Goal: Task Accomplishment & Management: Manage account settings

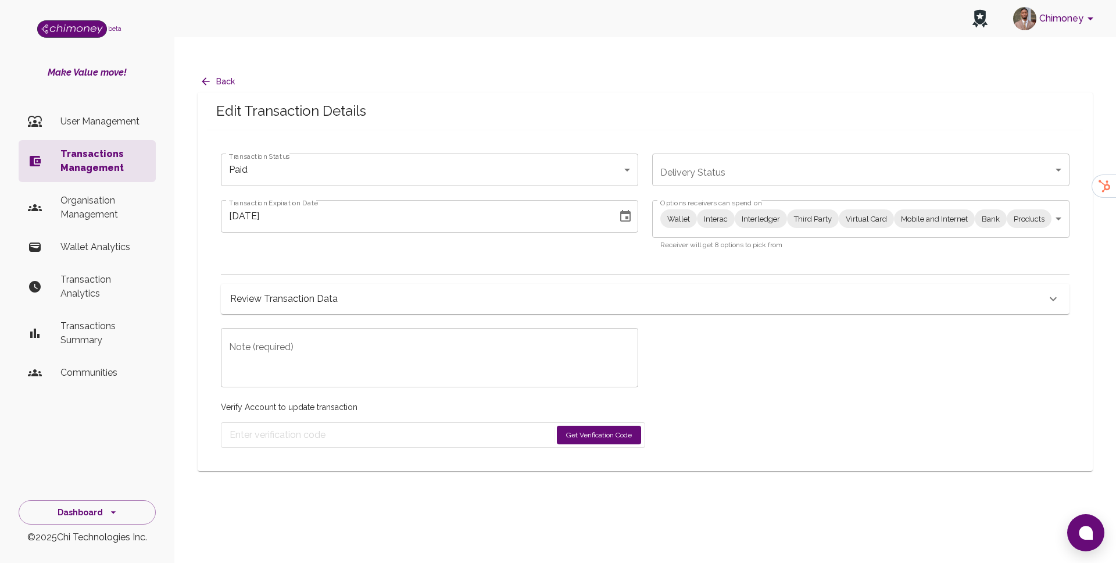
click at [608, 425] on button "Get Verification Code" at bounding box center [599, 434] width 84 height 19
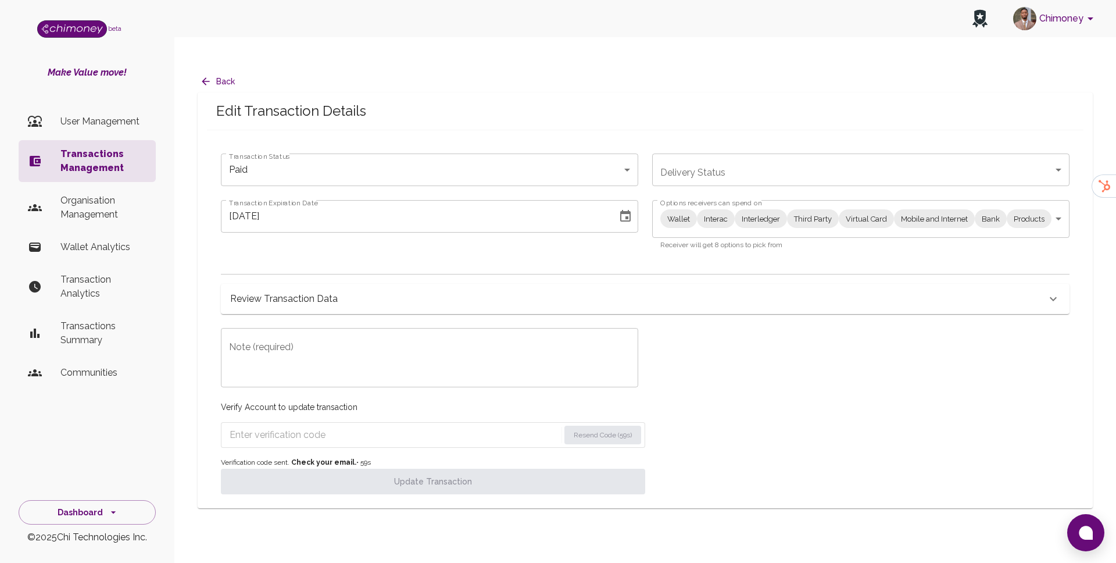
click at [412, 338] on textarea "Note (required)" at bounding box center [429, 358] width 401 height 40
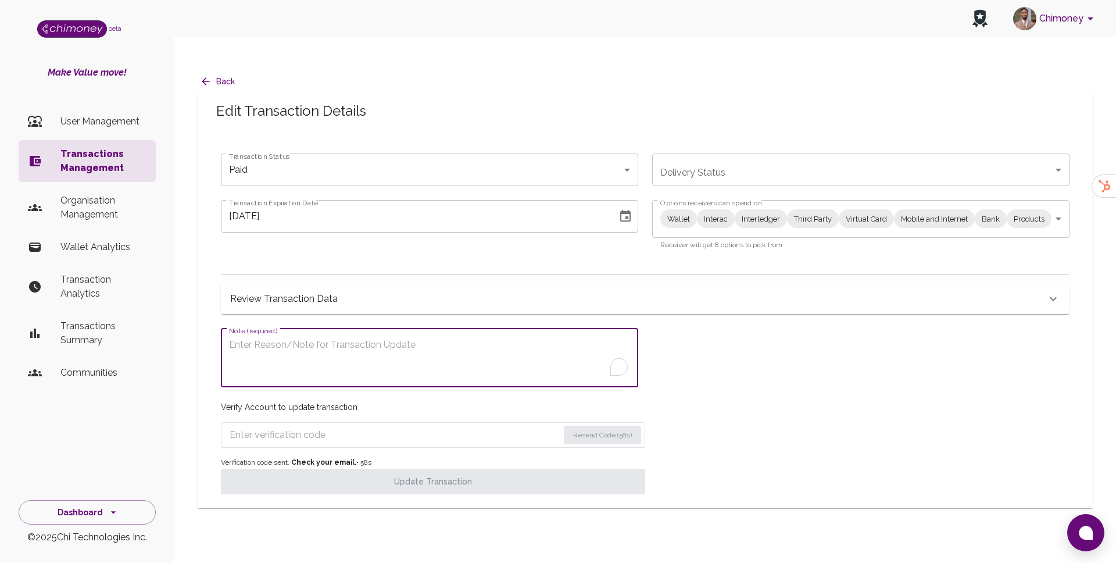
click at [753, 209] on div "Wallet Interac Interledger Third Party Virtual Card Mobile and Internet Bank Pr…" at bounding box center [860, 219] width 417 height 38
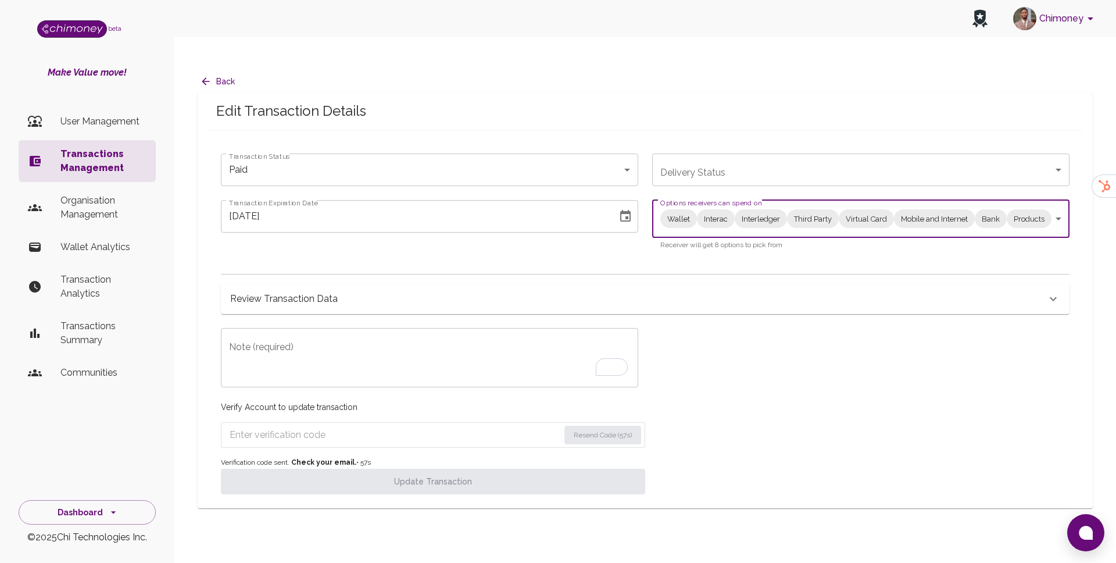
click at [761, 194] on body "Chimoney beta Make Value move! User Management Transactions Management Organisa…" at bounding box center [558, 293] width 1116 height 586
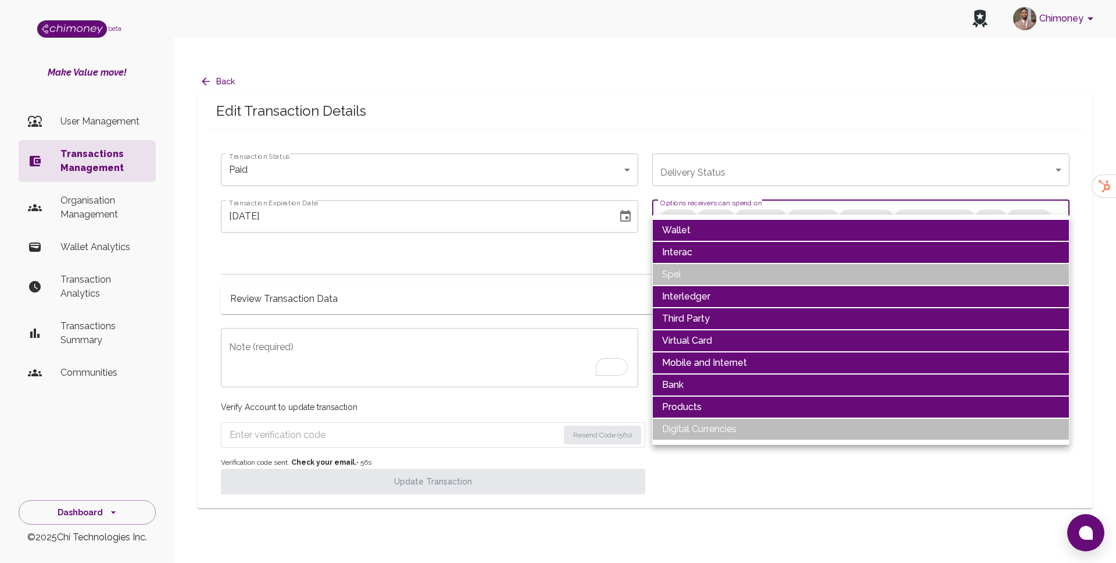
click at [720, 234] on li "Wallet" at bounding box center [860, 230] width 417 height 22
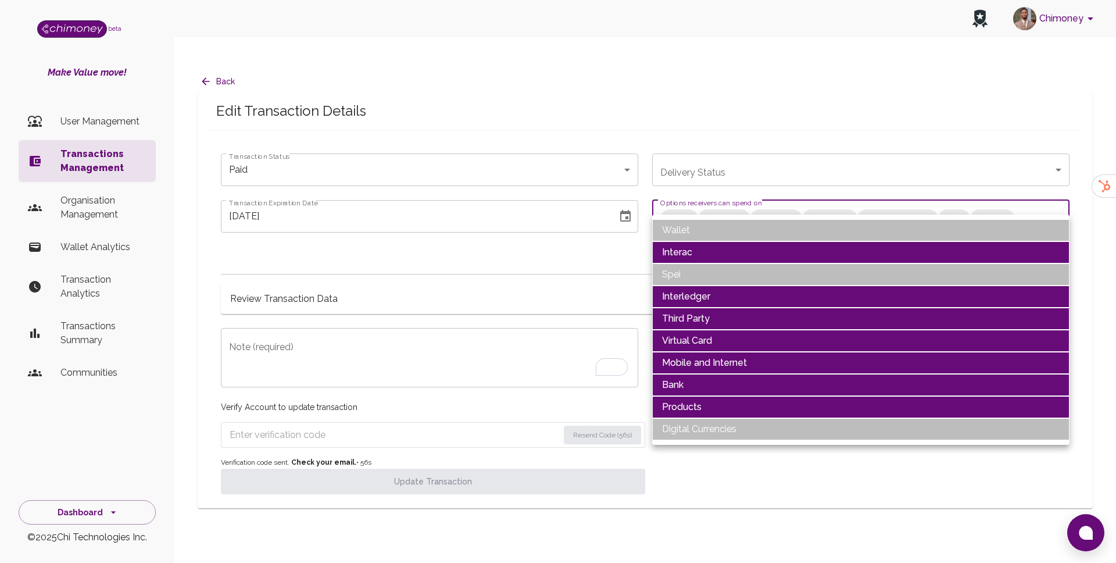
click at [717, 251] on li "Interac" at bounding box center [860, 252] width 417 height 22
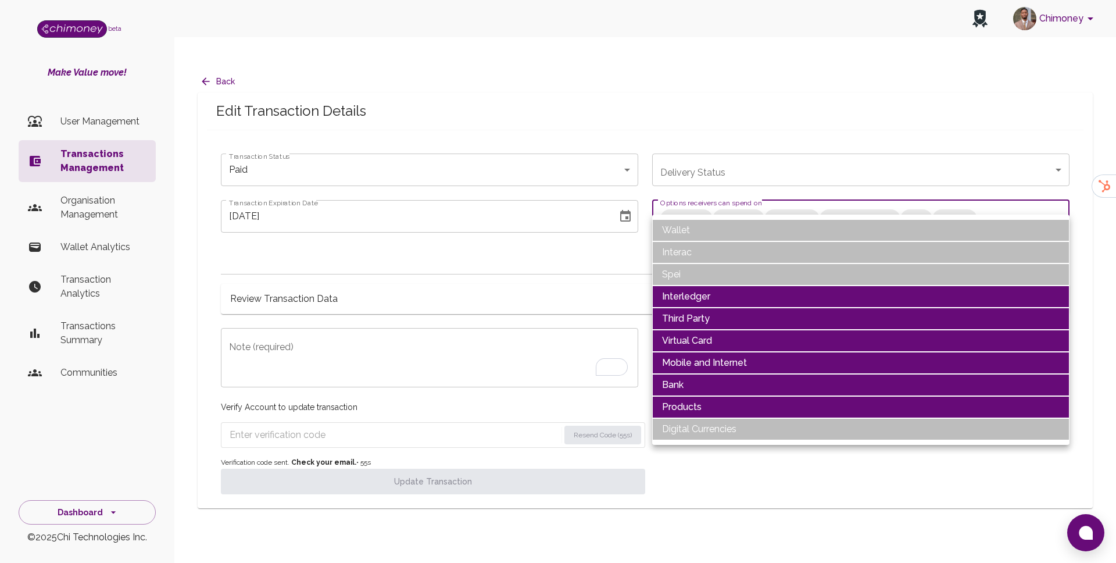
click at [700, 303] on li "Interledger" at bounding box center [860, 296] width 417 height 22
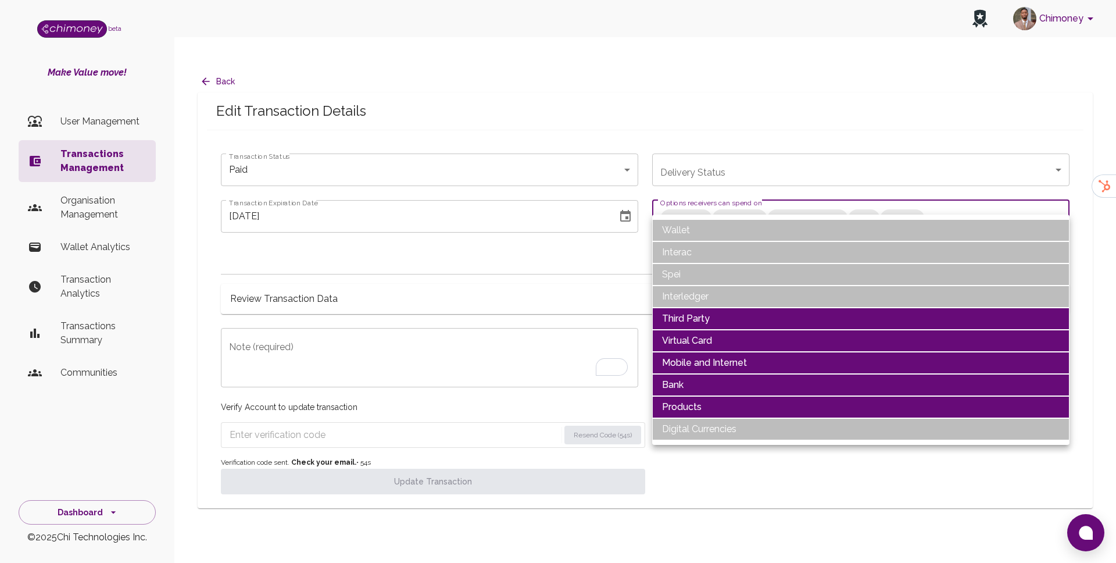
click at [702, 317] on li "Third Party" at bounding box center [860, 318] width 417 height 22
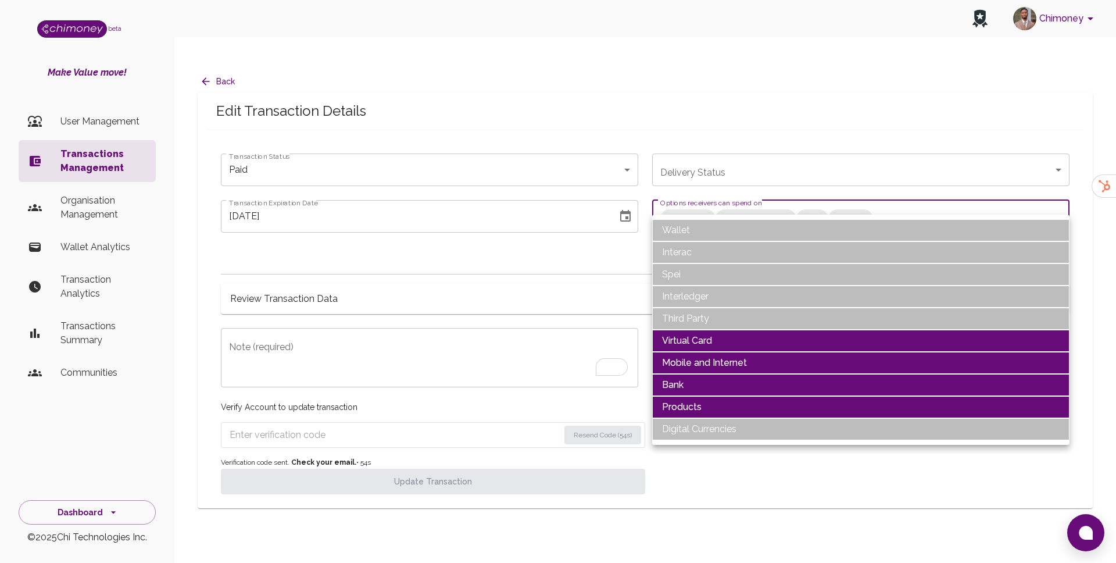
click at [699, 331] on li "Virtual Card" at bounding box center [860, 341] width 417 height 22
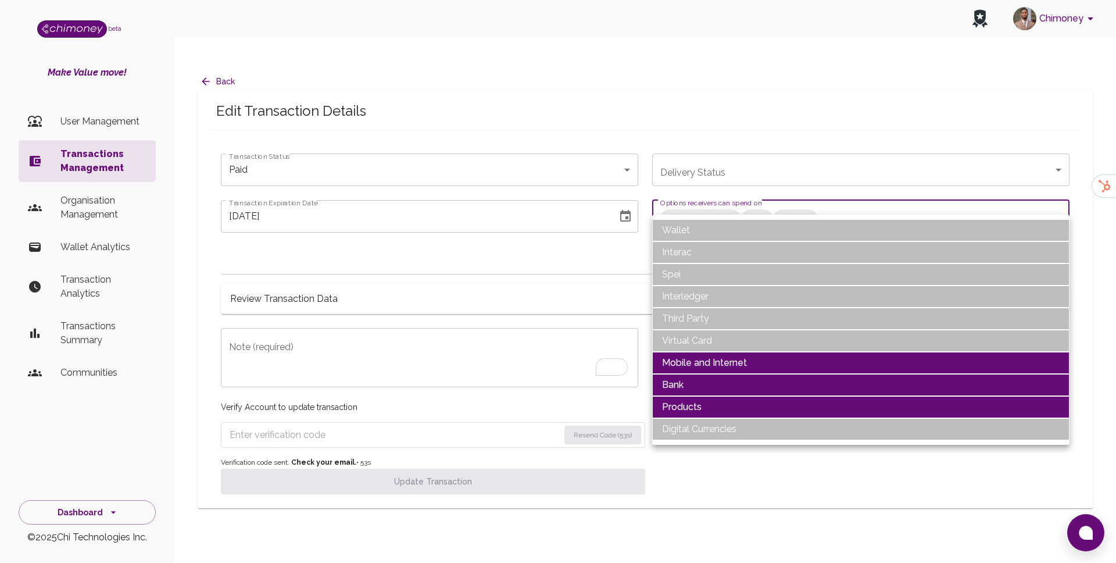
click at [688, 400] on li "Products" at bounding box center [860, 407] width 417 height 22
type input "Mobile and Internet,Bank"
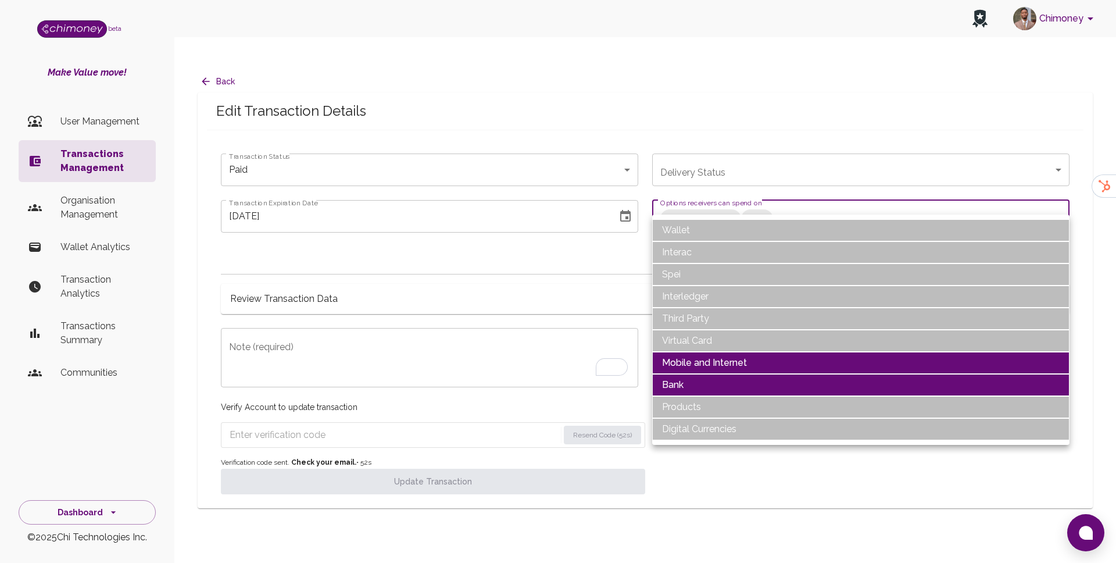
click at [519, 354] on div at bounding box center [558, 281] width 1116 height 563
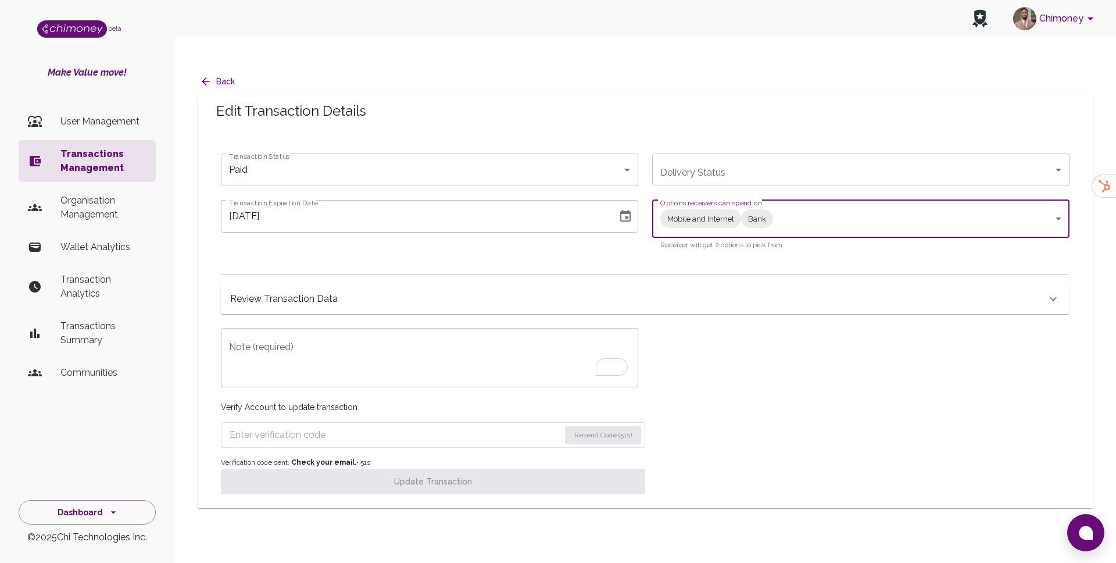
click at [503, 338] on textarea "Note (required)" at bounding box center [429, 358] width 401 height 40
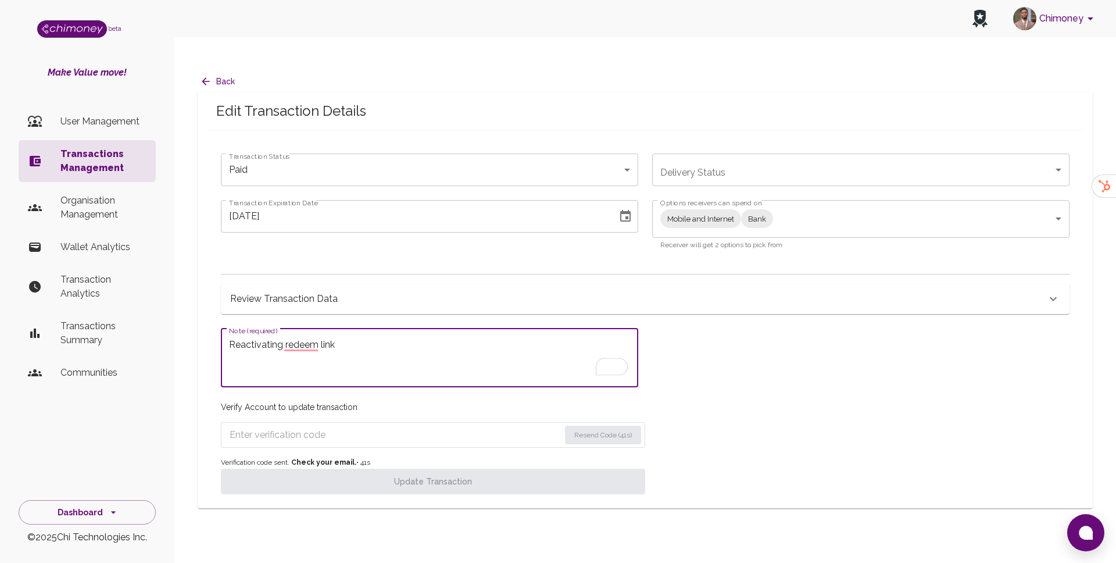
type textarea "Reactivating redeem link"
click at [628, 210] on icon "Choose date, selected date is Jul 2, 2025" at bounding box center [625, 216] width 10 height 12
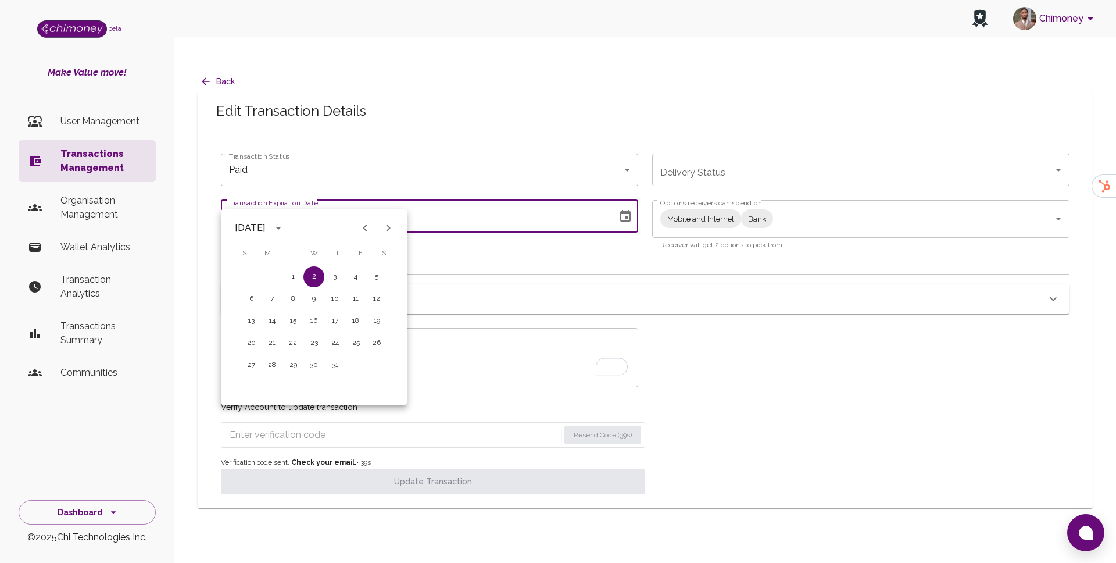
click at [390, 230] on icon "Next month" at bounding box center [388, 228] width 14 height 14
click at [256, 381] on button "31" at bounding box center [251, 387] width 21 height 21
type input "[DATE]"
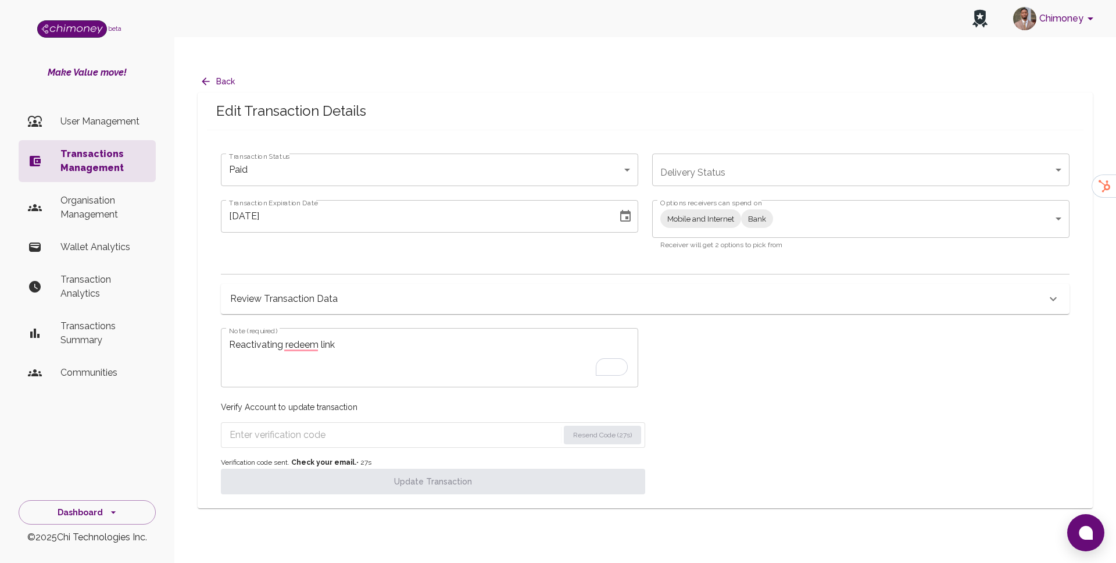
click at [321, 425] on input "Enter verification code" at bounding box center [394, 434] width 329 height 19
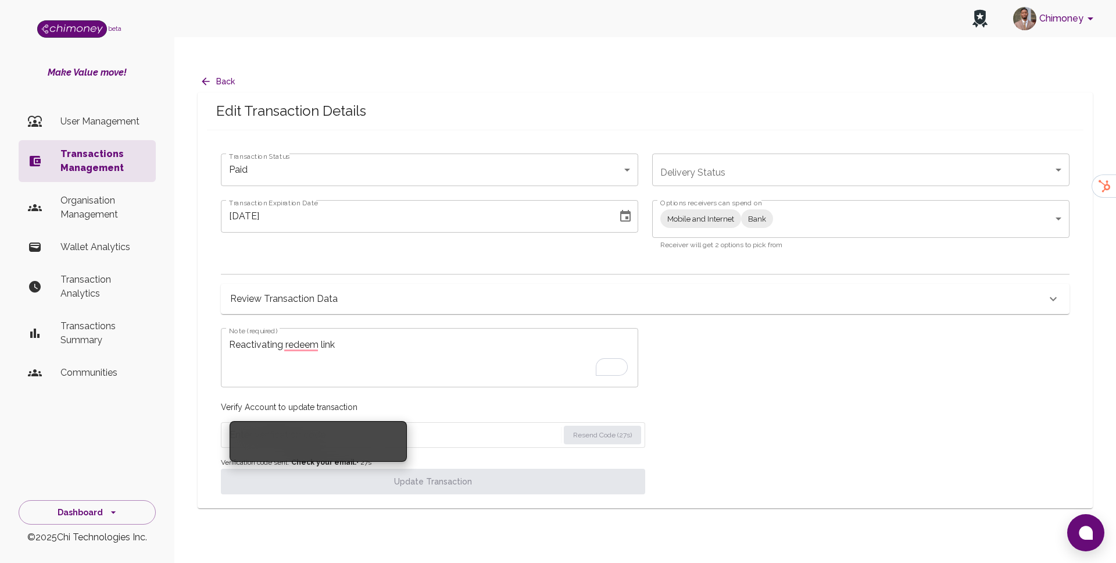
paste input "5270"
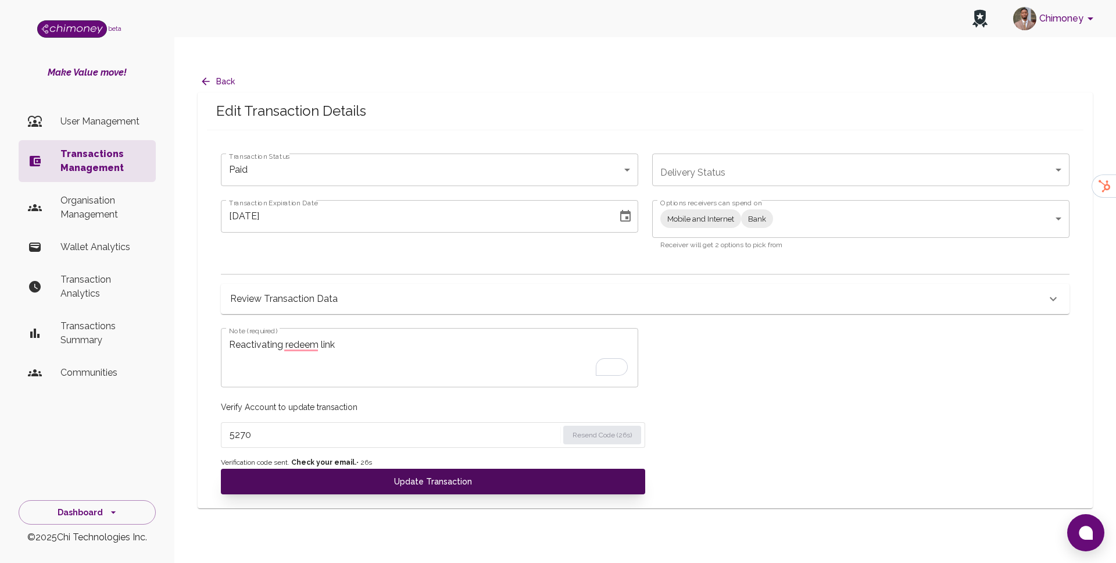
type input "5270"
click at [316, 468] on button "Update Transaction" at bounding box center [433, 481] width 424 height 26
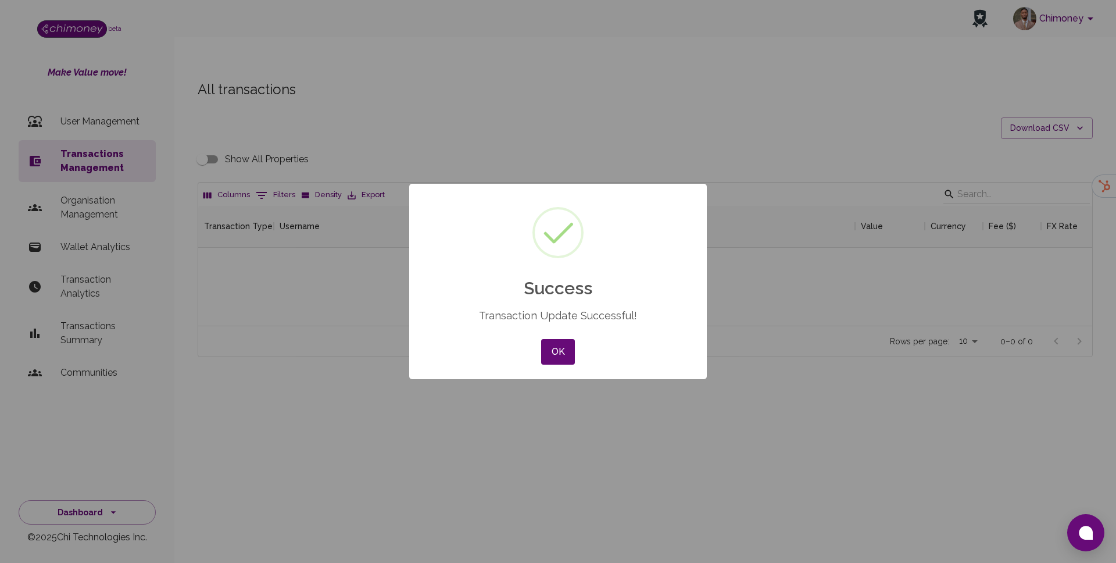
scroll to position [120, 894]
click at [555, 357] on button "OK" at bounding box center [558, 352] width 34 height 26
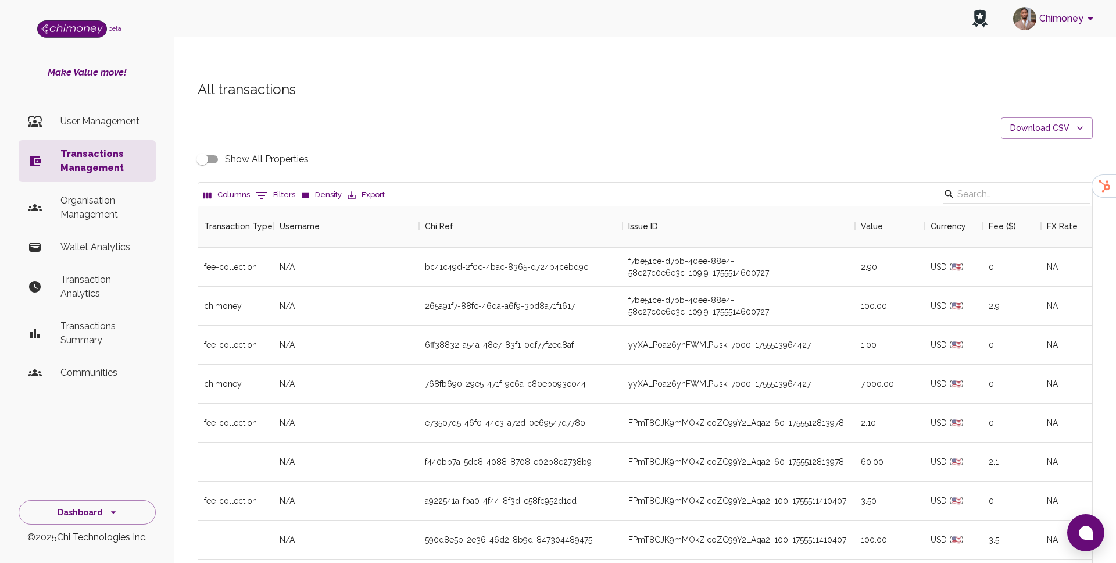
scroll to position [431, 894]
click at [283, 186] on button "0 Filters" at bounding box center [275, 195] width 45 height 19
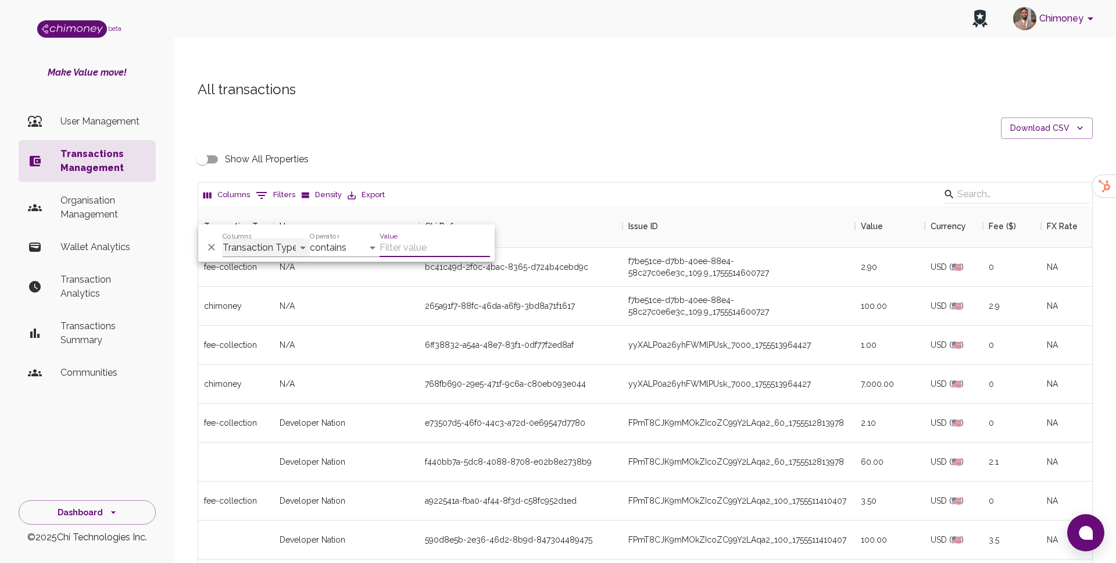
click at [270, 238] on select "Transaction Type Username Chi Ref Issue ID Value Amount Currency Fee ($) FX Rat…" at bounding box center [266, 247] width 87 height 19
select select "email"
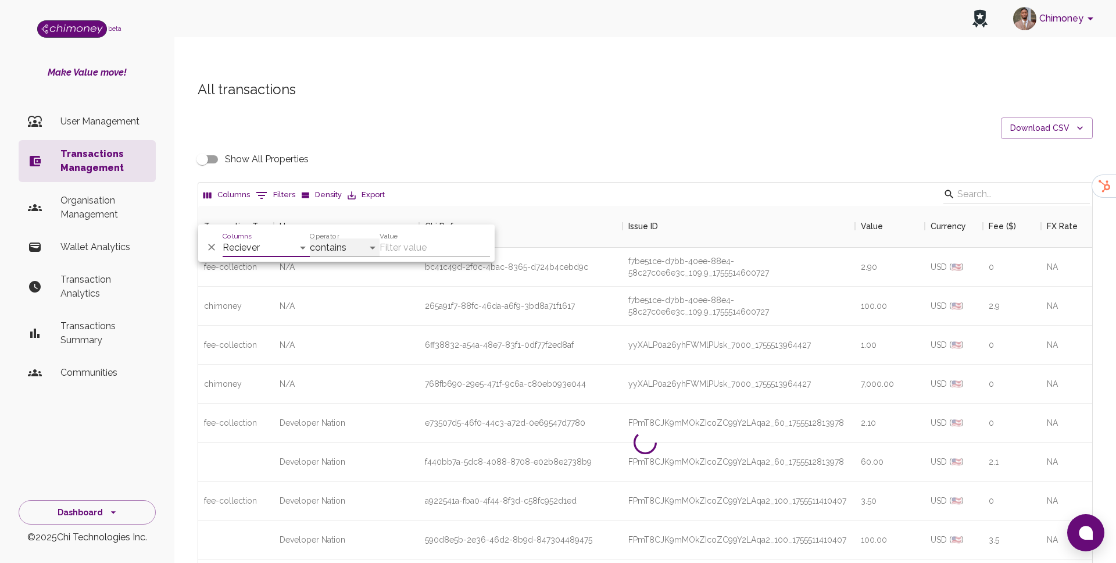
click at [354, 240] on select "contains equals starts with ends with is empty is not empty is any of" at bounding box center [345, 247] width 70 height 19
select select "equals"
click at [414, 245] on input "Value" at bounding box center [435, 247] width 110 height 19
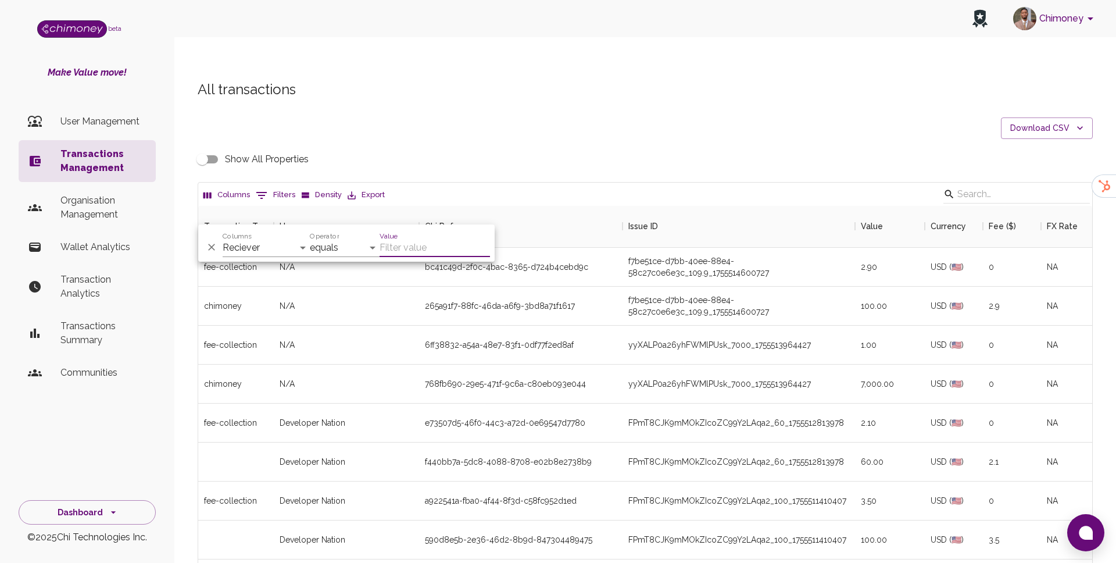
paste input "[EMAIL_ADDRESS][DOMAIN_NAME]"
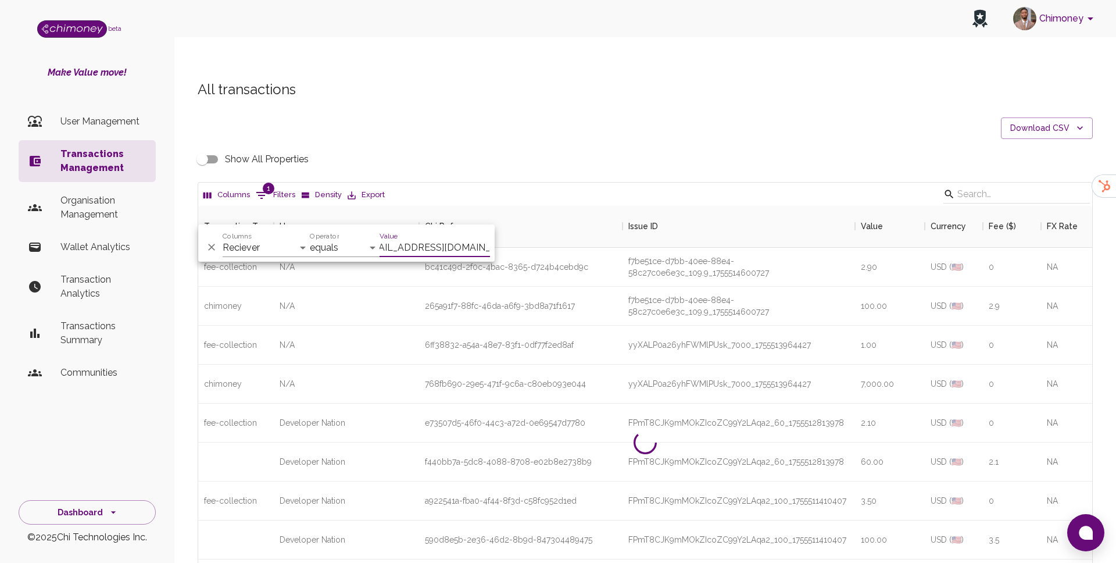
scroll to position [0, 0]
type input "[EMAIL_ADDRESS][DOMAIN_NAME]"
click at [210, 248] on icon "Delete" at bounding box center [211, 247] width 7 height 7
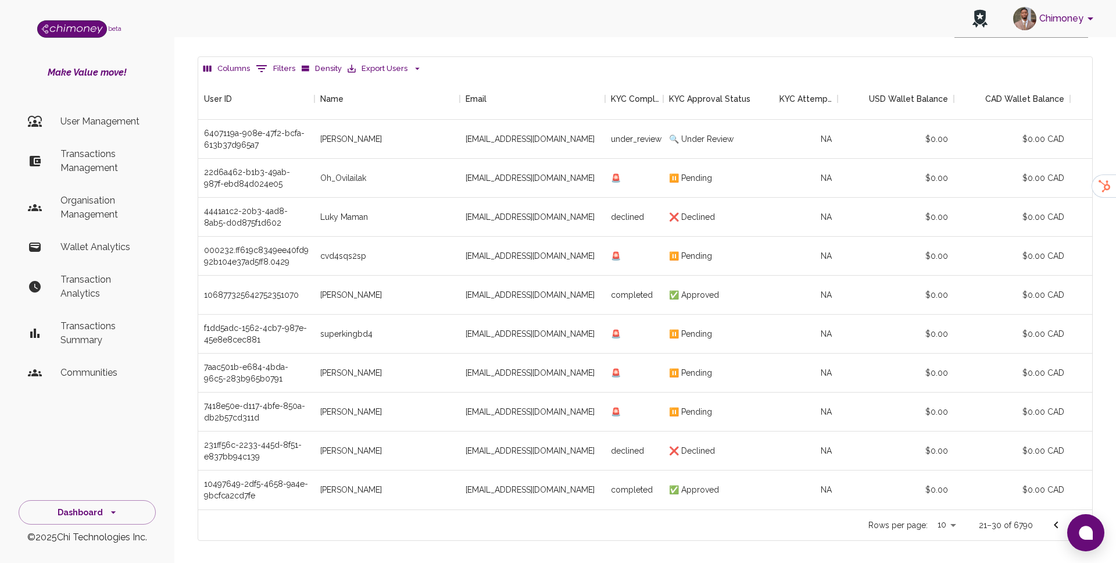
scroll to position [88, 0]
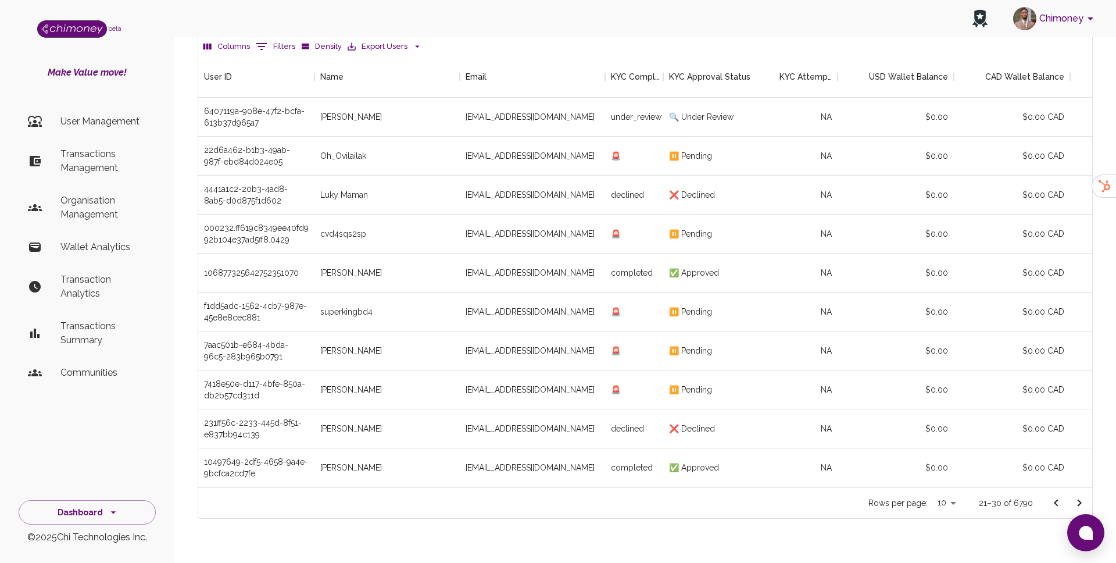
click at [1068, 491] on button "Go to next page" at bounding box center [1079, 502] width 23 height 23
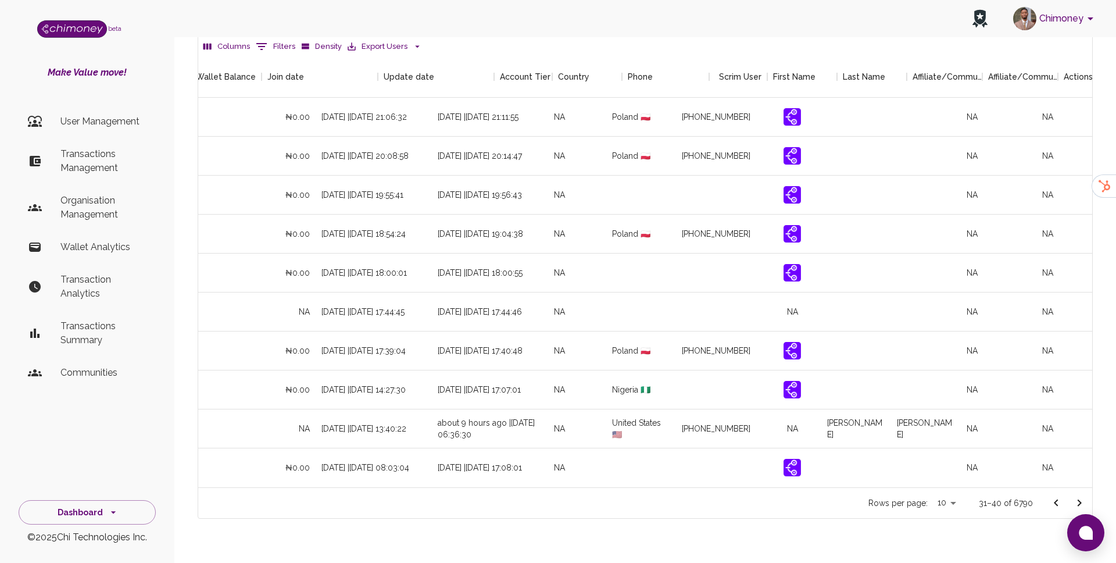
scroll to position [0, 1094]
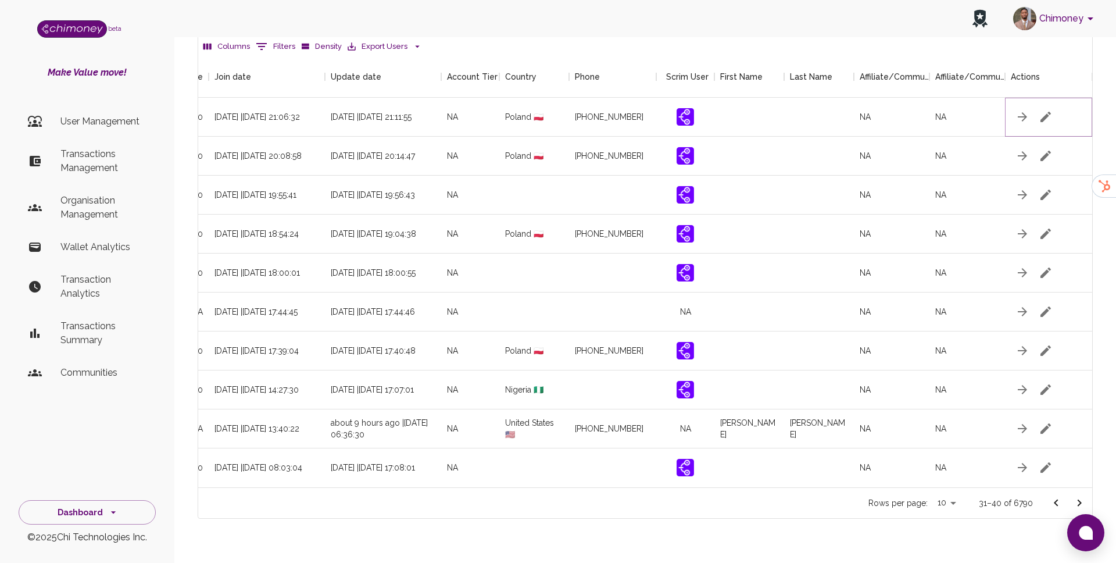
click at [1046, 112] on icon "button" at bounding box center [1045, 117] width 10 height 10
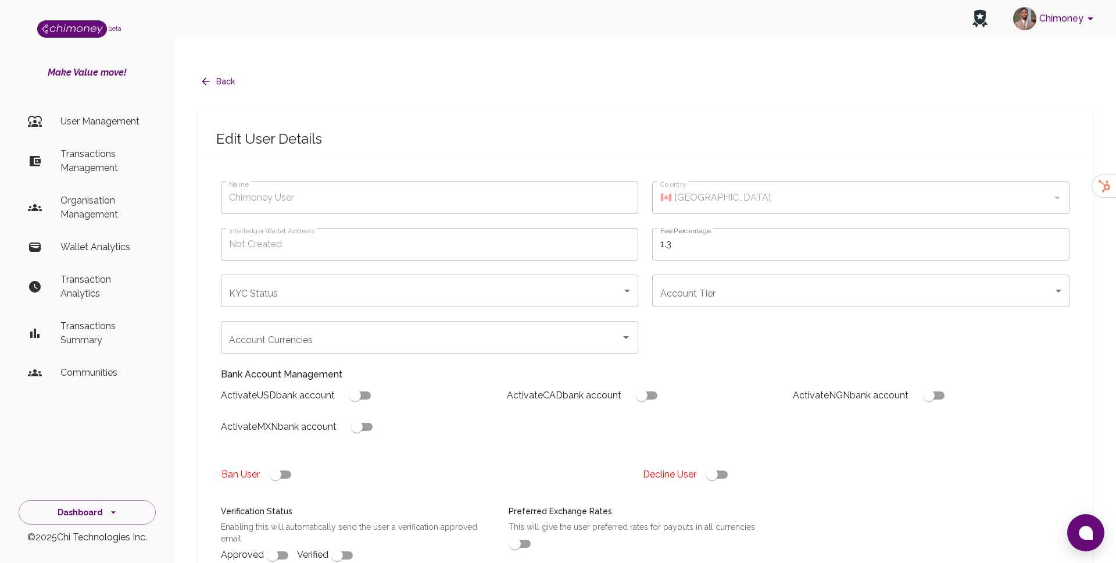
type input "Borek Karolina"
type input "🇵🇱 Poland"
type input "under_review"
checkbox input "true"
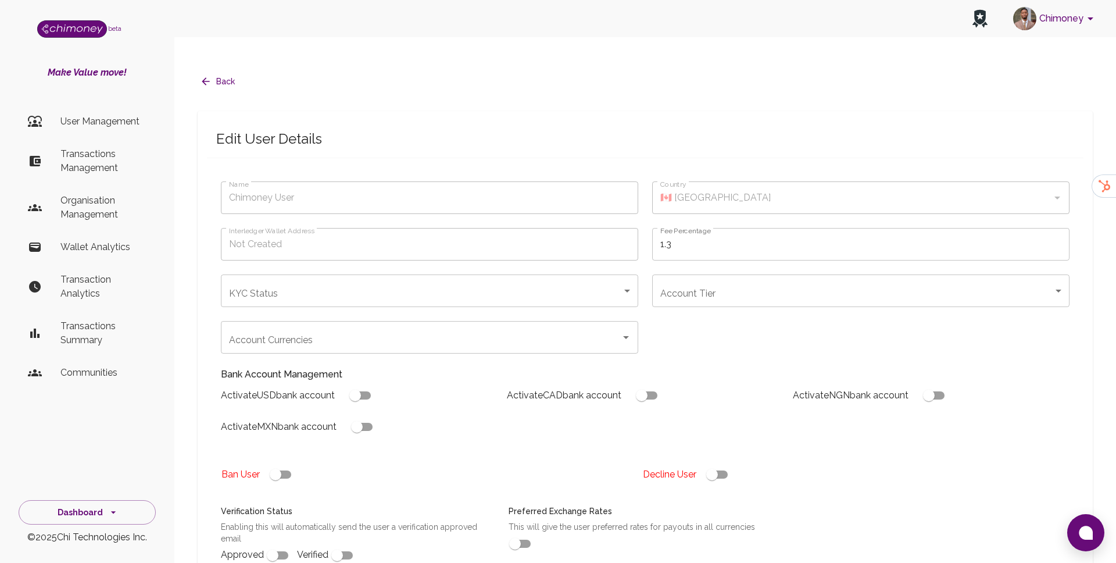
checkbox input "true"
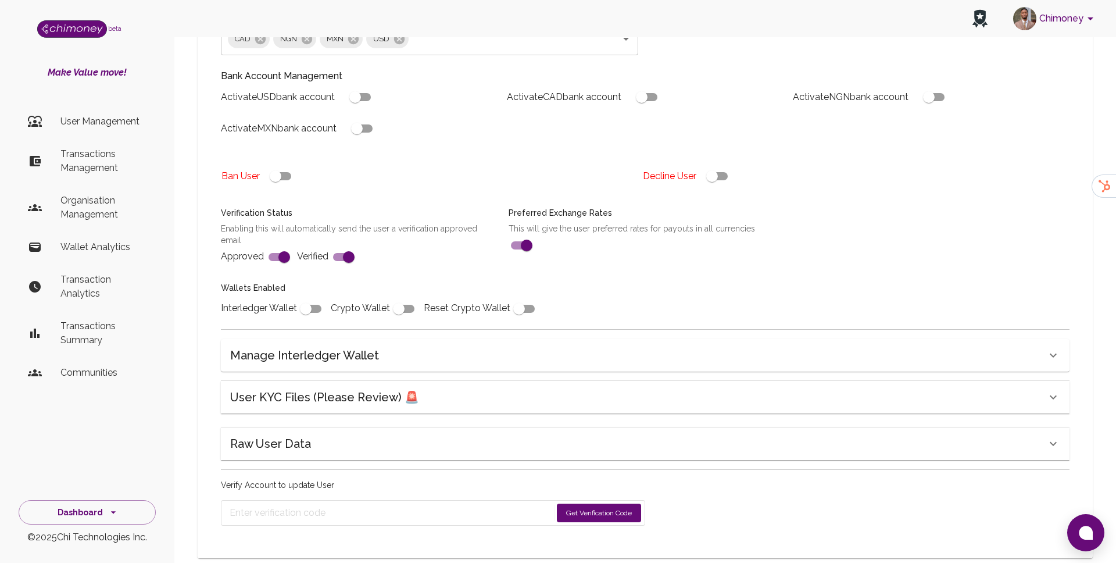
click at [350, 388] on h6 "User KYC Files (Please Review) 🚨" at bounding box center [324, 397] width 189 height 19
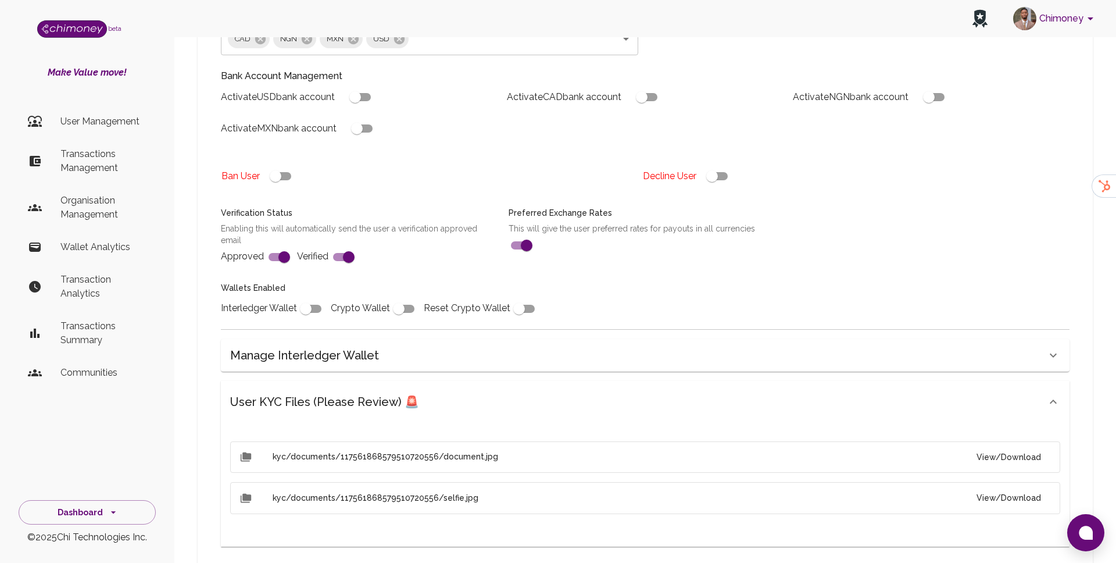
click at [1018, 446] on li "kyc/documents/117561868579510720556/document.jpg View/Download" at bounding box center [645, 457] width 830 height 32
click at [1021, 446] on button "View/Download" at bounding box center [1008, 457] width 83 height 22
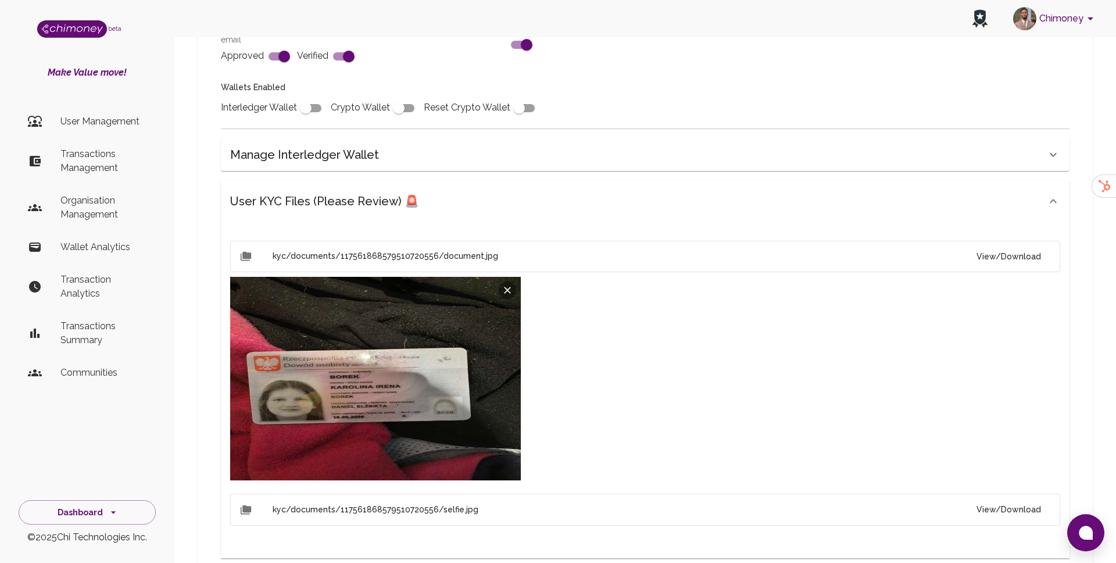
scroll to position [509, 0]
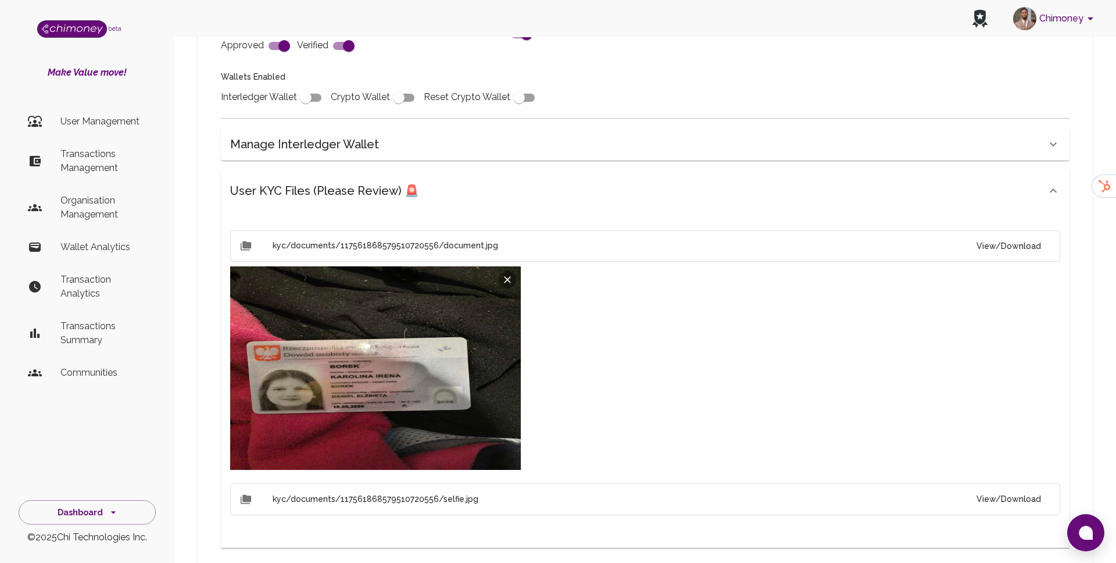
click at [1014, 488] on button "View/Download" at bounding box center [1008, 499] width 83 height 22
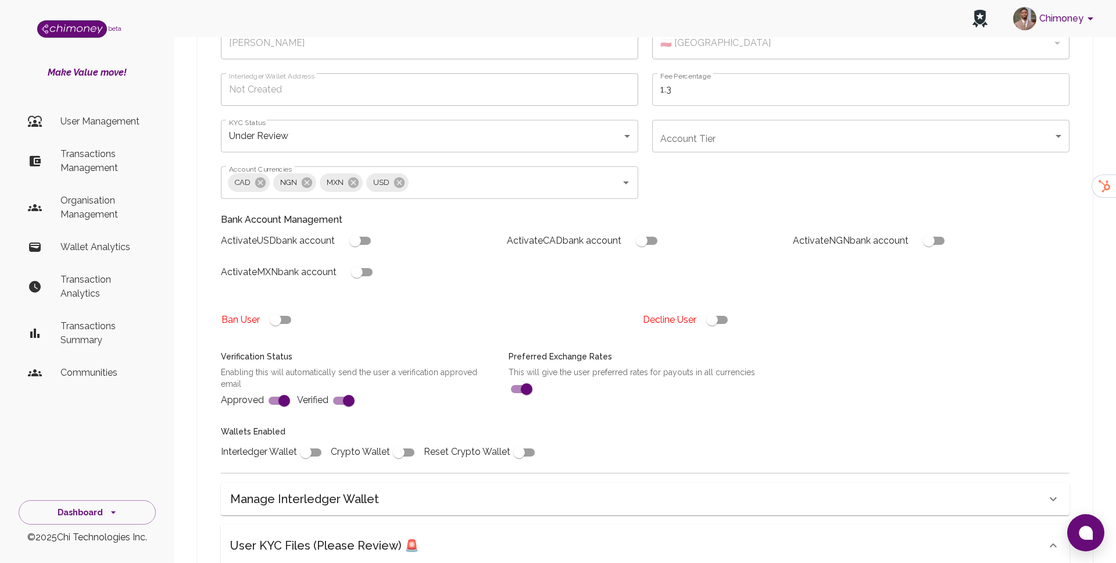
scroll to position [0, 0]
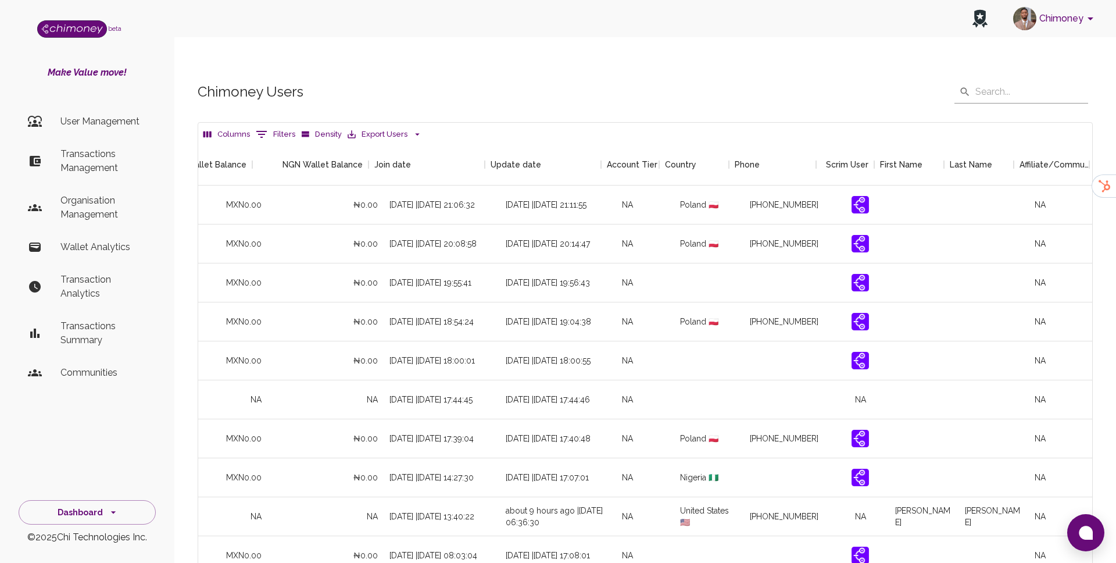
scroll to position [0, 1094]
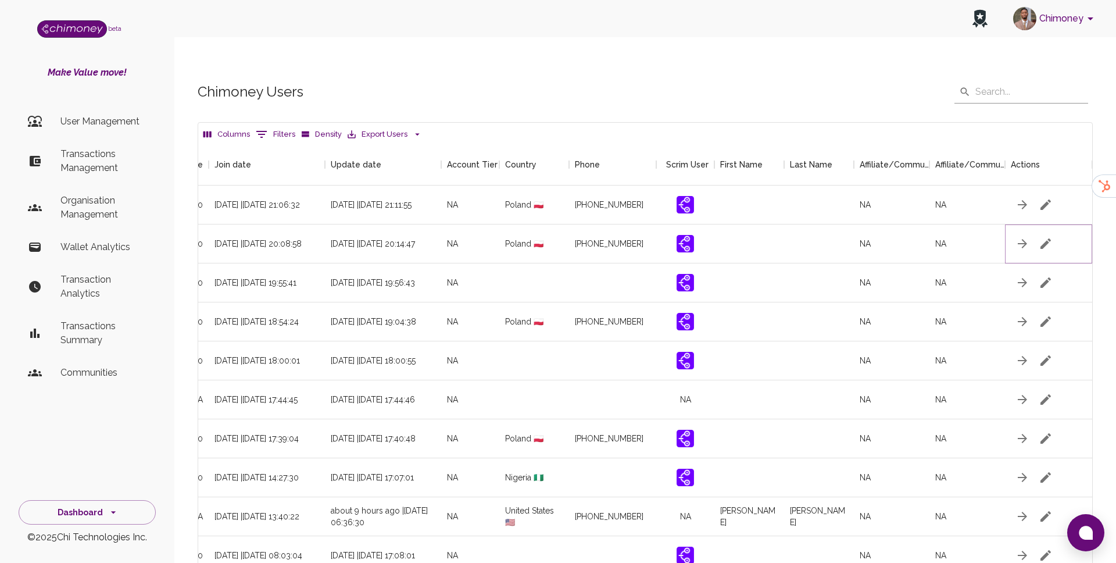
click at [1046, 238] on icon "button" at bounding box center [1045, 243] width 10 height 10
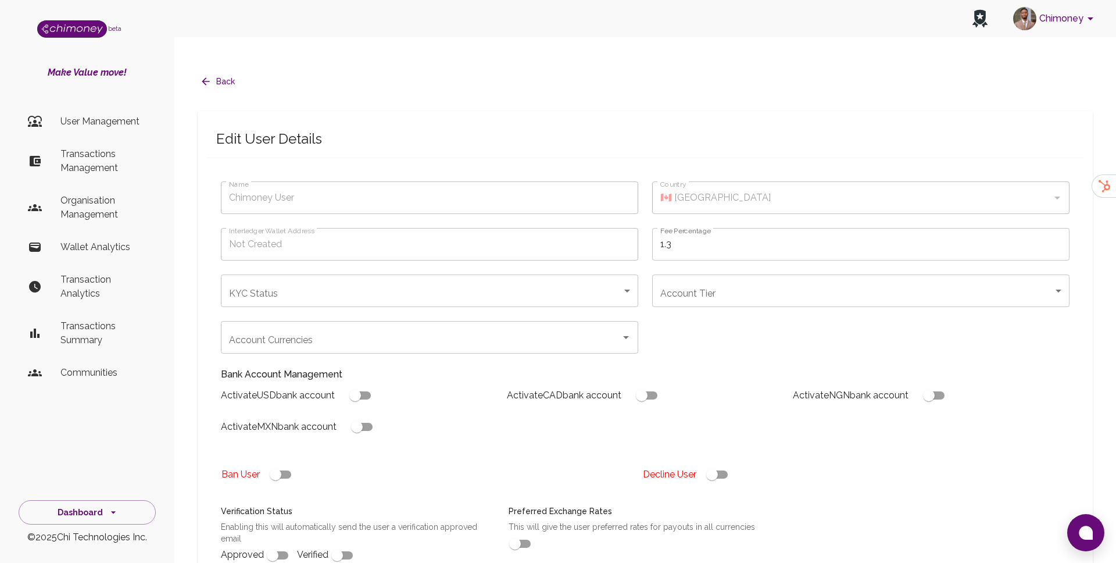
type input "Szymon Rutkowski"
type input "🇵🇱 Poland"
type input "under_review"
checkbox input "true"
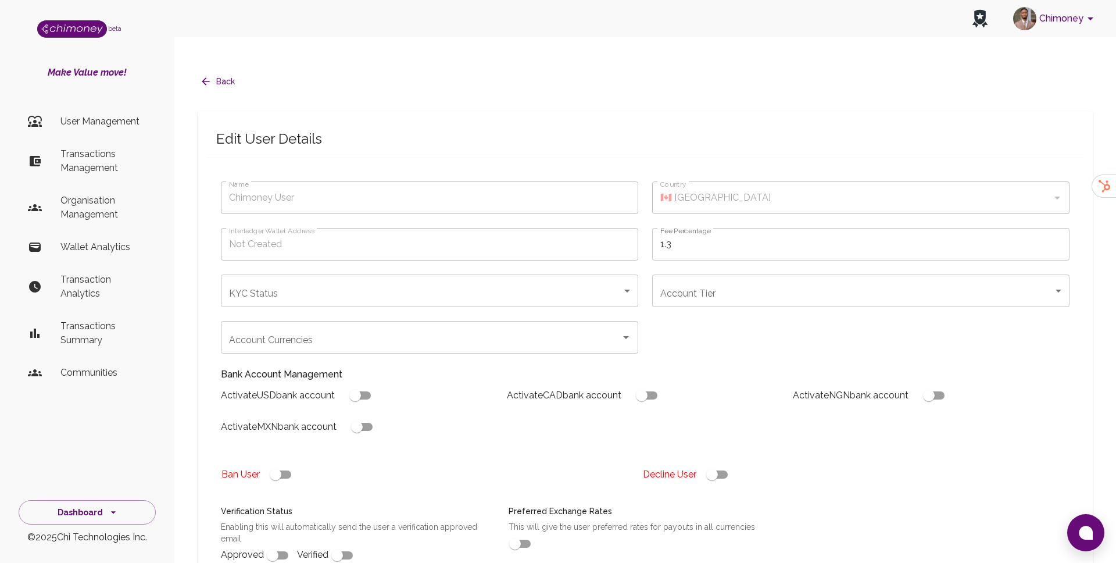
checkbox input "true"
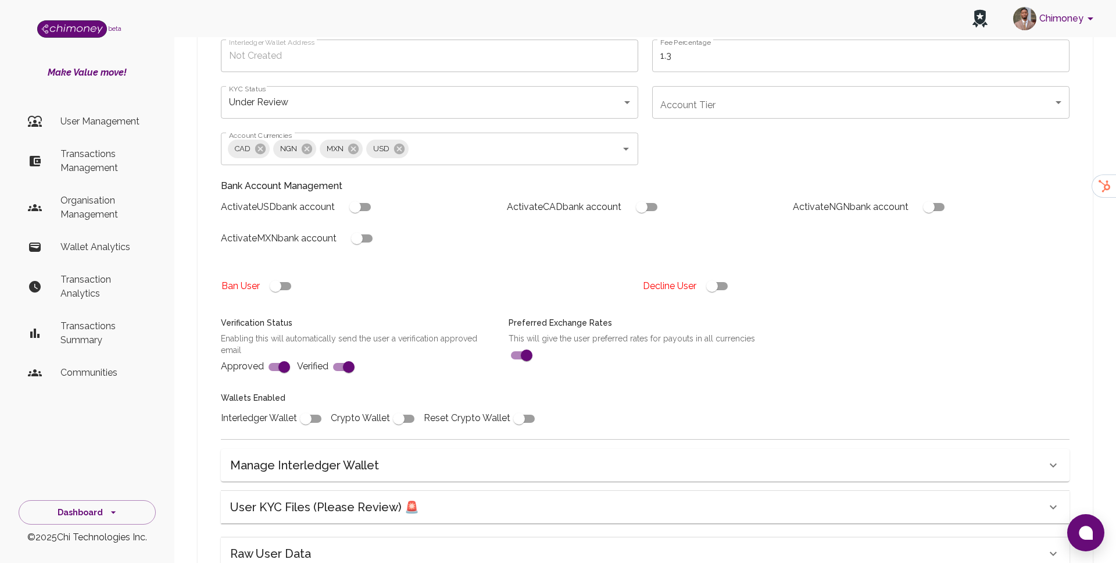
scroll to position [298, 0]
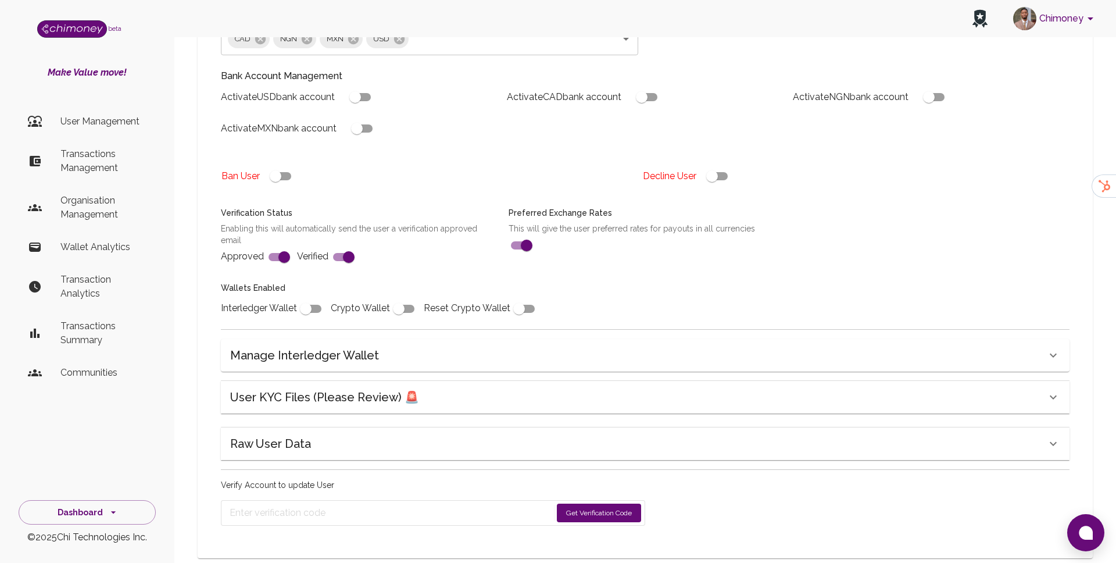
click at [429, 388] on div "User KYC Files (Please Review) 🚨" at bounding box center [638, 397] width 816 height 19
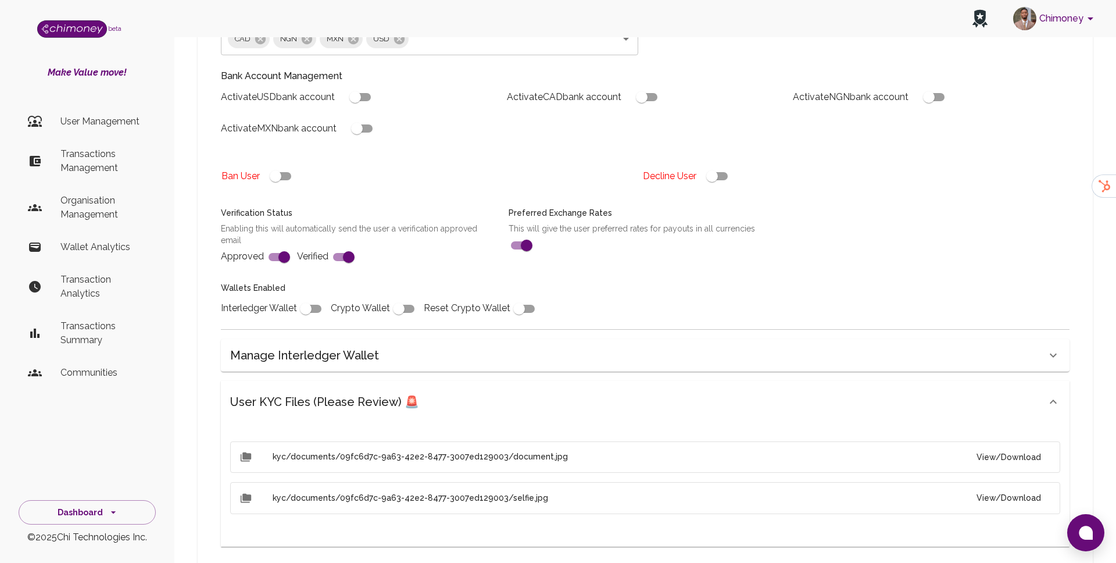
click at [1010, 446] on button "View/Download" at bounding box center [1008, 457] width 83 height 22
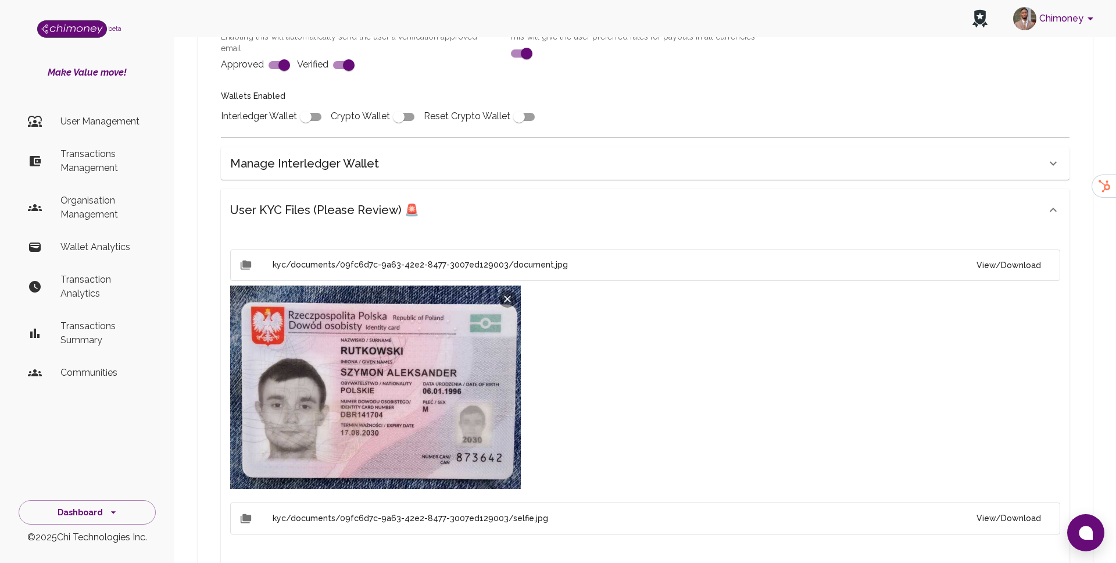
scroll to position [544, 0]
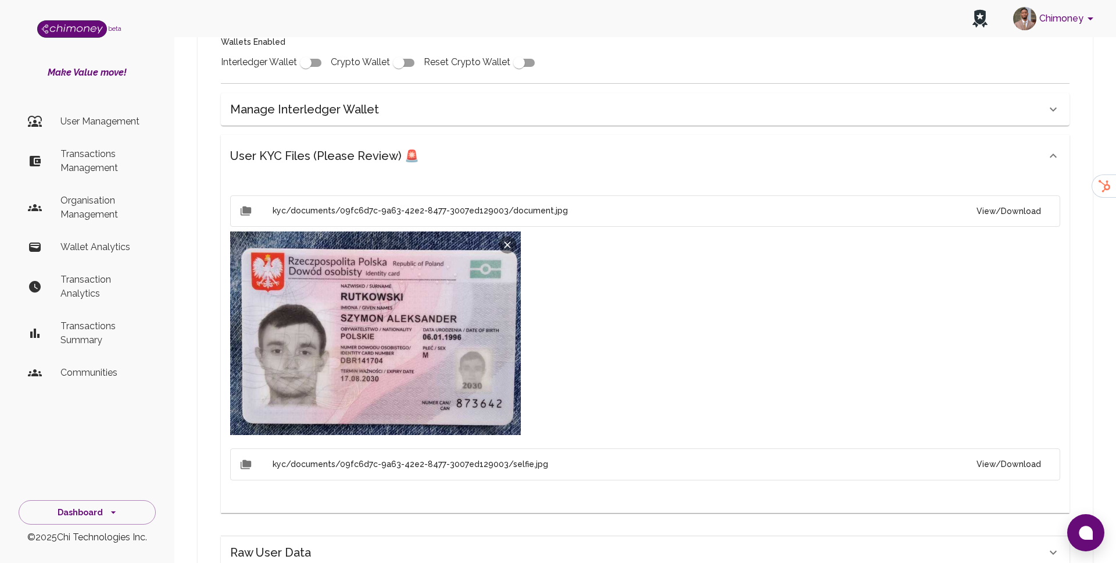
click at [1021, 453] on button "View/Download" at bounding box center [1008, 464] width 83 height 22
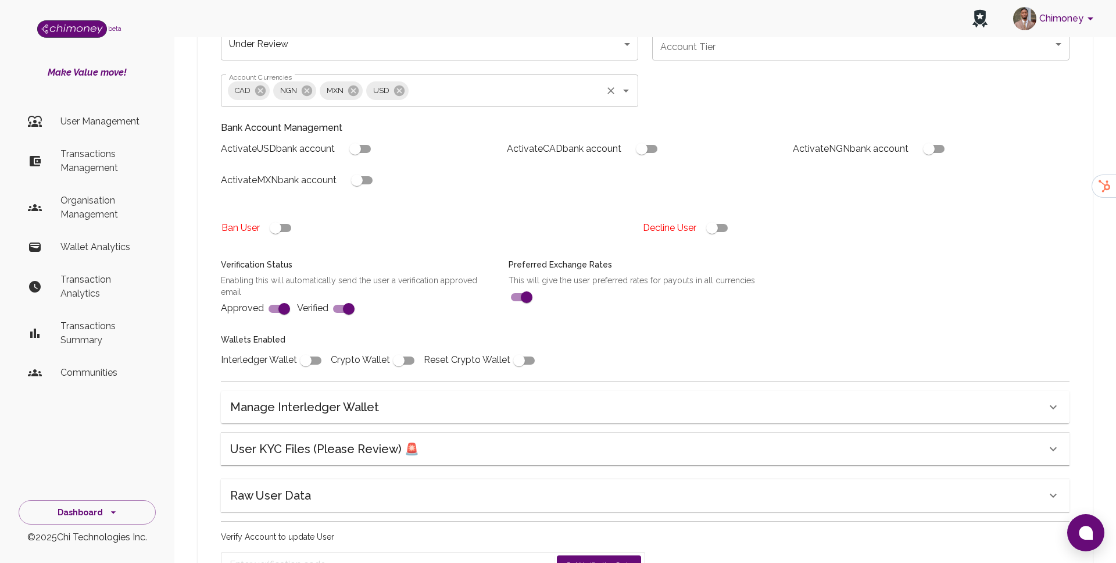
scroll to position [298, 0]
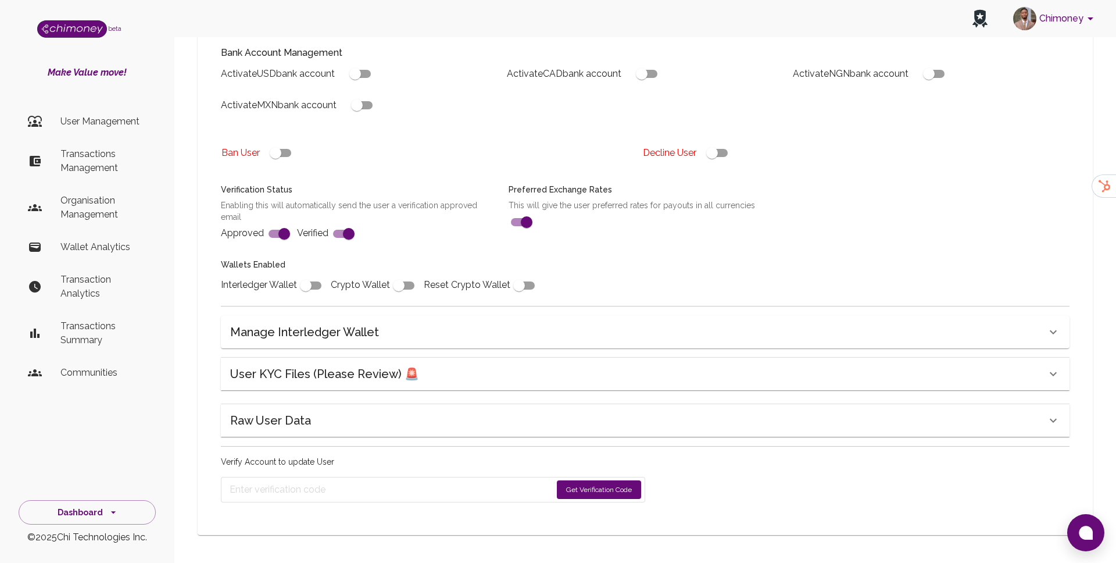
click at [361, 364] on h6 "User KYC Files (Please Review) 🚨" at bounding box center [324, 373] width 189 height 19
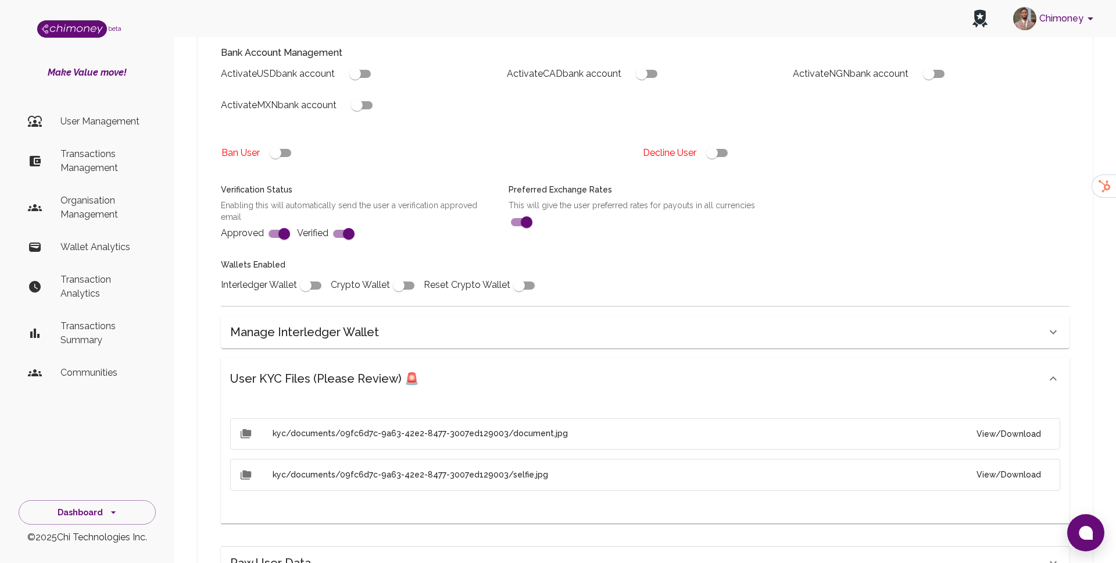
click at [1013, 430] on button "View/Download" at bounding box center [1008, 434] width 83 height 22
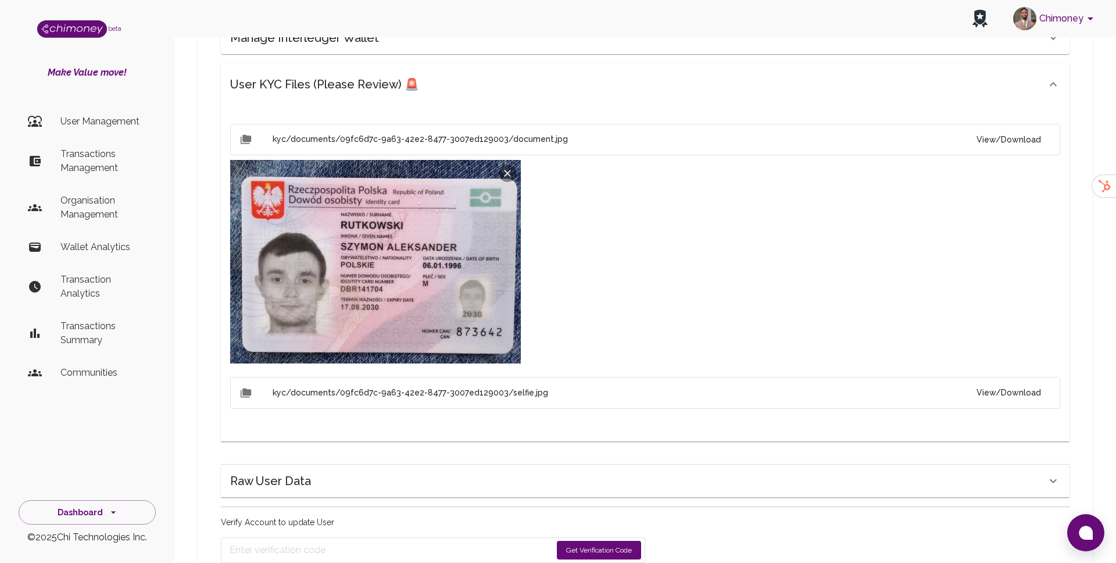
scroll to position [629, 0]
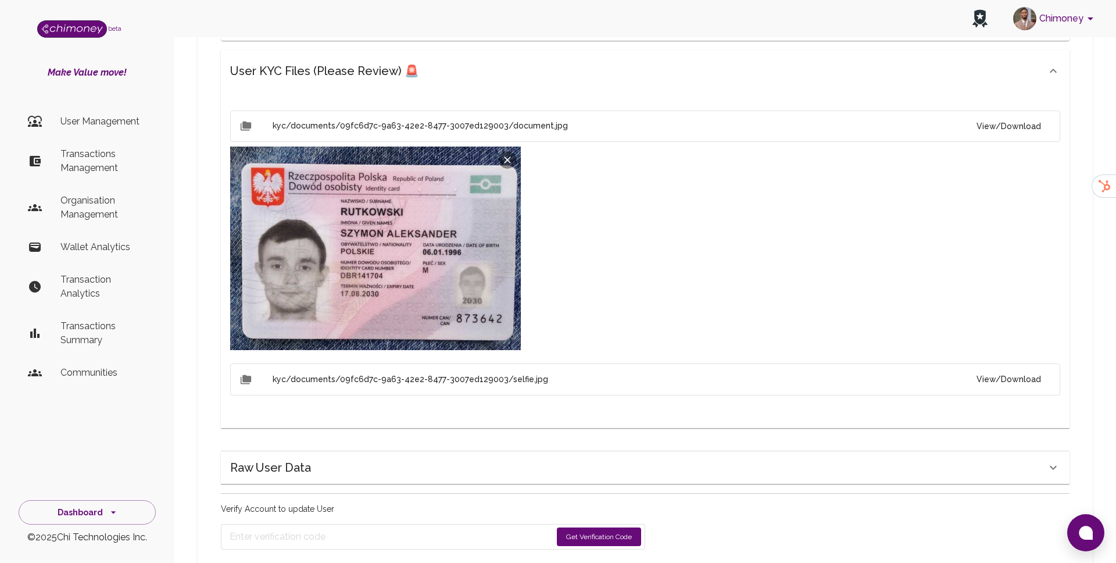
click at [1006, 369] on button "View/Download" at bounding box center [1008, 380] width 83 height 22
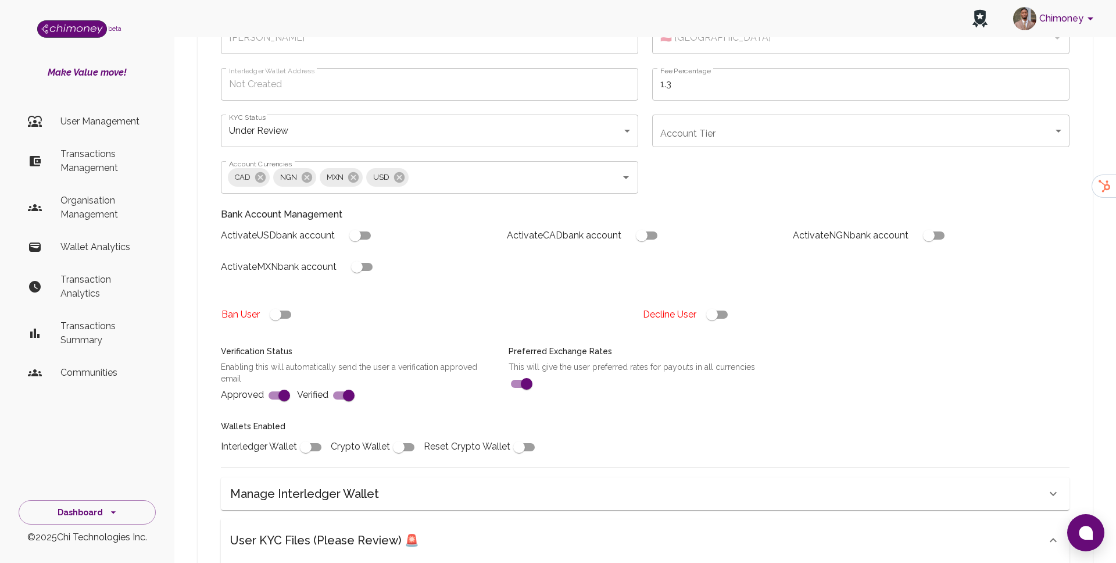
scroll to position [0, 0]
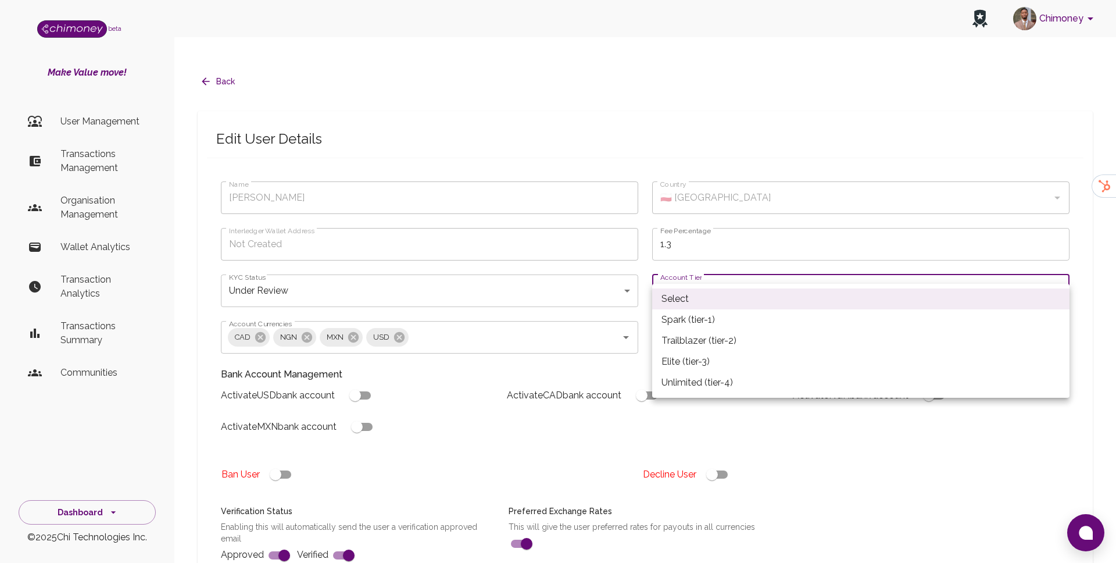
click at [684, 322] on li "Spark (tier-1)" at bounding box center [860, 319] width 417 height 21
type input "tier-1"
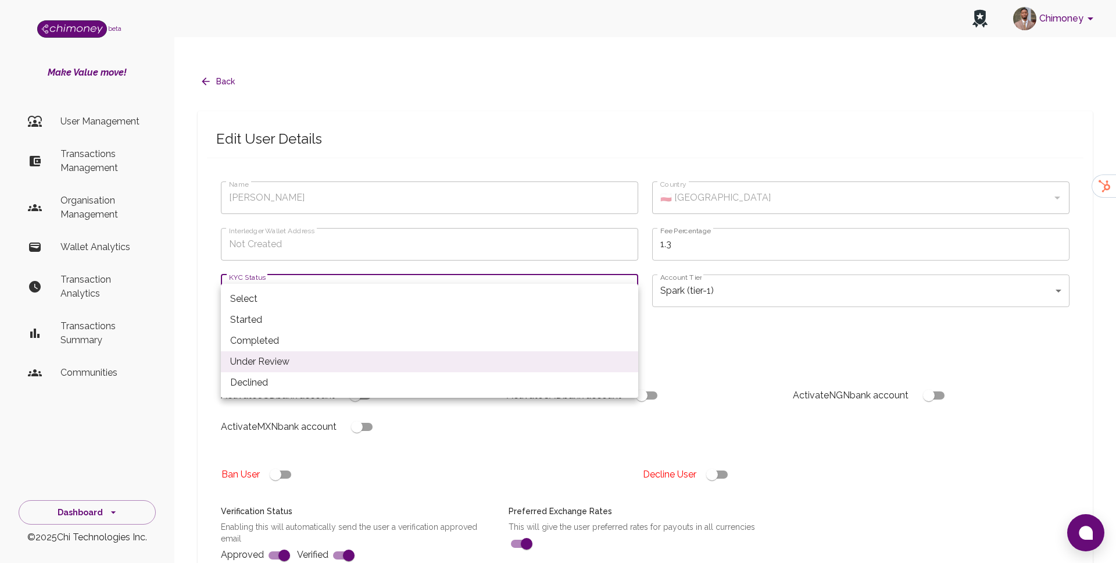
click at [395, 345] on li "Completed" at bounding box center [429, 340] width 417 height 21
type input "completed"
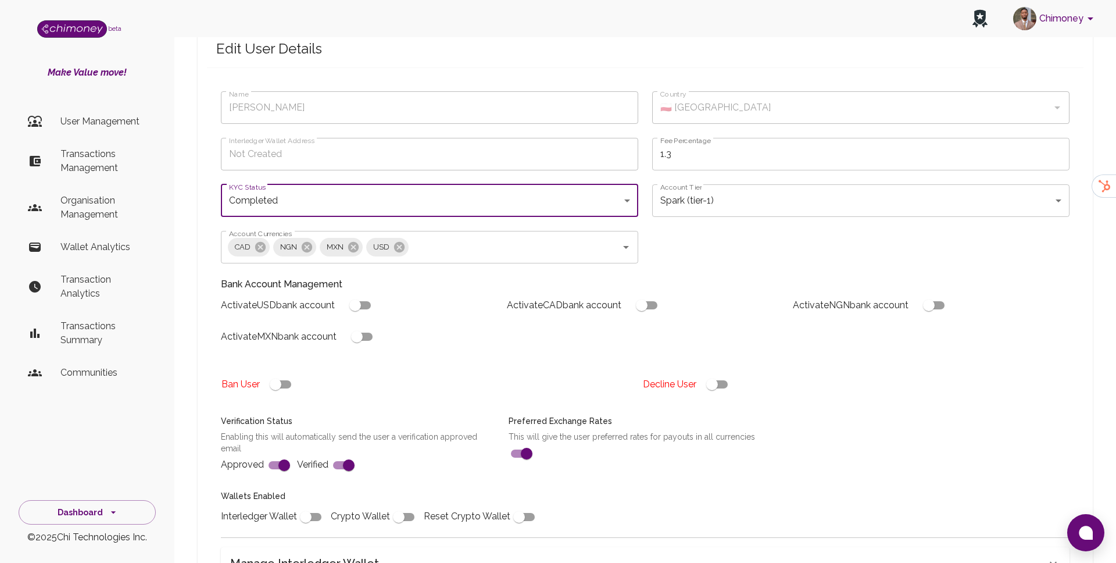
scroll to position [88, 0]
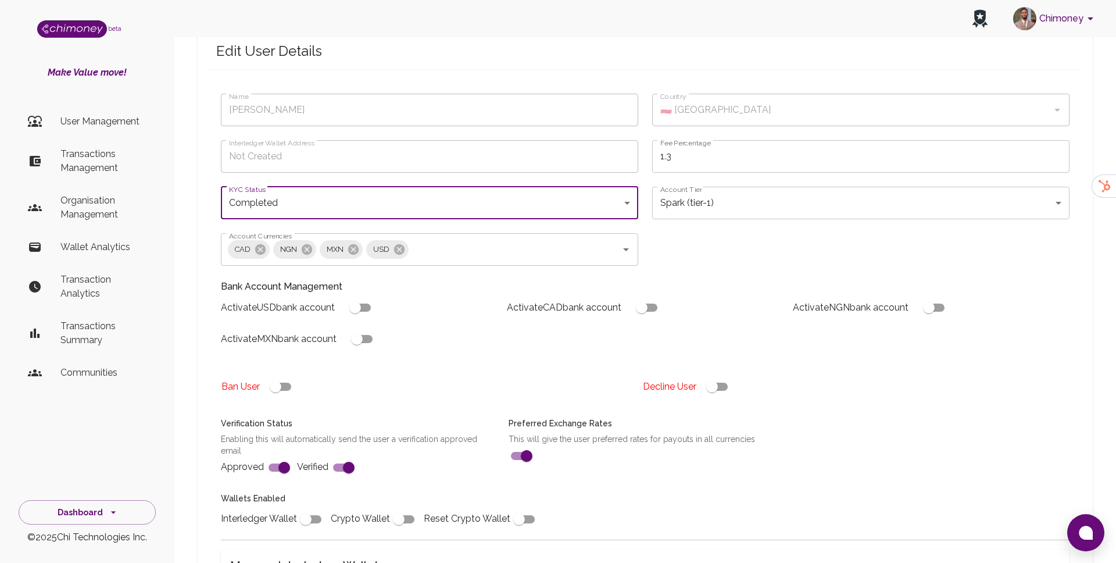
click at [307, 508] on input "checkbox" at bounding box center [306, 519] width 66 height 22
checkbox input "true"
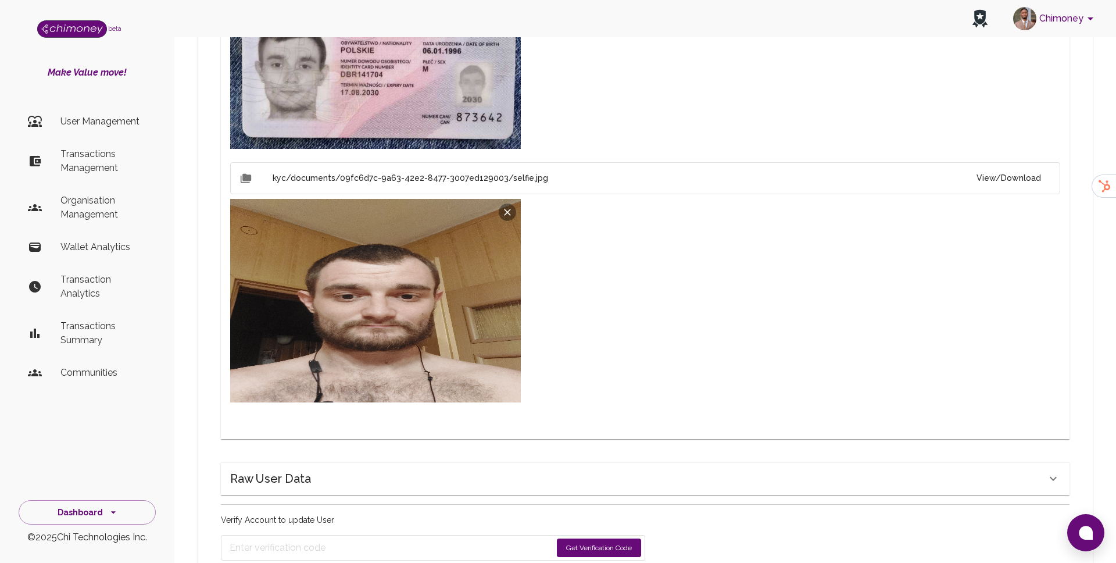
scroll to position [865, 0]
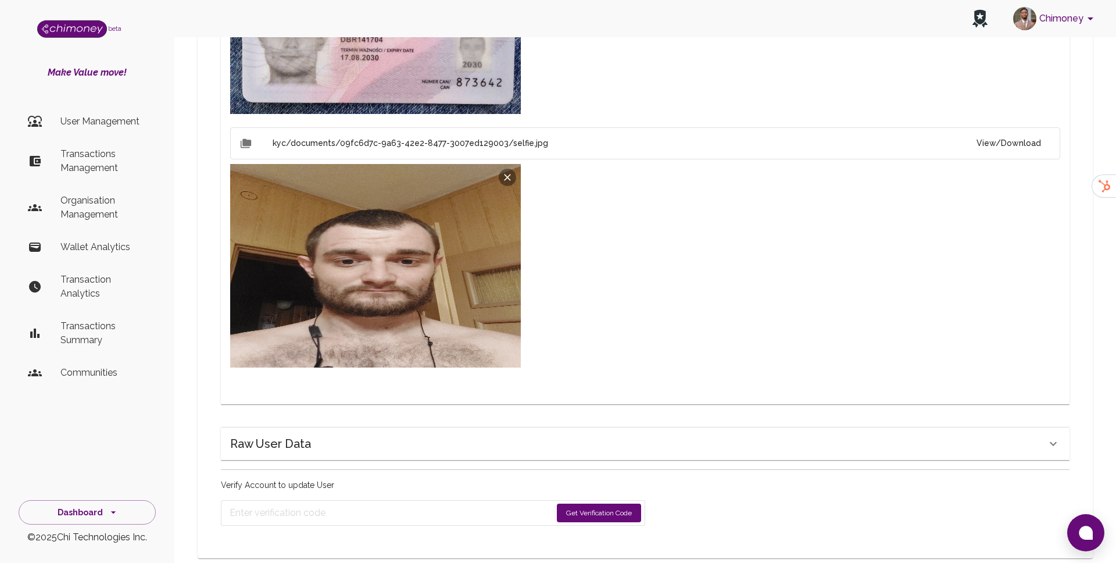
click at [605, 503] on button "Get Verification Code" at bounding box center [599, 512] width 84 height 19
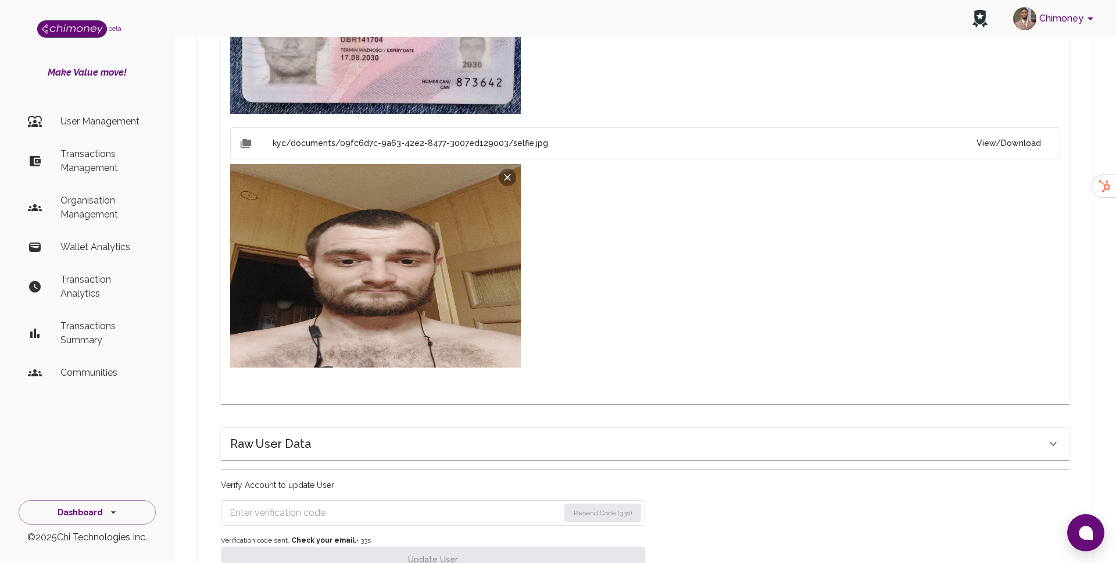
click at [401, 503] on input "Enter verification code" at bounding box center [395, 512] width 330 height 19
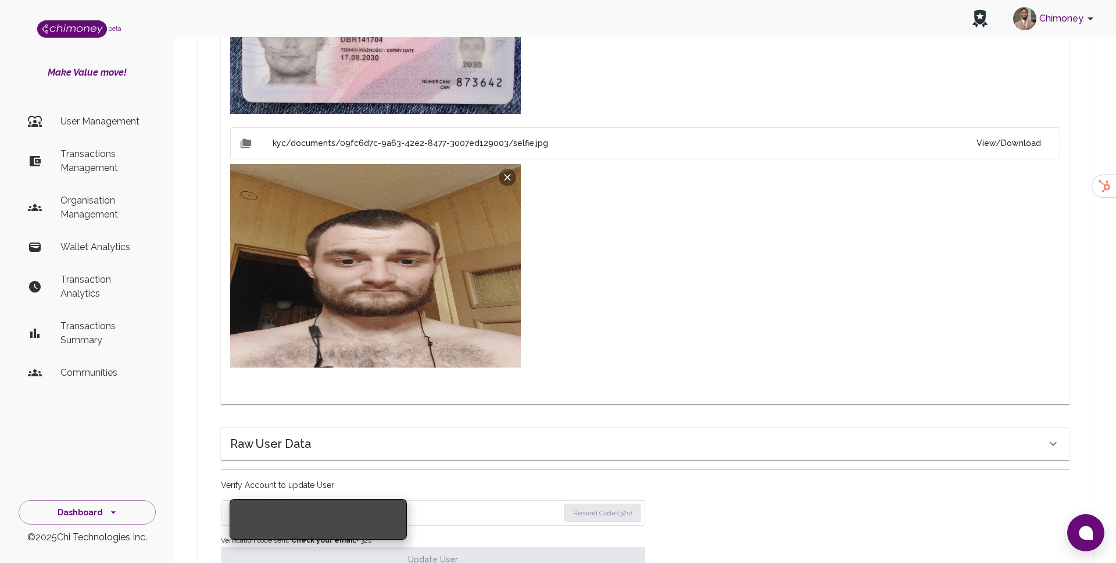
paste input "0306"
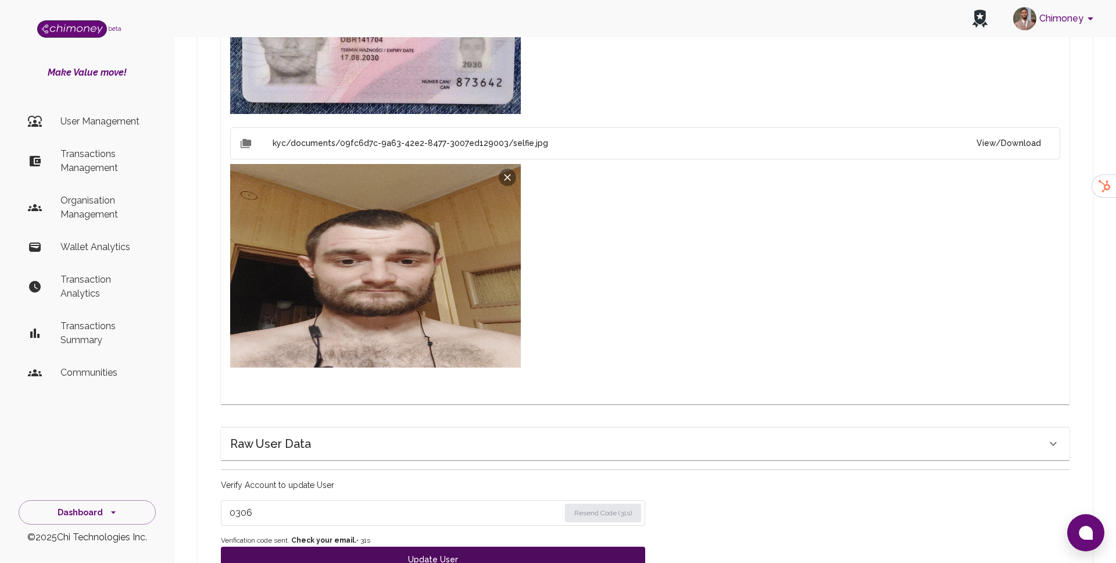
type input "0306"
click at [397, 546] on button "Update User" at bounding box center [433, 559] width 424 height 26
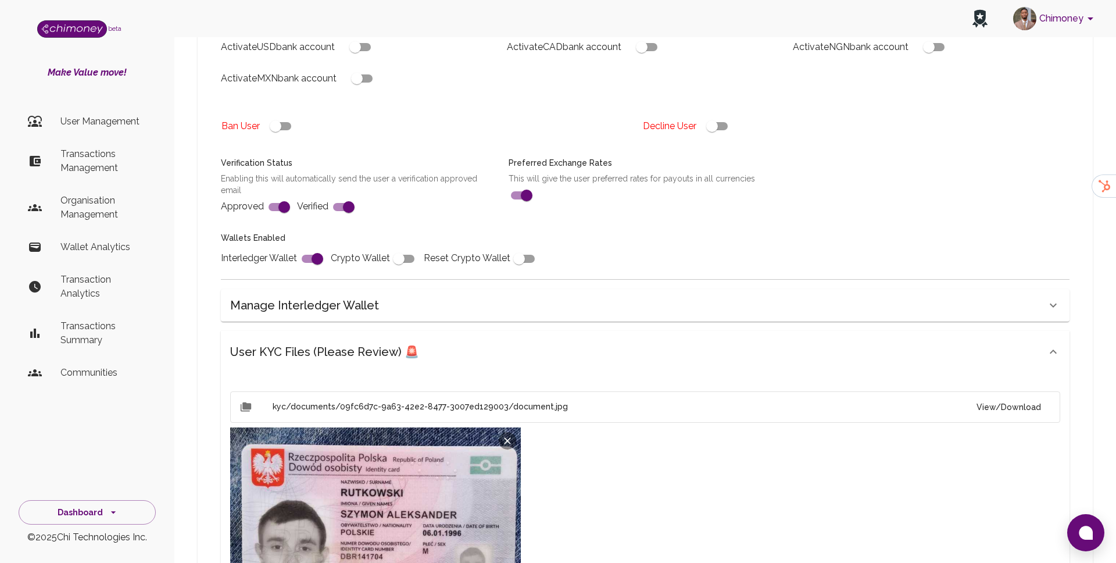
scroll to position [0, 0]
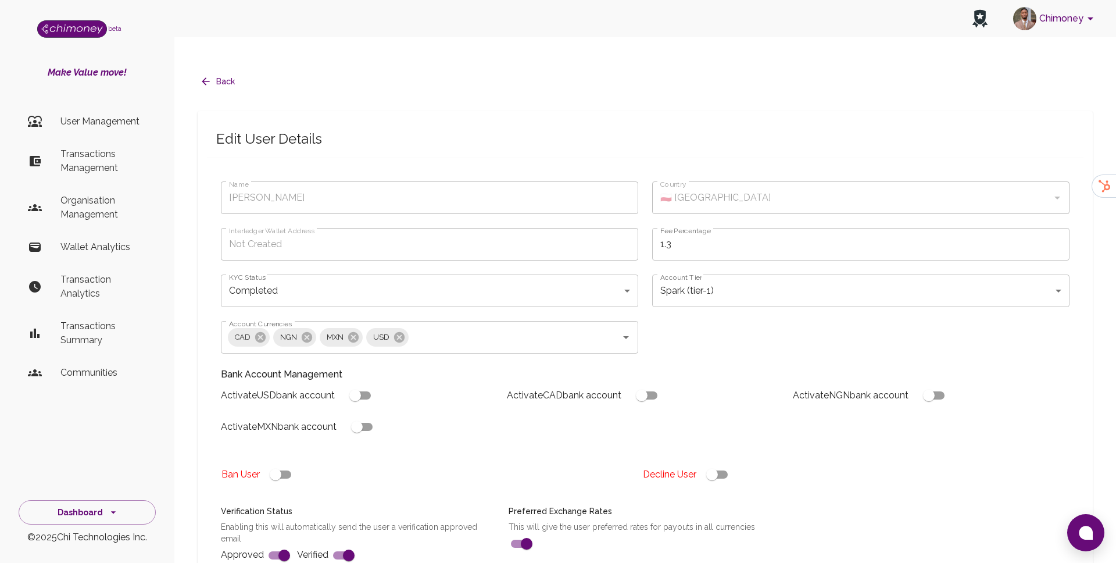
type input "under_review"
checkbox input "false"
type input "completed"
type input "tier-1"
checkbox input "true"
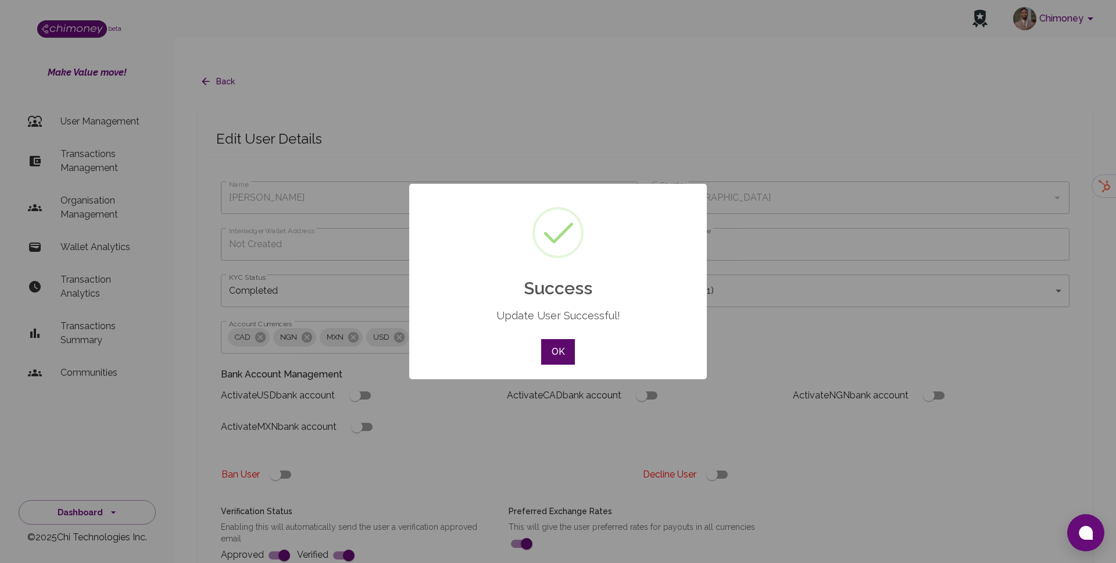
click at [564, 356] on button "OK" at bounding box center [558, 352] width 34 height 26
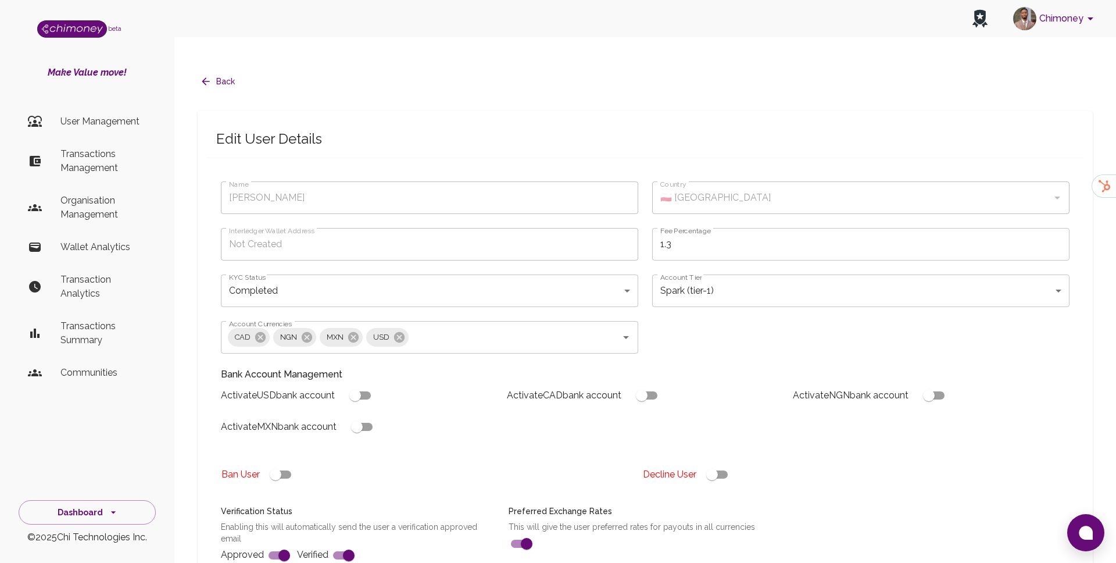
click at [228, 71] on button "Back" at bounding box center [219, 82] width 42 height 22
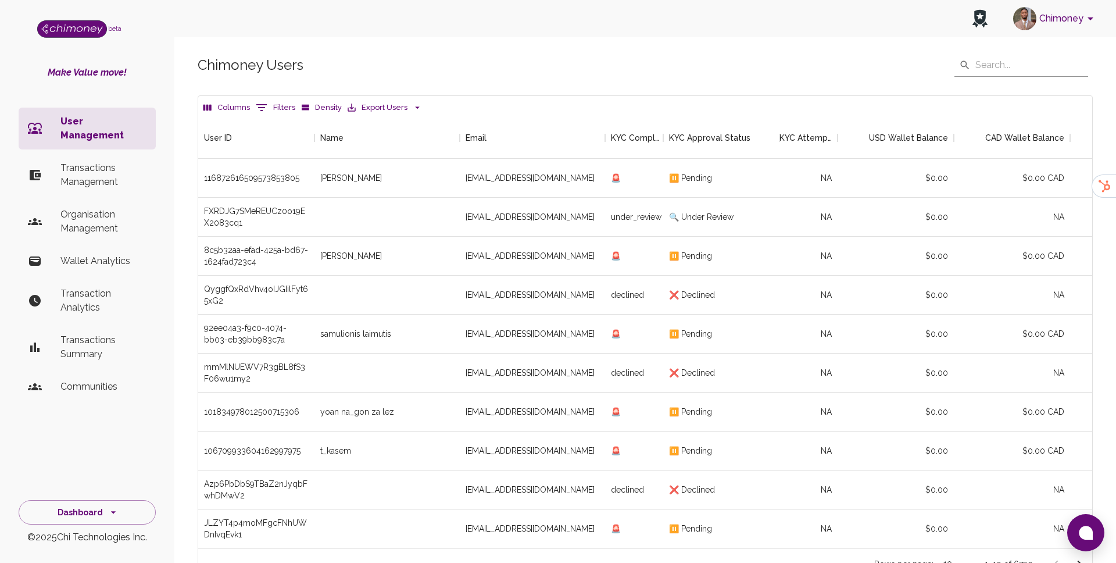
scroll to position [88, 0]
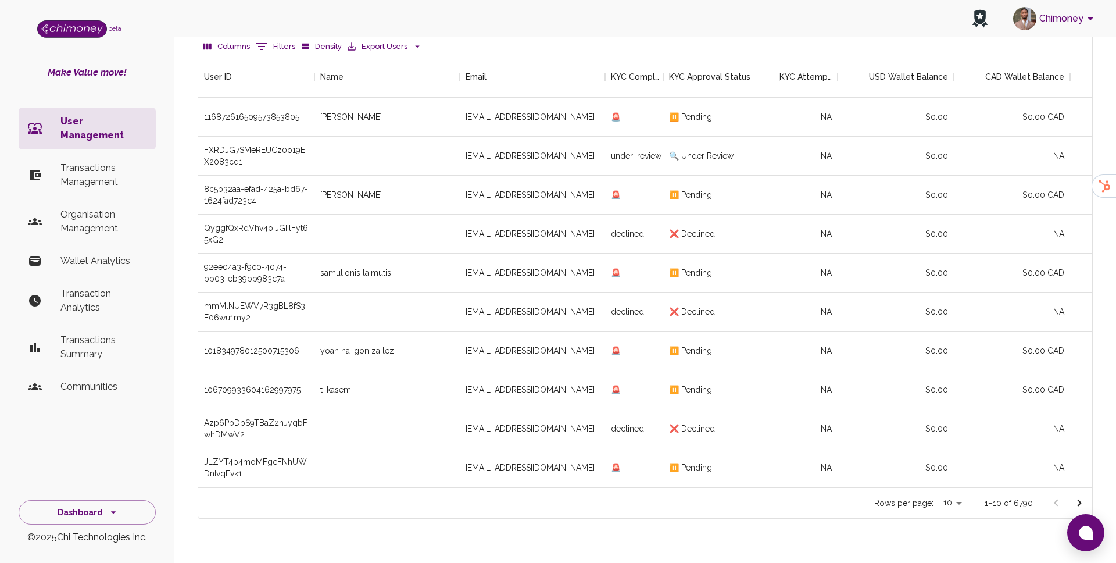
click at [1076, 496] on icon "Go to next page" at bounding box center [1079, 503] width 14 height 14
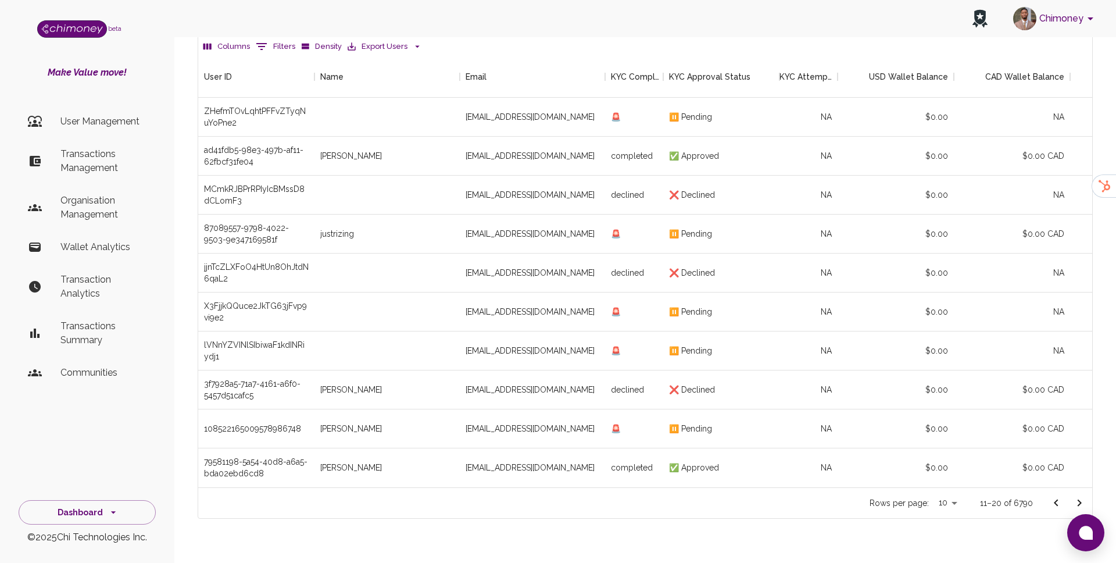
click at [1075, 496] on icon "Go to next page" at bounding box center [1079, 503] width 14 height 14
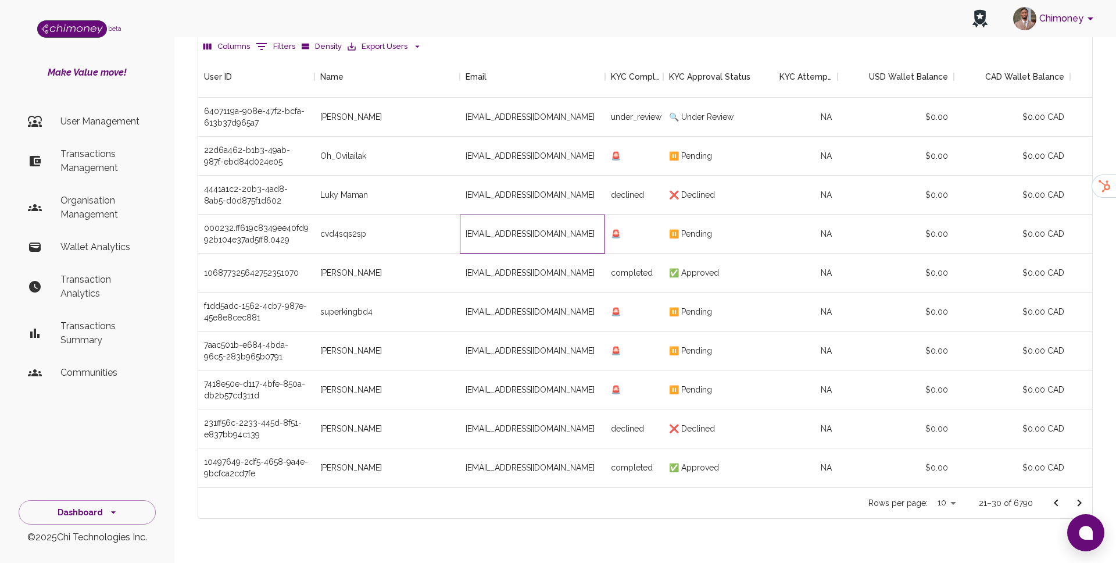
click at [473, 214] on div "cvd4sqs2sp@privaterelay.appleid.com" at bounding box center [532, 233] width 145 height 39
click at [1075, 496] on icon "Go to next page" at bounding box center [1079, 503] width 14 height 14
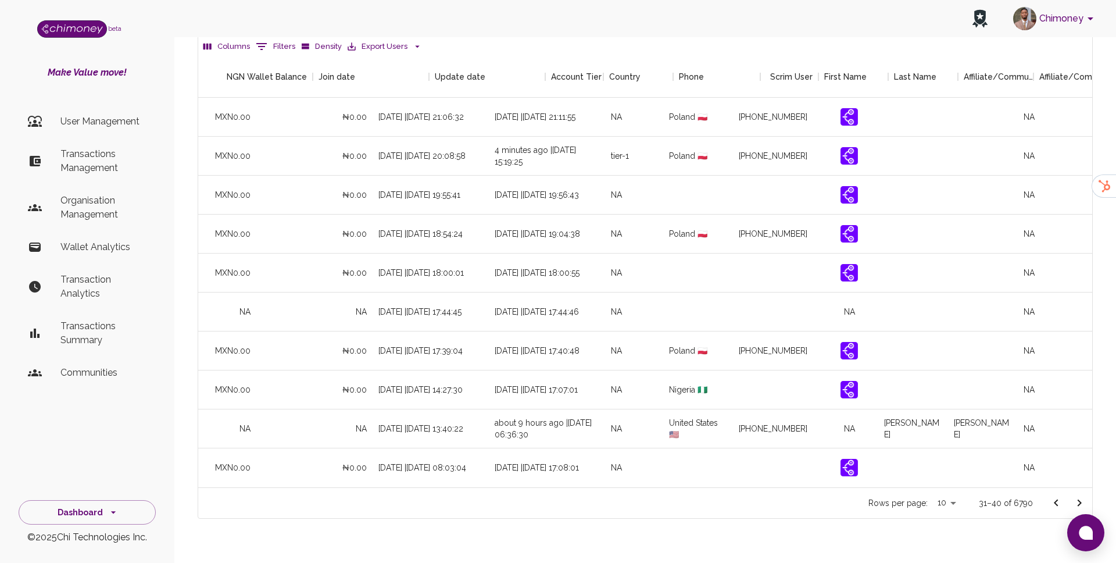
scroll to position [0, 1094]
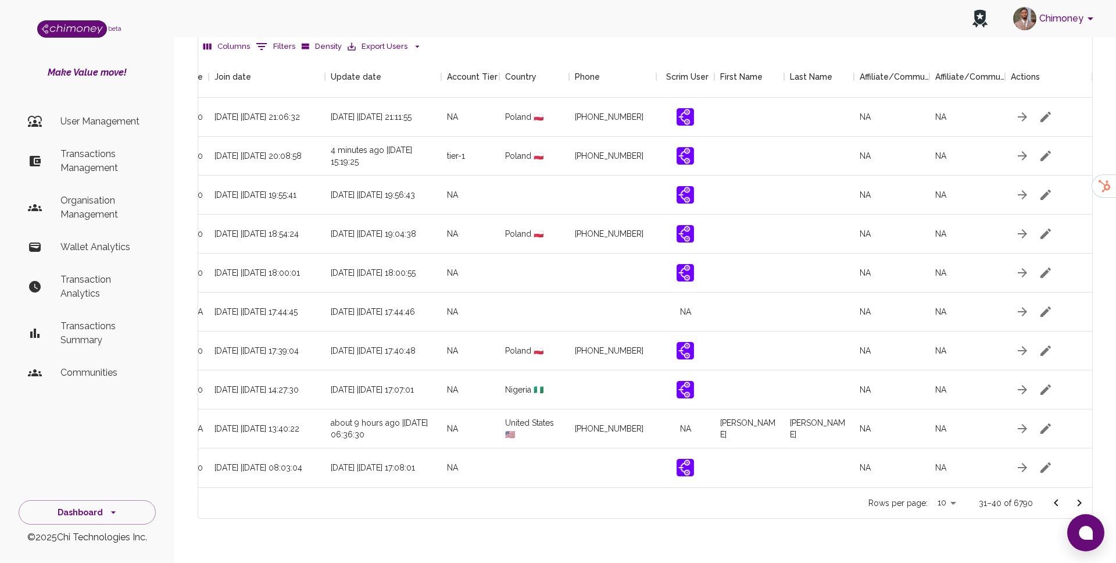
click at [1082, 496] on icon "Go to next page" at bounding box center [1079, 503] width 14 height 14
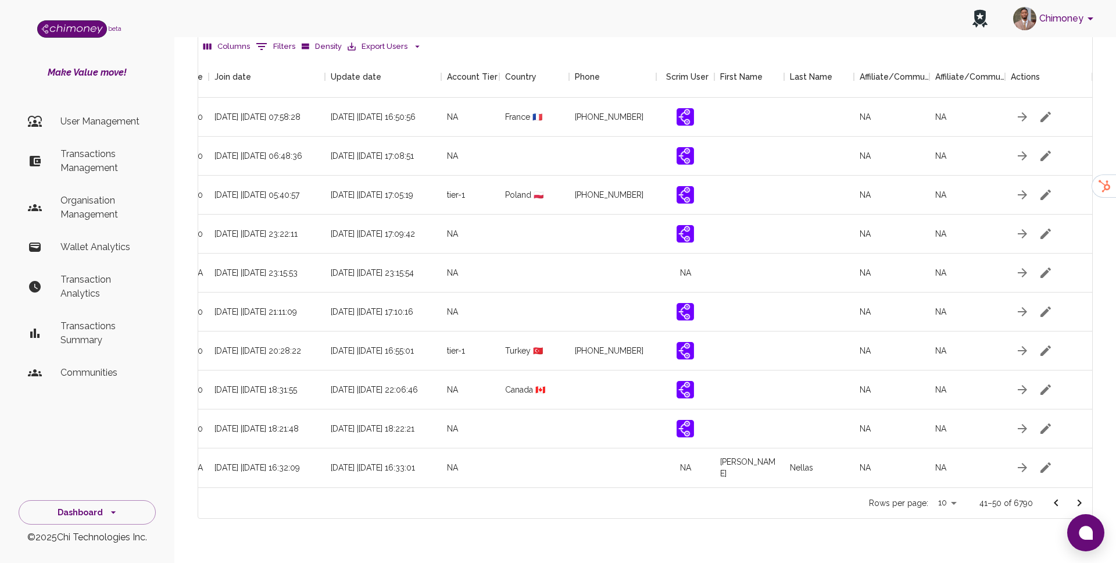
click at [1065, 491] on button "Go to previous page" at bounding box center [1055, 502] width 23 height 23
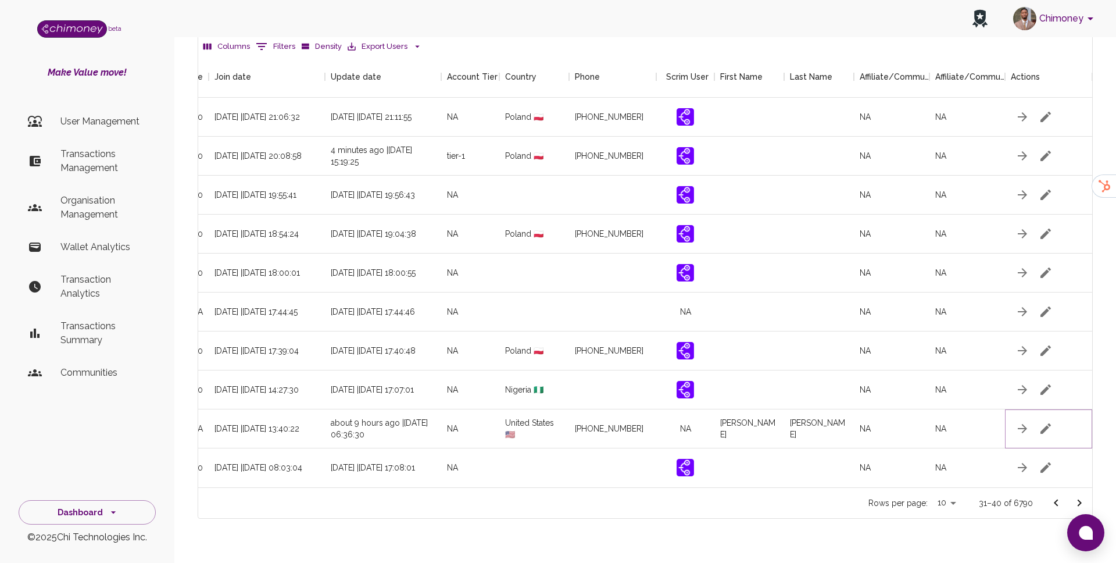
click at [1046, 423] on icon "button" at bounding box center [1045, 428] width 10 height 10
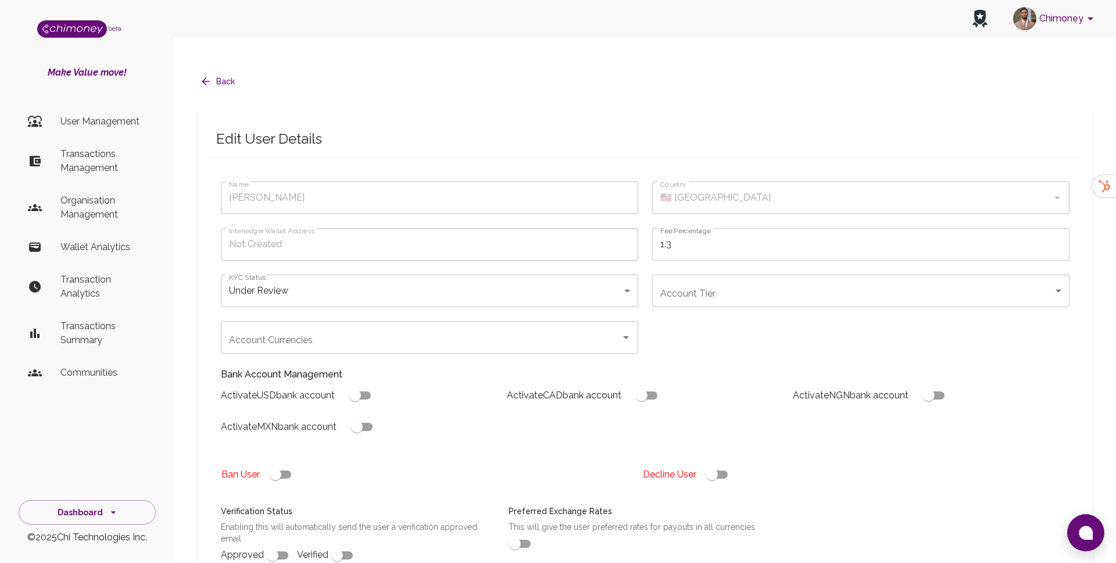
type input "Matt Blair"
type input "🇺🇸 United States"
type input "under_review"
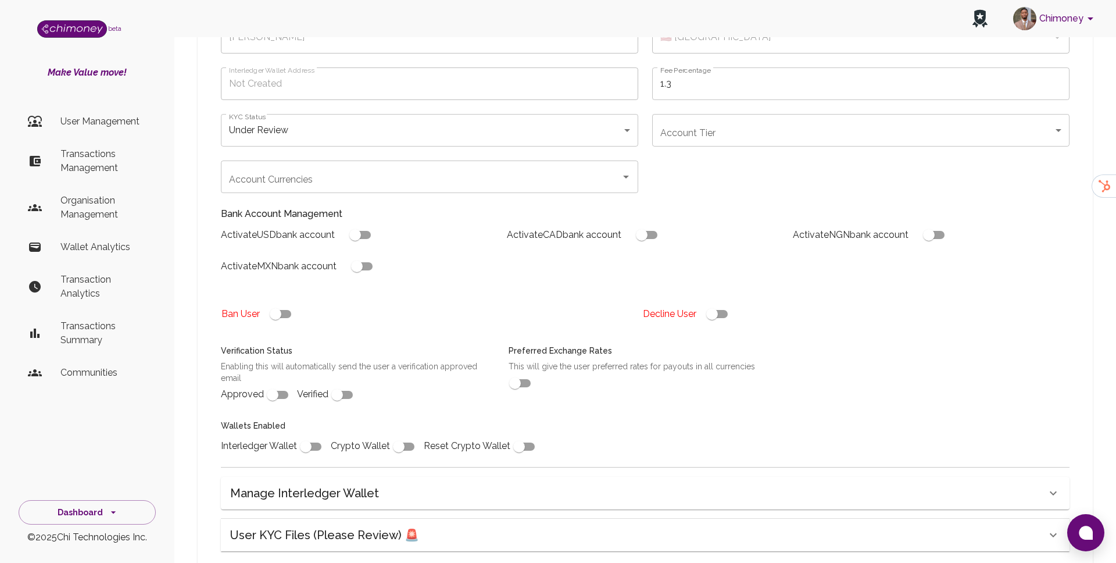
scroll to position [298, 0]
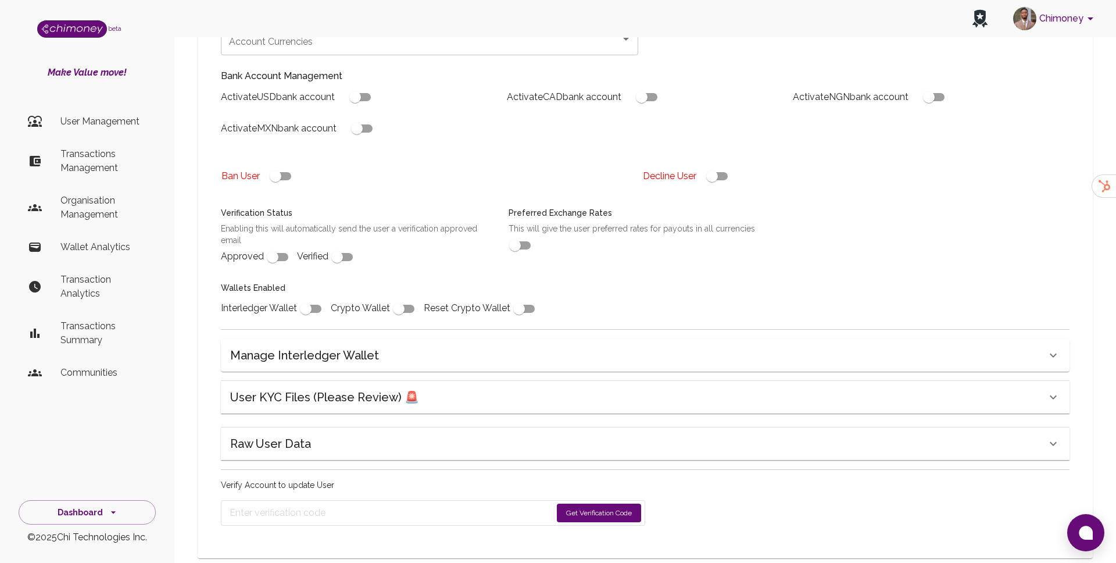
click at [310, 388] on h6 "User KYC Files (Please Review) 🚨" at bounding box center [324, 397] width 189 height 19
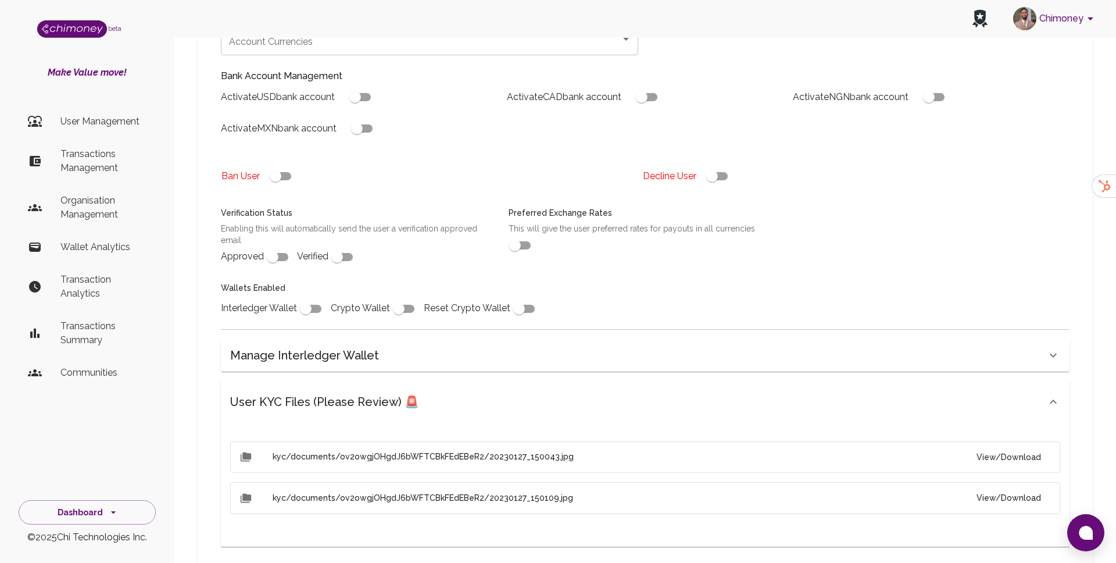
click at [1032, 446] on button "View/Download" at bounding box center [1008, 457] width 83 height 22
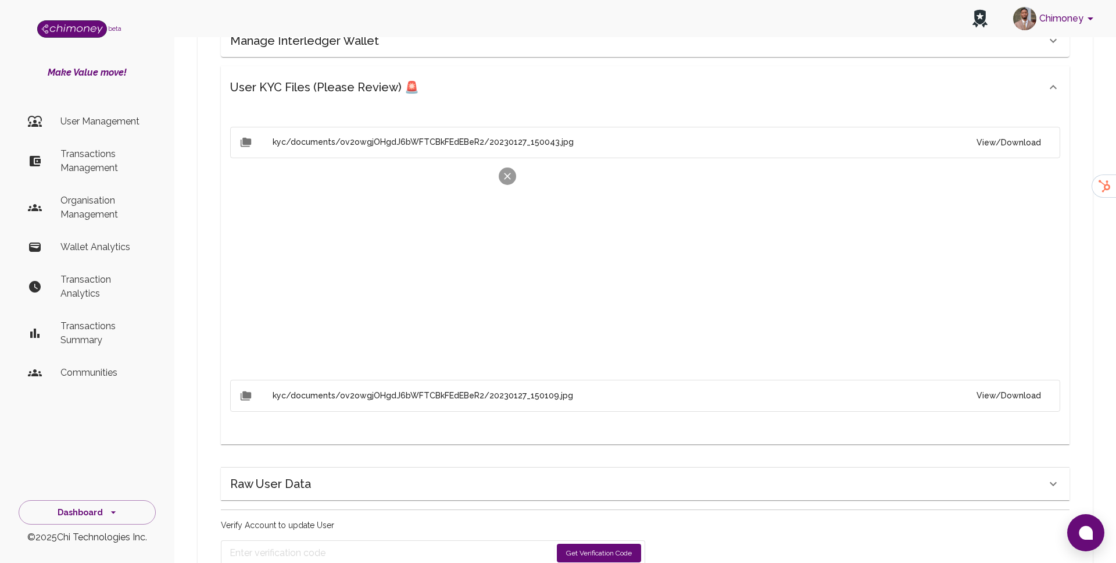
scroll to position [653, 0]
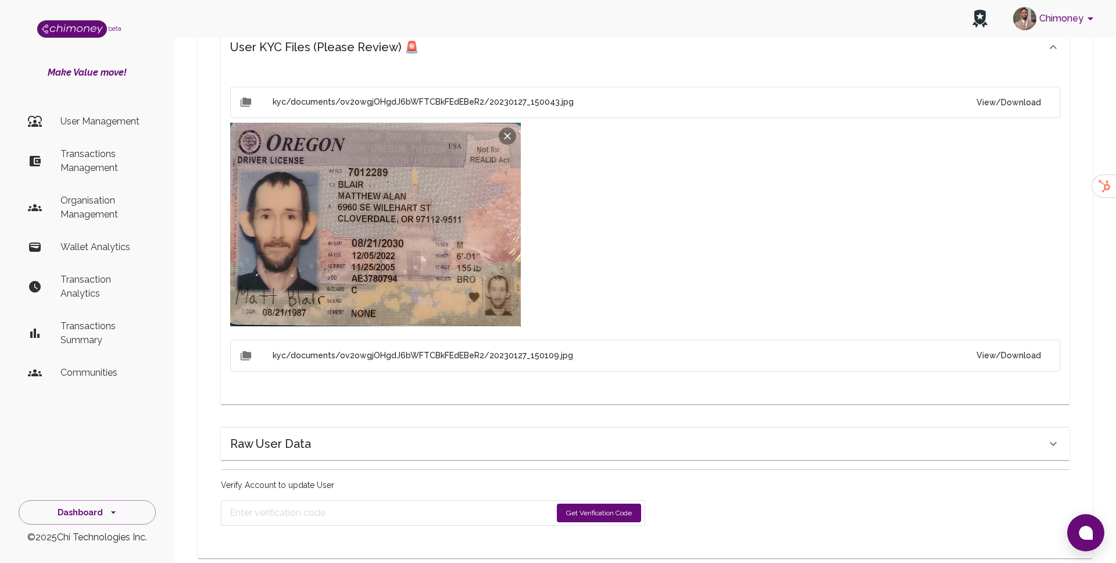
click at [1026, 345] on button "View/Download" at bounding box center [1008, 356] width 83 height 22
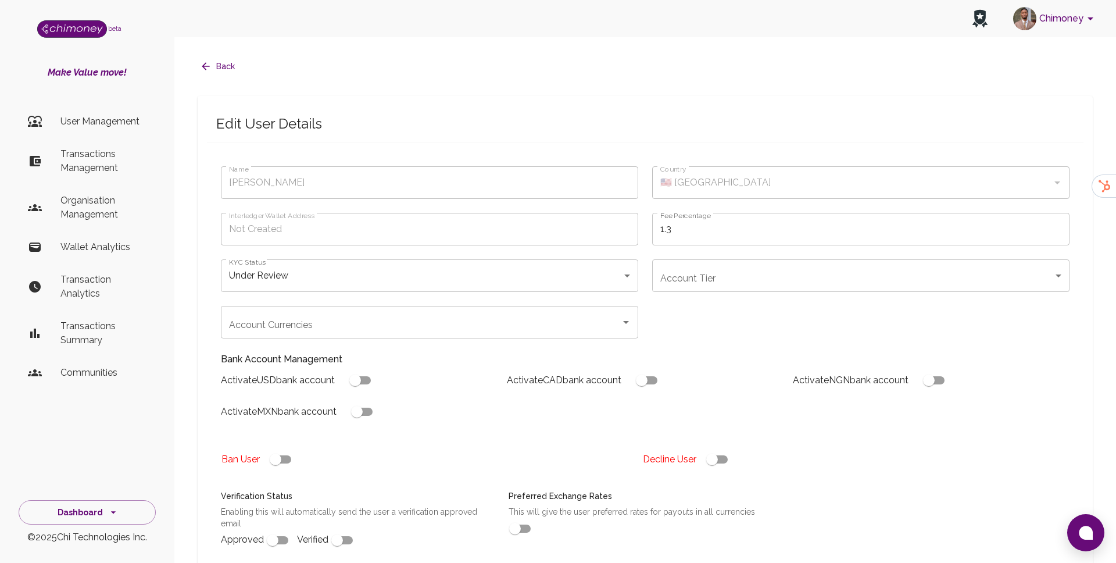
scroll to position [17, 0]
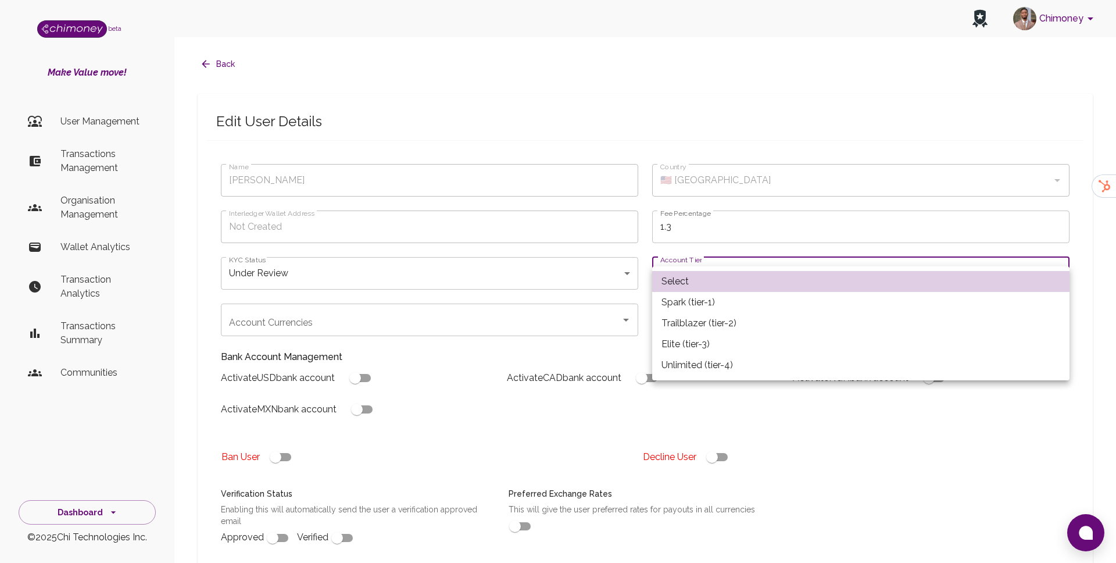
click at [564, 341] on div at bounding box center [558, 281] width 1116 height 563
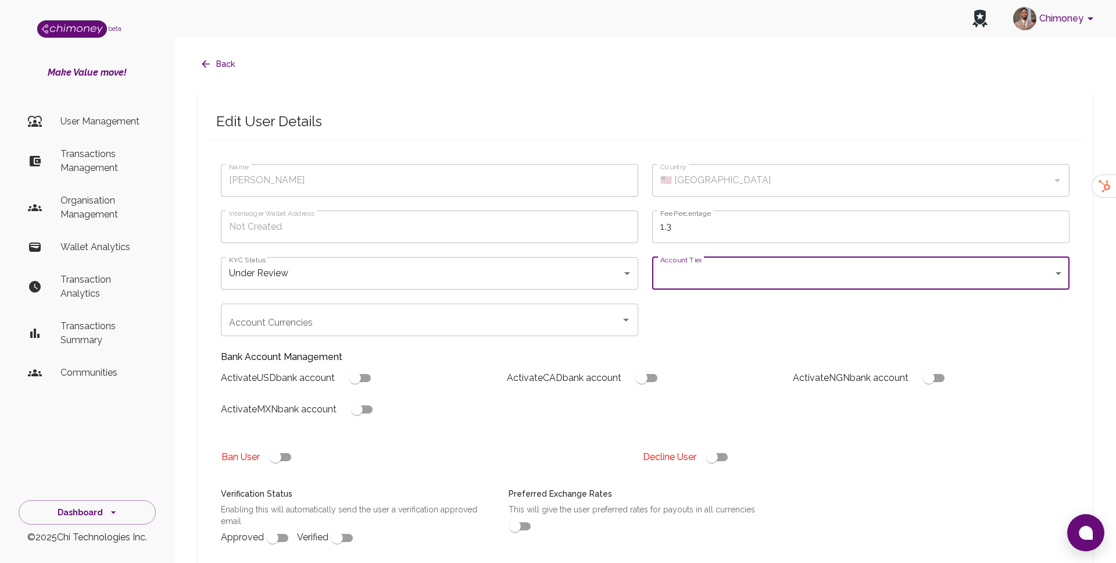
click at [393, 309] on input "Account Currencies" at bounding box center [420, 320] width 389 height 22
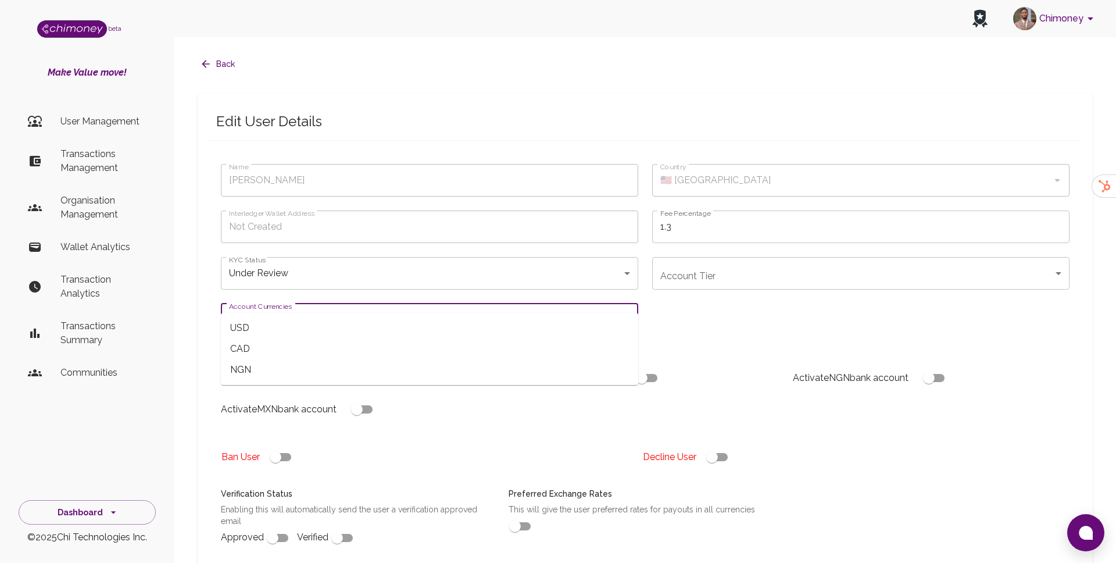
click at [492, 488] on h6 "Verification Status" at bounding box center [358, 494] width 274 height 13
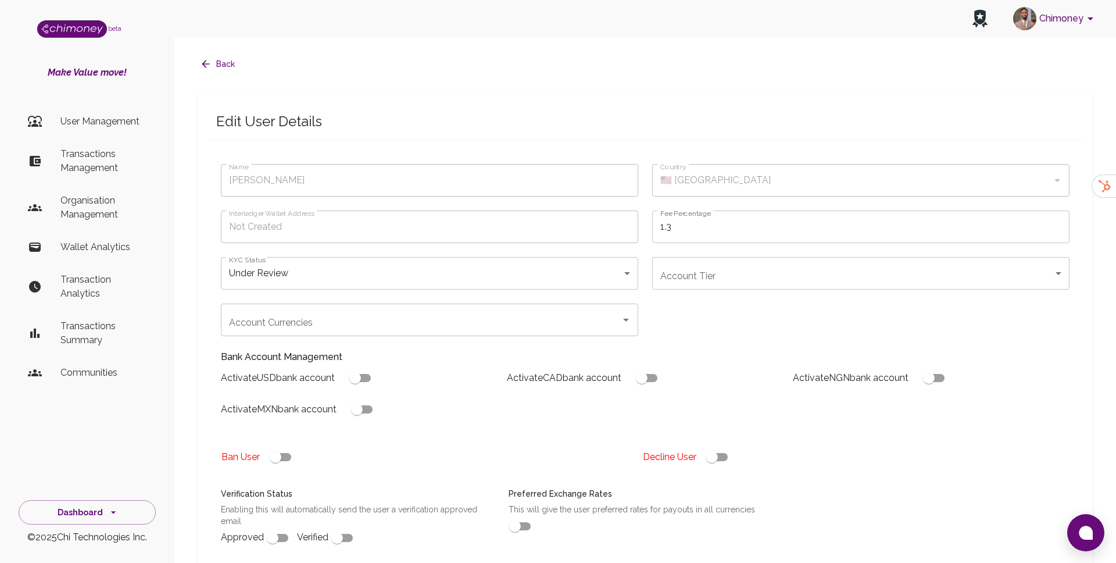
click at [703, 446] on input "checkbox" at bounding box center [712, 457] width 66 height 22
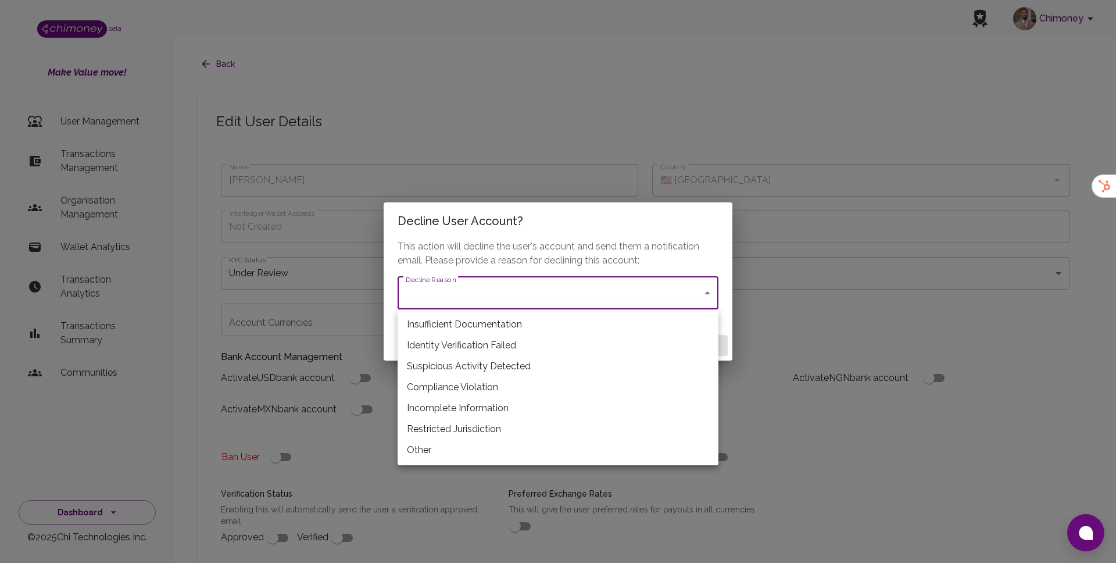
click at [346, 403] on div at bounding box center [558, 281] width 1116 height 563
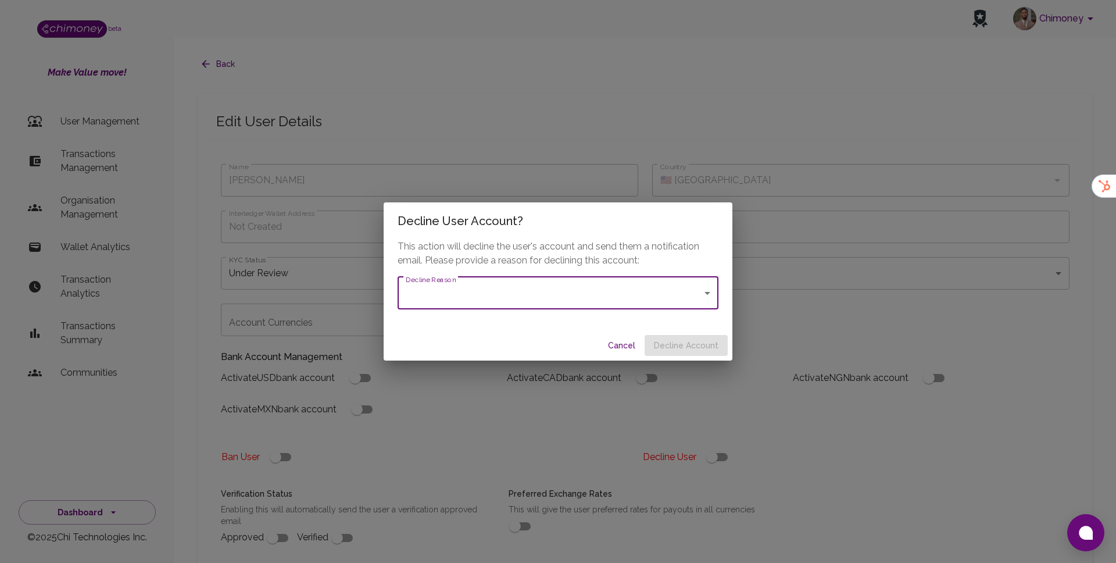
click at [629, 342] on button "Cancel" at bounding box center [621, 346] width 37 height 22
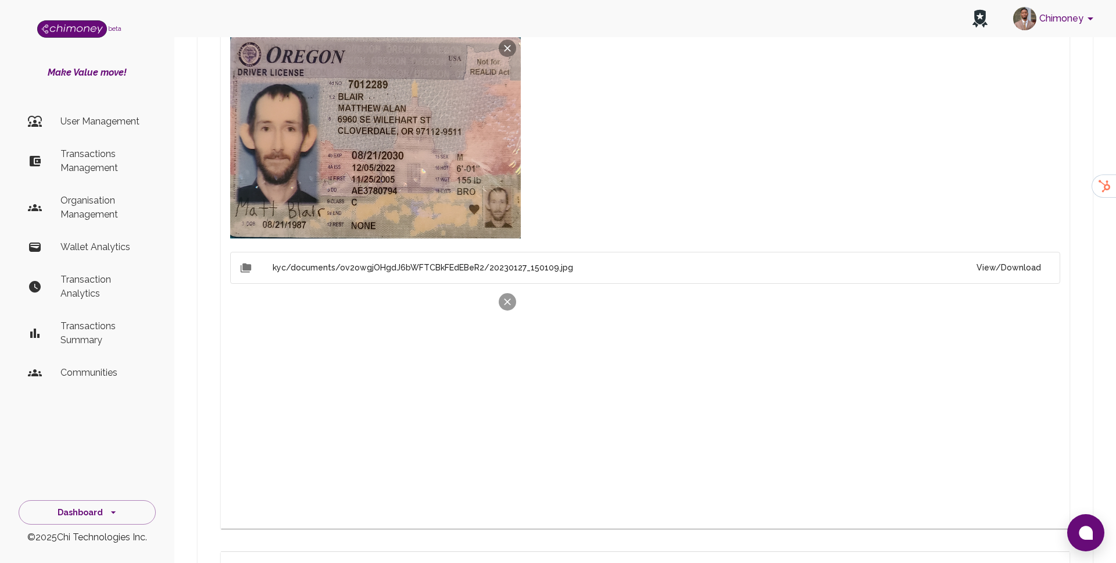
scroll to position [865, 0]
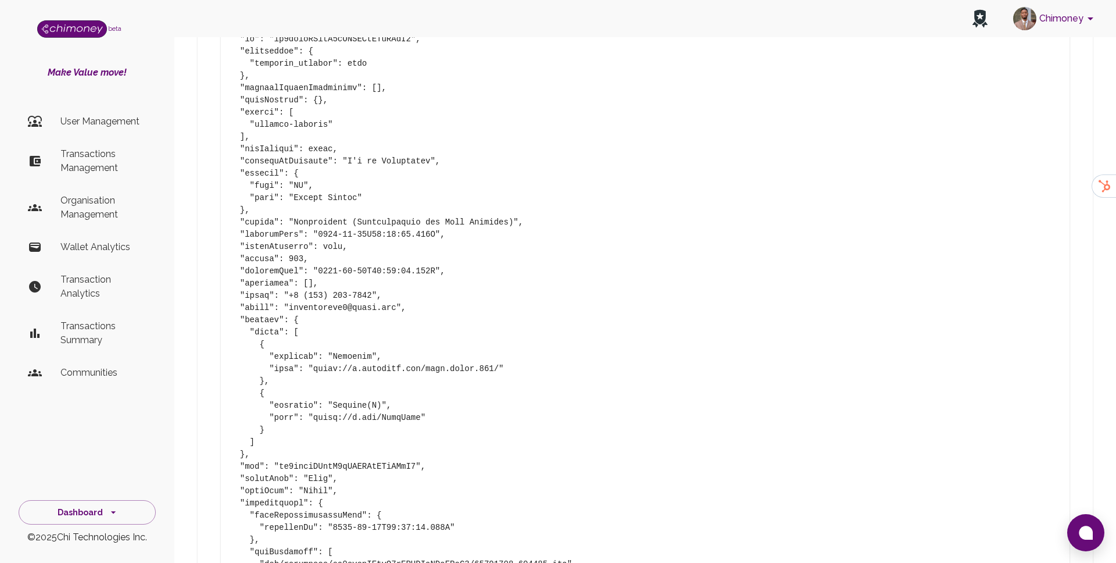
scroll to position [1328, 0]
drag, startPoint x: 312, startPoint y: 394, endPoint x: 420, endPoint y: 398, distance: 107.6
click at [420, 398] on pre at bounding box center [645, 337] width 830 height 635
copy pre "https://x.com/HugeBals"
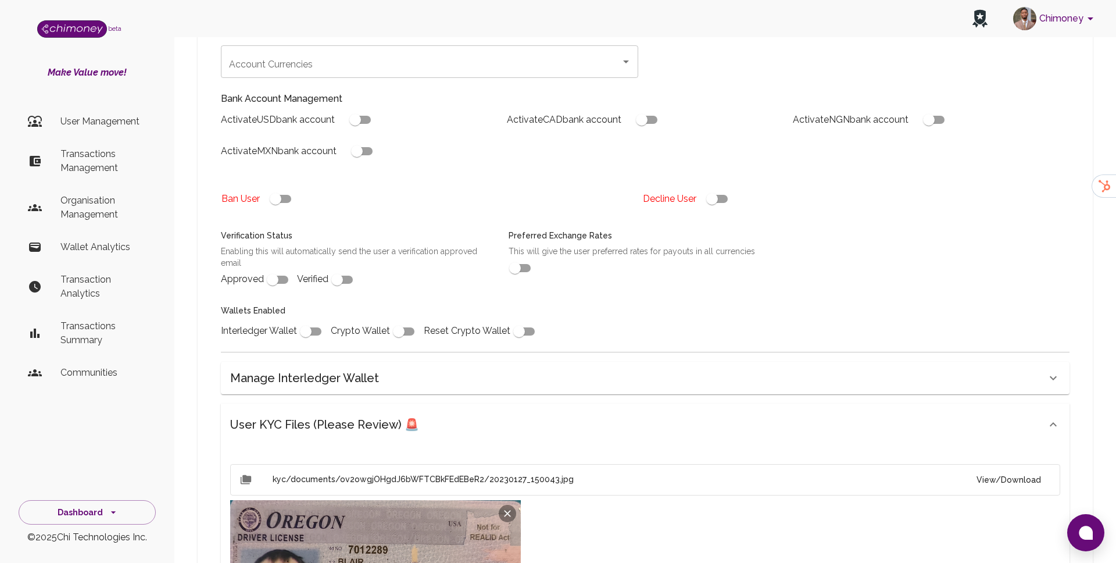
scroll to position [282, 0]
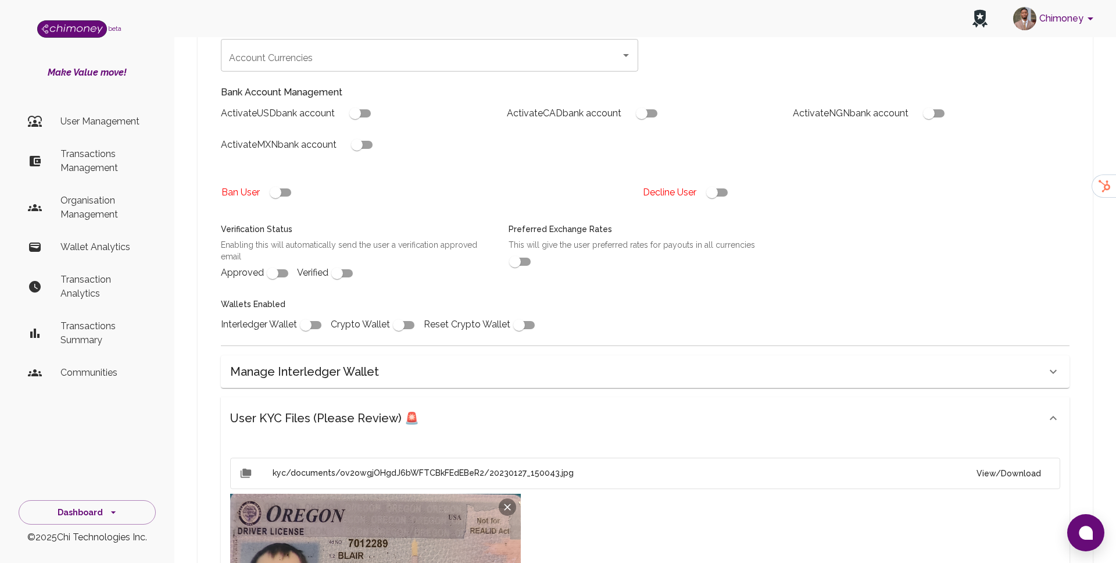
click at [713, 181] on input "checkbox" at bounding box center [712, 192] width 66 height 22
checkbox input "false"
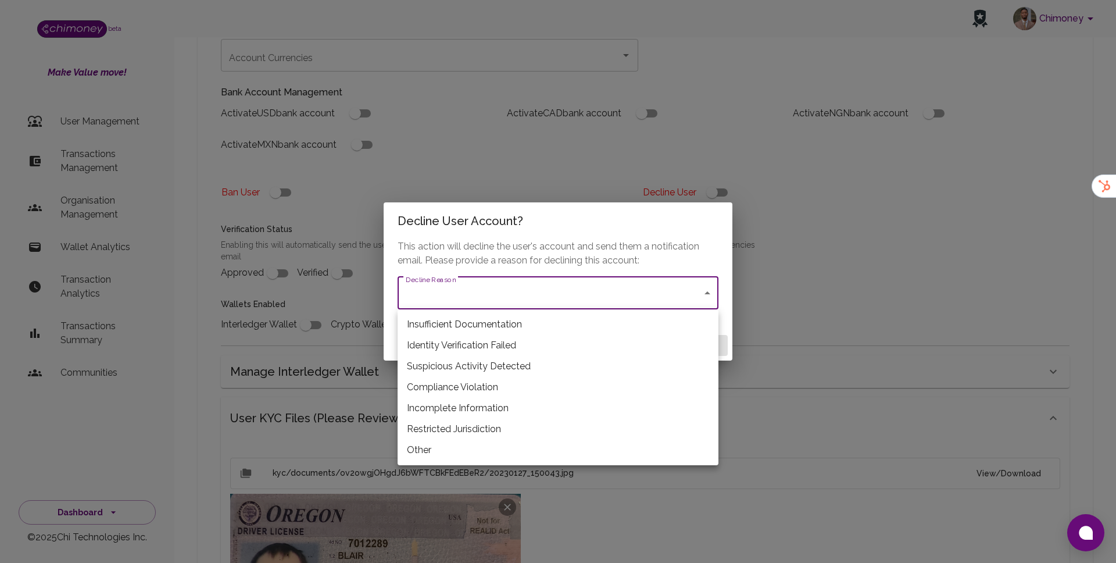
click at [467, 346] on li "Identity Verification Failed" at bounding box center [558, 345] width 321 height 21
type input "identity_verification_failed"
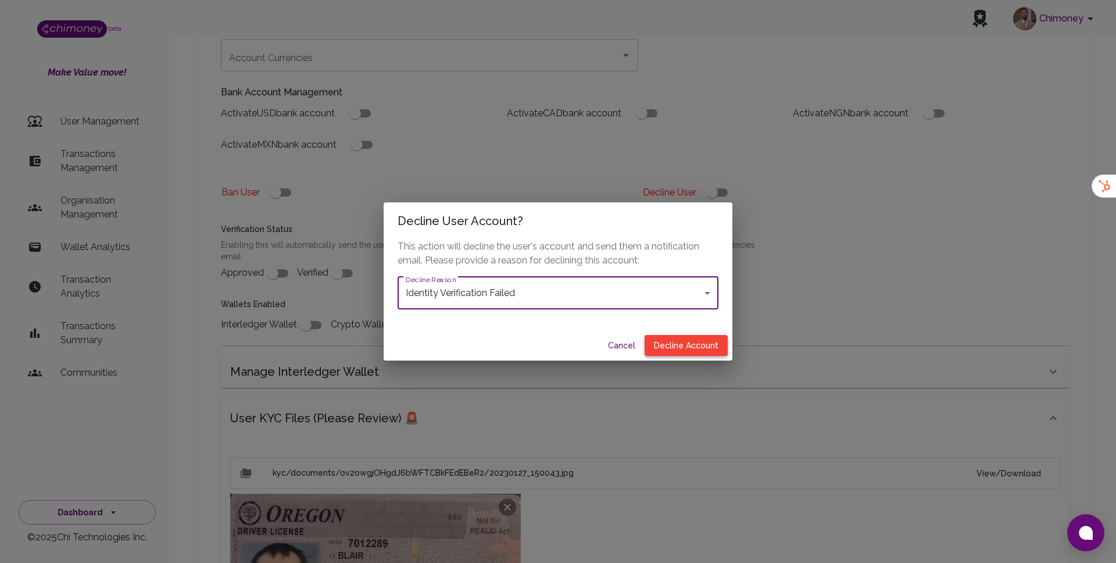
click at [692, 344] on button "Decline Account" at bounding box center [686, 346] width 83 height 22
type input "declined"
checkbox input "true"
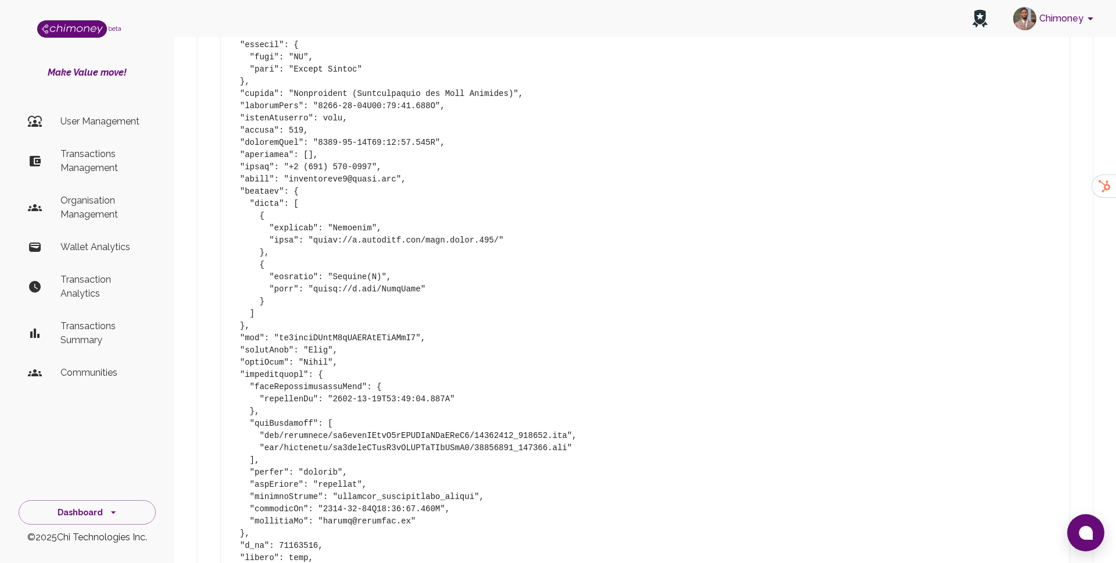
scroll to position [1616, 0]
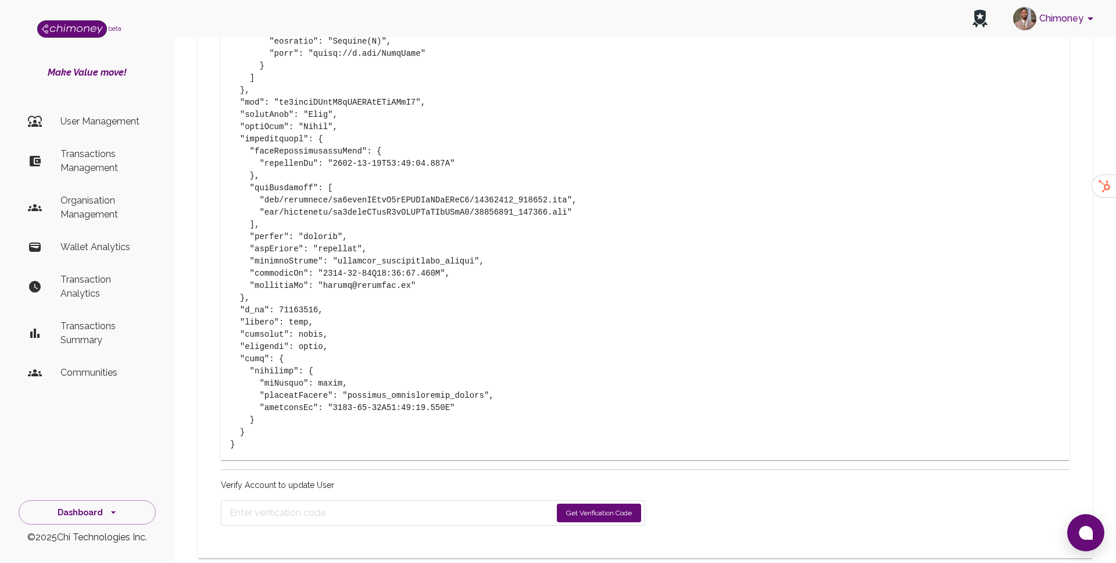
click at [585, 503] on button "Get Verification Code" at bounding box center [599, 512] width 84 height 19
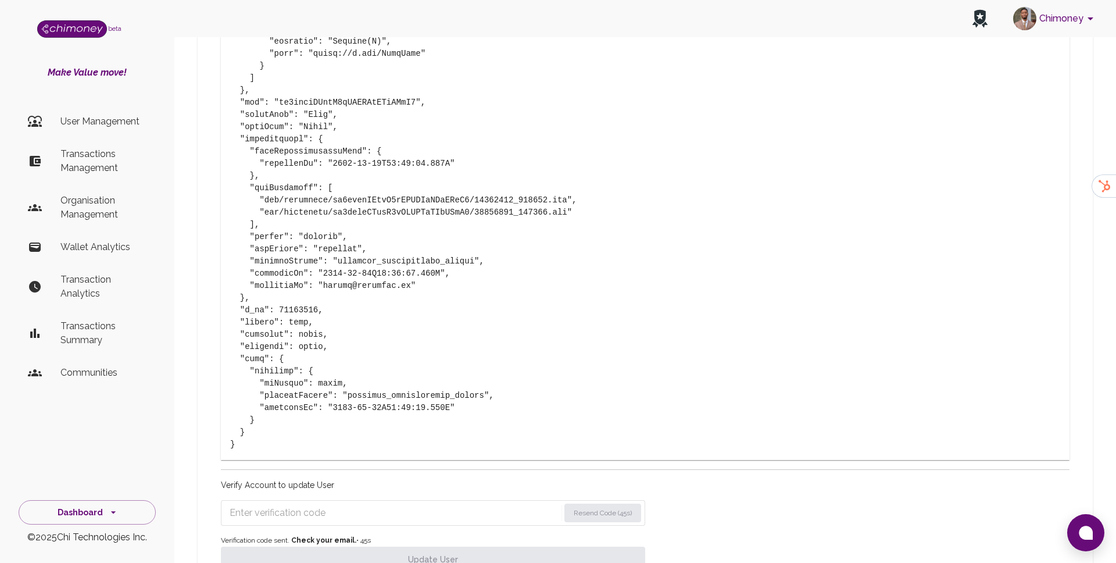
click at [339, 503] on input "Enter verification code" at bounding box center [395, 512] width 330 height 19
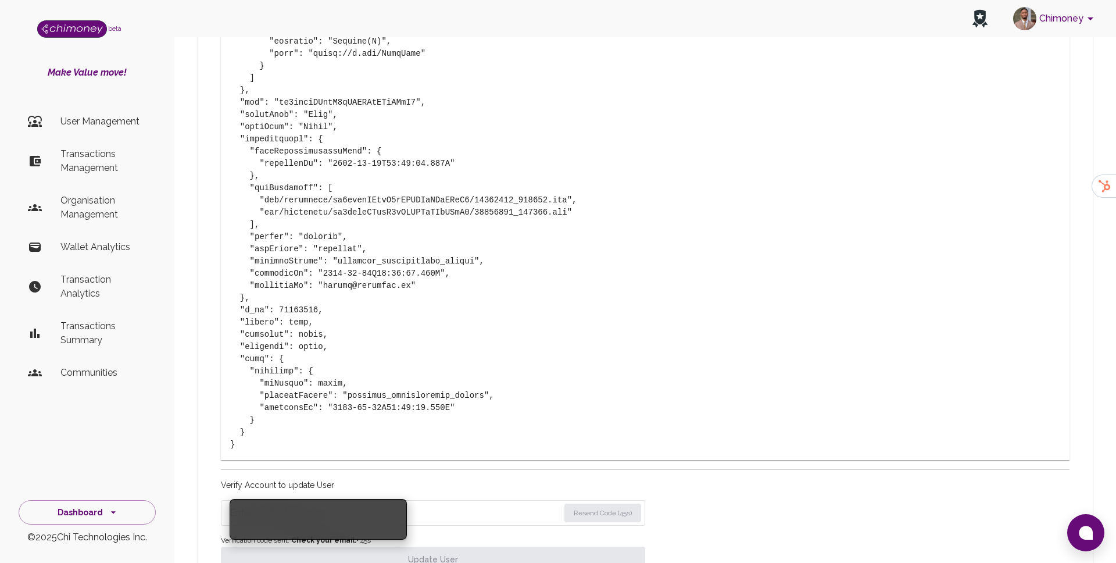
paste input "9841"
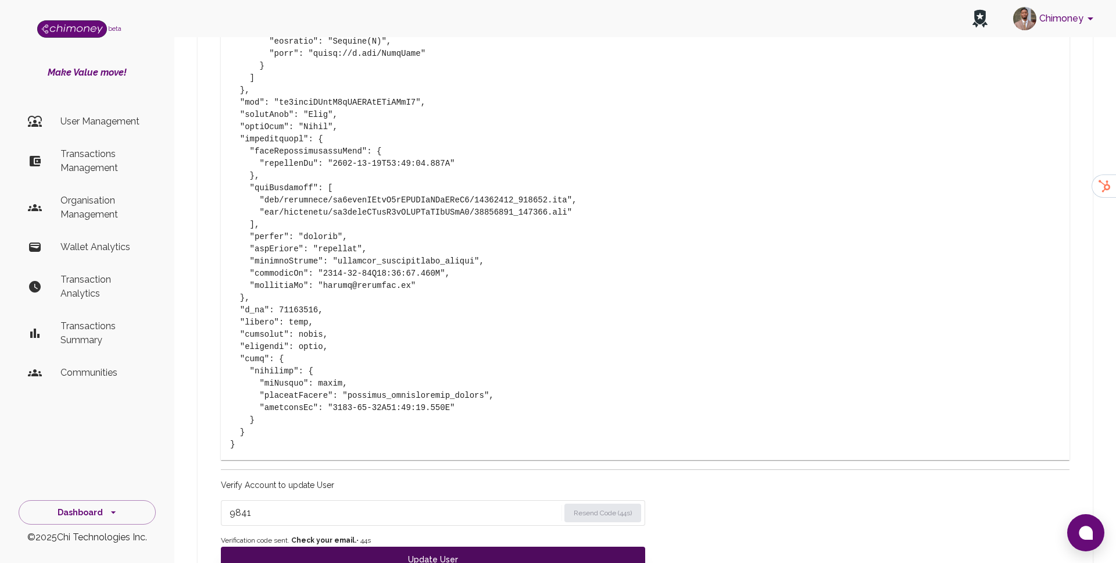
type input "9841"
click at [339, 546] on button "Update User" at bounding box center [433, 559] width 424 height 26
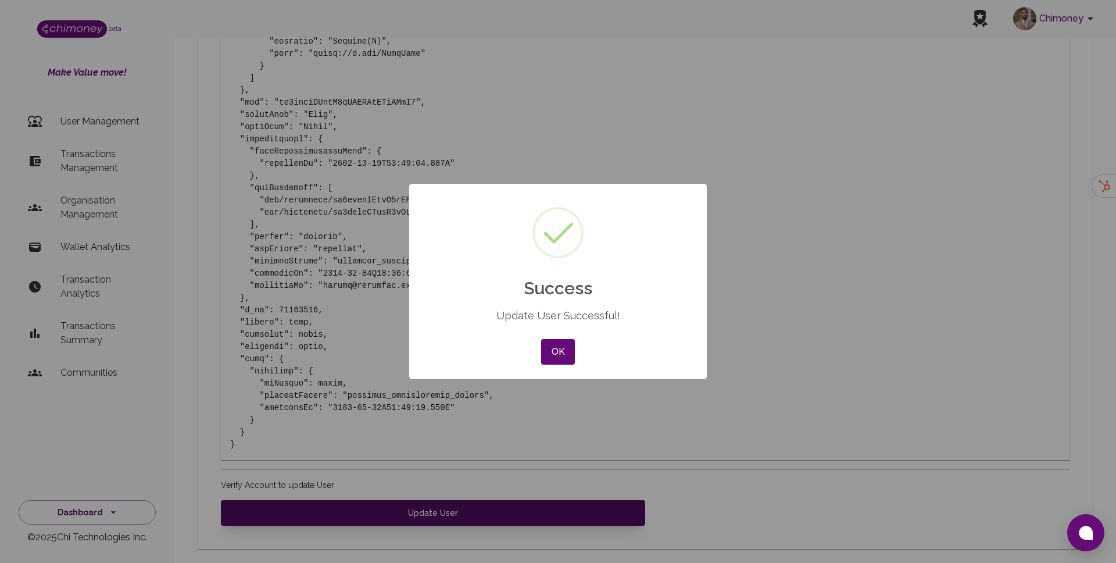
scroll to position [1607, 0]
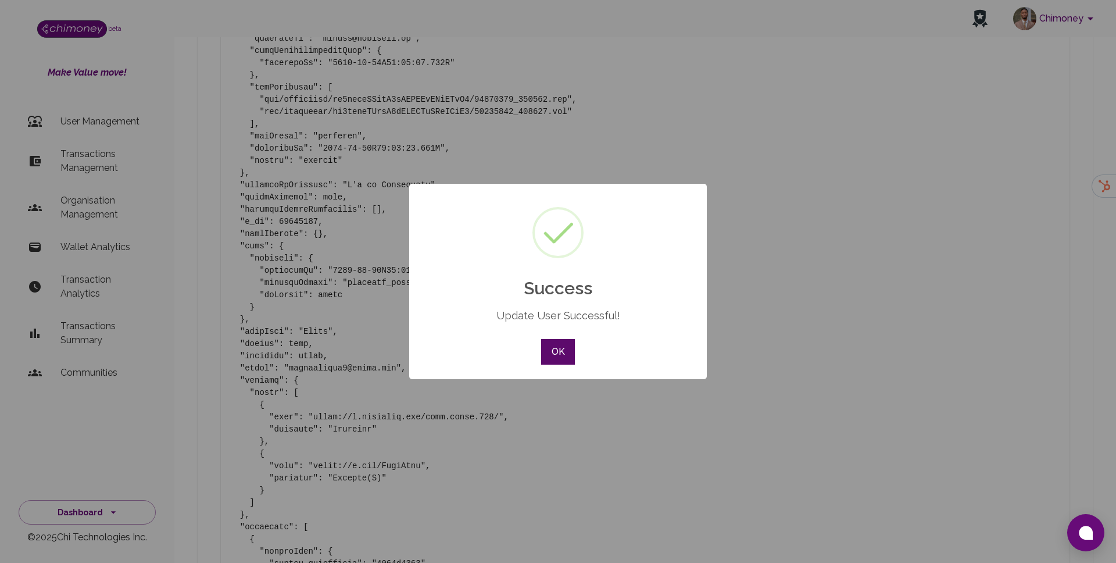
click at [567, 353] on button "OK" at bounding box center [558, 352] width 34 height 26
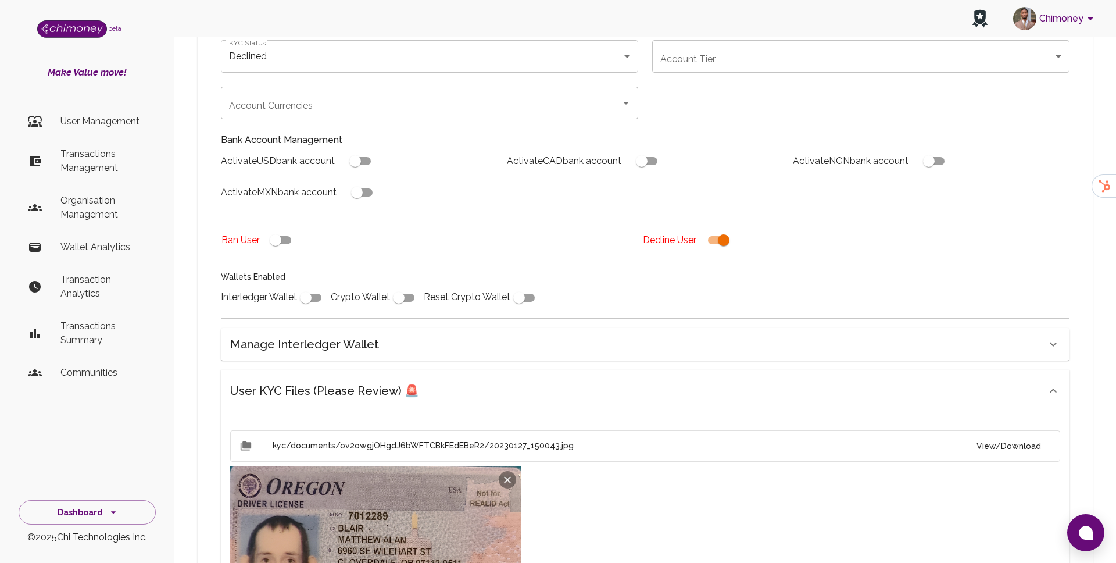
scroll to position [0, 0]
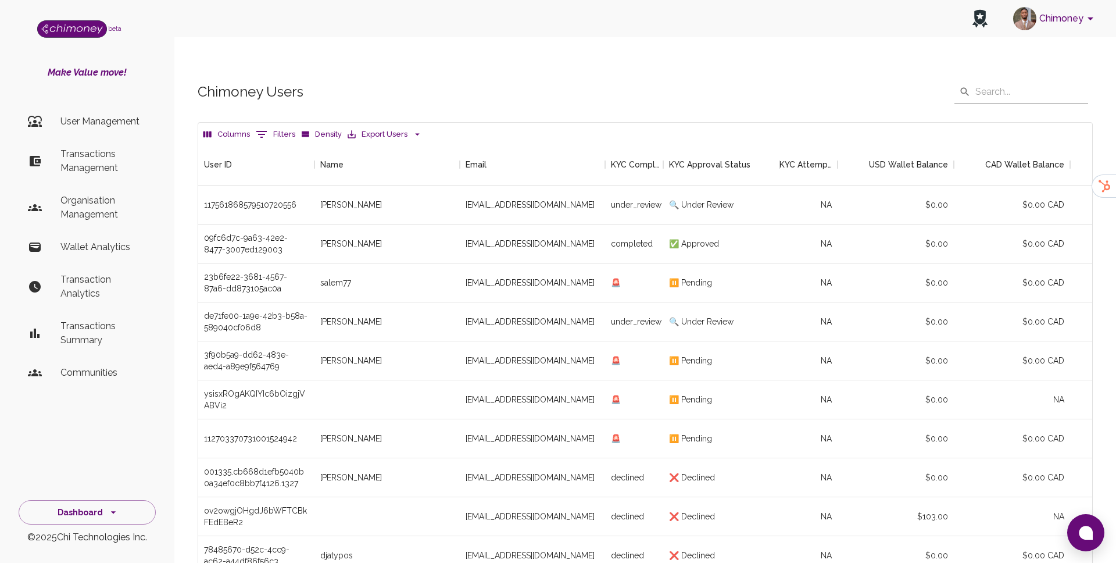
scroll to position [88, 0]
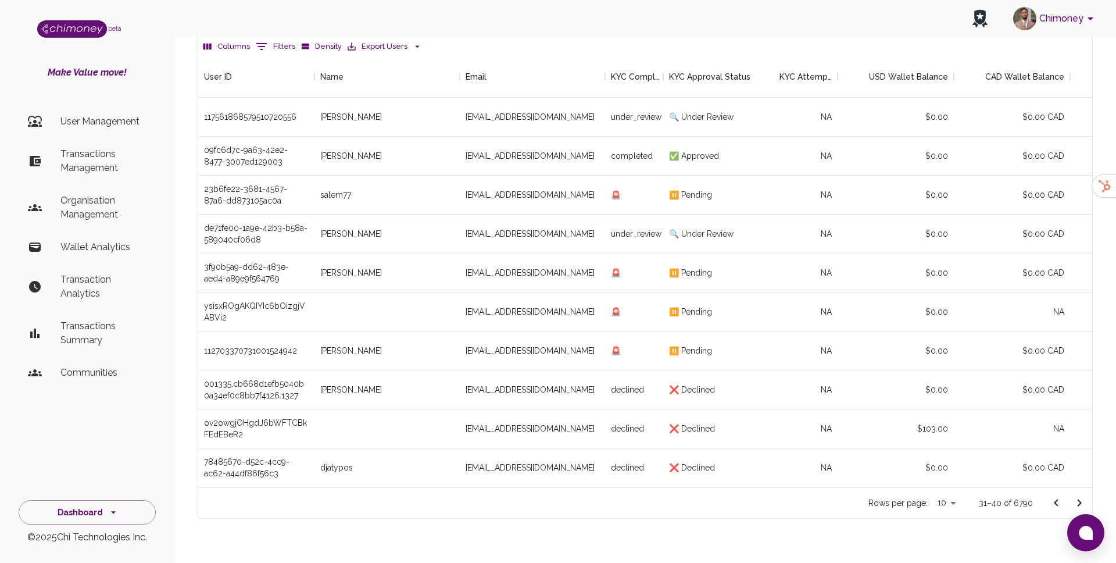
click at [1078, 499] on icon "Go to next page" at bounding box center [1080, 502] width 4 height 7
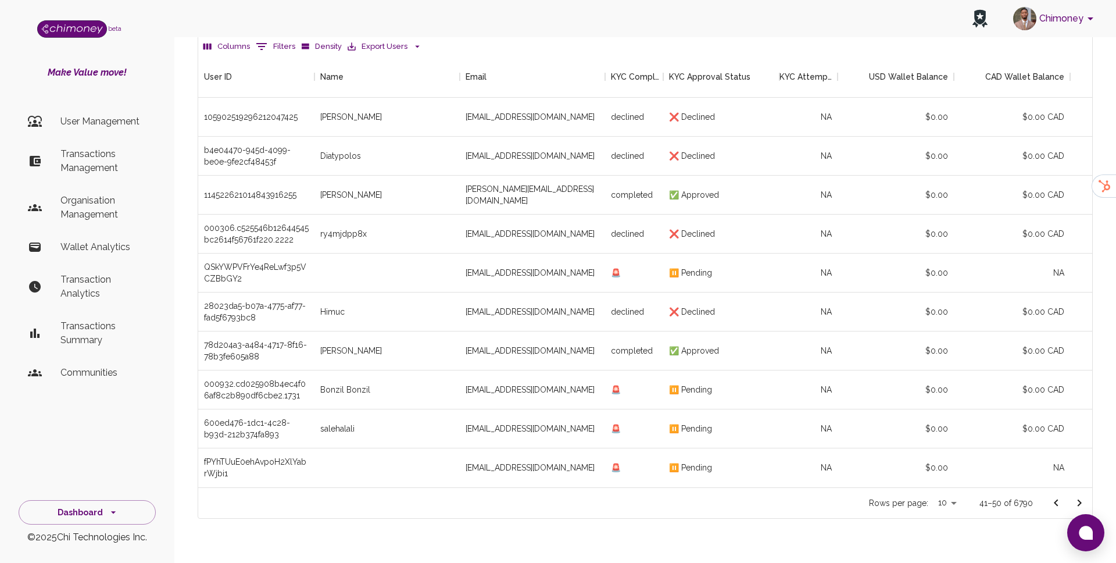
click at [1084, 491] on button "Go to next page" at bounding box center [1079, 502] width 23 height 23
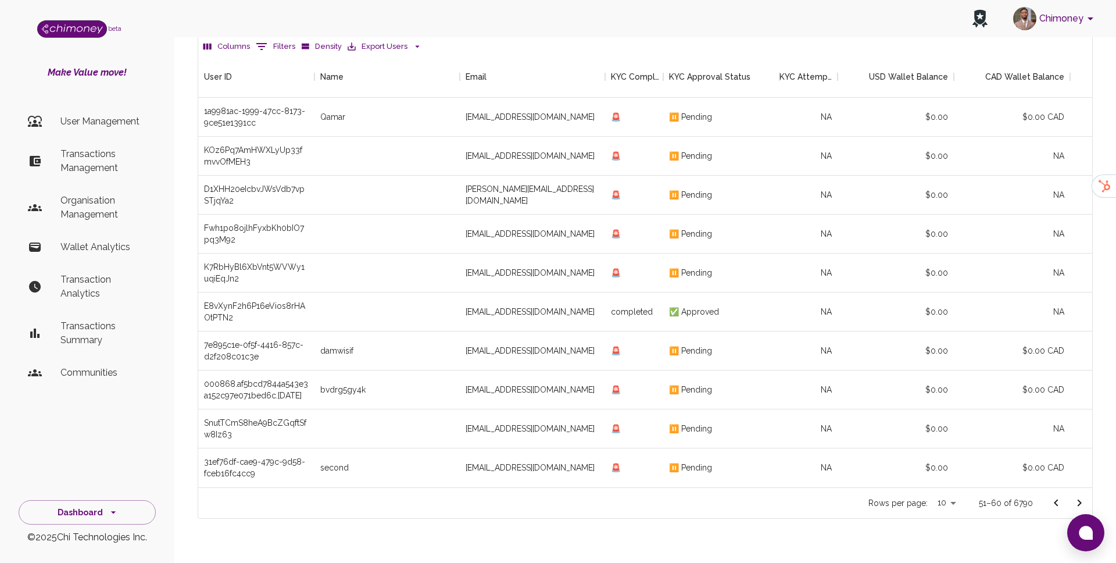
click at [1076, 491] on button "Go to next page" at bounding box center [1079, 502] width 23 height 23
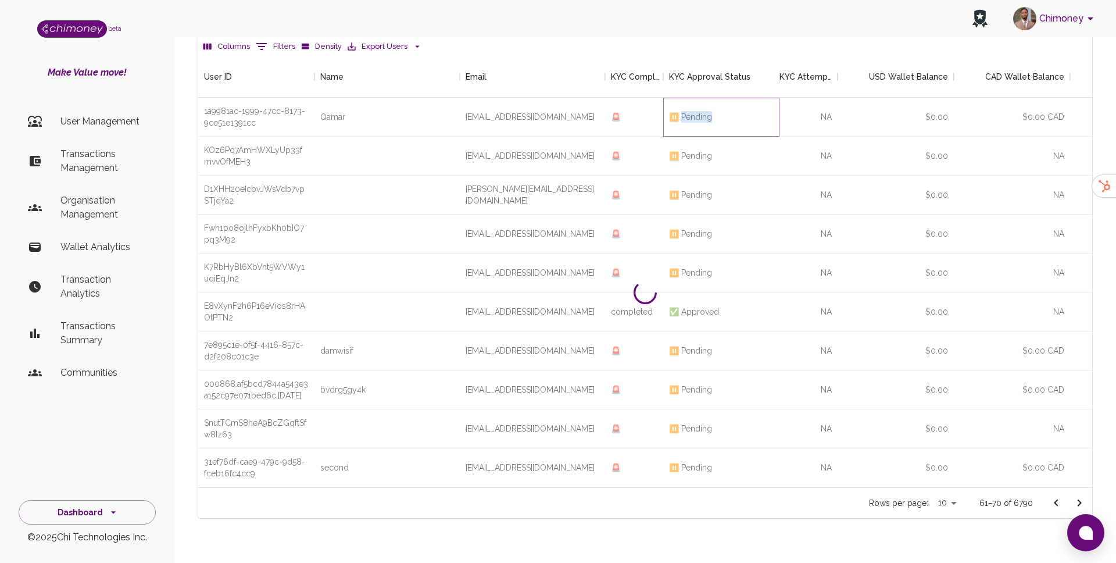
drag, startPoint x: 681, startPoint y: 94, endPoint x: 720, endPoint y: 99, distance: 39.2
click at [720, 99] on div "⏸️ Pending" at bounding box center [721, 117] width 116 height 39
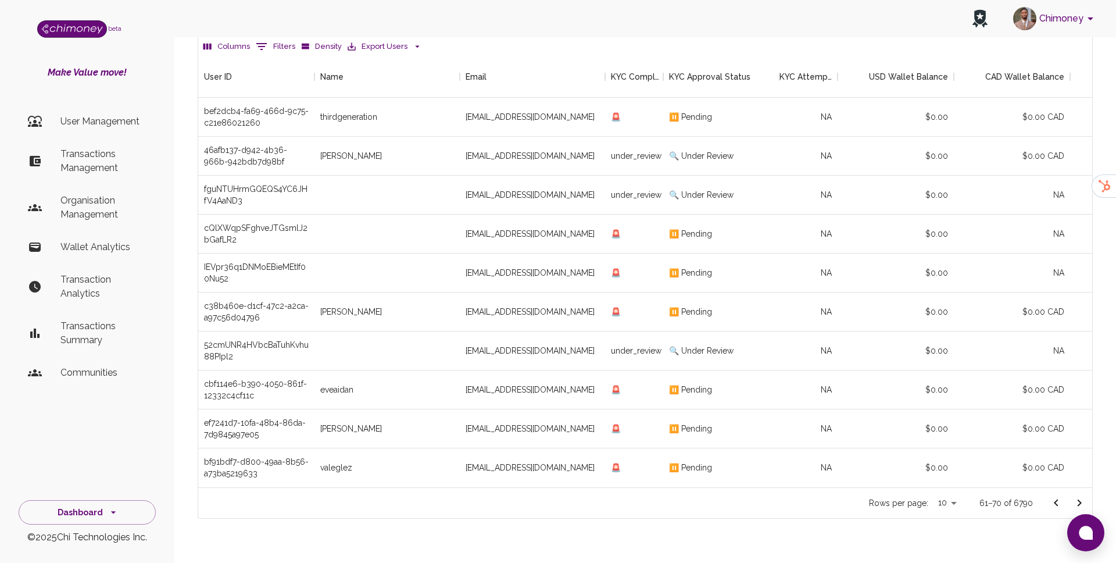
drag, startPoint x: 721, startPoint y: 289, endPoint x: 609, endPoint y: 292, distance: 112.2
click at [675, 137] on div "🔍 Under Review" at bounding box center [721, 156] width 116 height 39
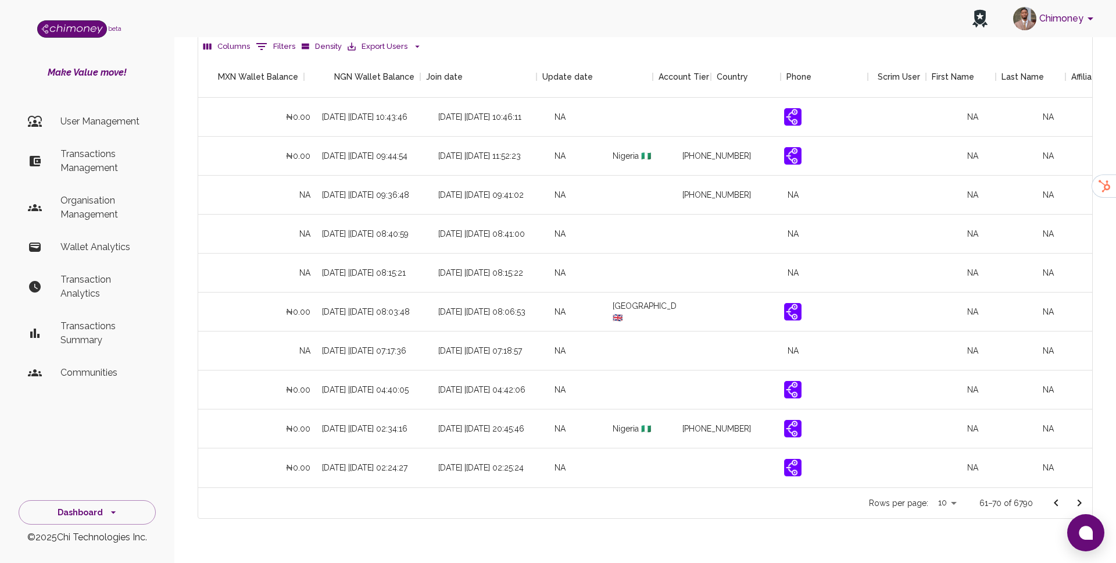
scroll to position [0, 1094]
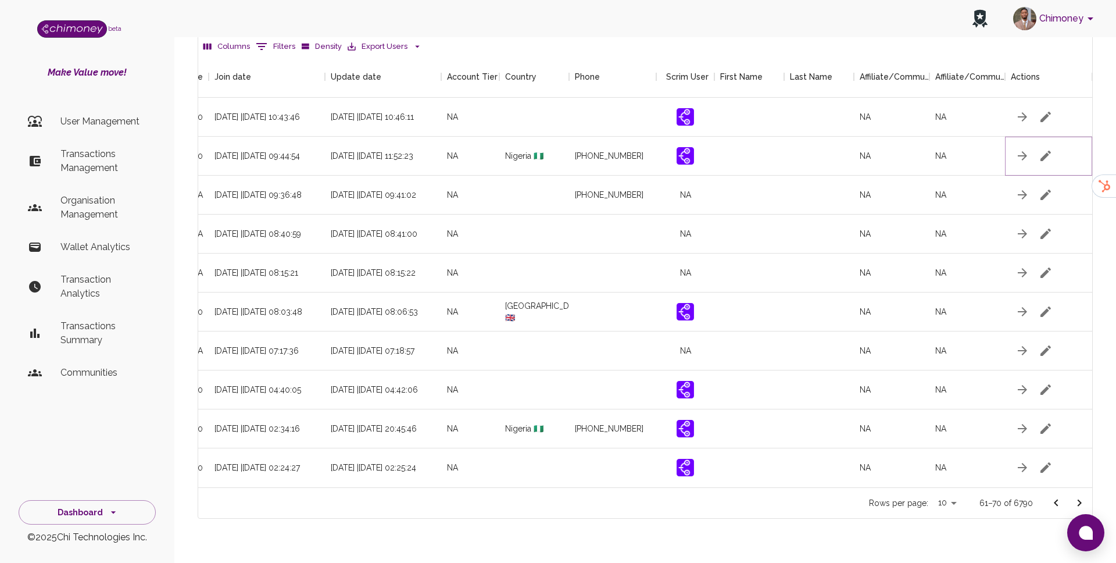
click at [1053, 144] on button "button" at bounding box center [1045, 155] width 23 height 23
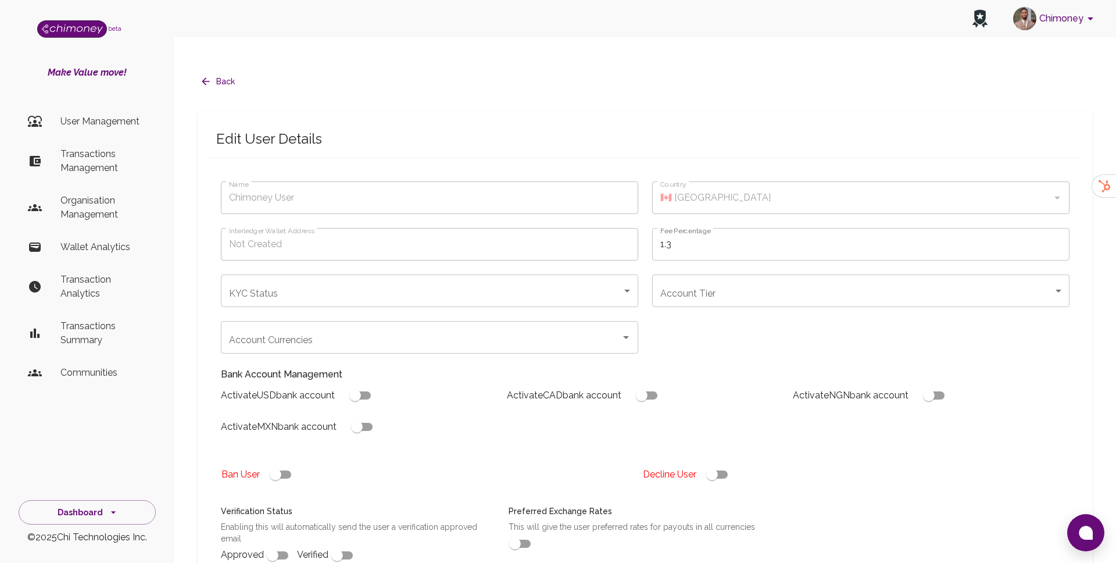
type input "Maidugu Francis"
type input "🇳🇬 Nigeria"
type input "under_review"
checkbox input "true"
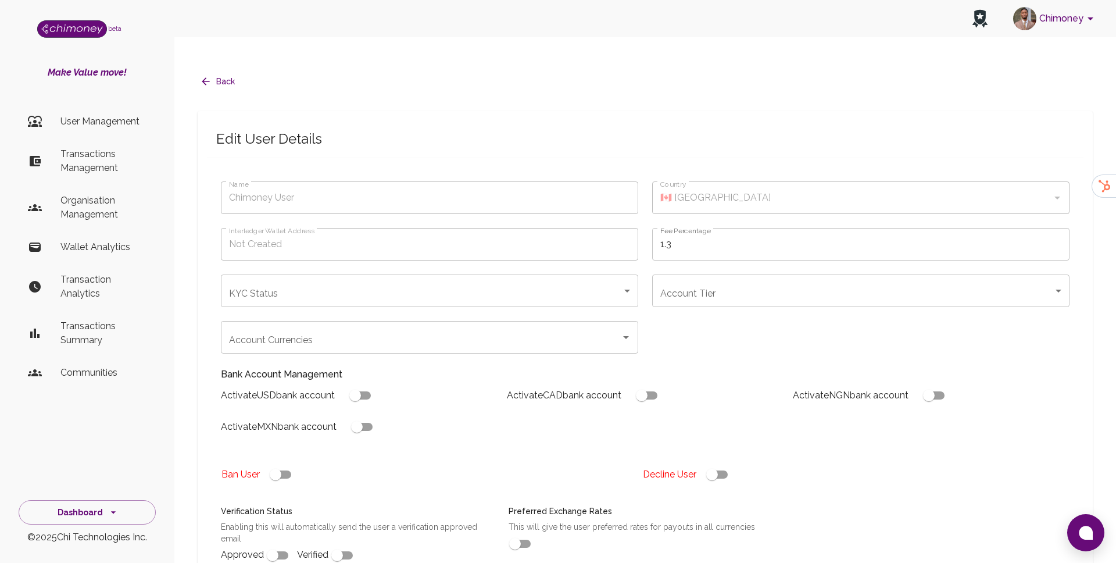
checkbox input "true"
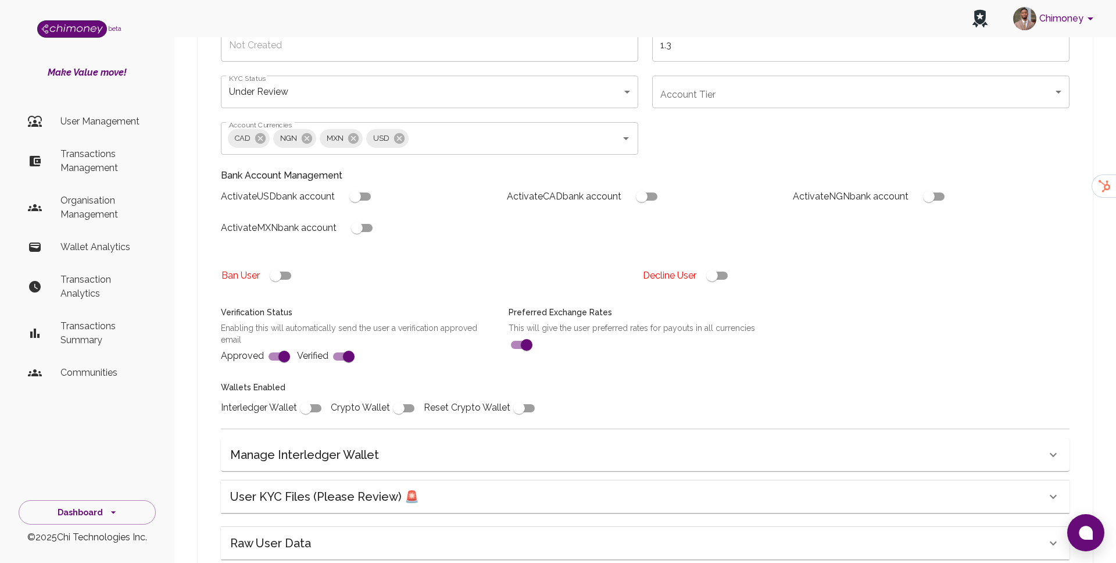
scroll to position [195, 0]
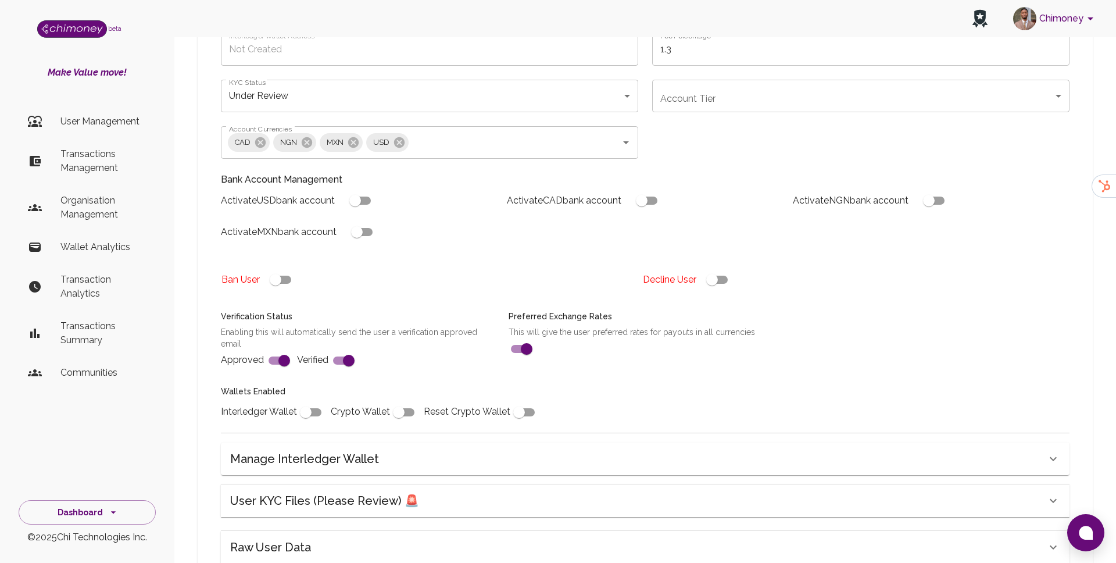
click at [717, 269] on input "checkbox" at bounding box center [712, 280] width 66 height 22
checkbox input "false"
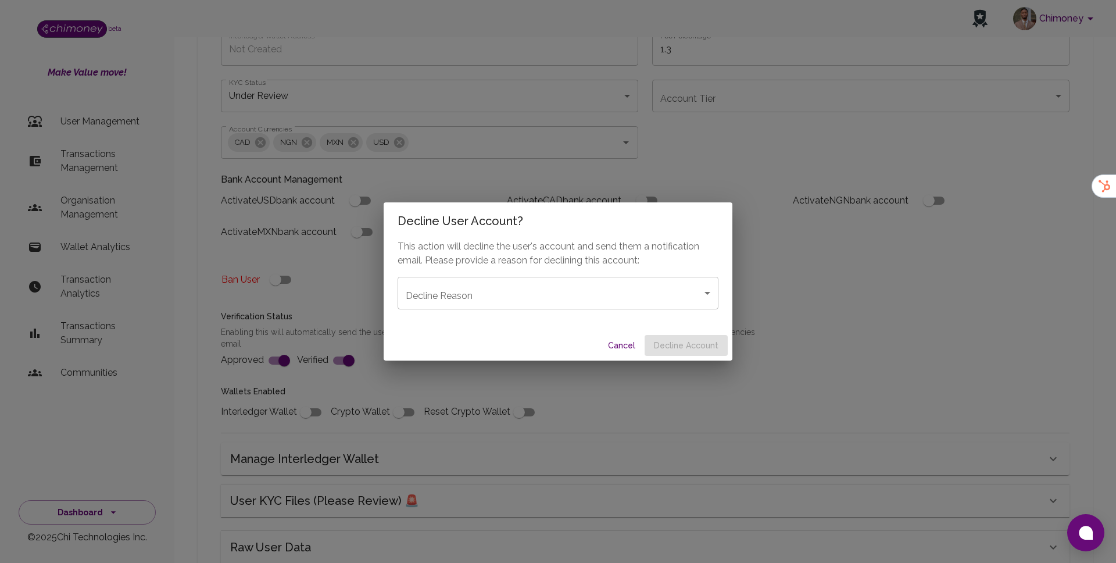
click at [617, 308] on body "Chimoney beta Make Value move! User Management Transactions Management Organisa…" at bounding box center [558, 247] width 1116 height 884
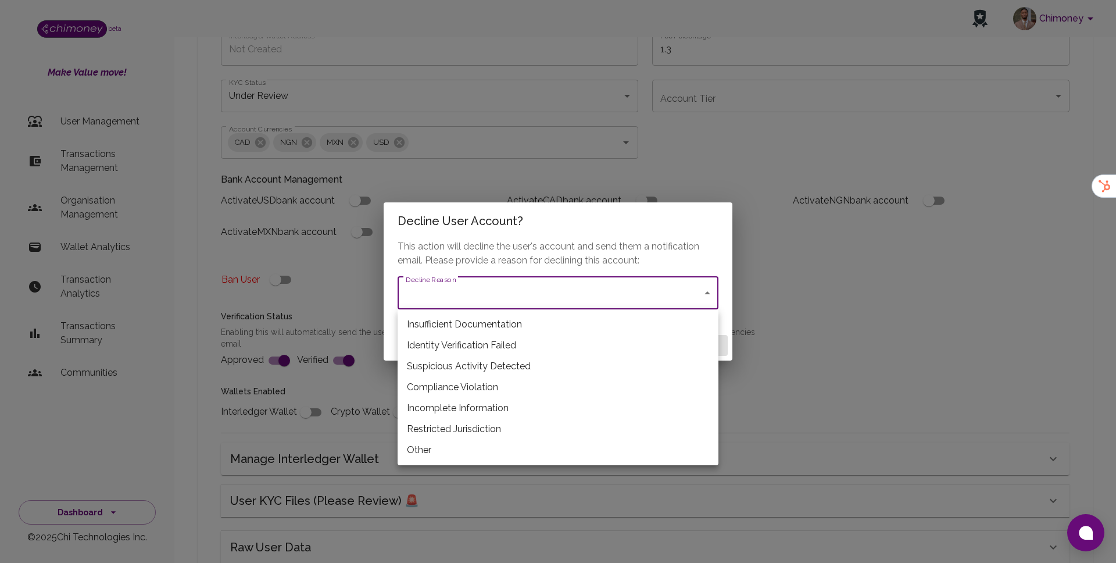
click at [481, 422] on li "Restricted Jurisdiction" at bounding box center [558, 428] width 321 height 21
type input "restricted_jurisdiction"
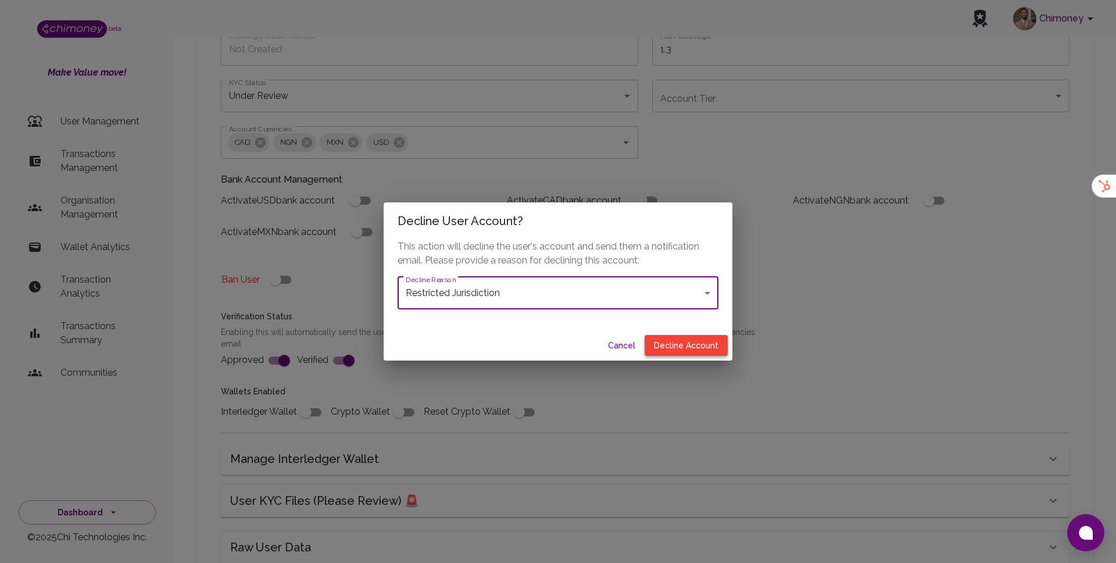
click at [697, 346] on button "Decline Account" at bounding box center [686, 346] width 83 height 22
type input "declined"
checkbox input "true"
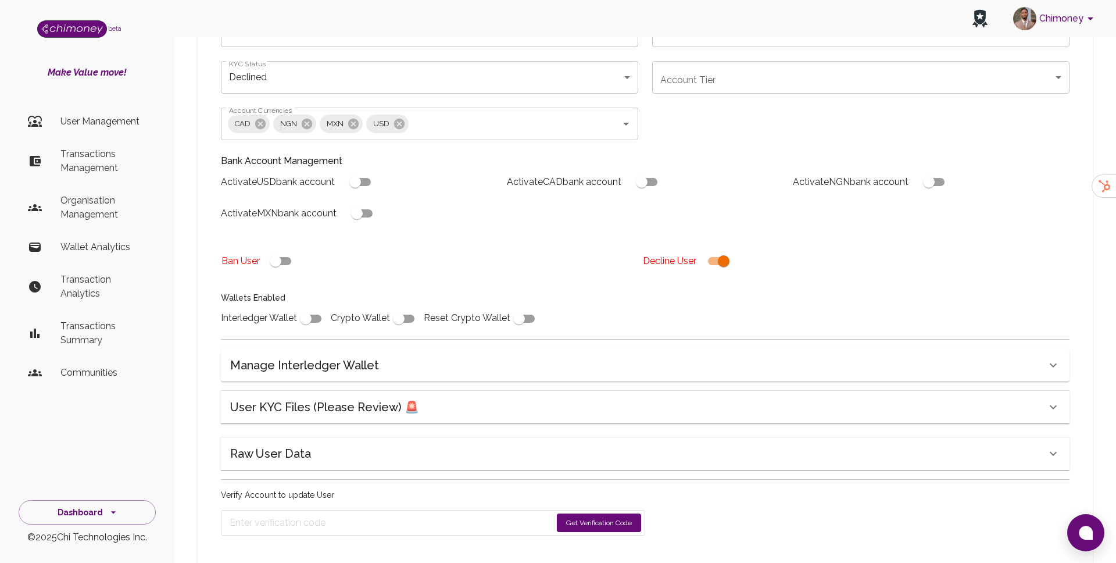
scroll to position [223, 0]
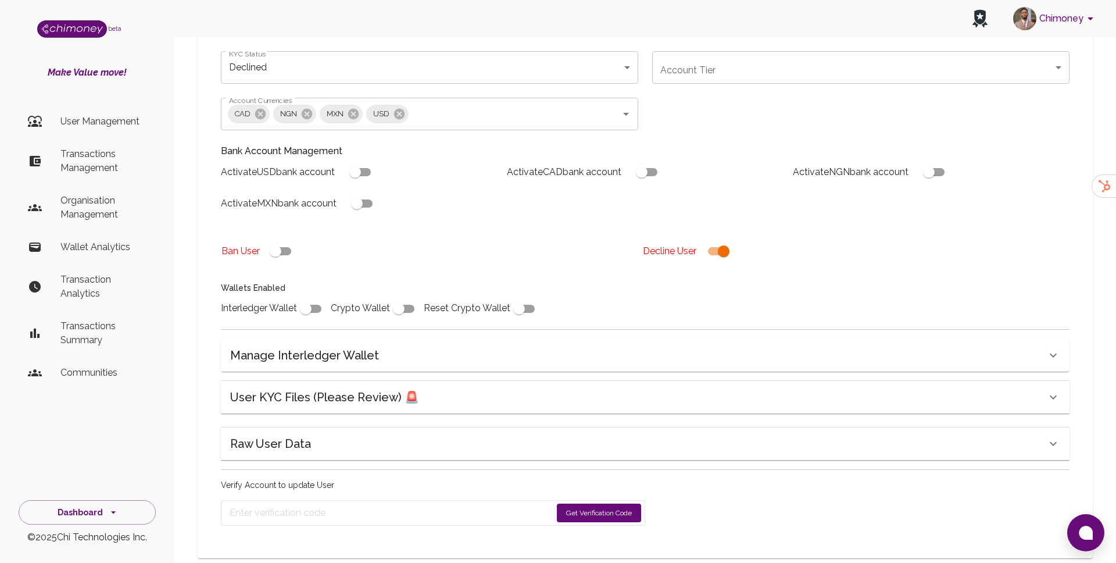
click at [596, 500] on form "Get Verification Code" at bounding box center [433, 513] width 424 height 26
click at [595, 503] on button "Get Verification Code" at bounding box center [599, 512] width 84 height 19
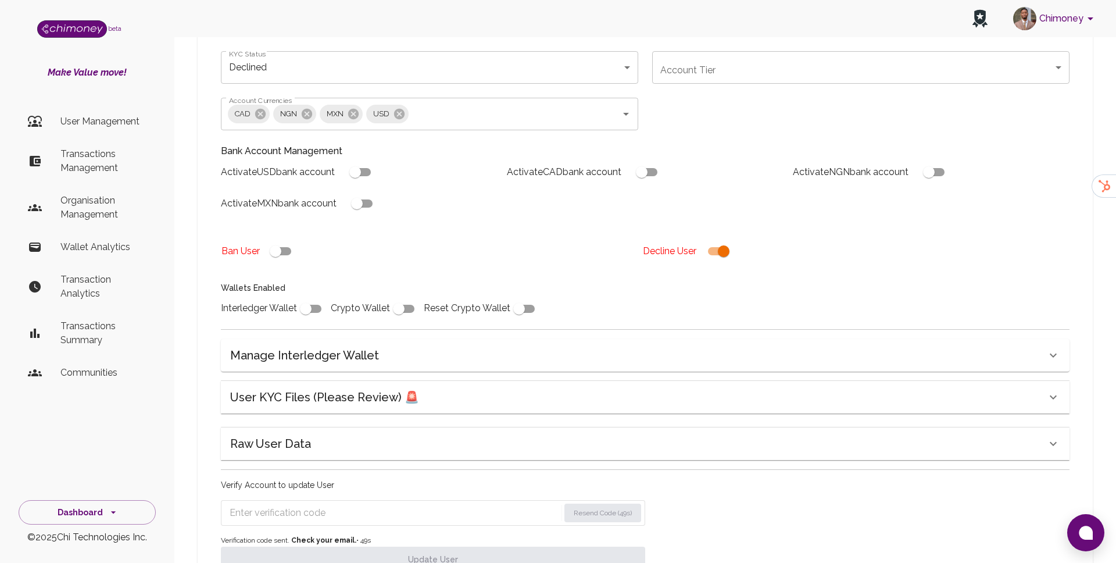
click at [406, 503] on input "Enter verification code" at bounding box center [395, 512] width 330 height 19
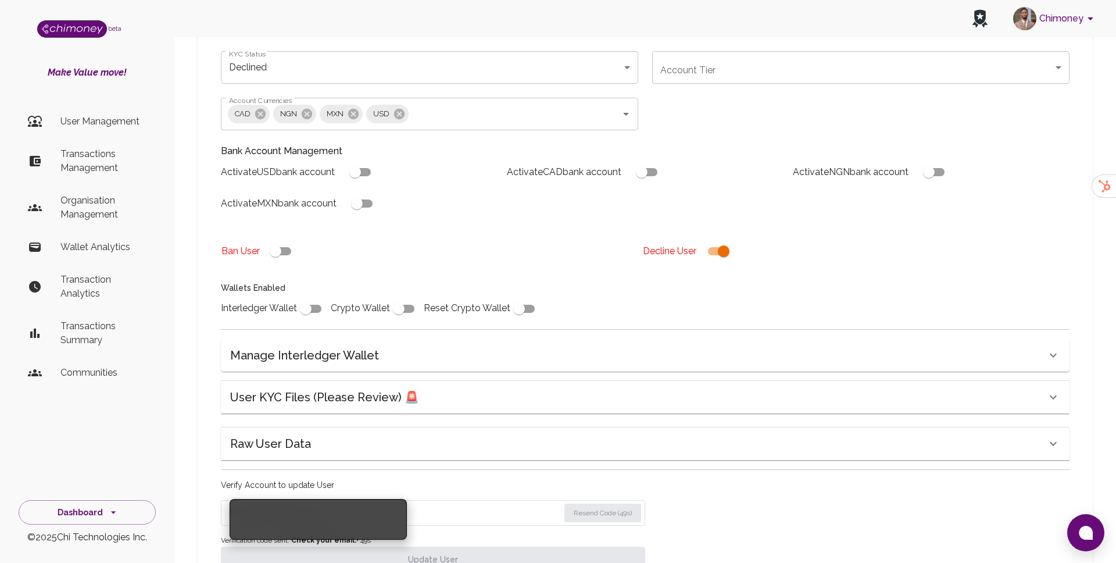
paste input "6103"
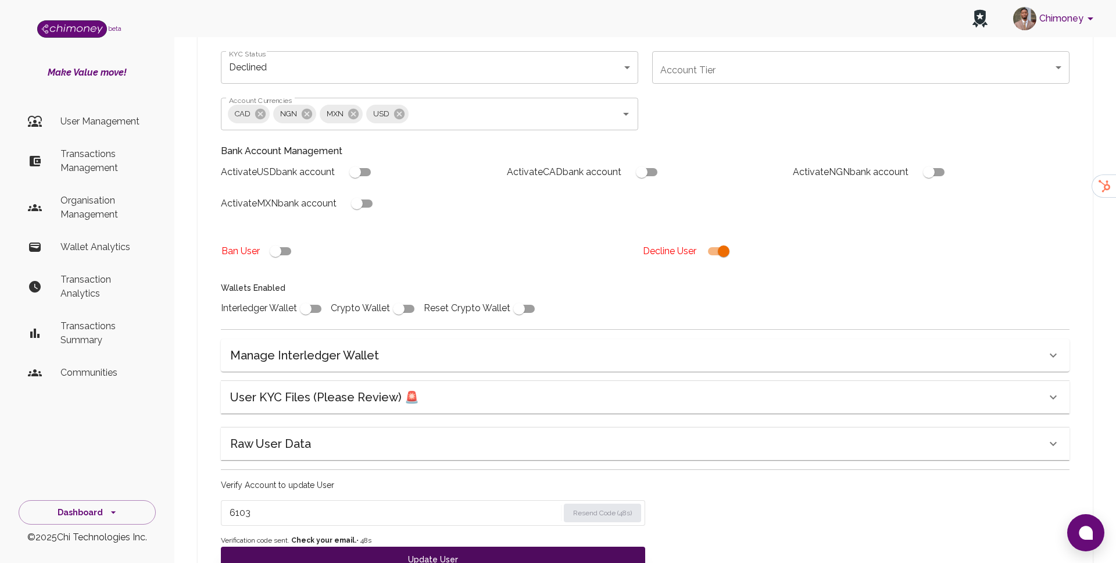
type input "6103"
click at [447, 548] on button "Update User" at bounding box center [433, 559] width 424 height 26
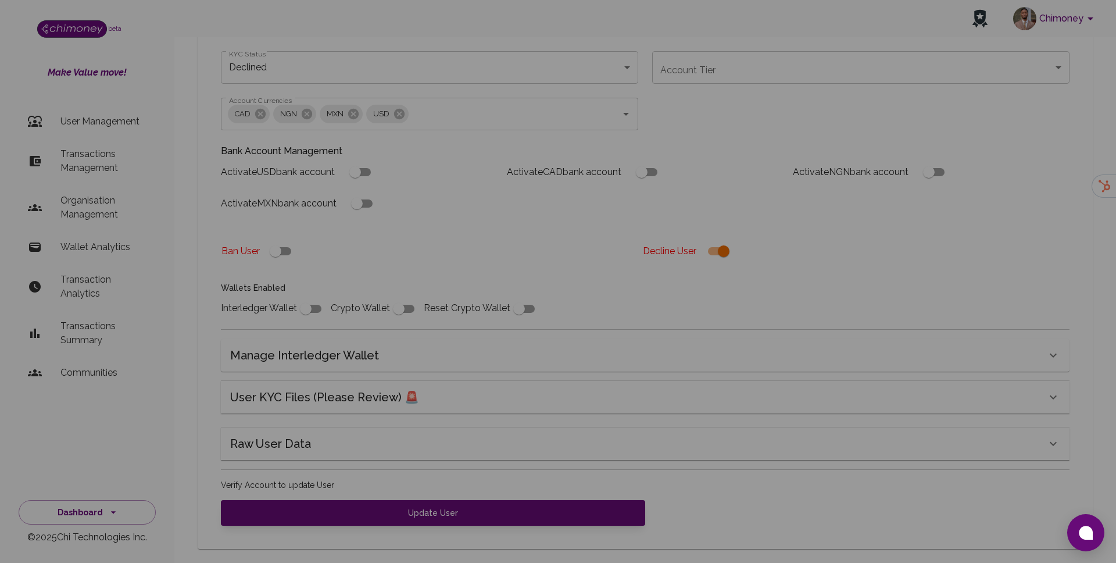
scroll to position [214, 0]
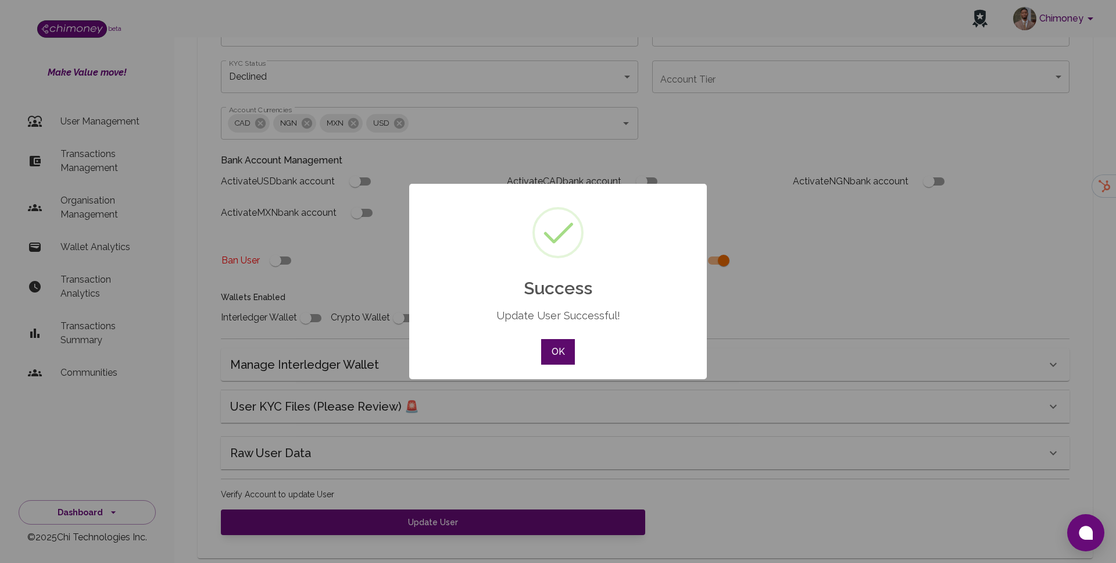
click at [567, 353] on button "OK" at bounding box center [558, 352] width 34 height 26
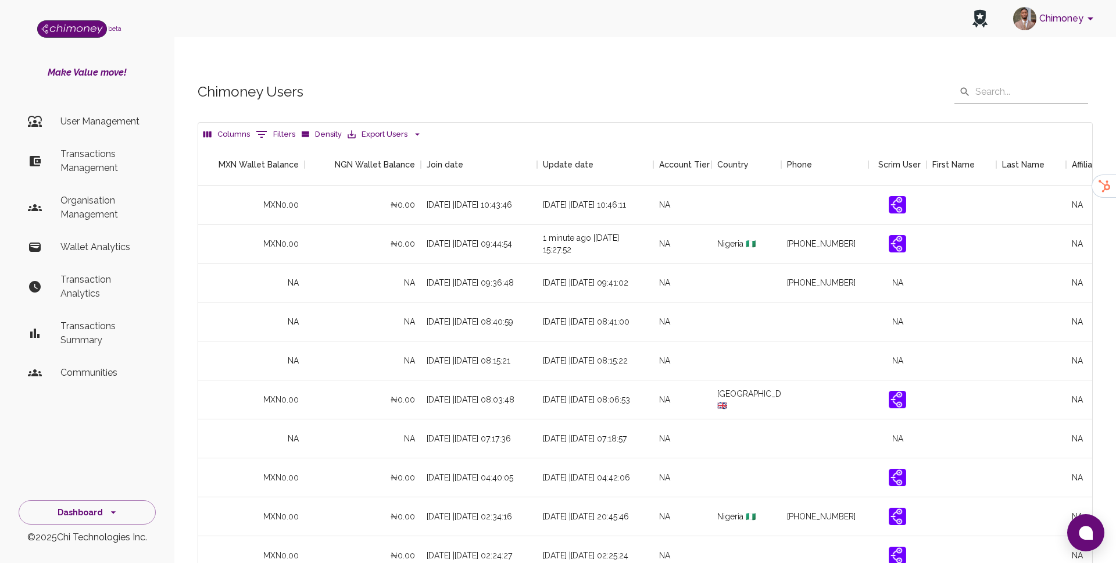
scroll to position [0, 1094]
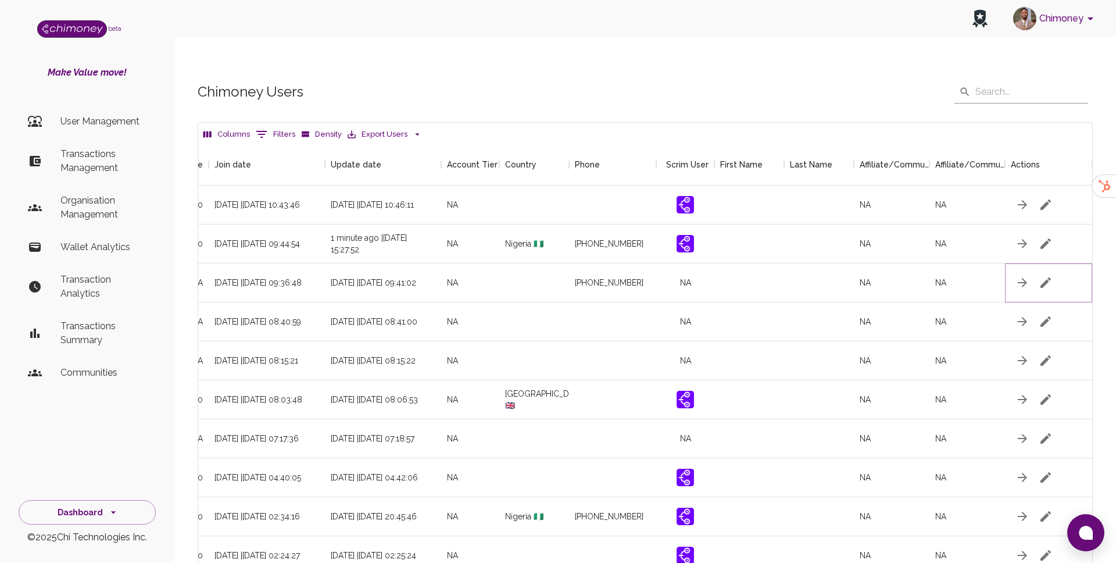
click at [1045, 276] on icon "button" at bounding box center [1046, 283] width 14 height 14
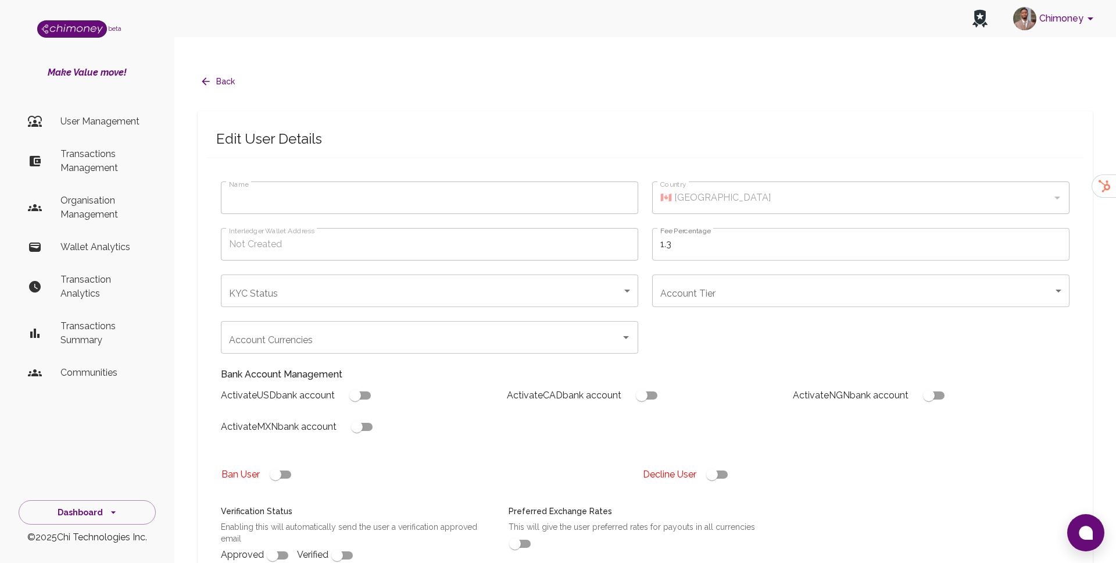
type input "under_review"
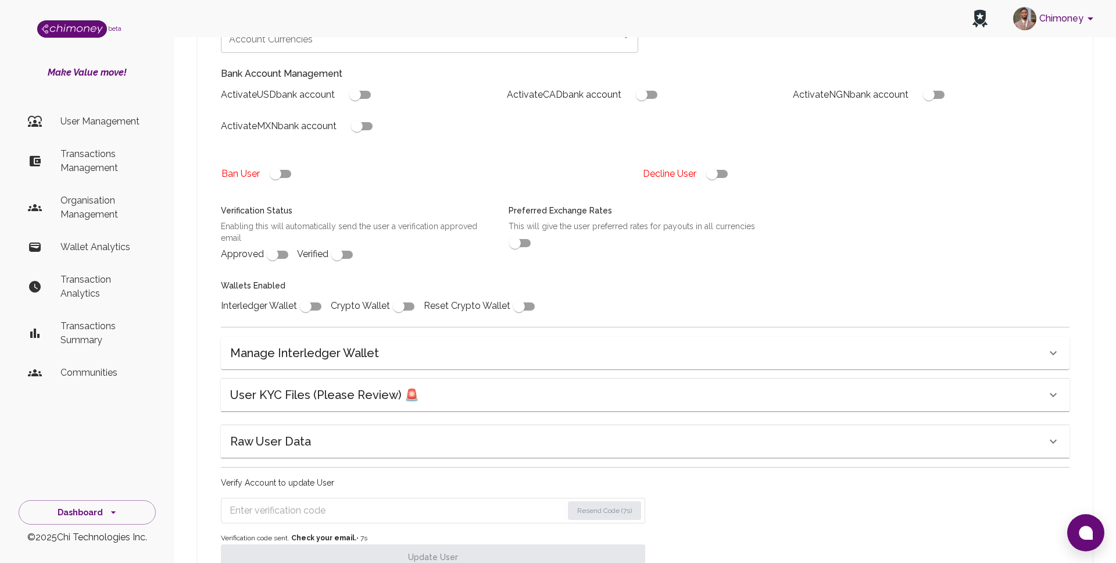
scroll to position [335, 0]
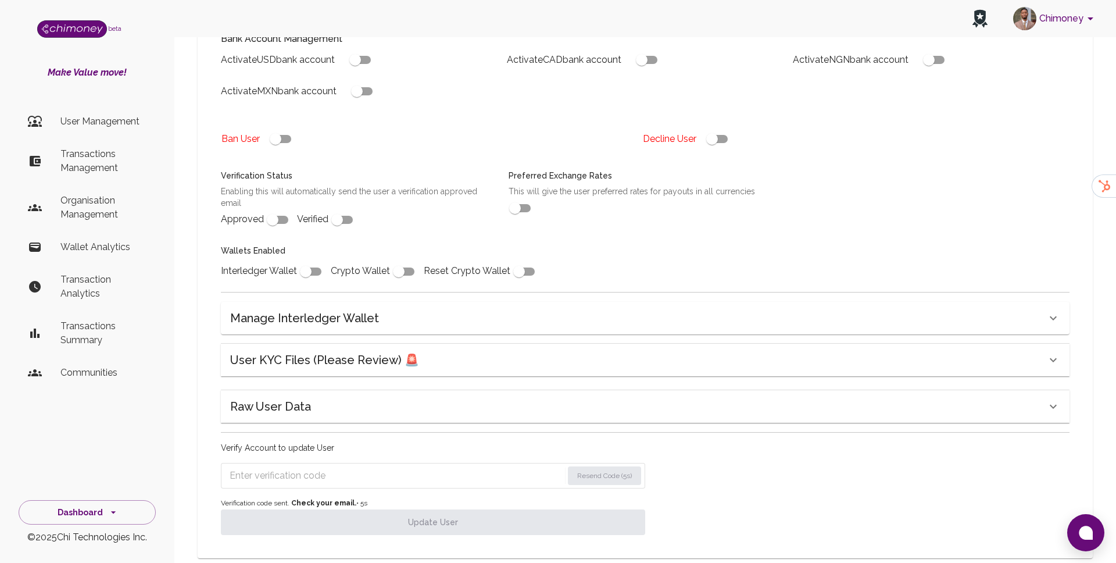
click at [385, 344] on div "User KYC Files (Please Review) 🚨" at bounding box center [645, 360] width 849 height 33
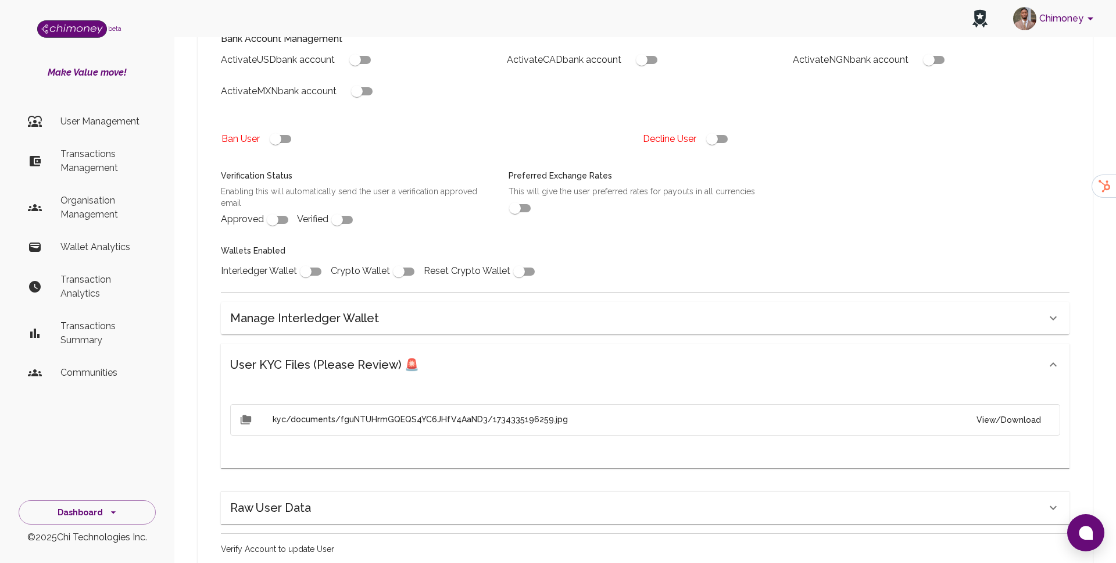
click at [999, 409] on button "View/Download" at bounding box center [1008, 420] width 83 height 22
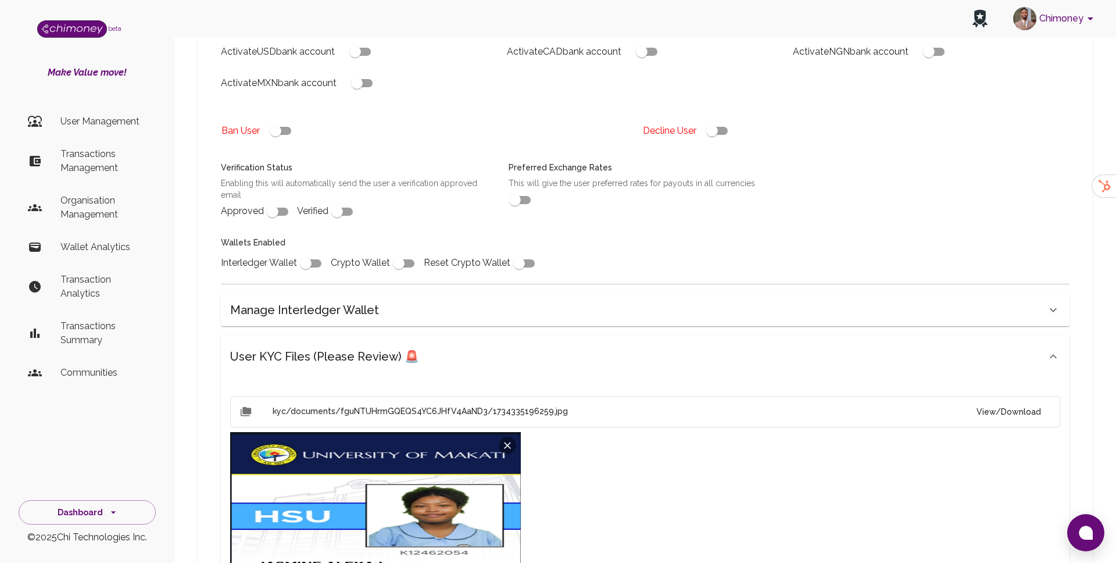
scroll to position [344, 0]
click at [725, 119] on input "checkbox" at bounding box center [712, 130] width 66 height 22
checkbox input "false"
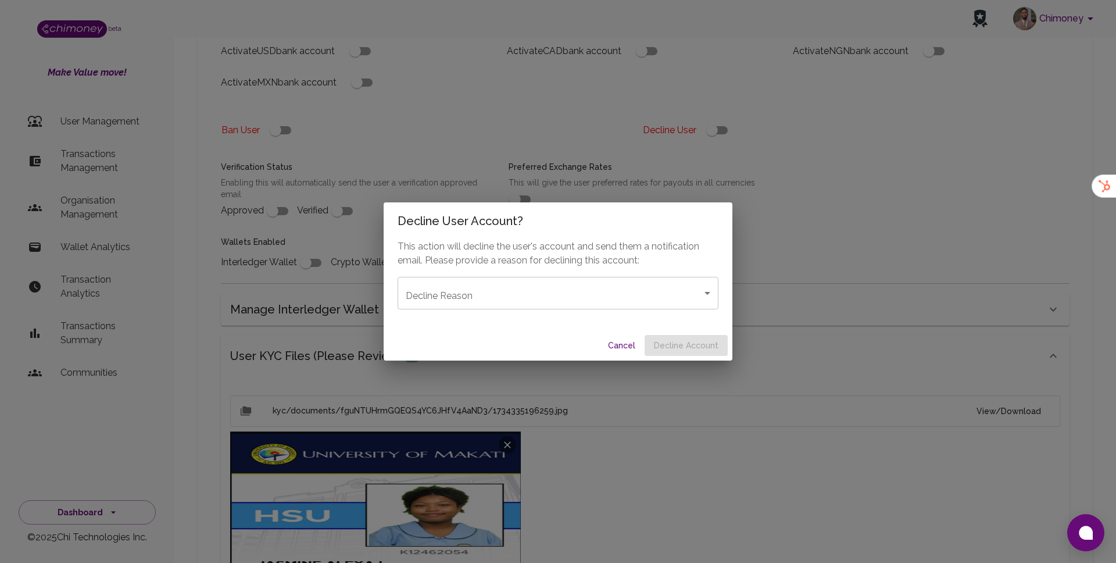
click at [567, 294] on body "Chimoney beta Make Value move! User Management Transactions Management Organisa…" at bounding box center [558, 273] width 1116 height 1235
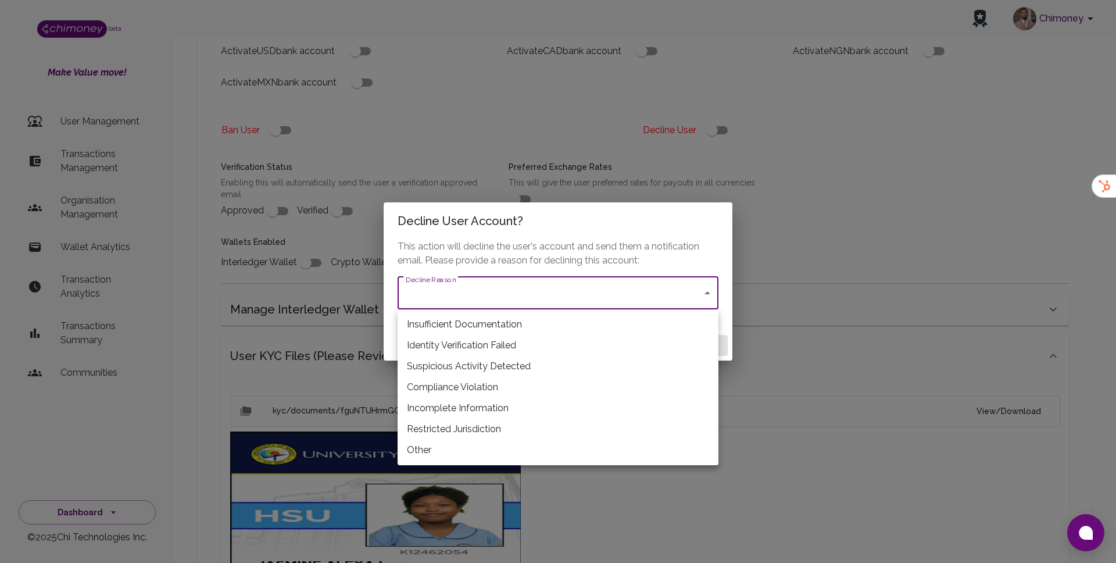
click at [463, 422] on li "Restricted Jurisdiction" at bounding box center [558, 428] width 321 height 21
type input "restricted_jurisdiction"
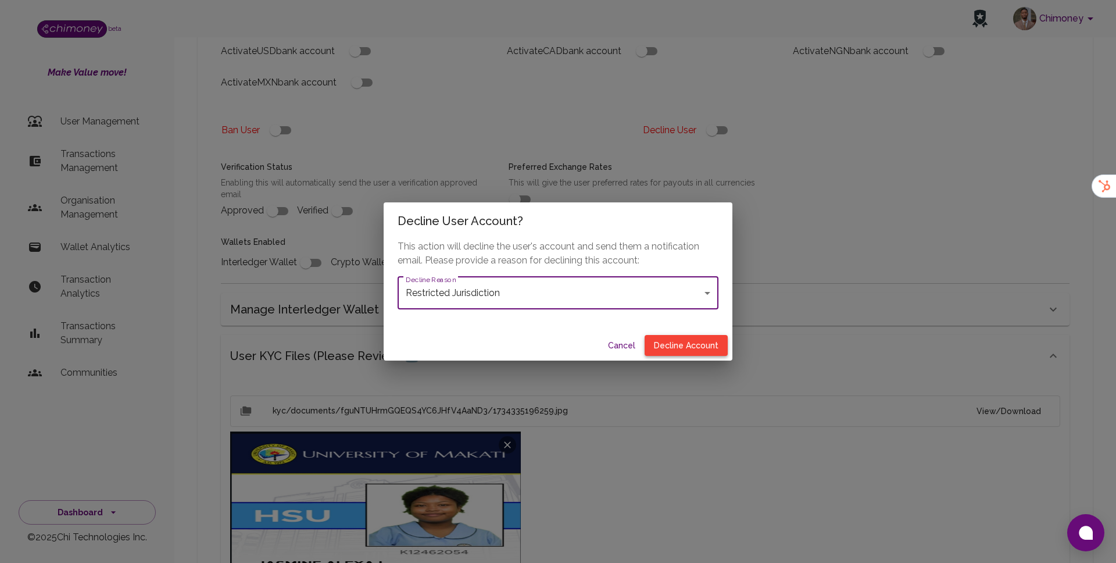
click at [680, 338] on button "Decline Account" at bounding box center [686, 346] width 83 height 22
type input "declined"
checkbox input "true"
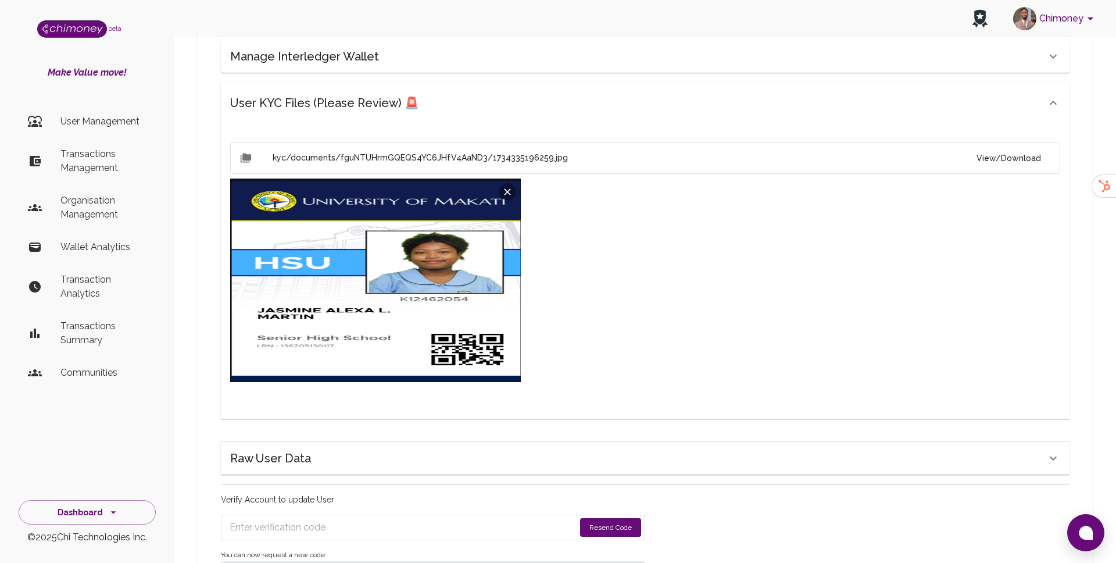
scroll to position [574, 0]
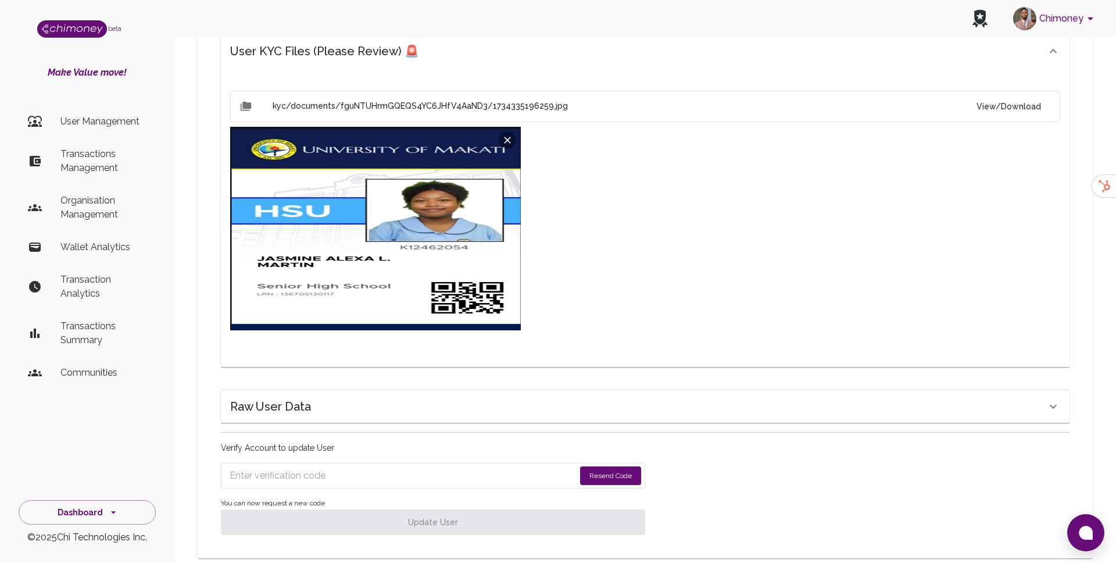
click at [432, 466] on input "Enter verification code" at bounding box center [402, 475] width 345 height 19
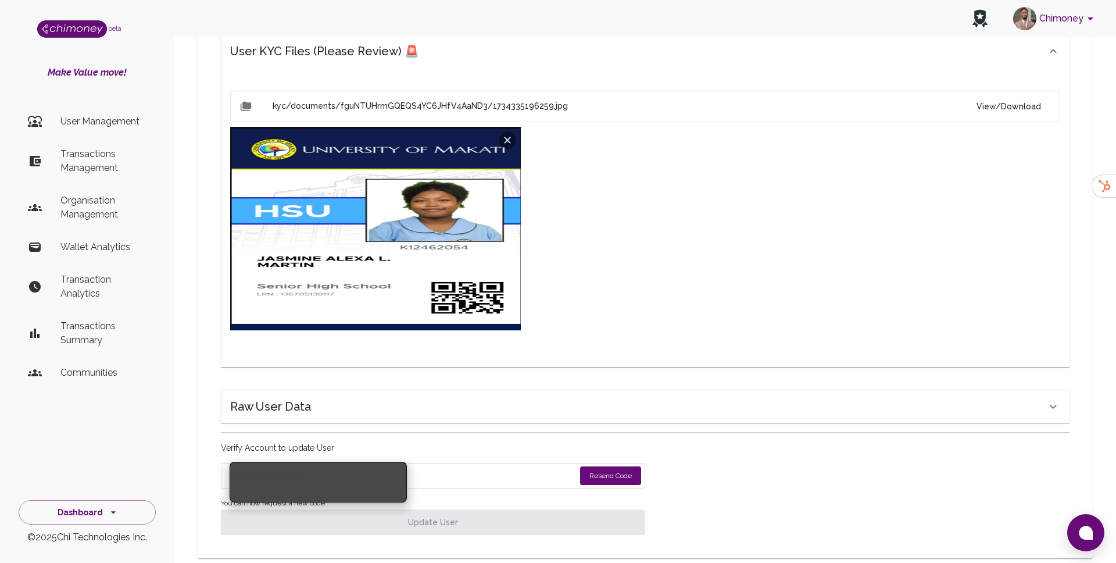
paste input "6103"
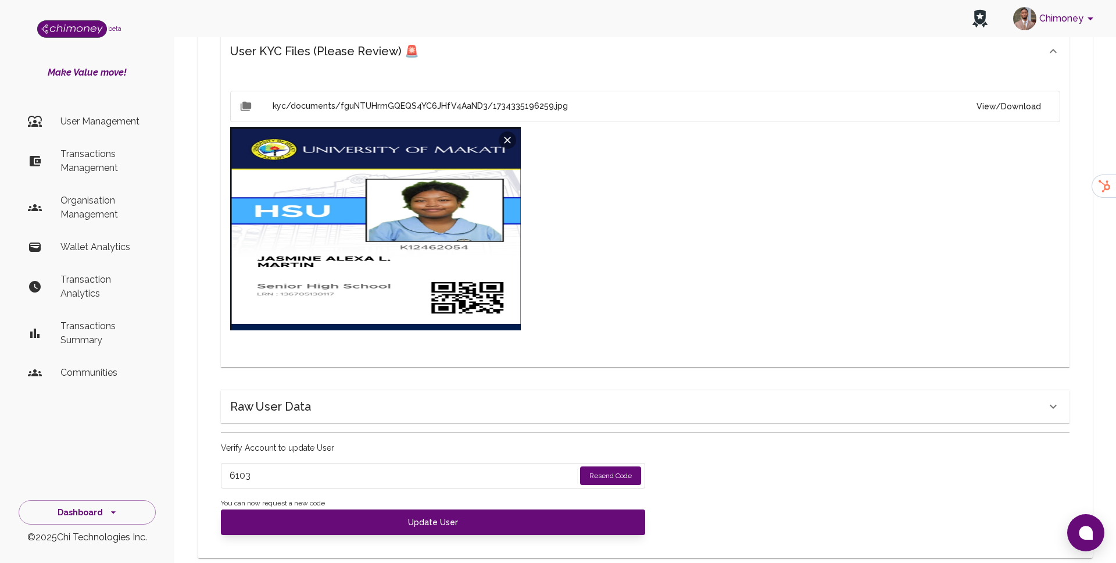
type input "6103"
click at [417, 498] on span "You can now request a new code" at bounding box center [433, 504] width 424 height 12
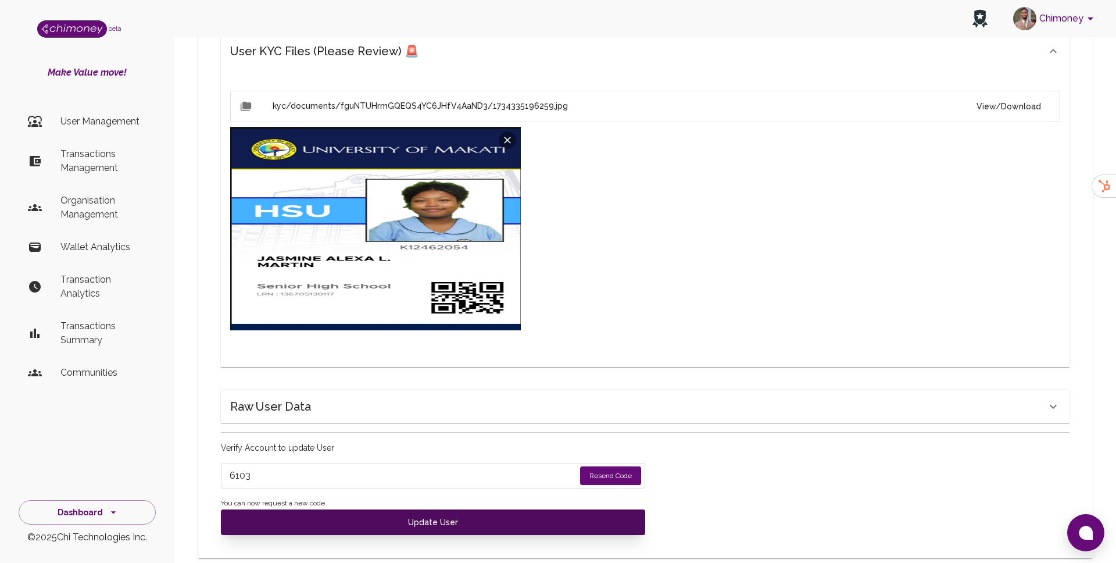
click at [412, 509] on button "Update User" at bounding box center [433, 522] width 424 height 26
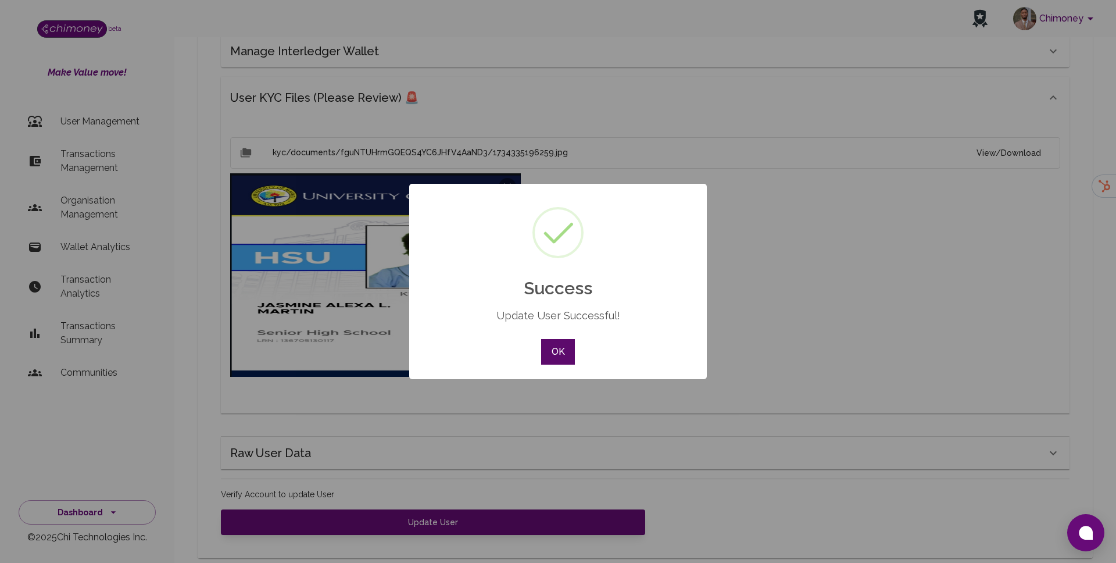
click at [553, 339] on button "OK" at bounding box center [558, 352] width 34 height 26
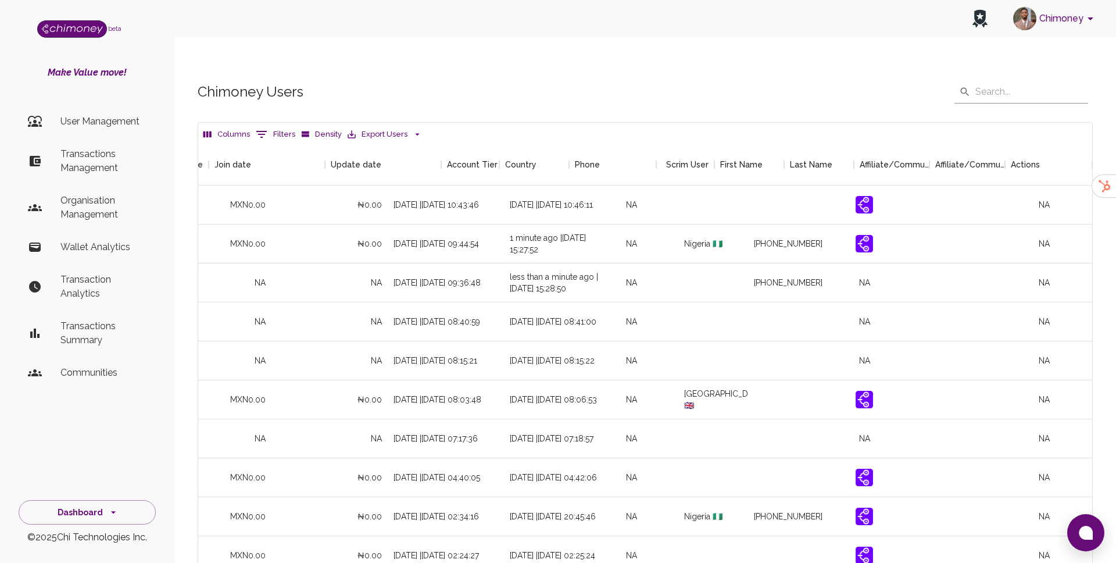
scroll to position [0, 1094]
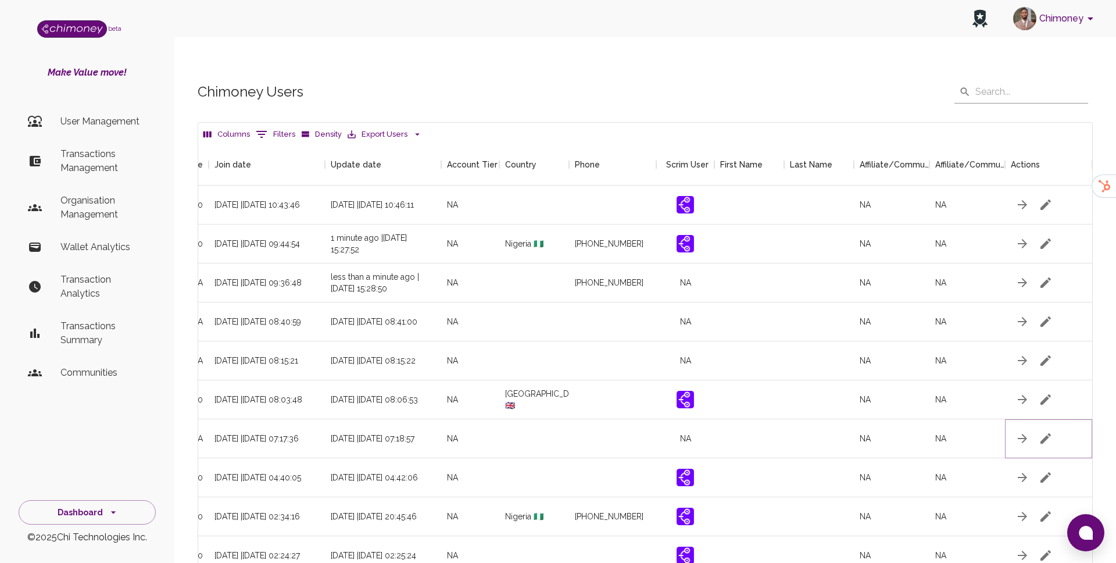
click at [1043, 431] on icon "button" at bounding box center [1046, 438] width 14 height 14
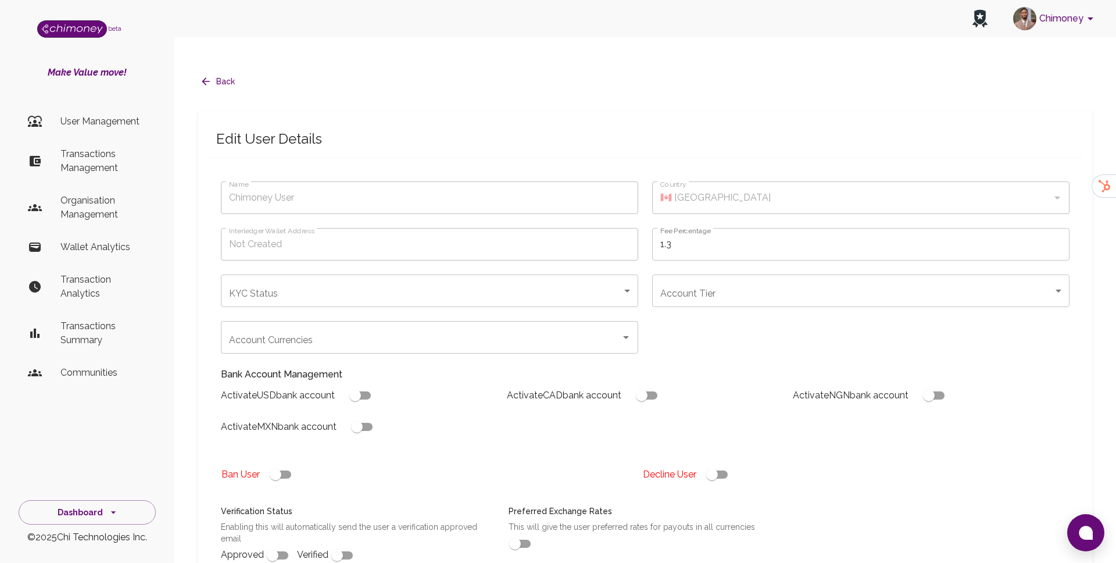
scroll to position [298, 0]
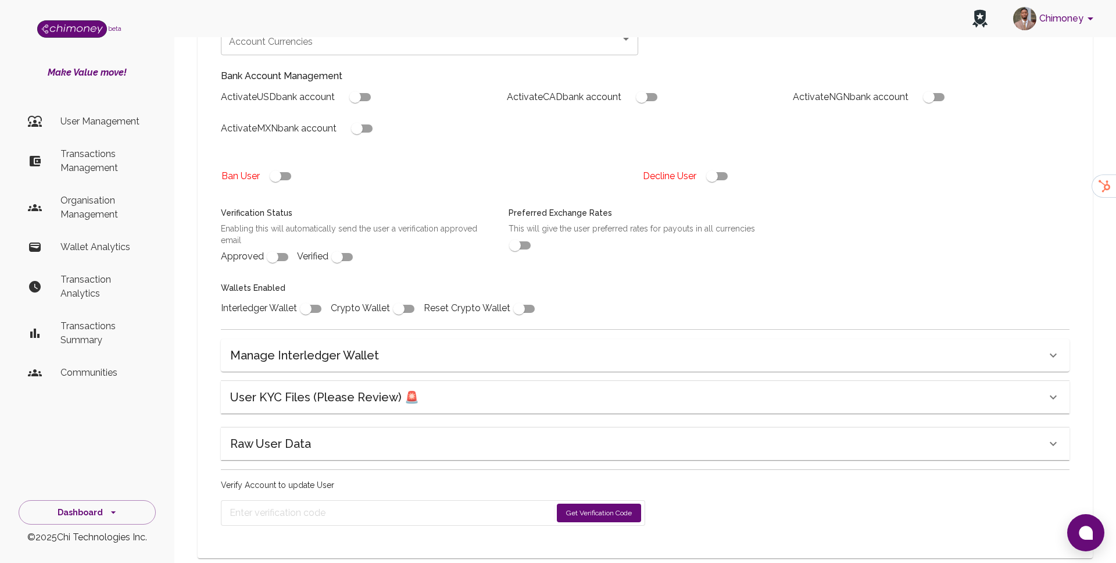
type input "under_review"
click at [316, 388] on h6 "User KYC Files (Please Review) 🚨" at bounding box center [324, 397] width 189 height 19
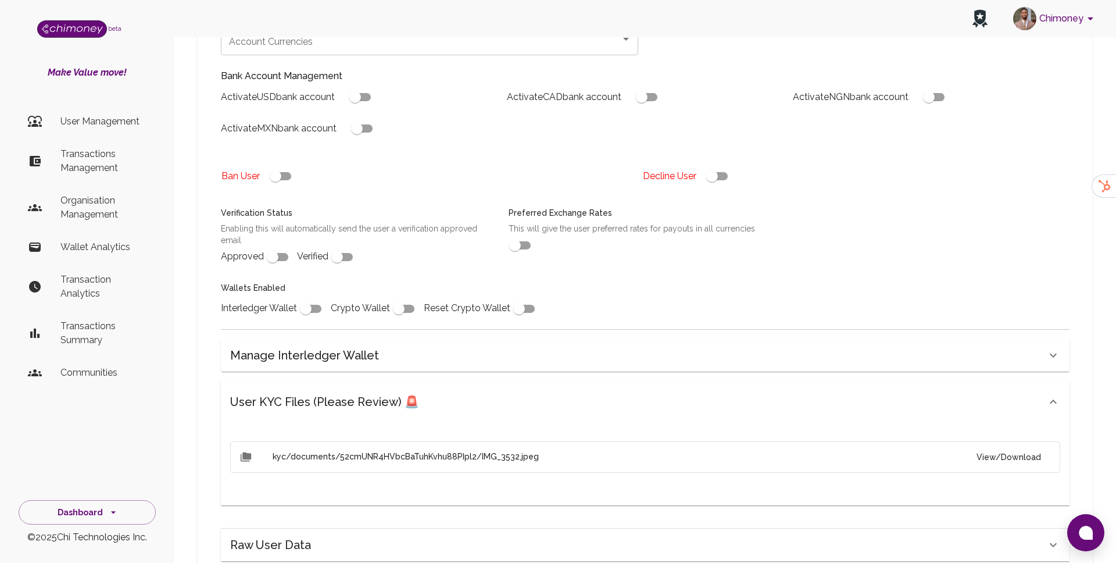
click at [1025, 446] on button "View/Download" at bounding box center [1008, 457] width 83 height 22
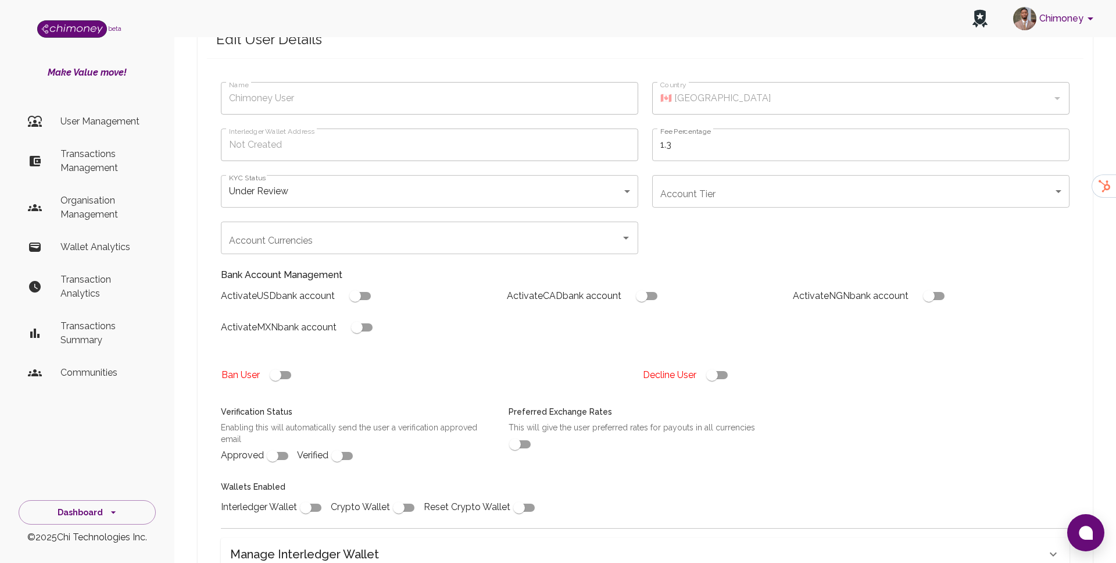
scroll to position [0, 0]
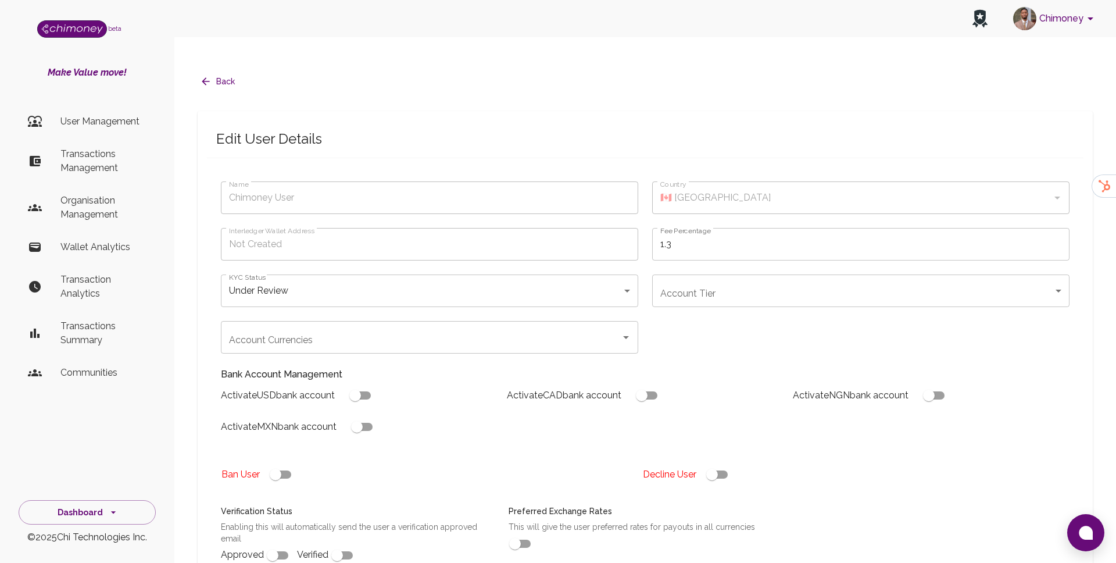
click at [717, 463] on input "checkbox" at bounding box center [712, 474] width 66 height 22
checkbox input "false"
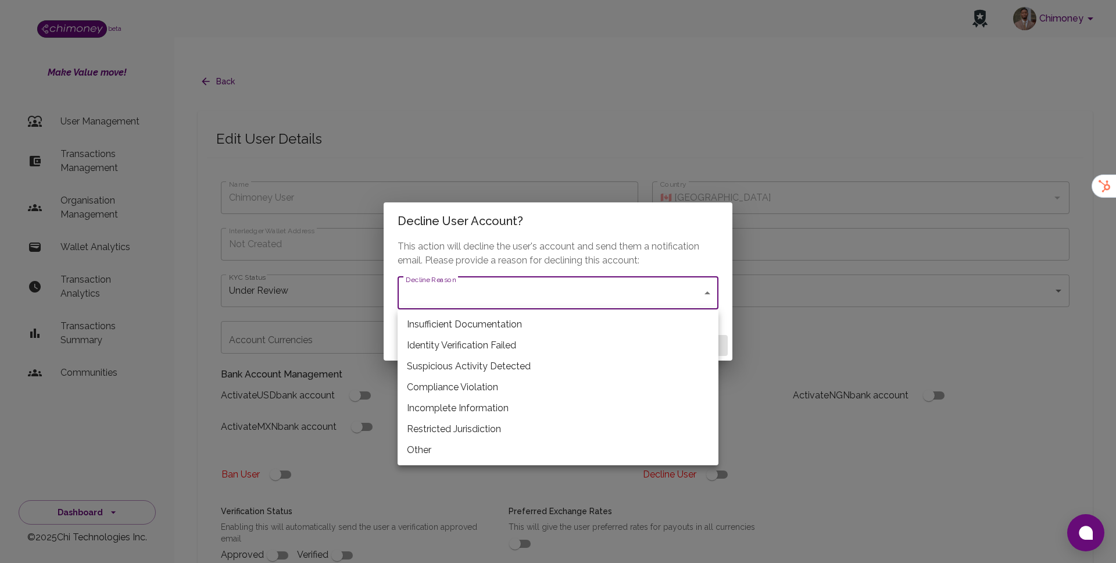
click at [485, 326] on li "Insufficient Documentation" at bounding box center [558, 324] width 321 height 21
type input "insufficient_documentation"
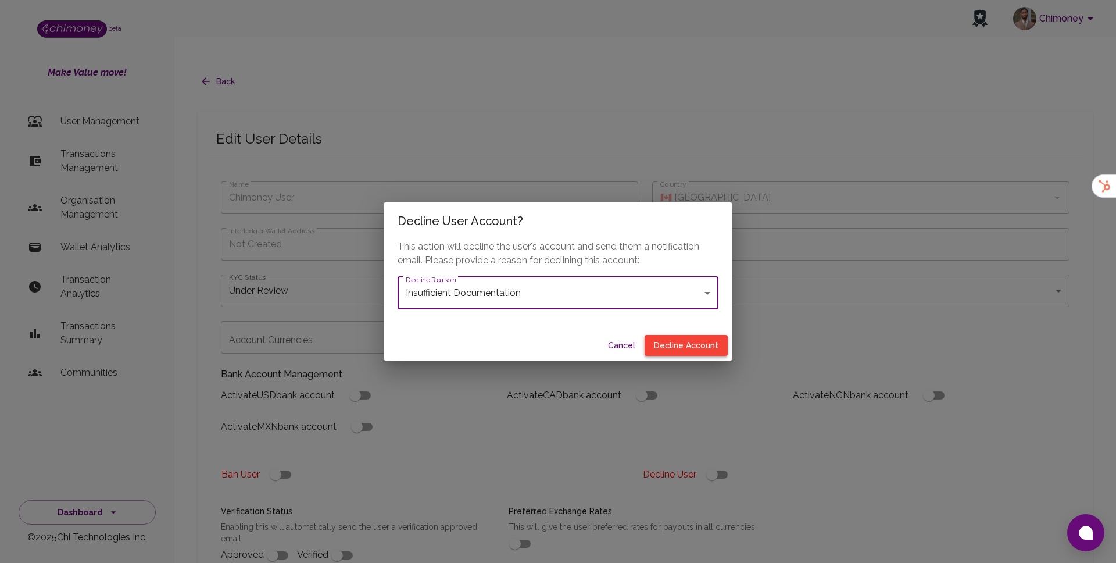
click at [696, 344] on button "Decline Account" at bounding box center [686, 346] width 83 height 22
type input "declined"
checkbox input "true"
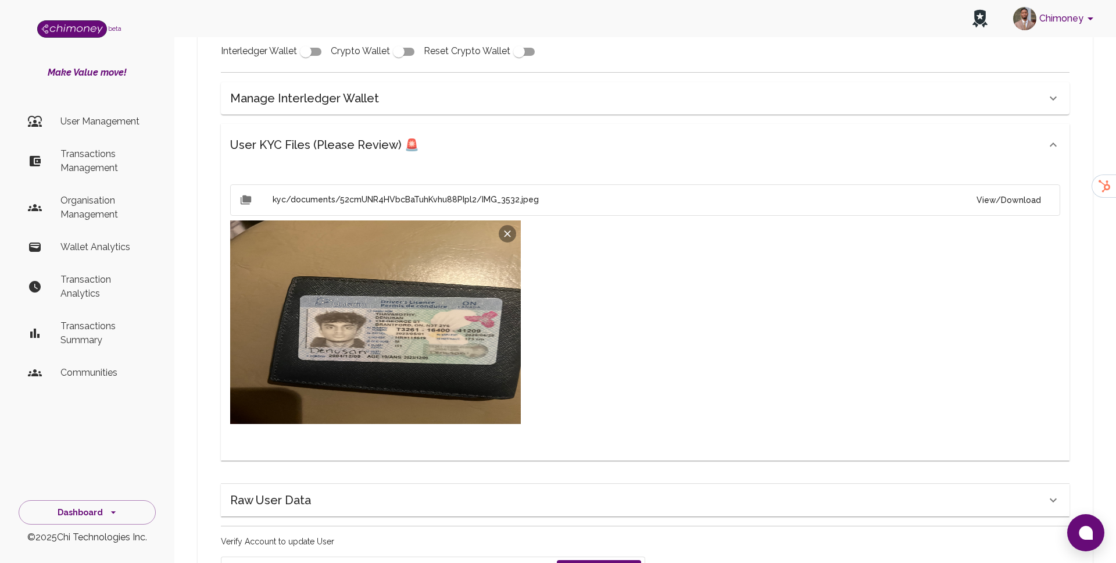
scroll to position [536, 0]
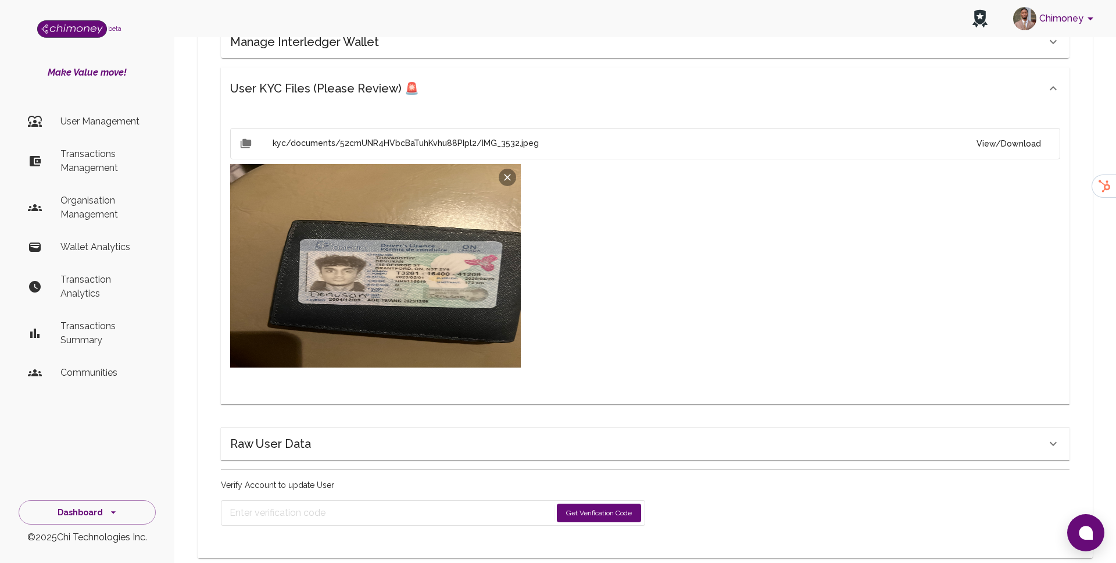
click at [593, 503] on button "Get Verification Code" at bounding box center [599, 512] width 84 height 19
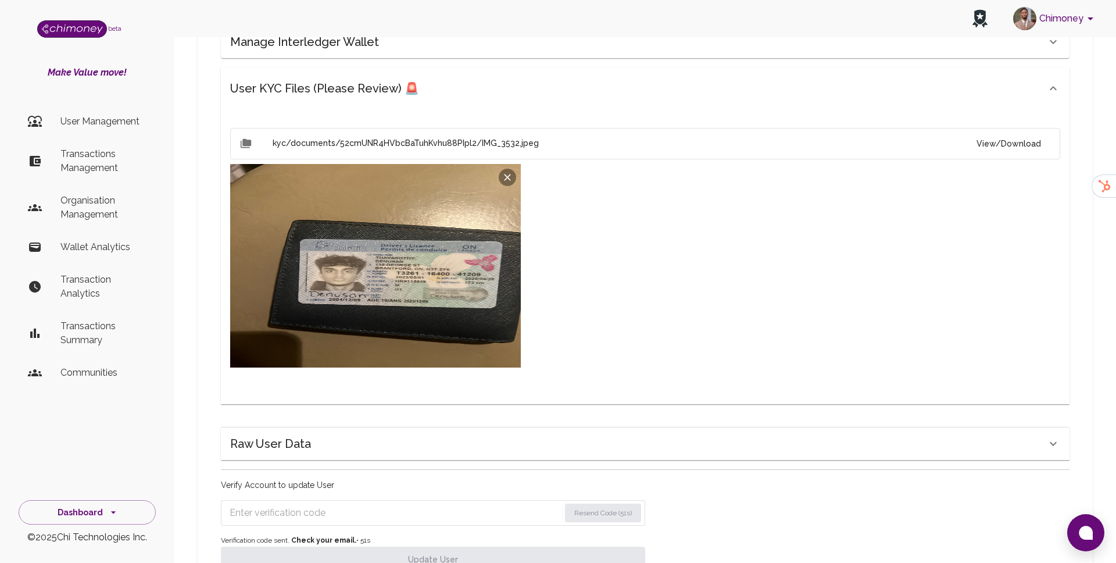
click at [350, 502] on form "Resend Code (51s)" at bounding box center [433, 513] width 424 height 26
click at [363, 503] on input "Enter verification code" at bounding box center [394, 512] width 328 height 19
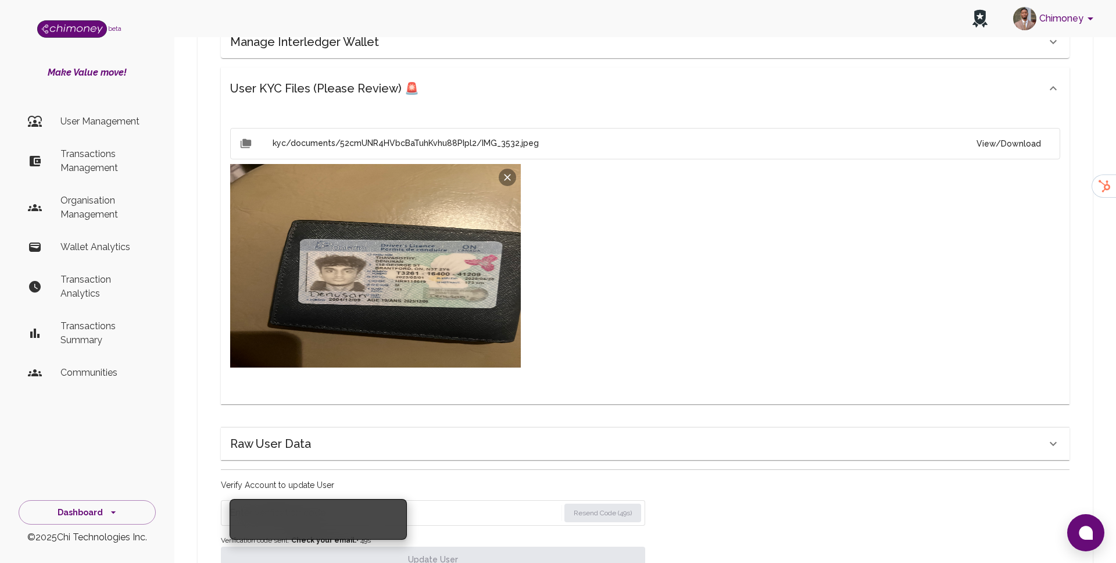
paste input "9109"
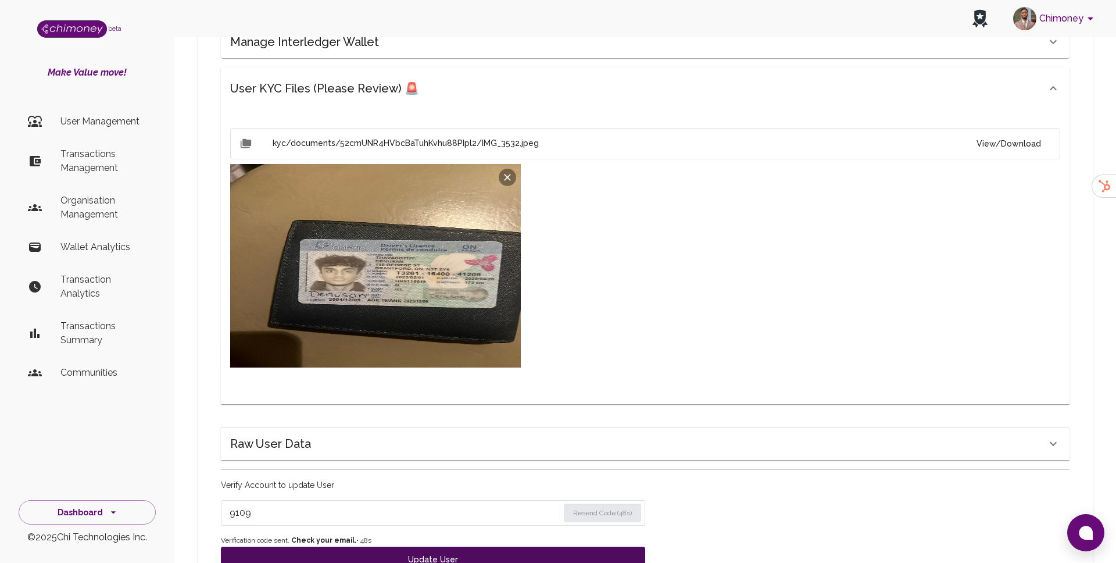
type input "9109"
click at [369, 546] on button "Update User" at bounding box center [433, 559] width 424 height 26
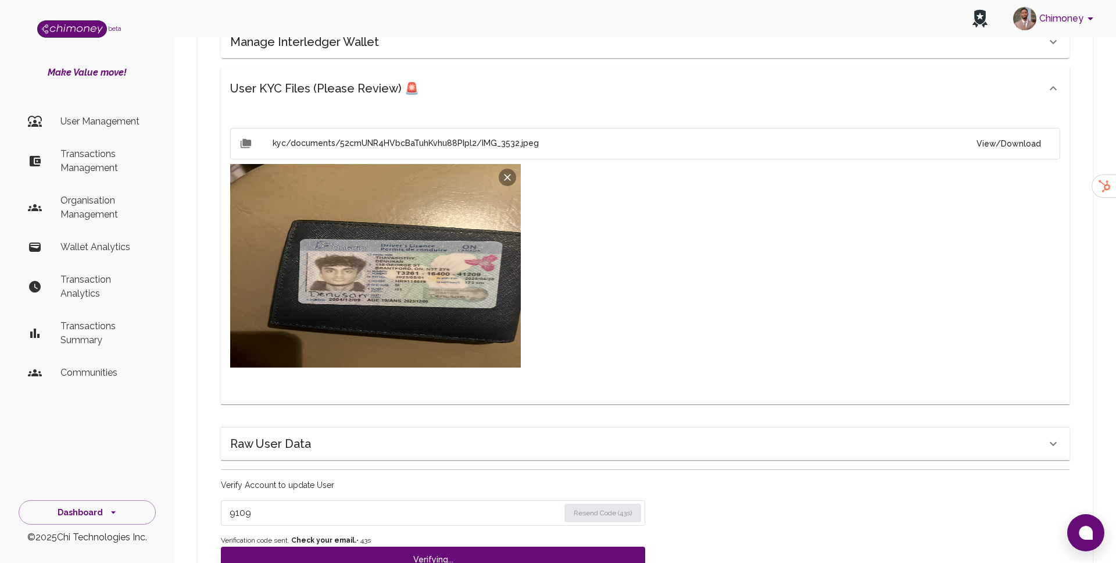
scroll to position [527, 0]
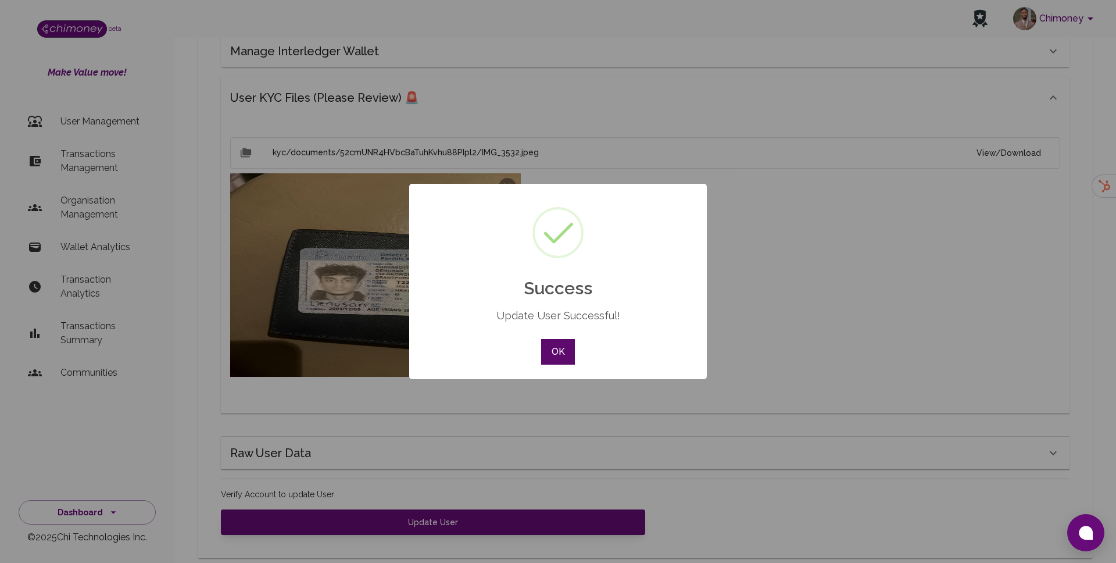
click at [560, 356] on button "OK" at bounding box center [558, 352] width 34 height 26
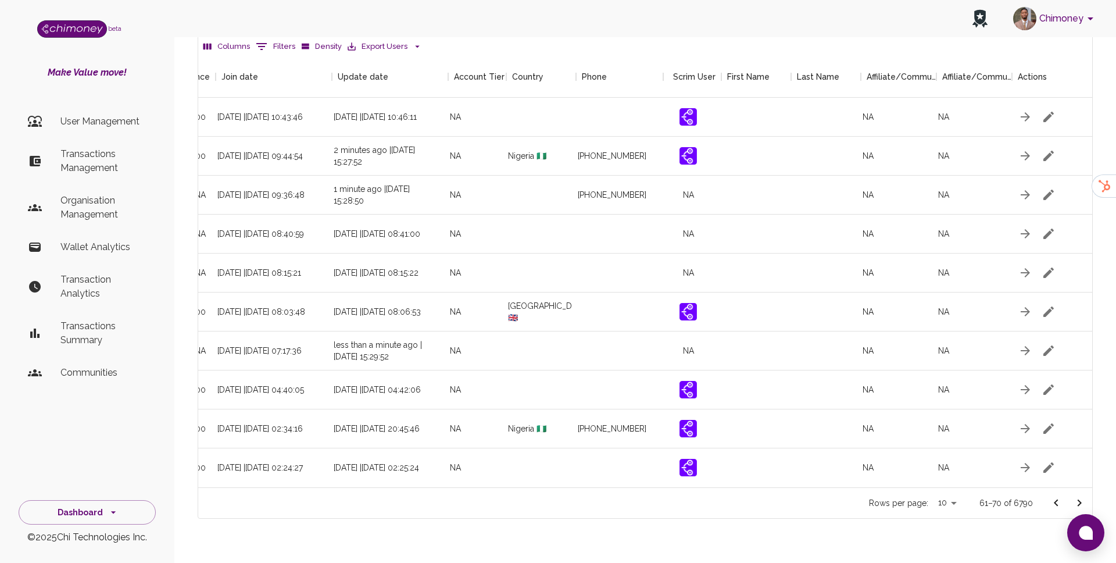
scroll to position [0, 1094]
click at [1078, 499] on icon "Go to next page" at bounding box center [1080, 502] width 4 height 7
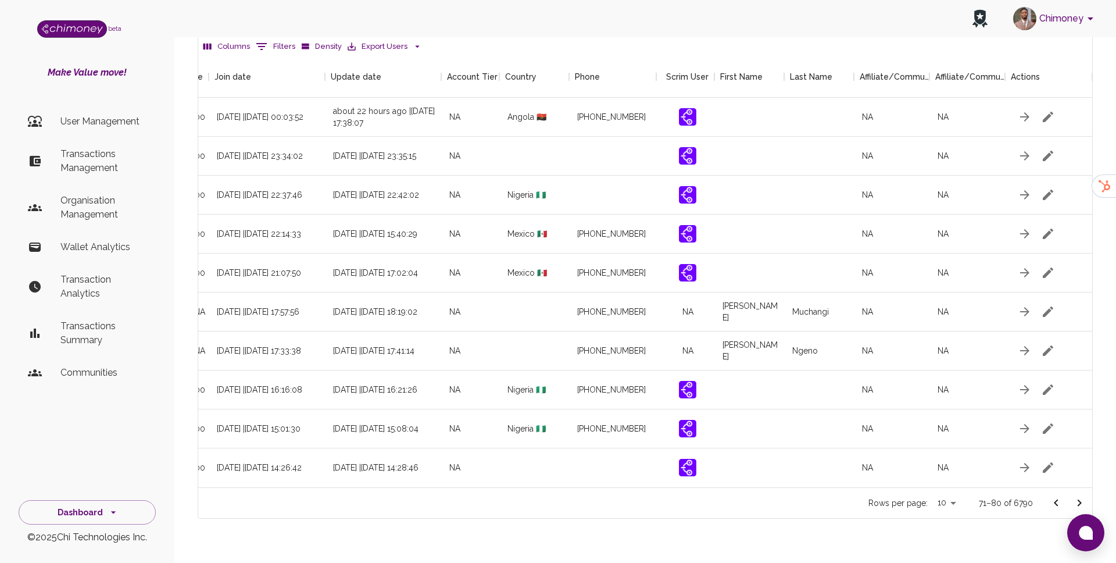
scroll to position [0, 1094]
click at [1044, 305] on icon "button" at bounding box center [1046, 312] width 14 height 14
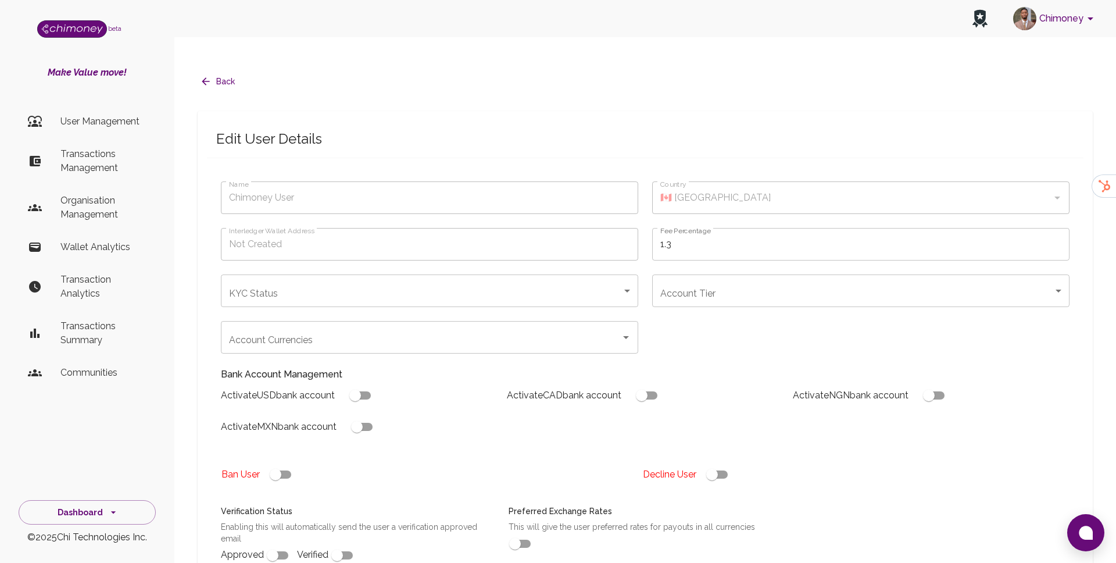
type input "Joseph Muchangi"
type input "under_review"
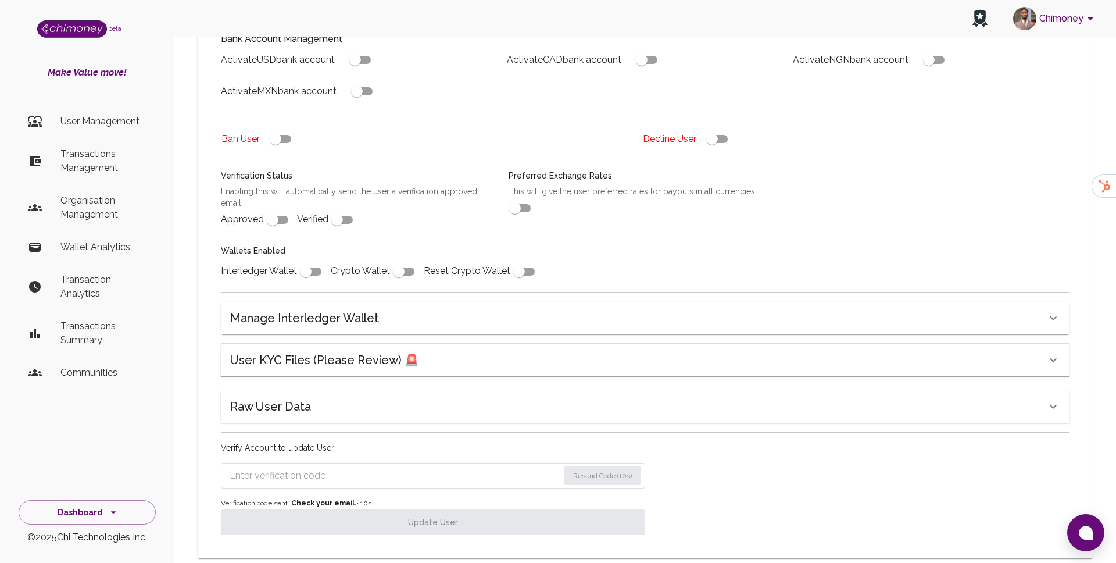
click at [382, 344] on div "User KYC Files (Please Review) 🚨" at bounding box center [645, 360] width 849 height 33
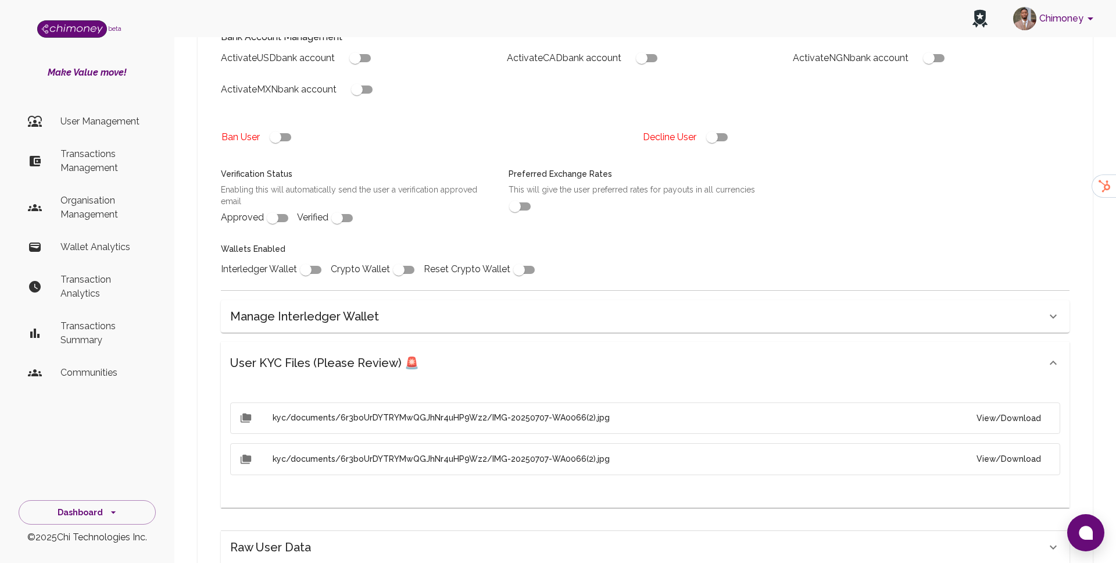
click at [1042, 407] on button "View/Download" at bounding box center [1008, 418] width 83 height 22
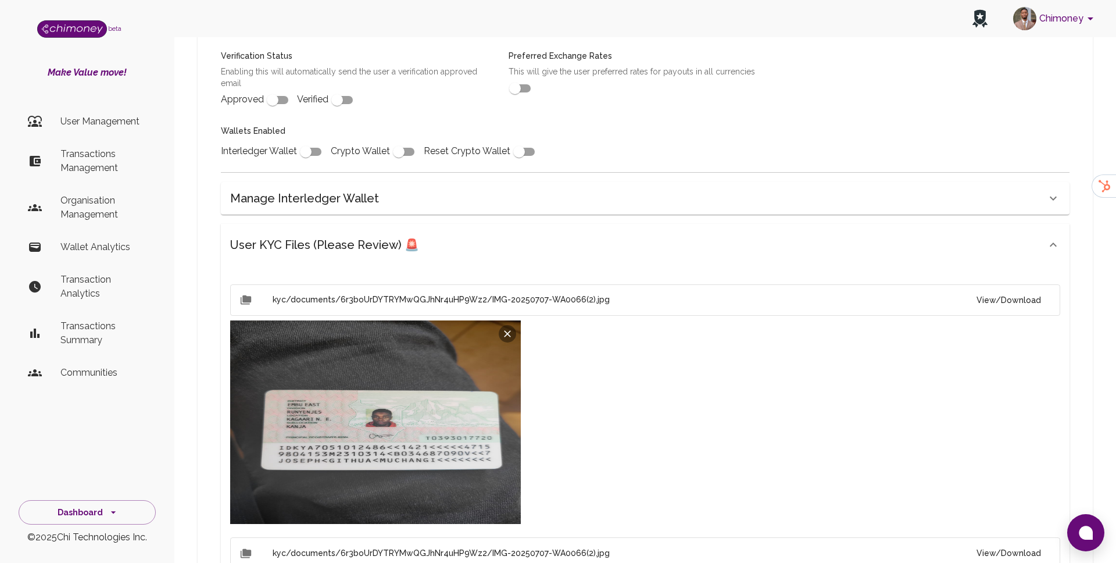
scroll to position [158, 0]
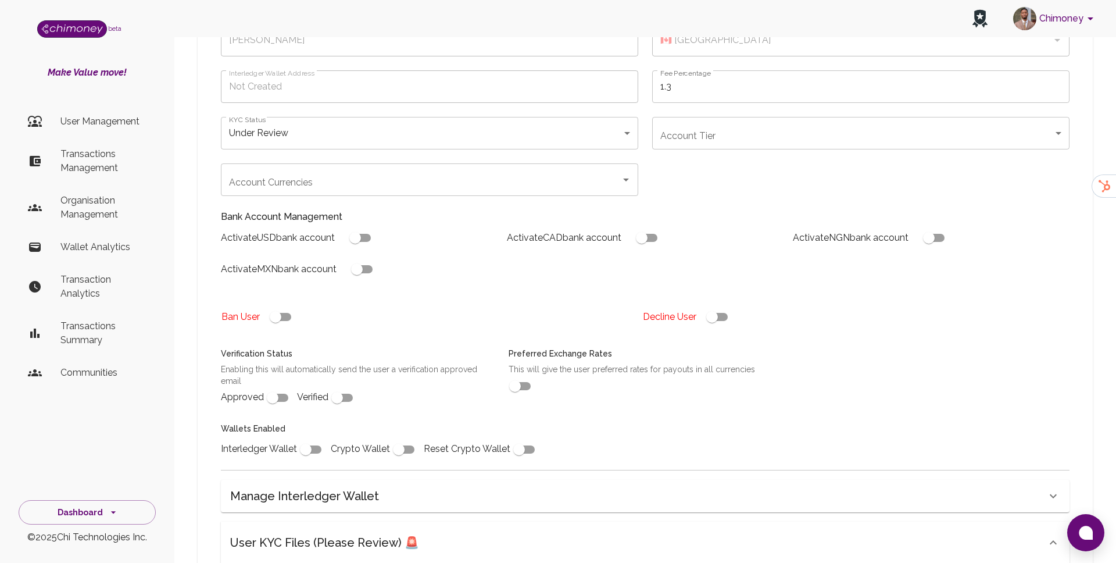
click at [713, 306] on input "checkbox" at bounding box center [712, 317] width 66 height 22
checkbox input "false"
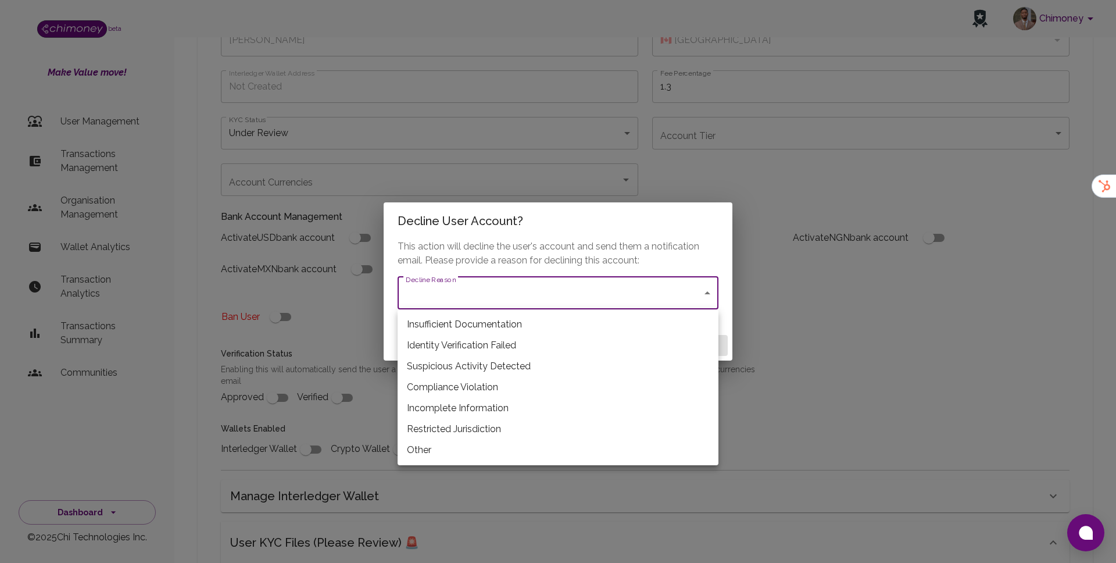
click at [470, 427] on li "Restricted Jurisdiction" at bounding box center [558, 428] width 321 height 21
type input "restricted_jurisdiction"
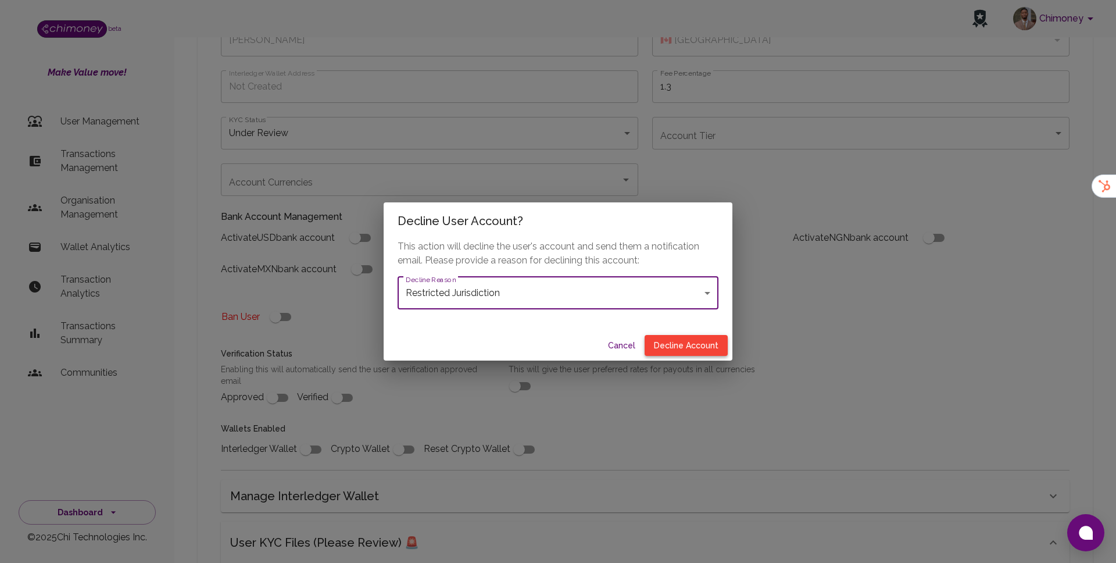
click at [689, 338] on button "Decline Account" at bounding box center [686, 346] width 83 height 22
type input "declined"
checkbox input "true"
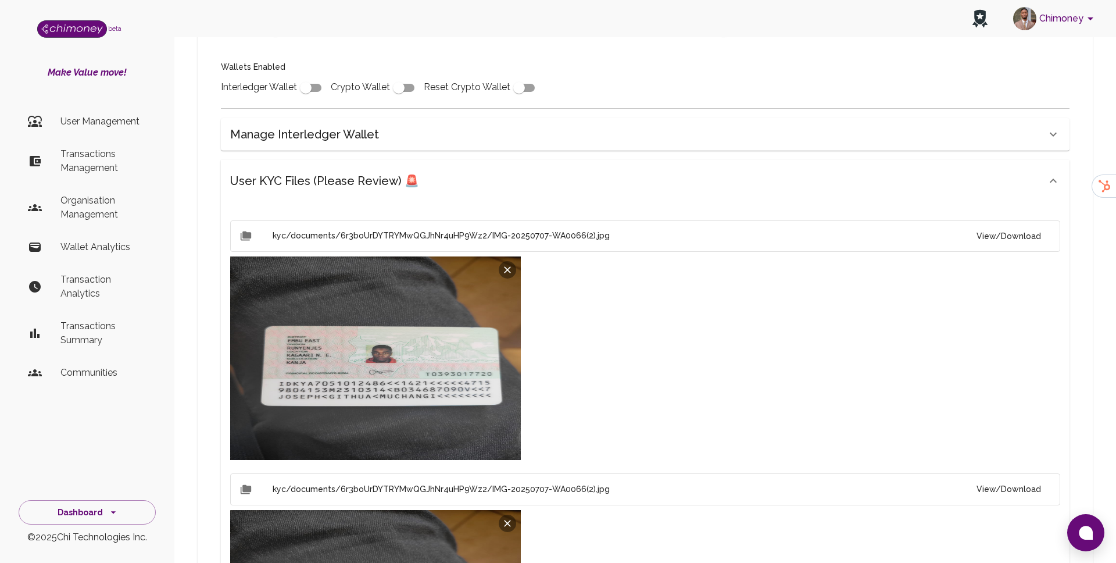
scroll to position [827, 0]
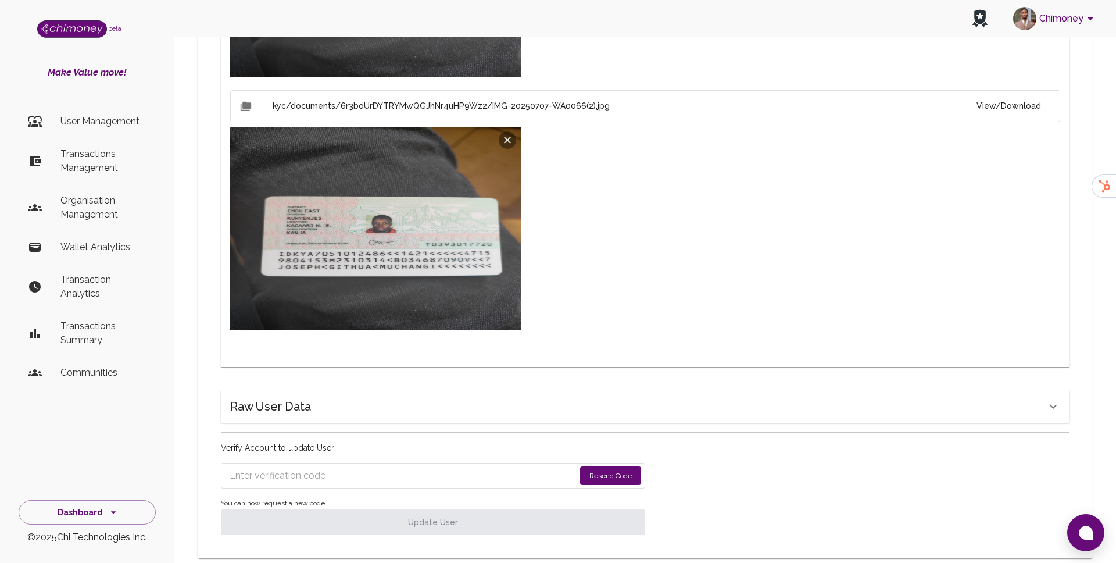
click at [325, 466] on input "Enter verification code" at bounding box center [402, 475] width 345 height 19
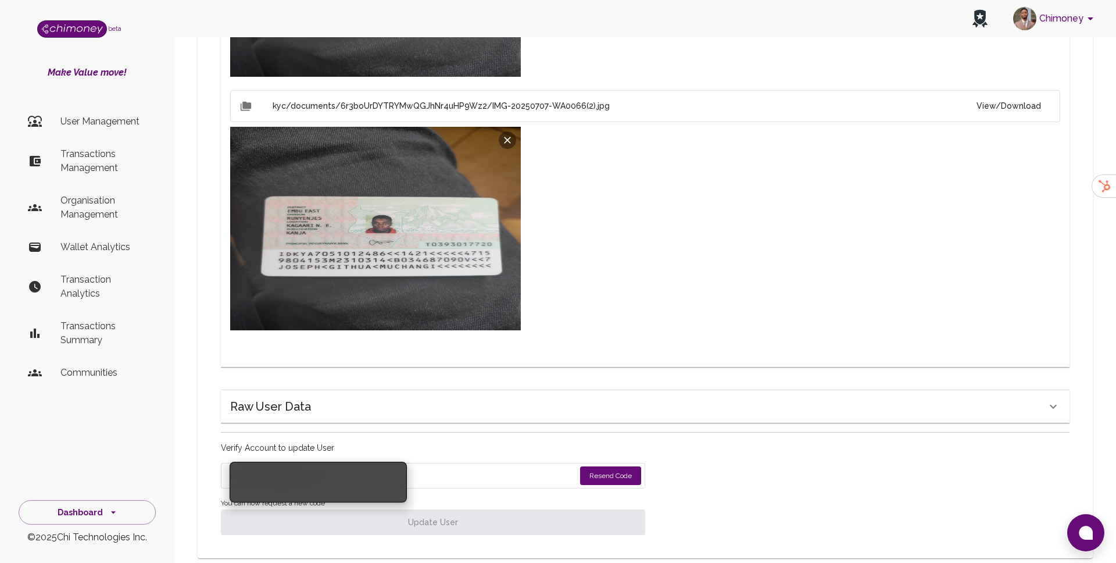
paste input "9109"
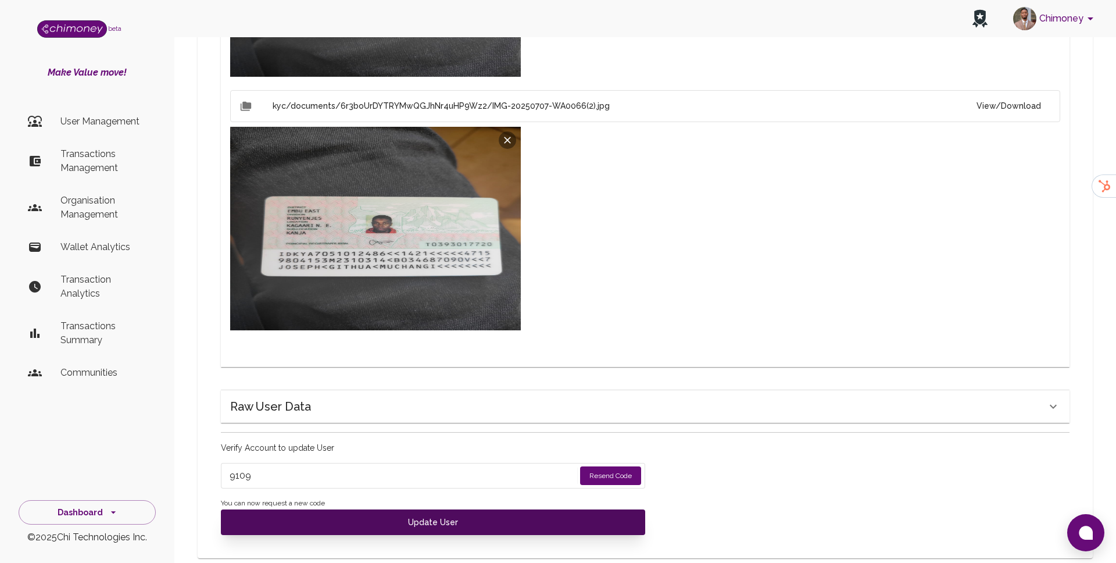
type input "9109"
click at [324, 511] on button "Update User" at bounding box center [433, 522] width 424 height 26
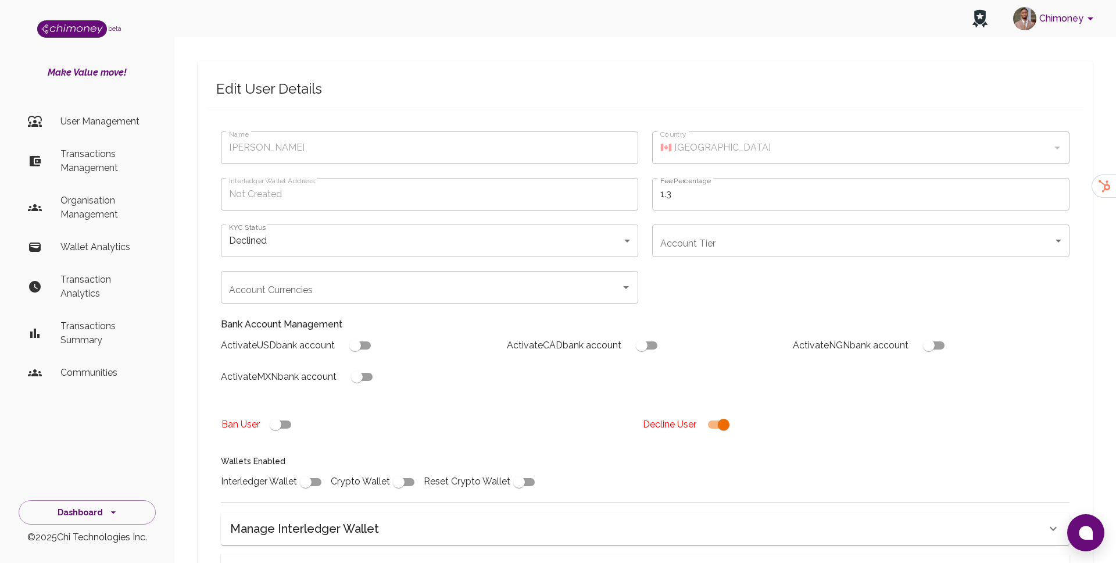
scroll to position [0, 0]
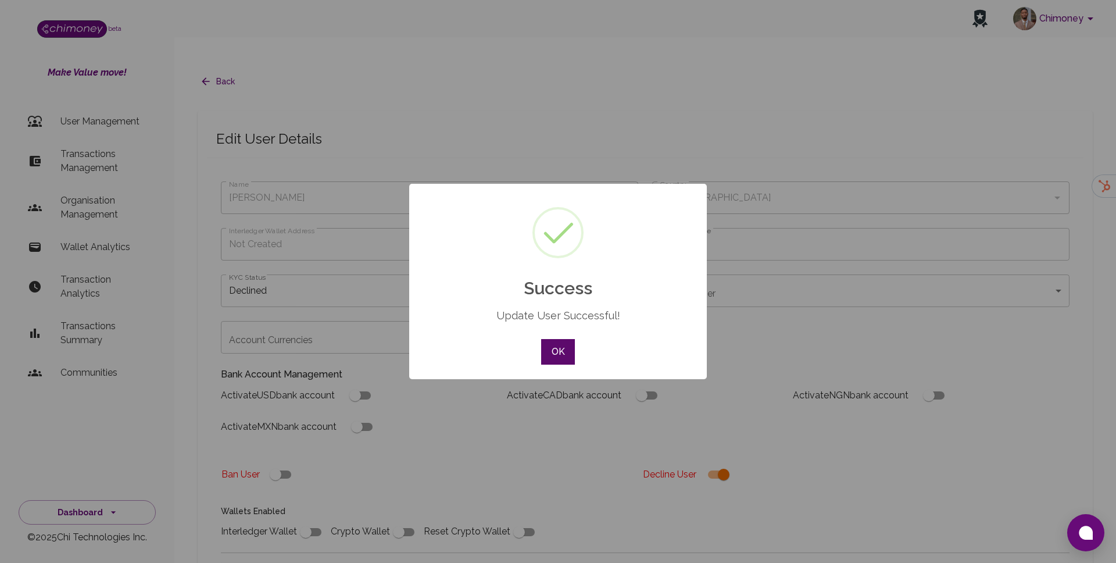
click at [546, 350] on button "OK" at bounding box center [558, 352] width 34 height 26
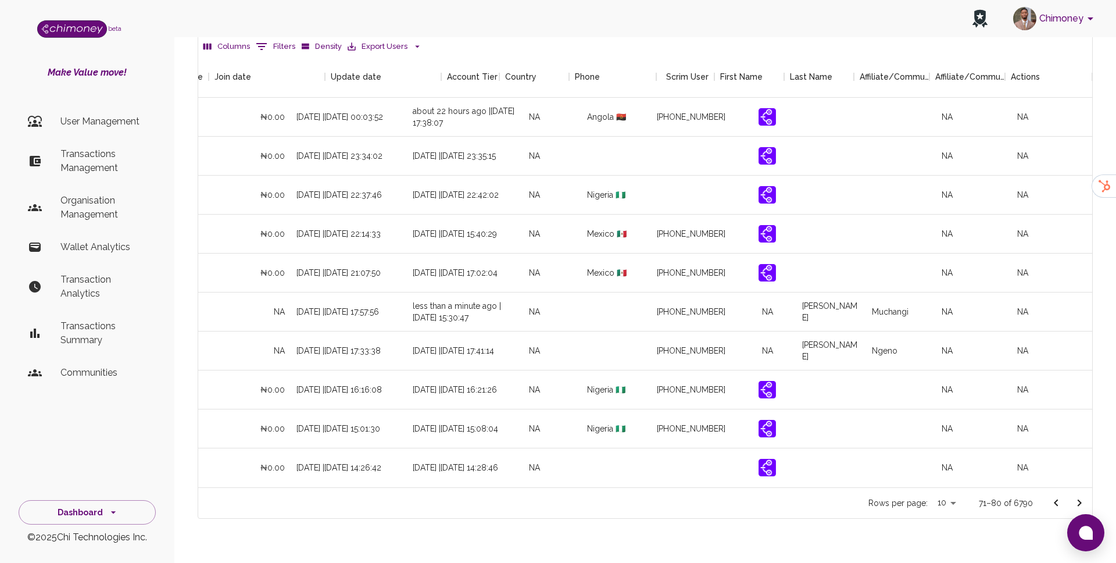
scroll to position [0, 1094]
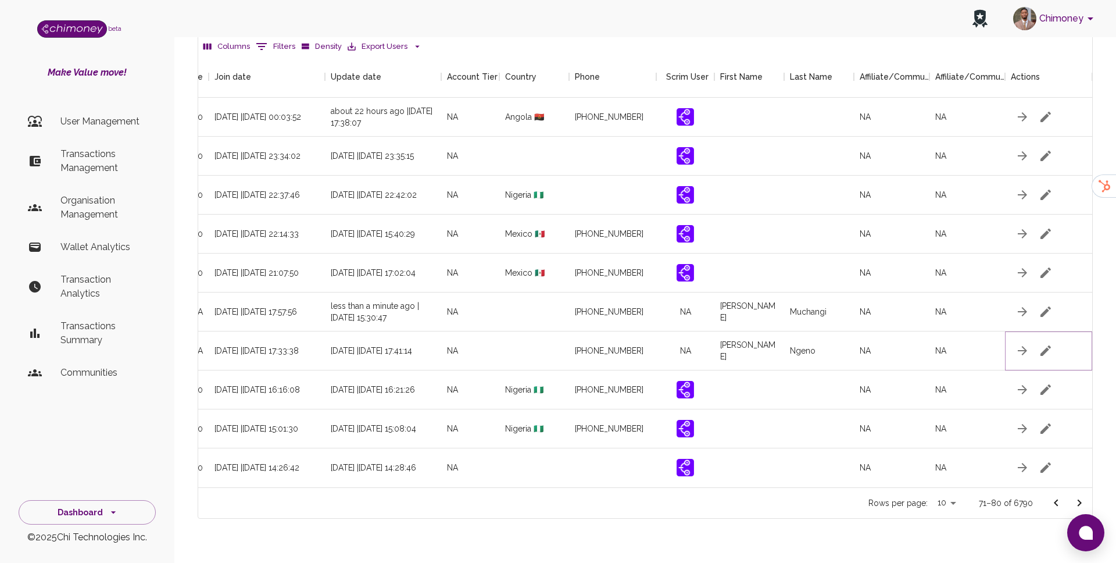
click at [1039, 344] on icon "button" at bounding box center [1046, 351] width 14 height 14
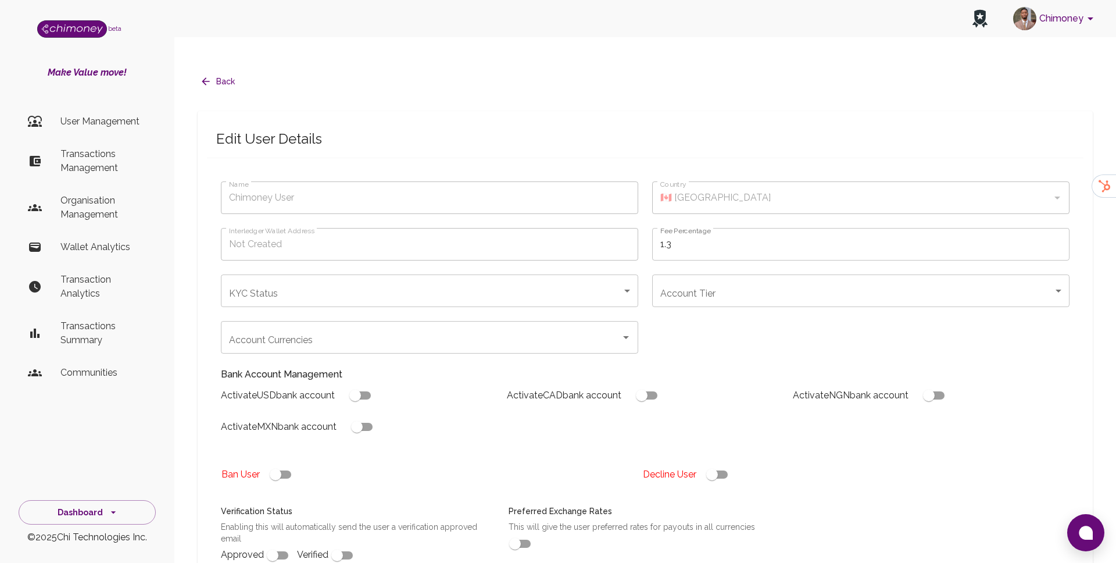
type input "Charles Ngeno"
type input "under_review"
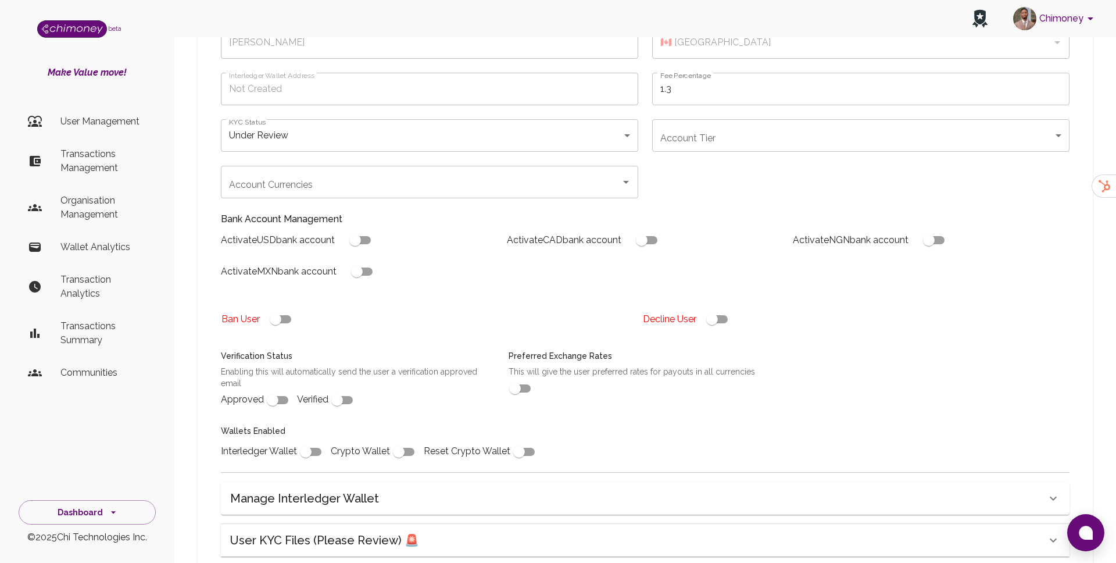
scroll to position [169, 0]
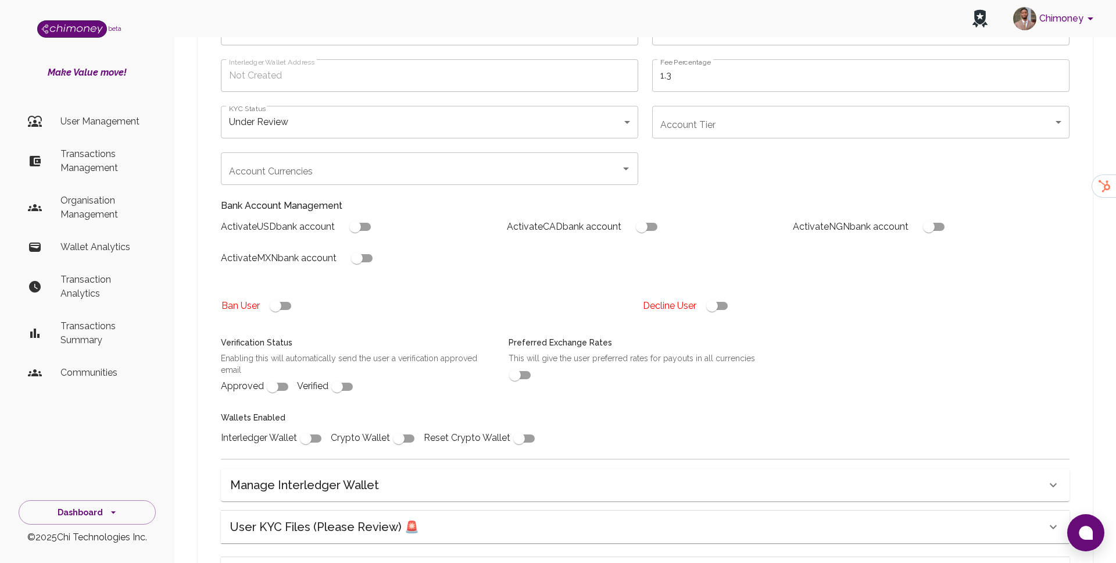
click at [716, 295] on input "checkbox" at bounding box center [712, 306] width 66 height 22
checkbox input "false"
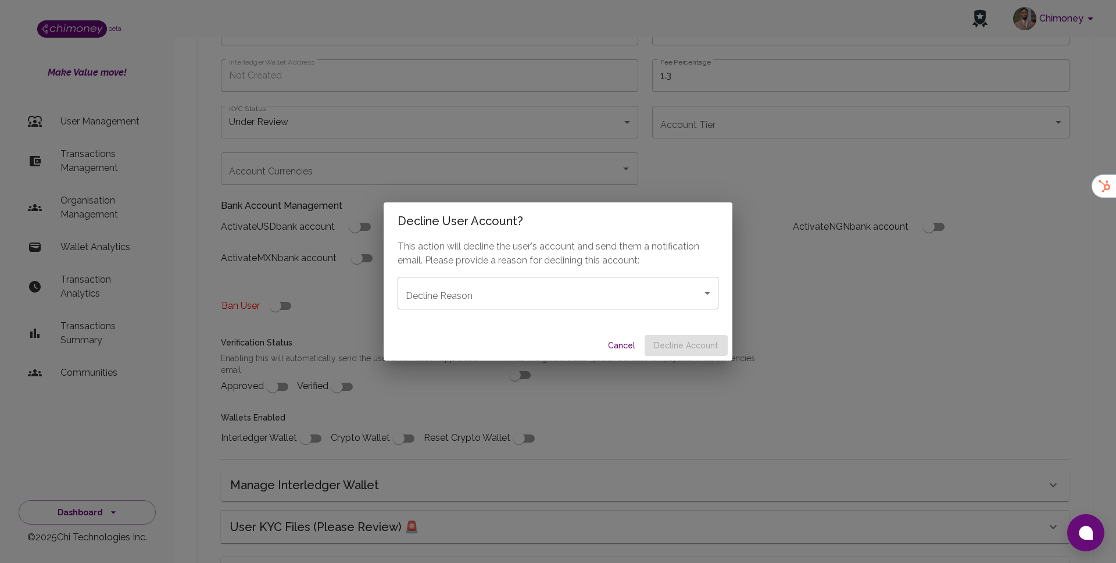
click at [555, 302] on body "Chimoney beta Make Value move! User Management Transactions Management Organisa…" at bounding box center [558, 273] width 1116 height 884
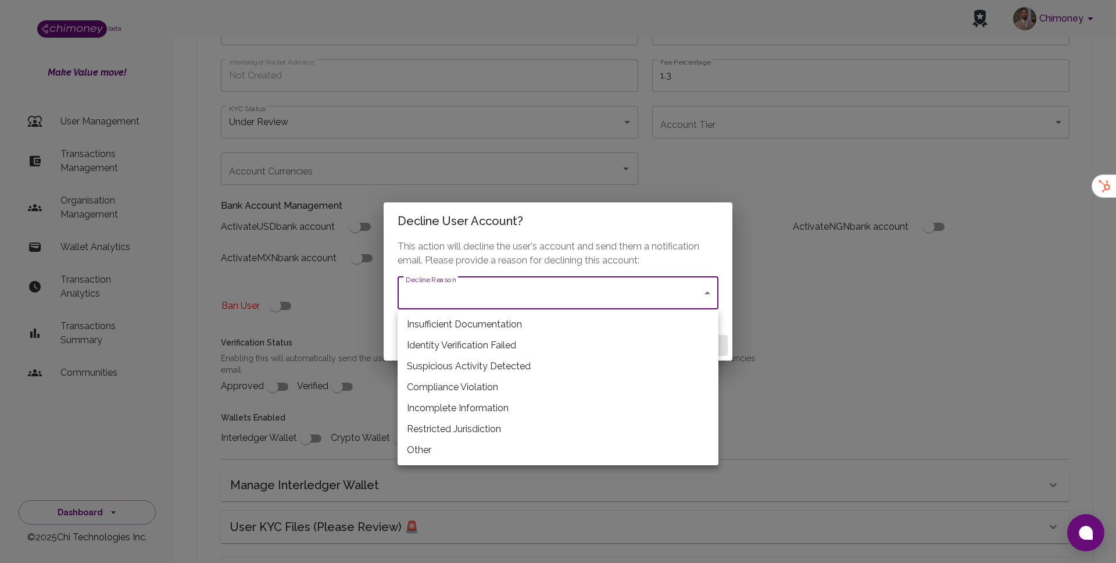
click at [463, 316] on li "Insufficient Documentation" at bounding box center [558, 324] width 321 height 21
type input "insufficient_documentation"
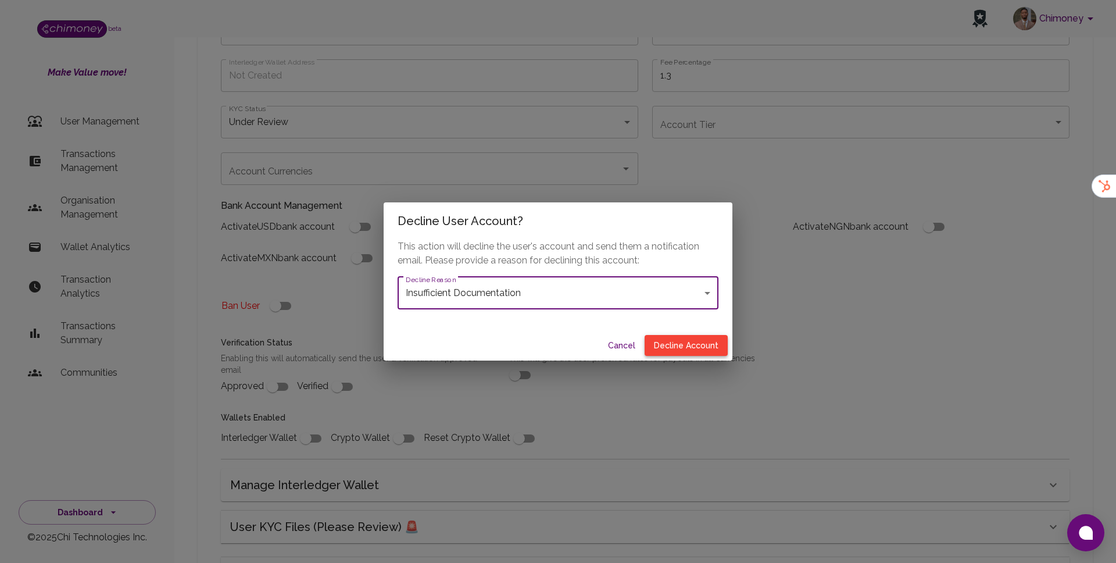
click at [700, 341] on button "Decline Account" at bounding box center [686, 346] width 83 height 22
type input "declined"
checkbox input "true"
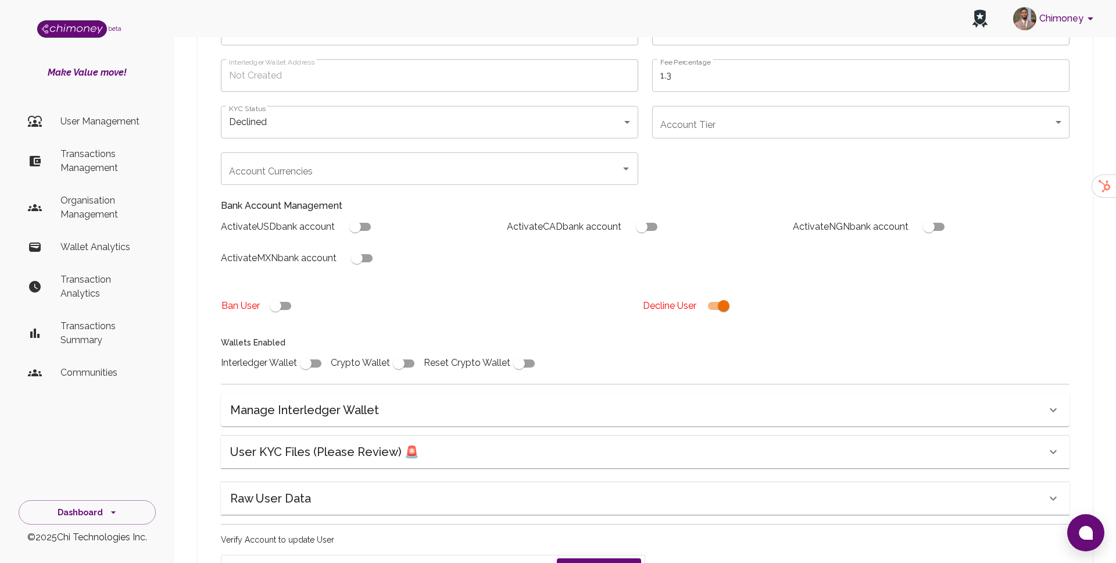
scroll to position [223, 0]
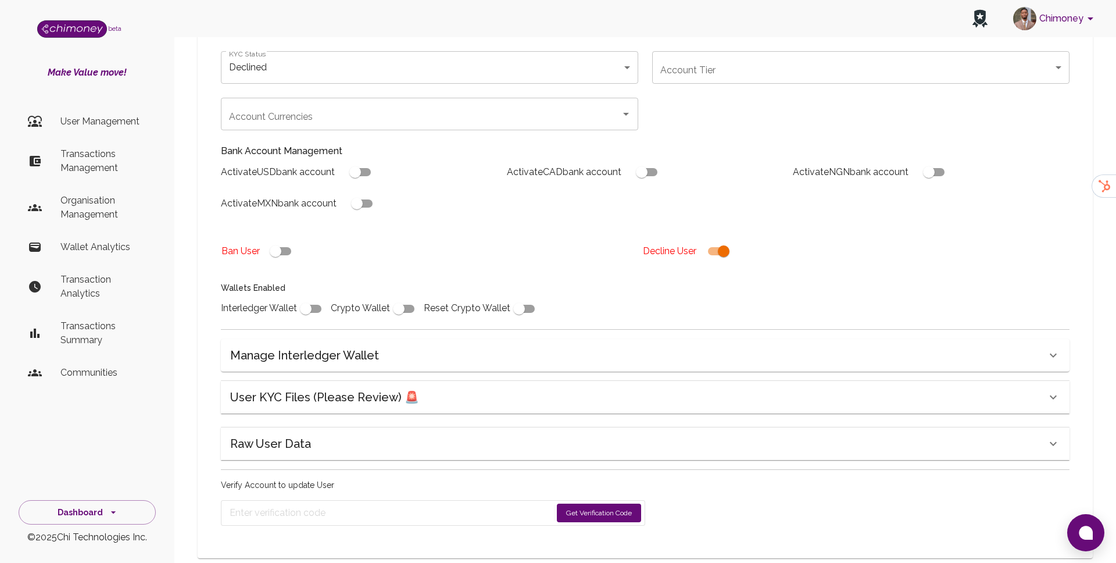
click at [577, 503] on button "Get Verification Code" at bounding box center [599, 512] width 84 height 19
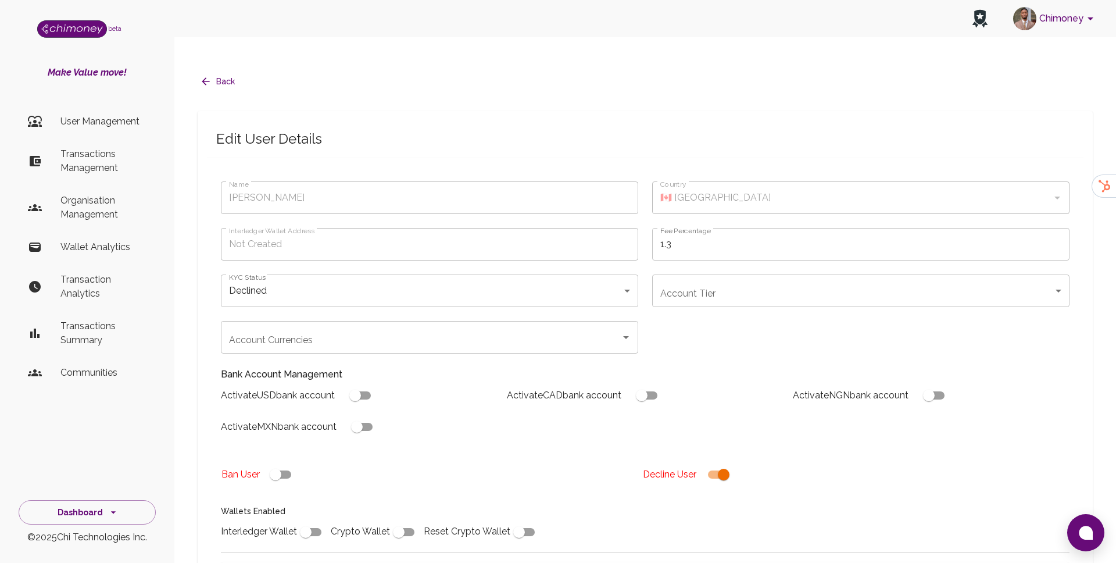
scroll to position [260, 0]
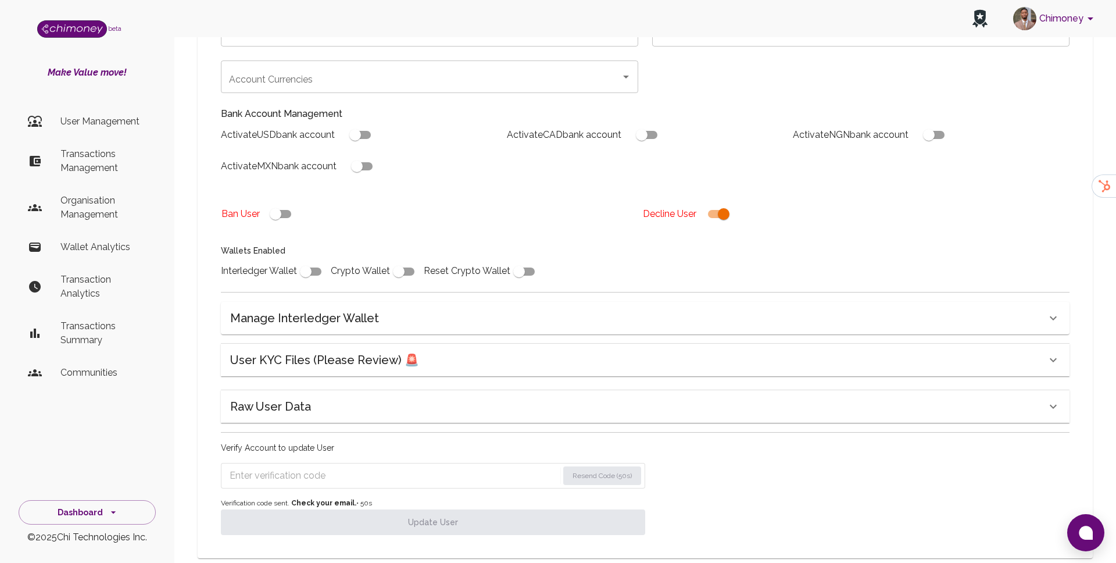
click at [437, 466] on input "Enter verification code" at bounding box center [394, 475] width 328 height 19
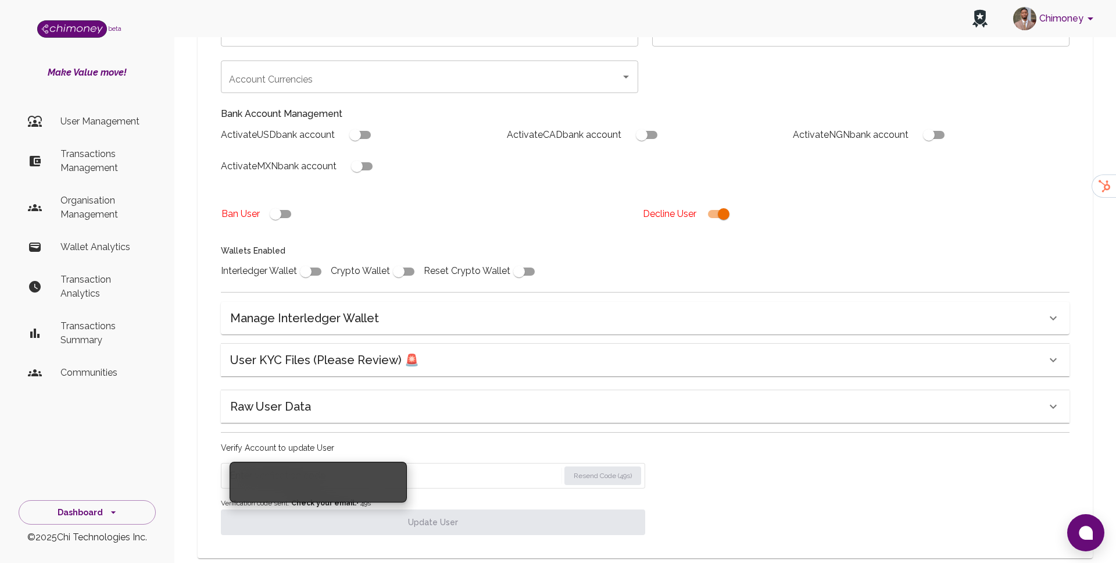
paste input "9136"
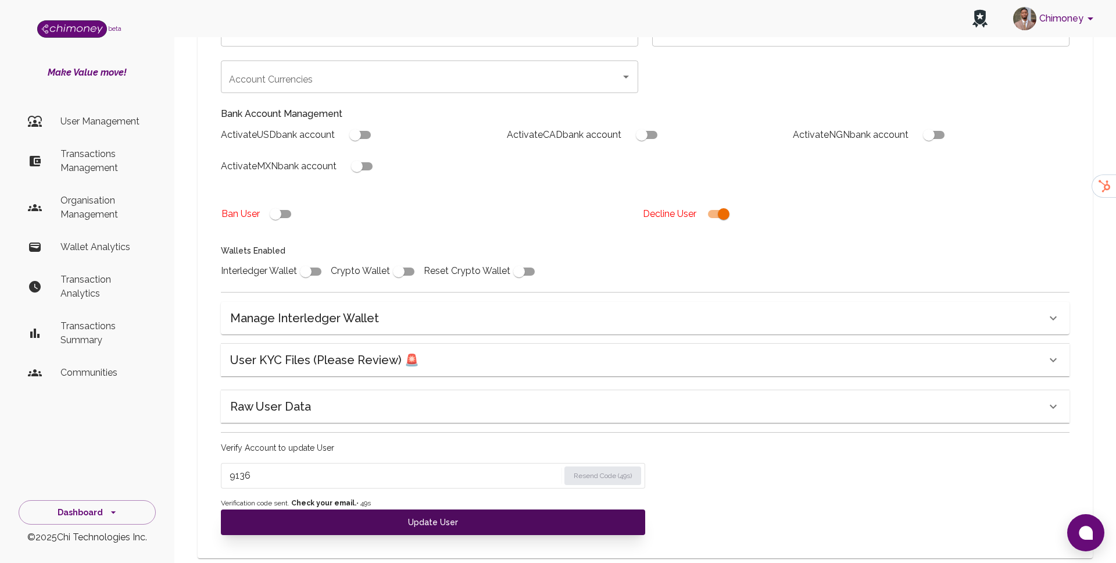
type input "9136"
click at [432, 509] on button "Update User" at bounding box center [433, 522] width 424 height 26
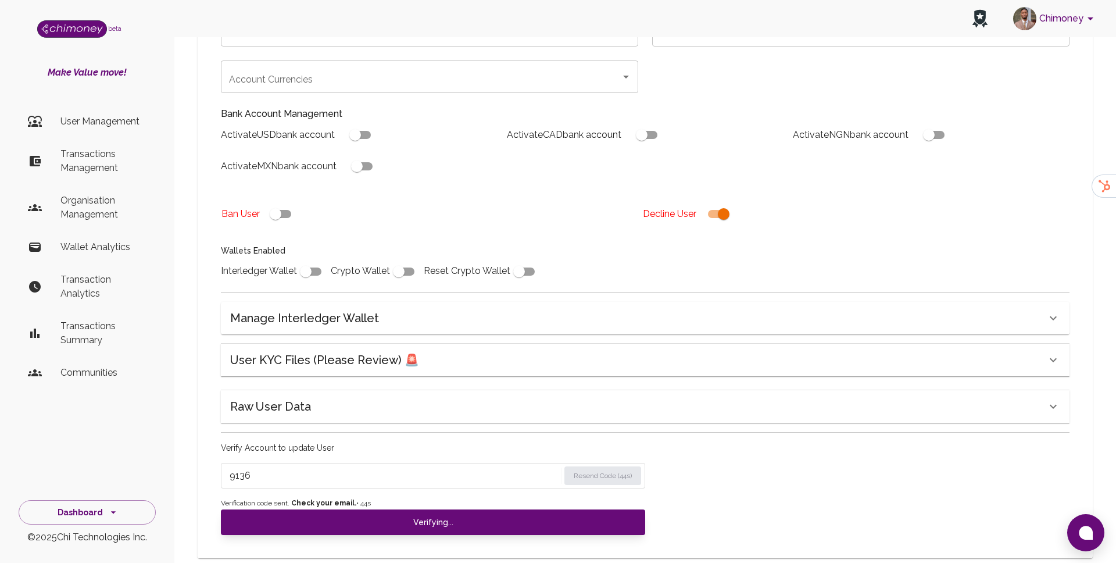
scroll to position [214, 0]
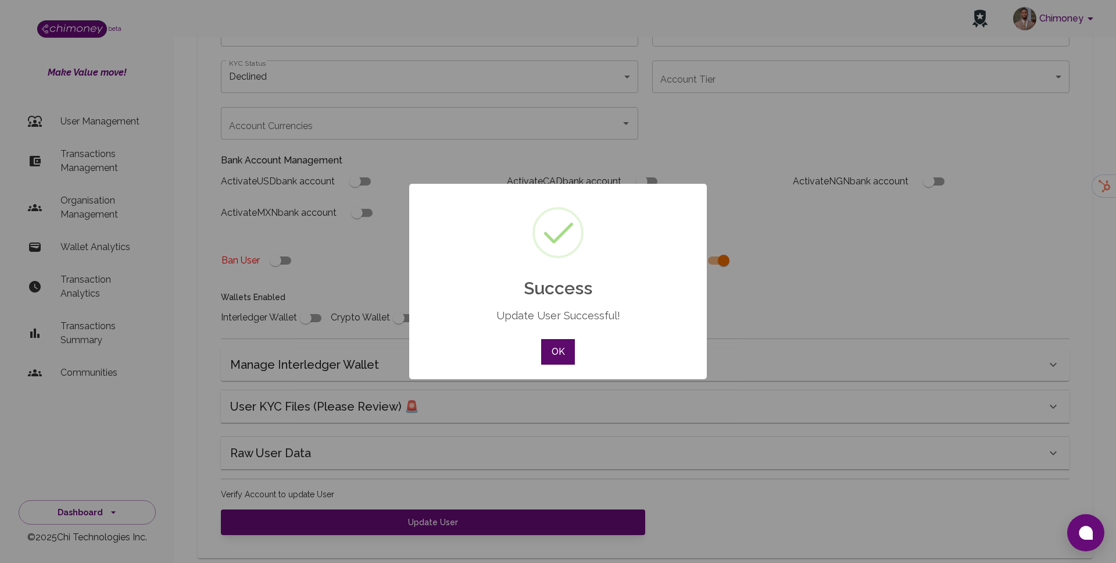
click at [559, 352] on button "OK" at bounding box center [558, 352] width 34 height 26
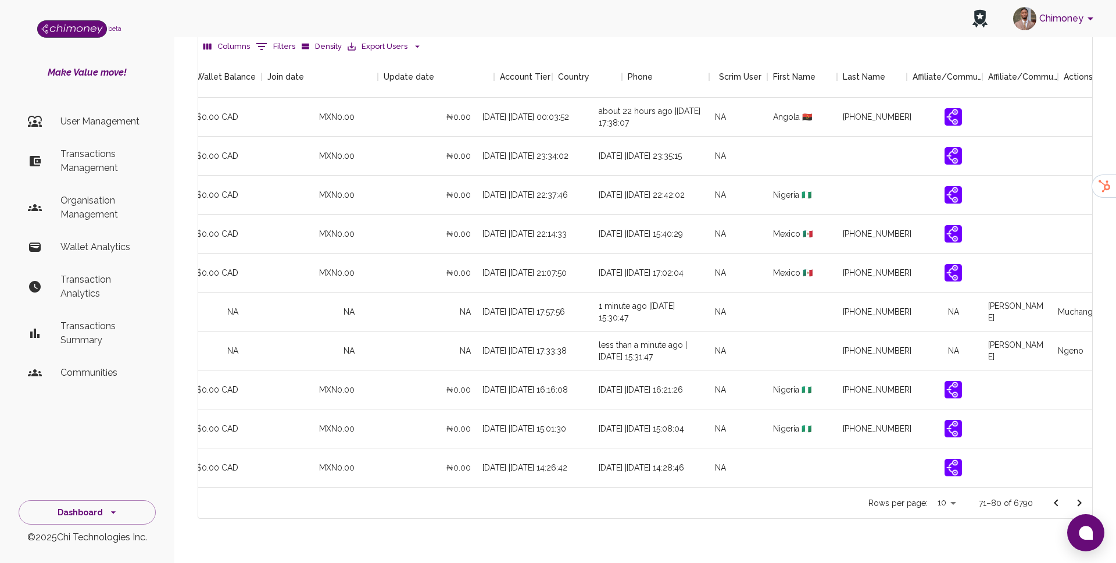
scroll to position [0, 1094]
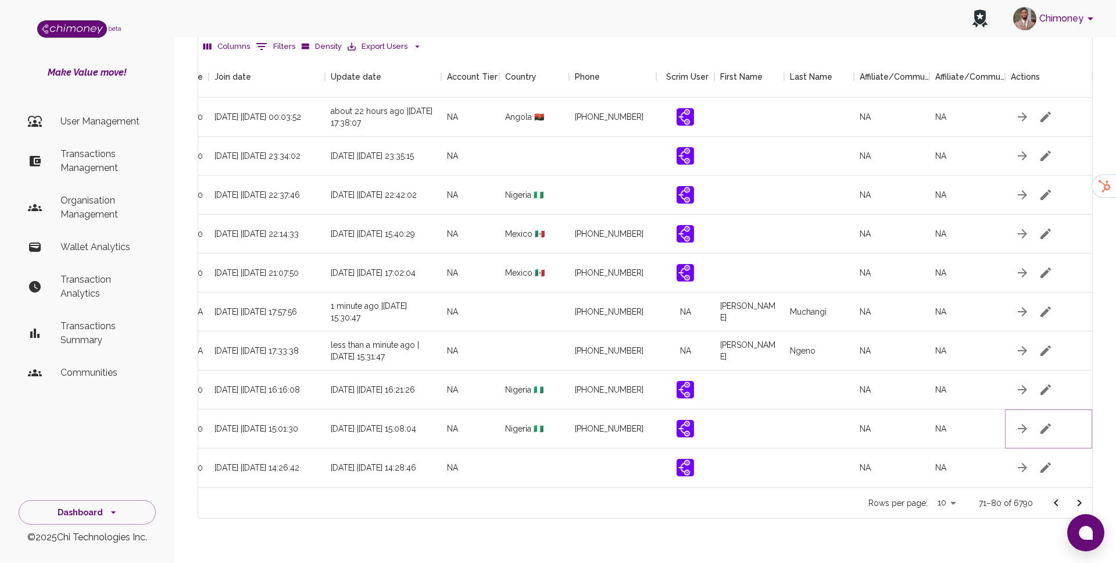
click at [1044, 421] on icon "button" at bounding box center [1046, 428] width 14 height 14
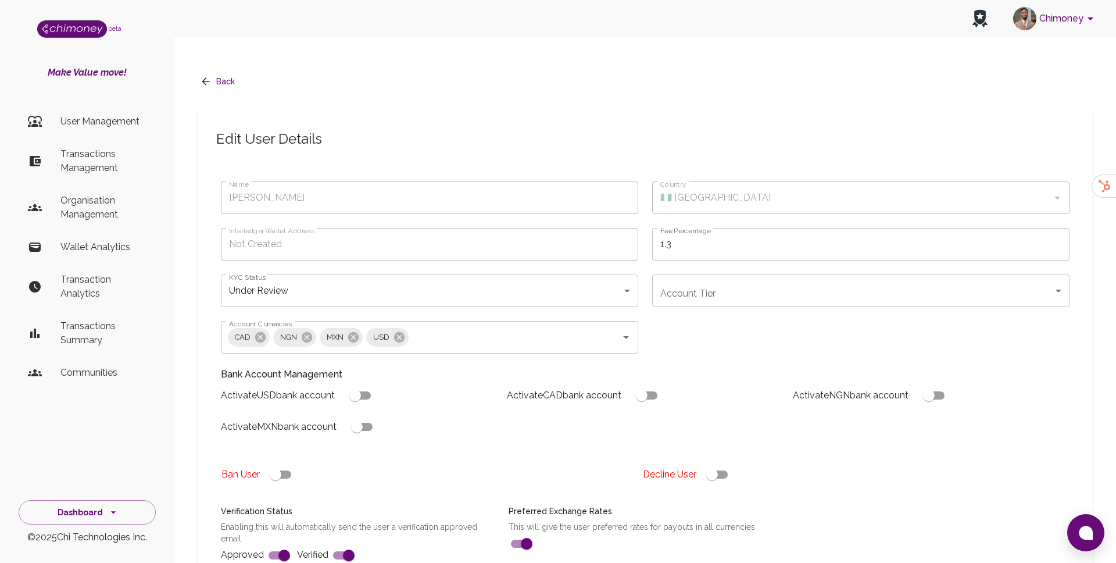
type input "Ochael Okoisor"
type input "🇳🇬 Nigeria"
type input "under_review"
checkbox input "true"
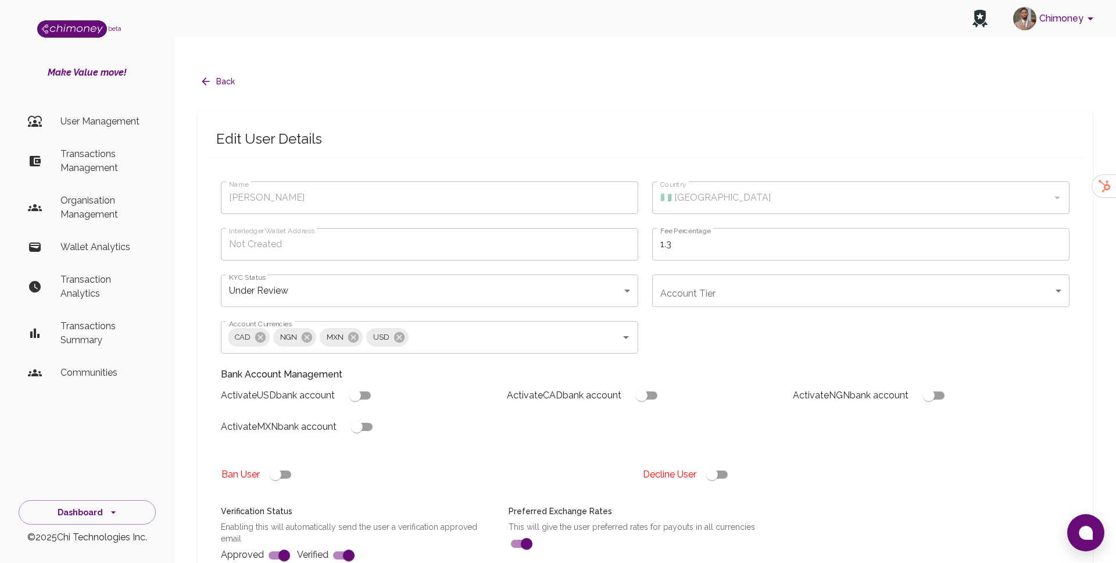
checkbox input "true"
click at [713, 463] on input "checkbox" at bounding box center [712, 474] width 66 height 22
checkbox input "false"
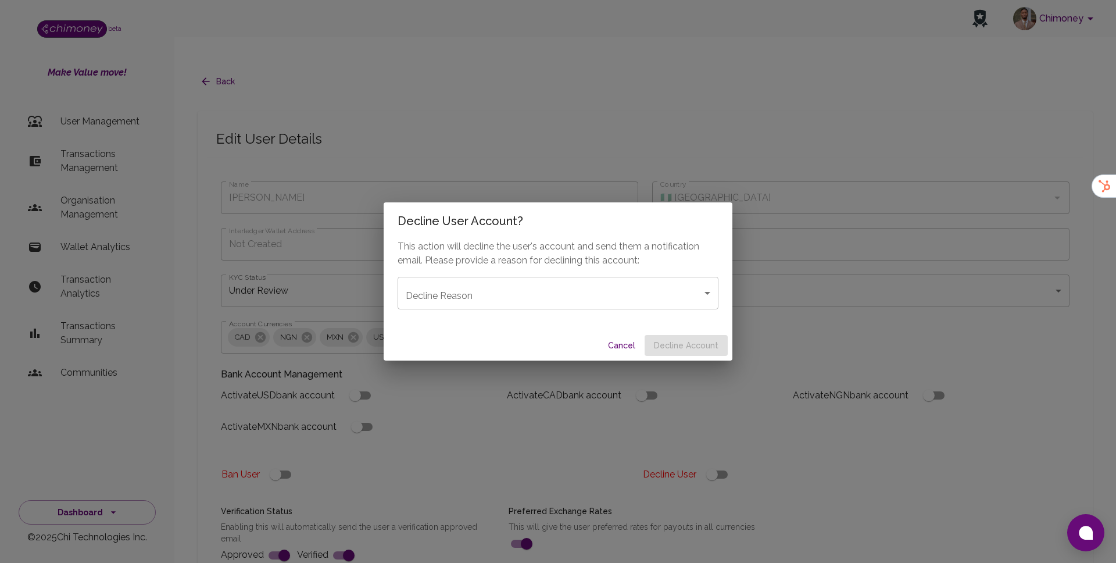
click at [507, 305] on body "Chimoney beta Make Value move! User Management Transactions Management Organisa…" at bounding box center [558, 460] width 1116 height 921
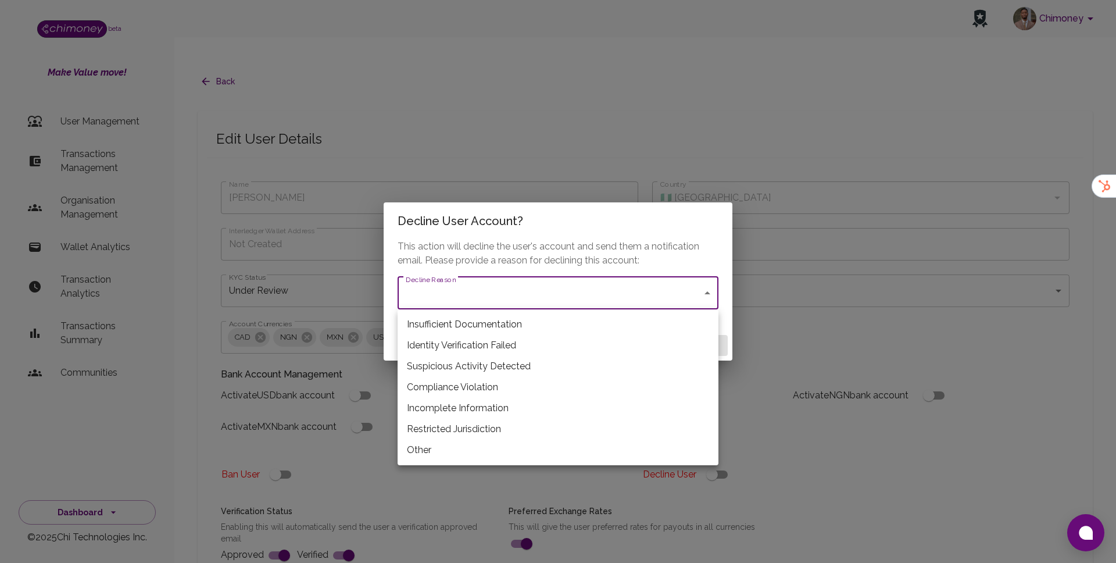
click at [471, 435] on li "Restricted Jurisdiction" at bounding box center [558, 428] width 321 height 21
type input "restricted_jurisdiction"
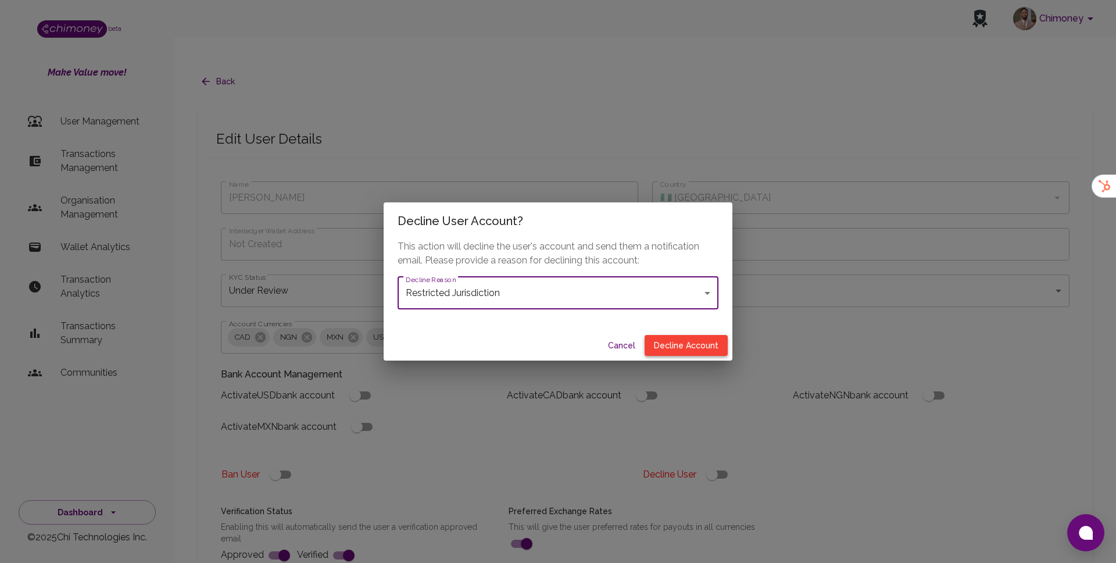
click at [693, 347] on button "Decline Account" at bounding box center [686, 346] width 83 height 22
type input "declined"
checkbox input "true"
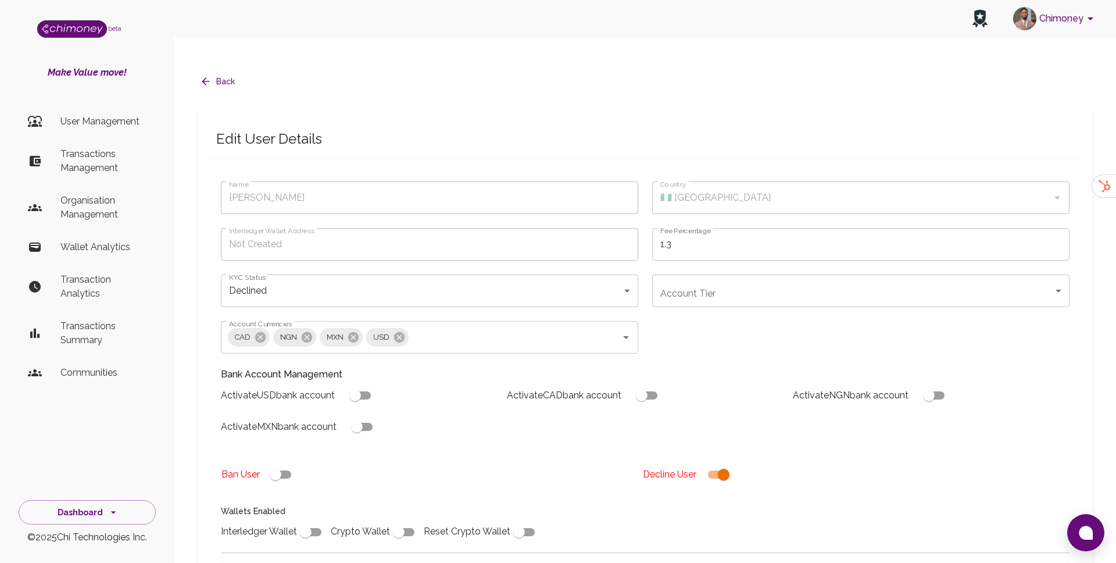
scroll to position [260, 0]
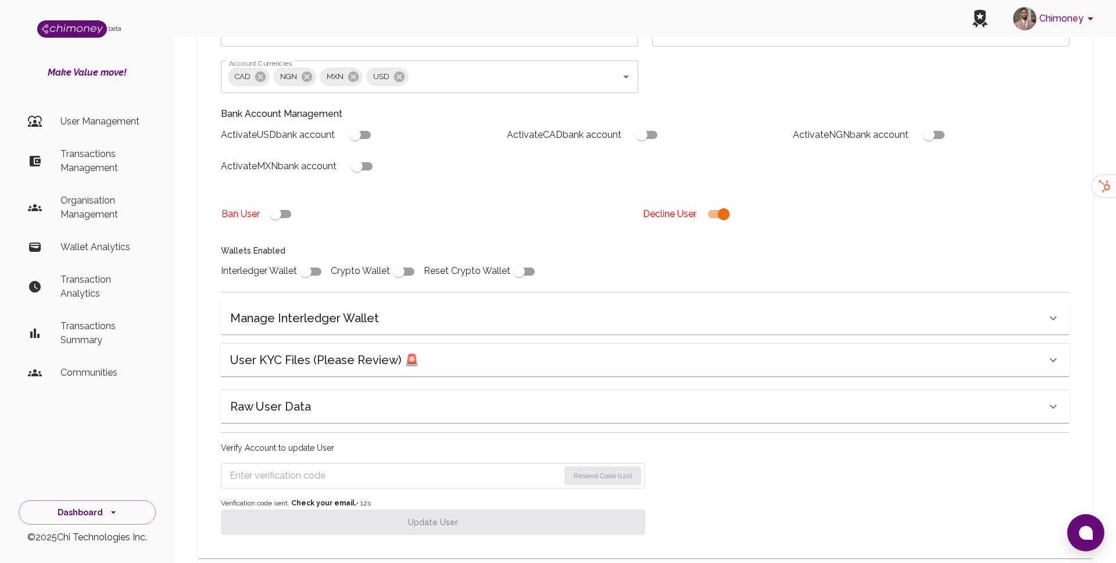
click at [445, 466] on input "Enter verification code" at bounding box center [395, 475] width 330 height 19
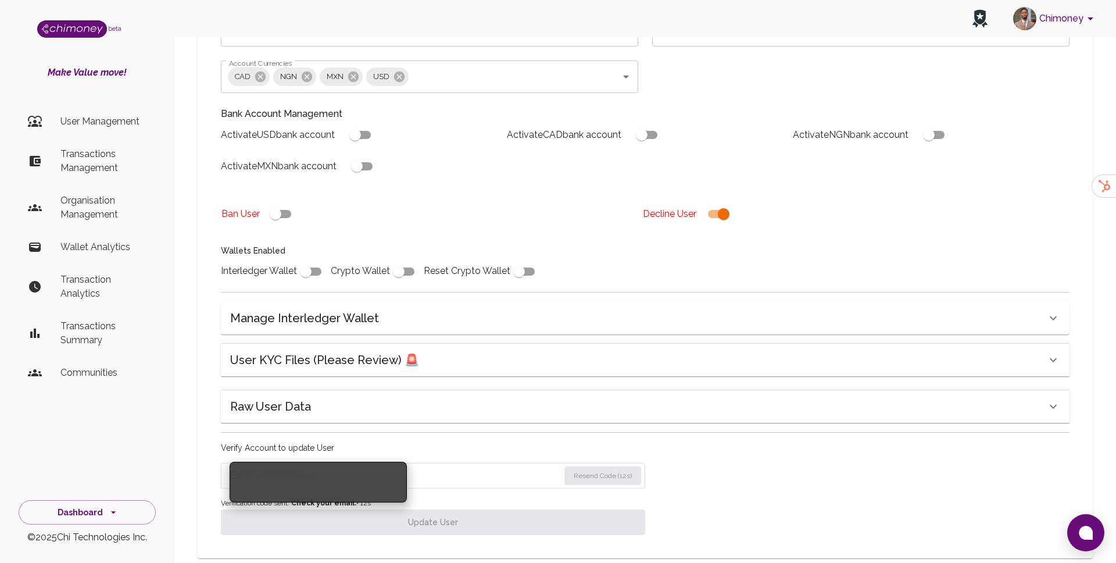
paste input "9136"
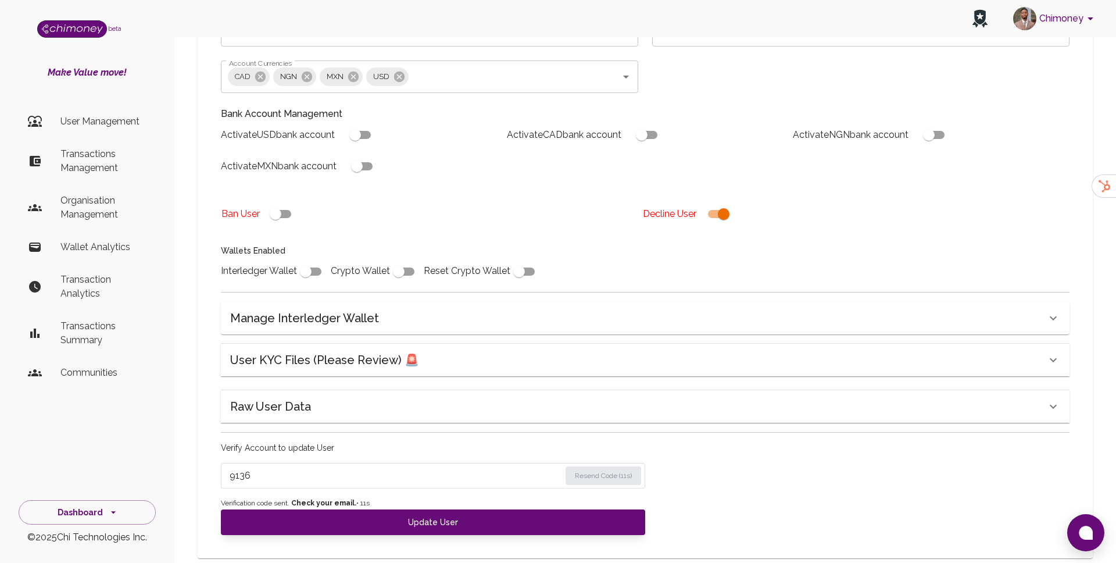
type input "9136"
click at [426, 512] on div "Name Ochael Okoisor Name Country 🇳🇬 Nigeria Country Interledger Wallet Address …" at bounding box center [645, 227] width 877 height 623
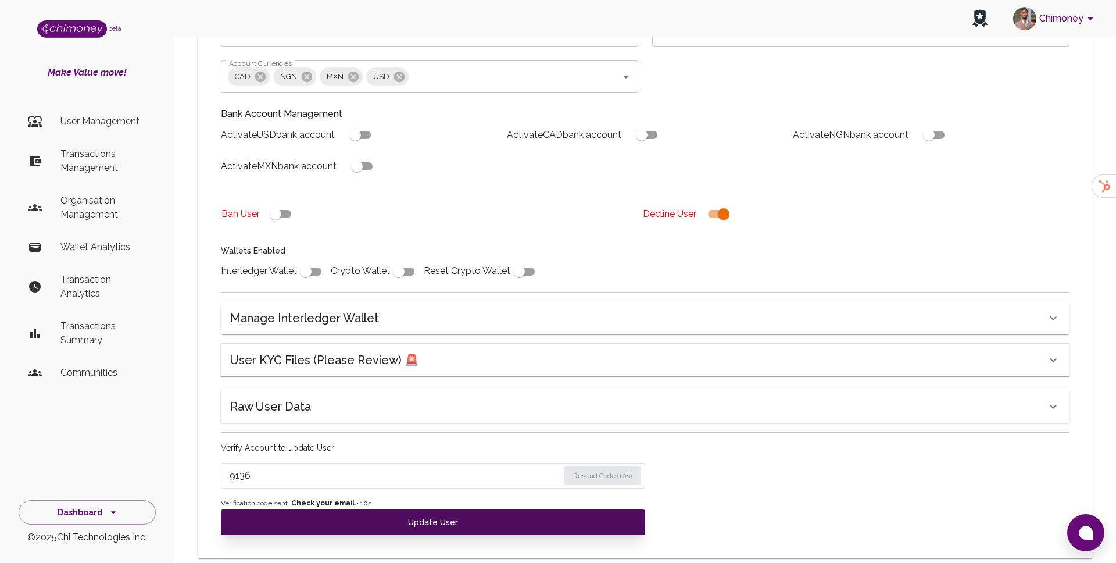
click at [430, 509] on button "Update User" at bounding box center [433, 522] width 424 height 26
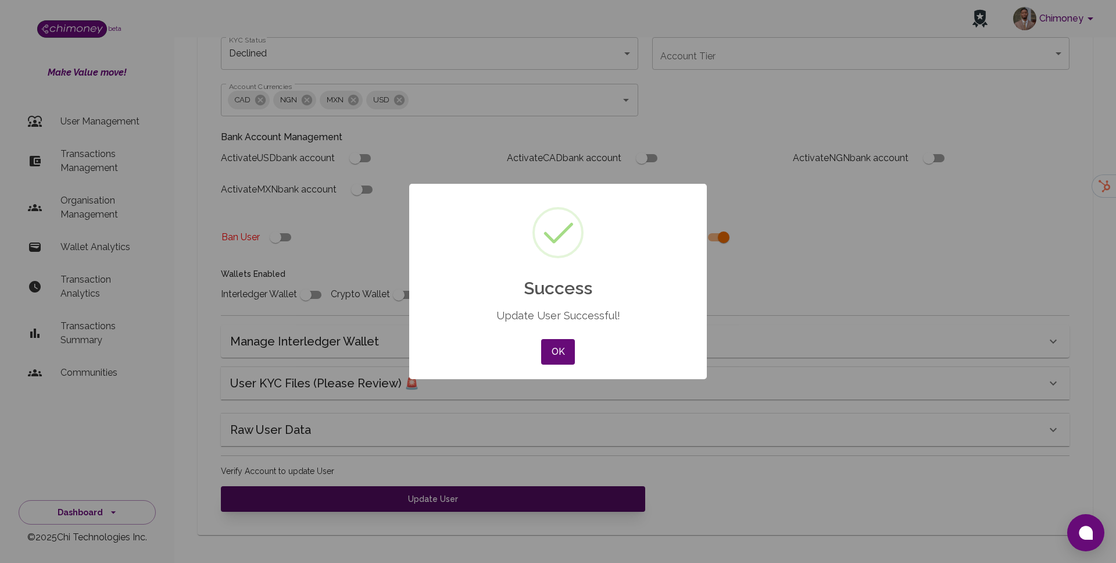
scroll to position [214, 0]
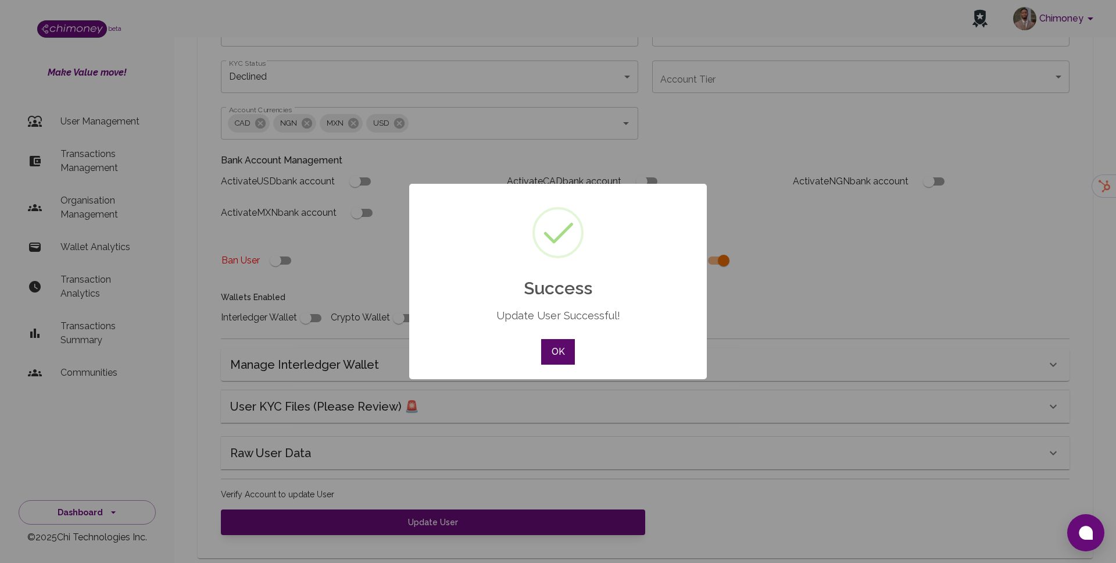
click at [549, 350] on button "OK" at bounding box center [558, 352] width 34 height 26
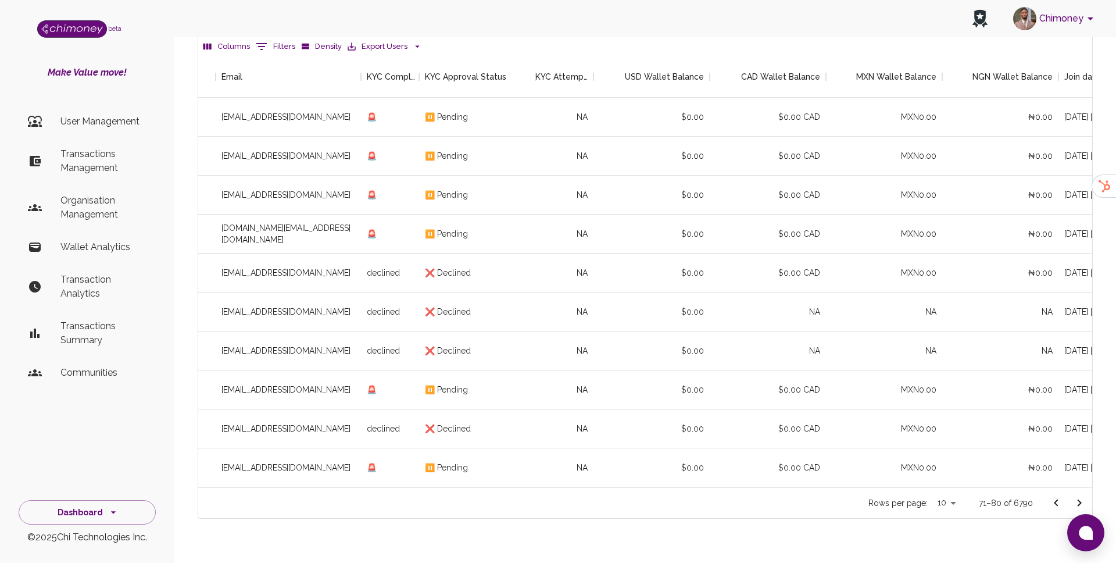
scroll to position [0, 245]
click at [1085, 496] on icon "Go to next page" at bounding box center [1079, 503] width 14 height 14
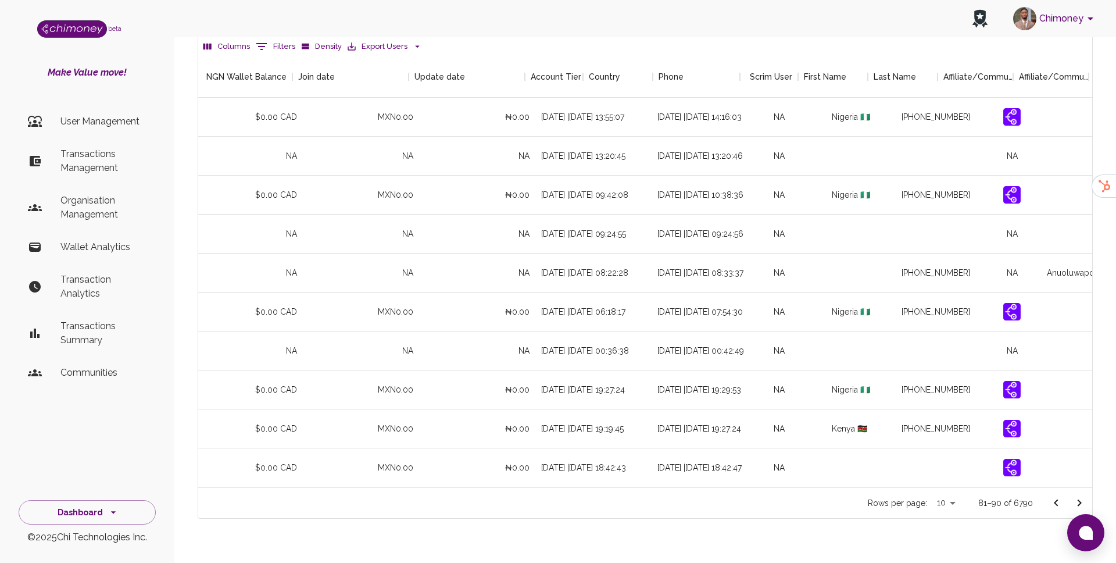
scroll to position [0, 1094]
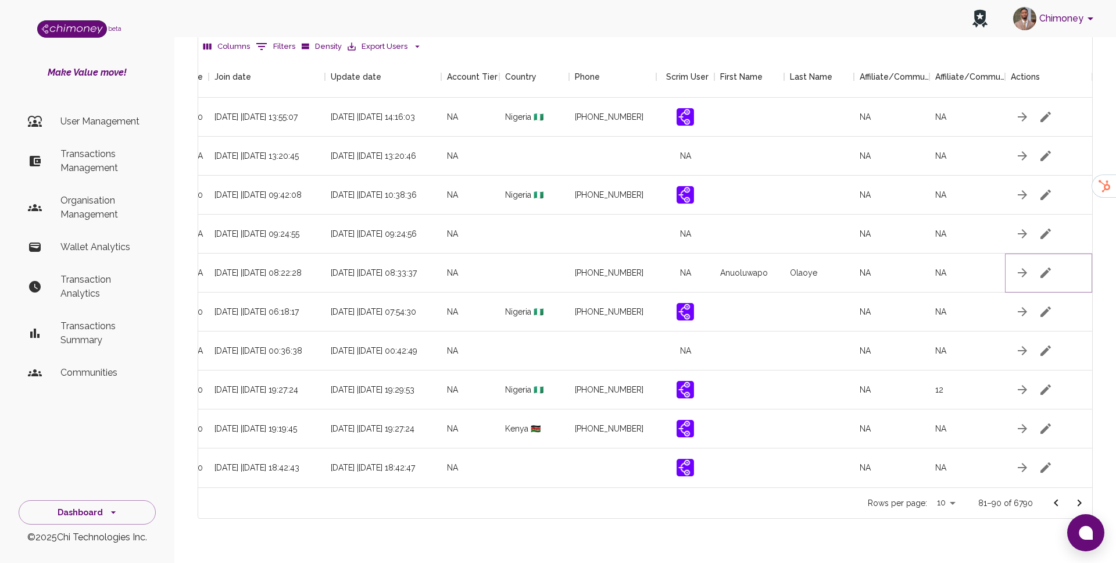
click at [1043, 266] on icon "button" at bounding box center [1046, 273] width 14 height 14
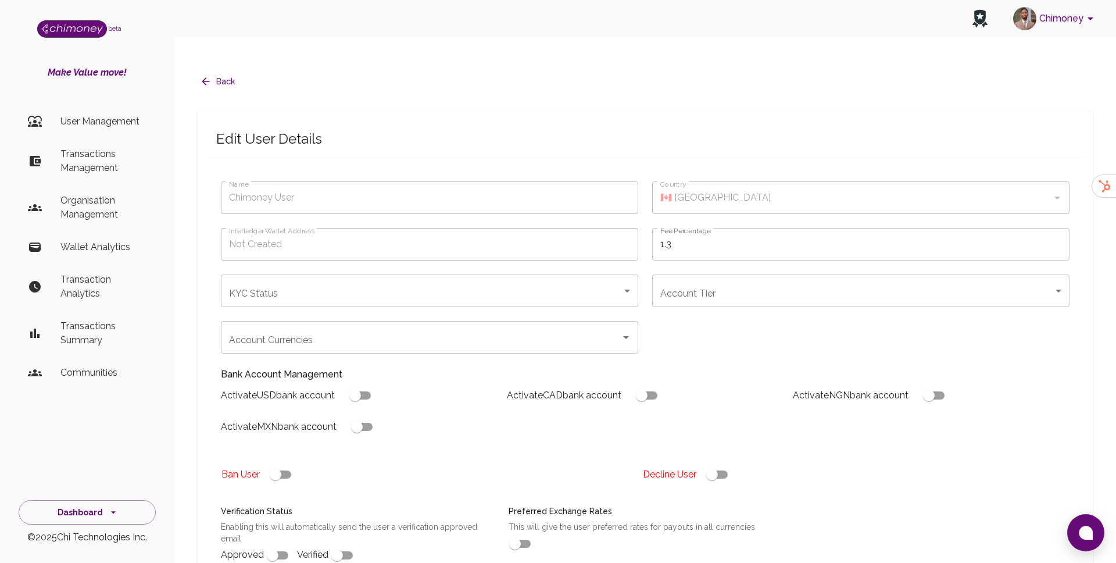
type input "Anuoluwapo Olaoye"
type input "under_review"
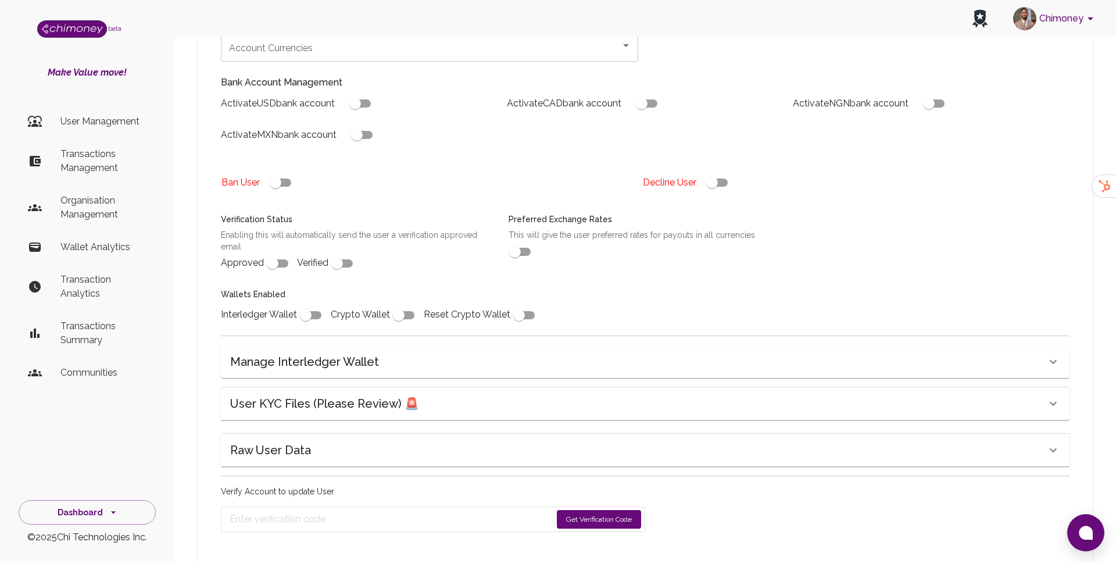
scroll to position [298, 0]
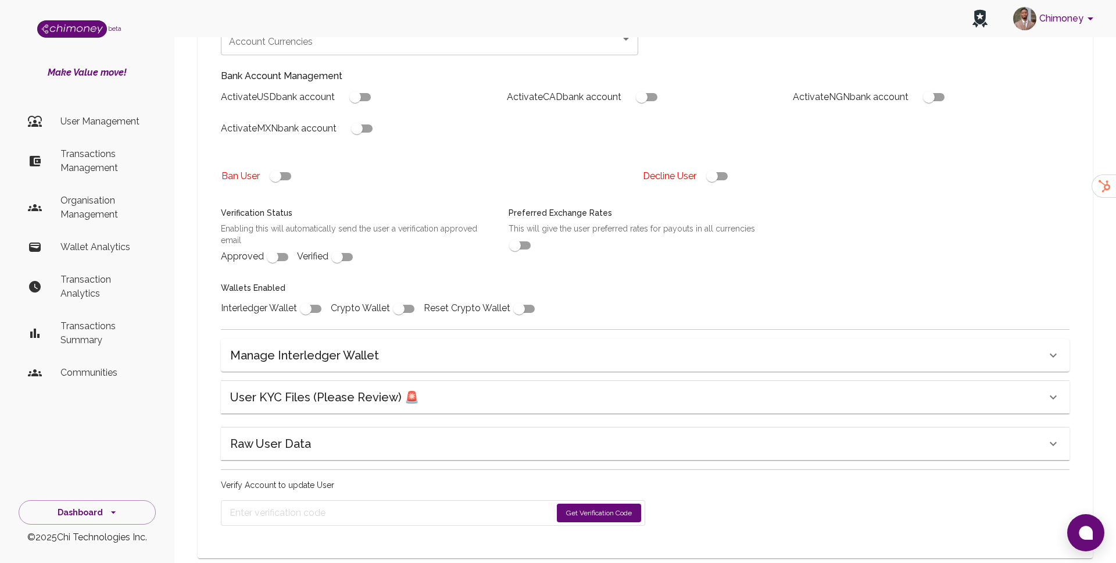
click at [418, 388] on div "User KYC Files (Please Review) 🚨" at bounding box center [638, 397] width 816 height 19
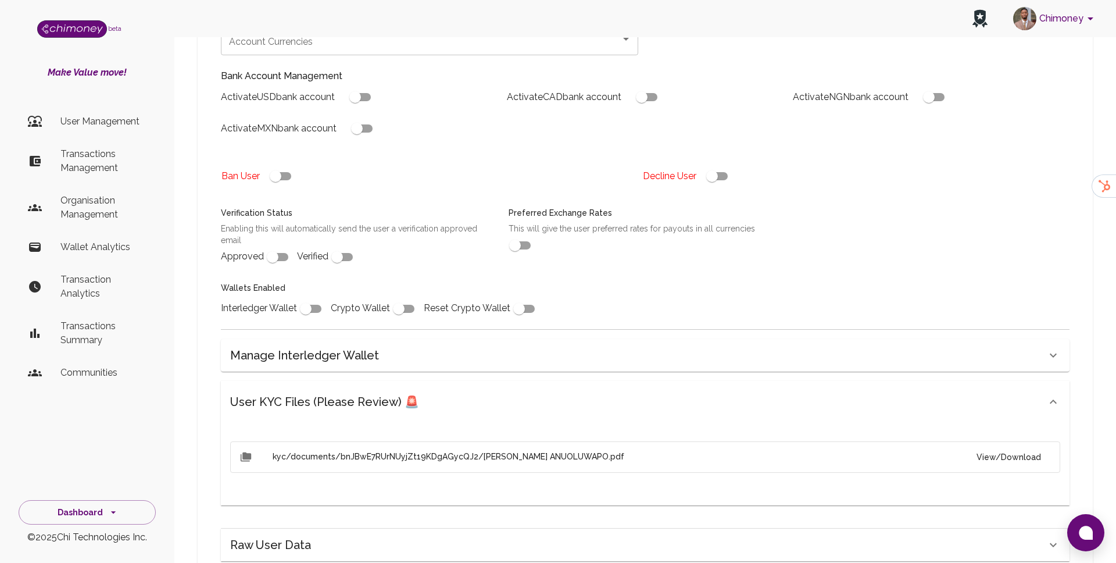
click at [1018, 446] on button "View/Download" at bounding box center [1008, 457] width 83 height 22
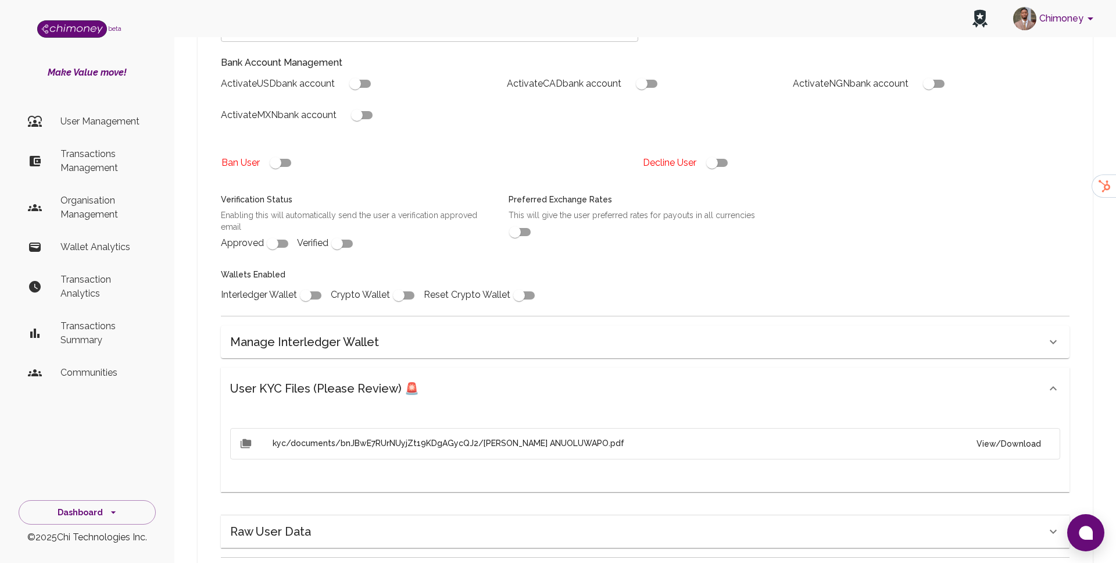
click at [721, 152] on input "checkbox" at bounding box center [712, 163] width 66 height 22
checkbox input "false"
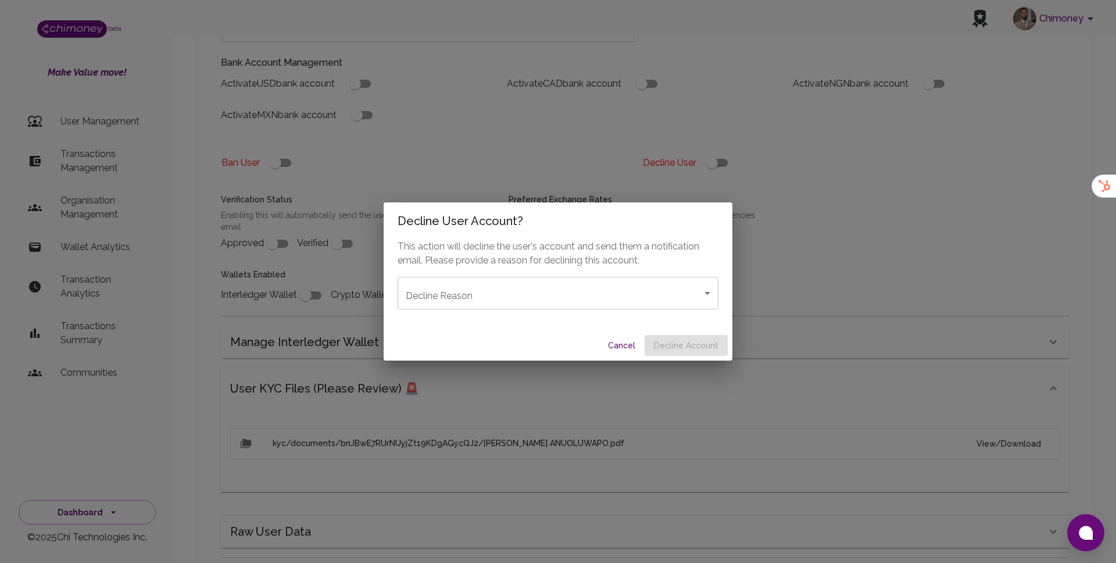
click at [587, 291] on body "Chimoney beta Make Value move! User Management Transactions Management Organisa…" at bounding box center [558, 180] width 1116 height 985
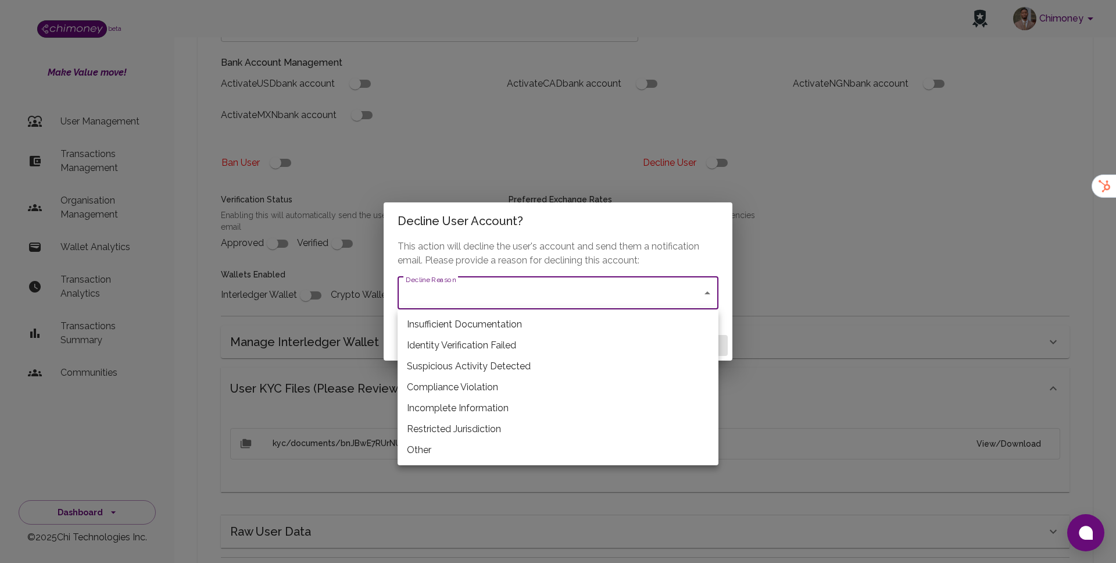
click at [478, 415] on li "Incomplete Information" at bounding box center [558, 408] width 321 height 21
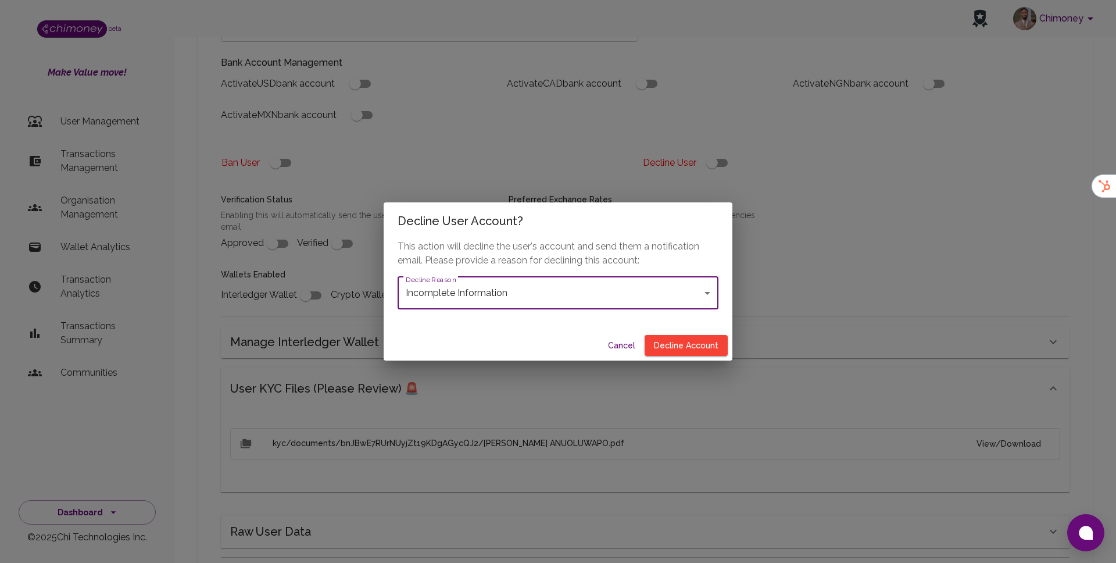
click at [563, 278] on body "Chimoney beta Make Value move! User Management Transactions Management Organisa…" at bounding box center [558, 180] width 1116 height 985
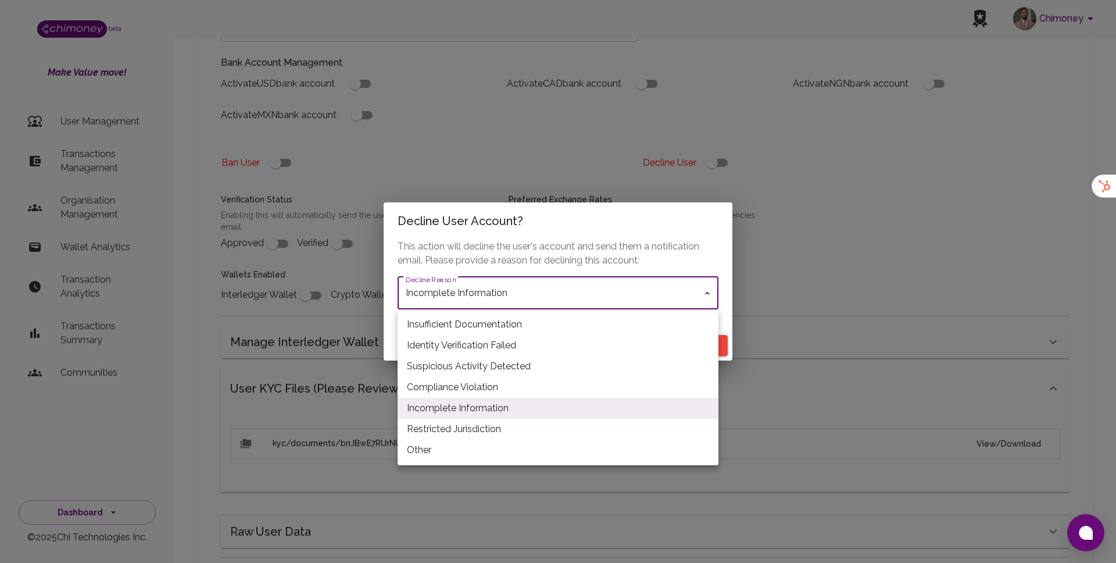
click at [464, 424] on li "Restricted Jurisdiction" at bounding box center [558, 428] width 321 height 21
type input "restricted_jurisdiction"
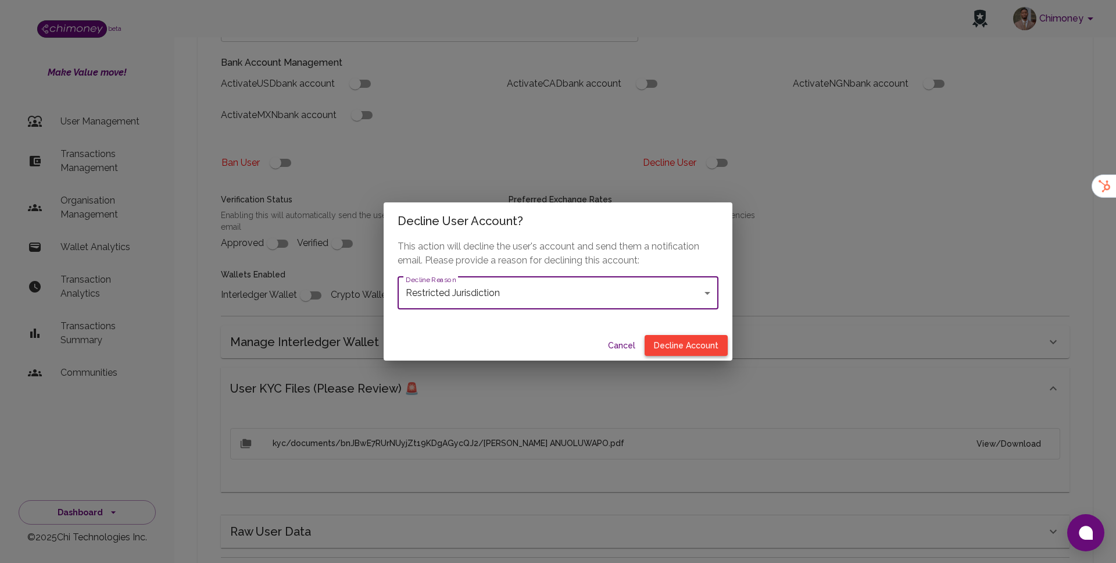
click at [705, 345] on button "Decline Account" at bounding box center [686, 346] width 83 height 22
type input "declined"
checkbox input "true"
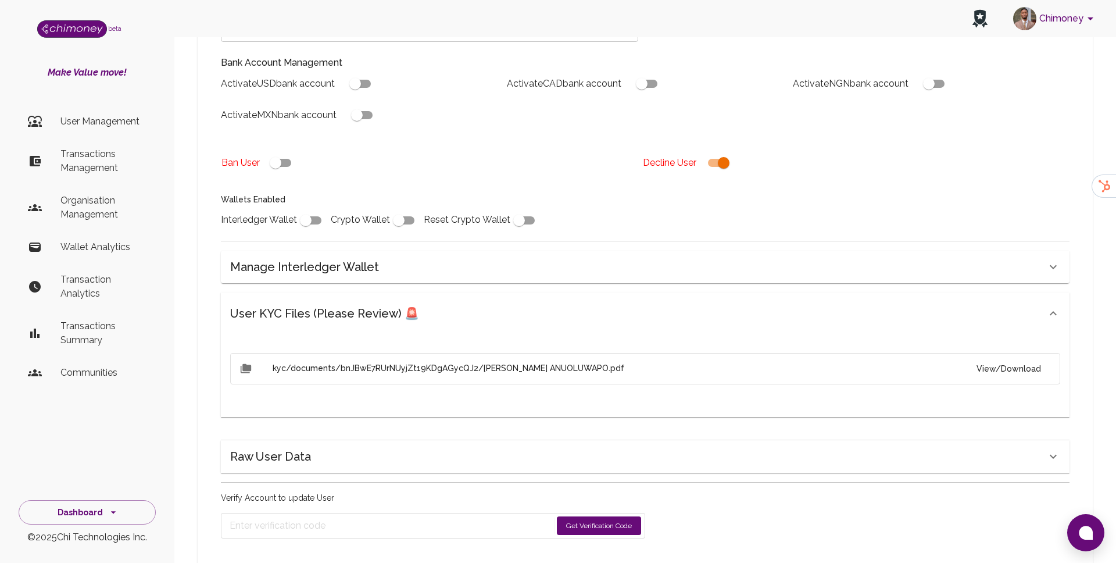
scroll to position [324, 0]
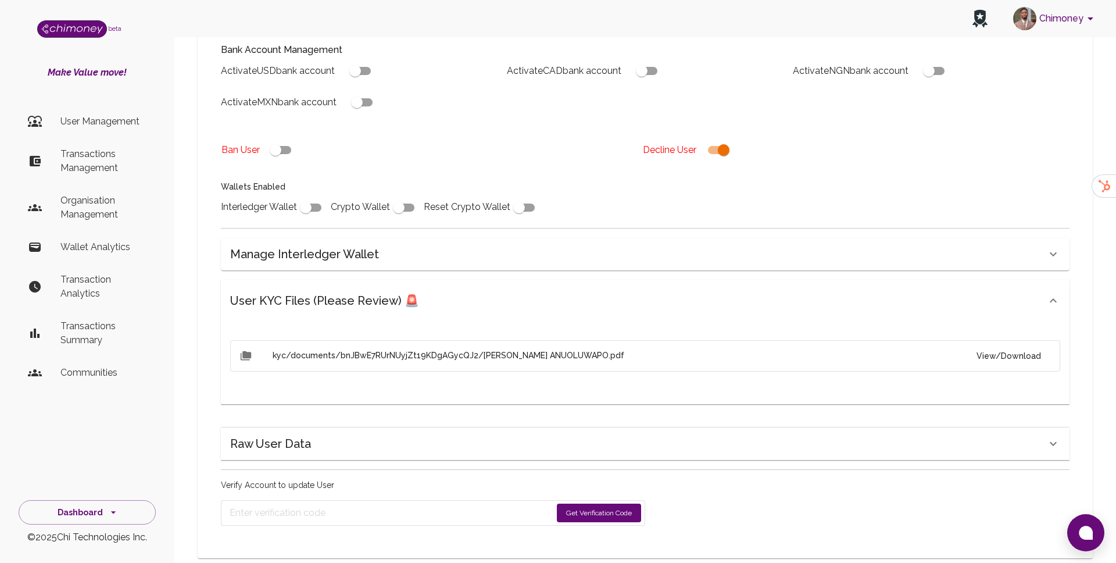
click at [587, 502] on form "Get Verification Code" at bounding box center [433, 513] width 424 height 26
click at [588, 503] on button "Get Verification Code" at bounding box center [599, 512] width 84 height 19
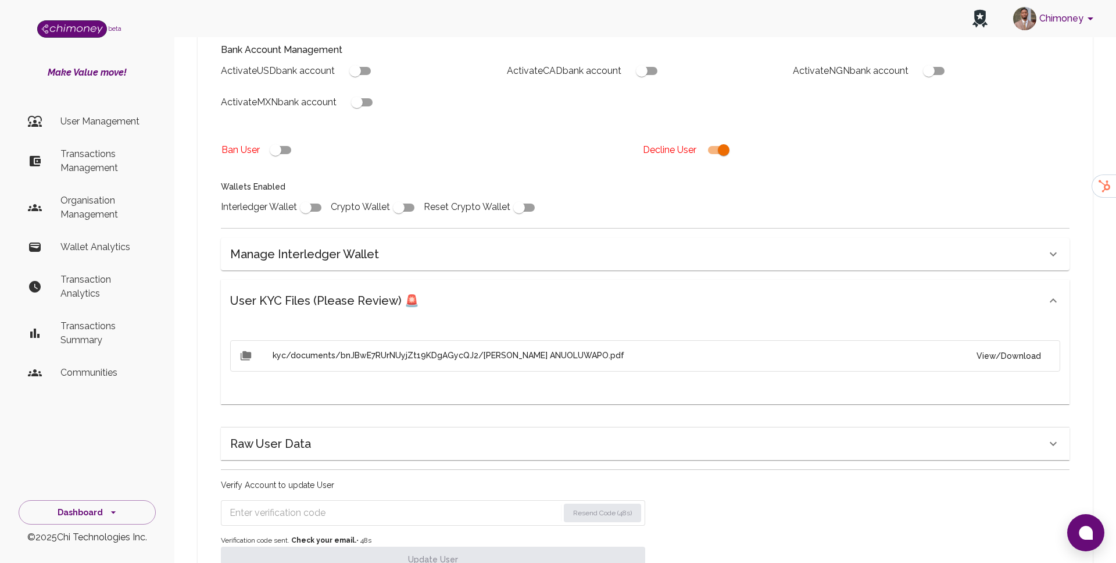
click at [360, 500] on form "Resend Code (48s)" at bounding box center [433, 513] width 424 height 26
click at [366, 503] on input "Enter verification code" at bounding box center [394, 512] width 329 height 19
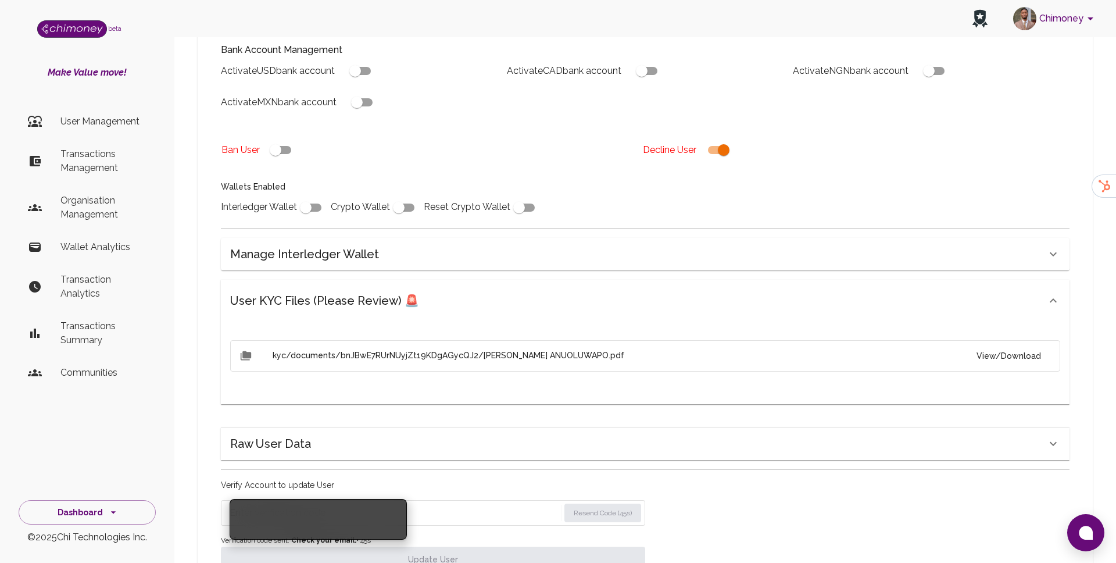
paste input "3192"
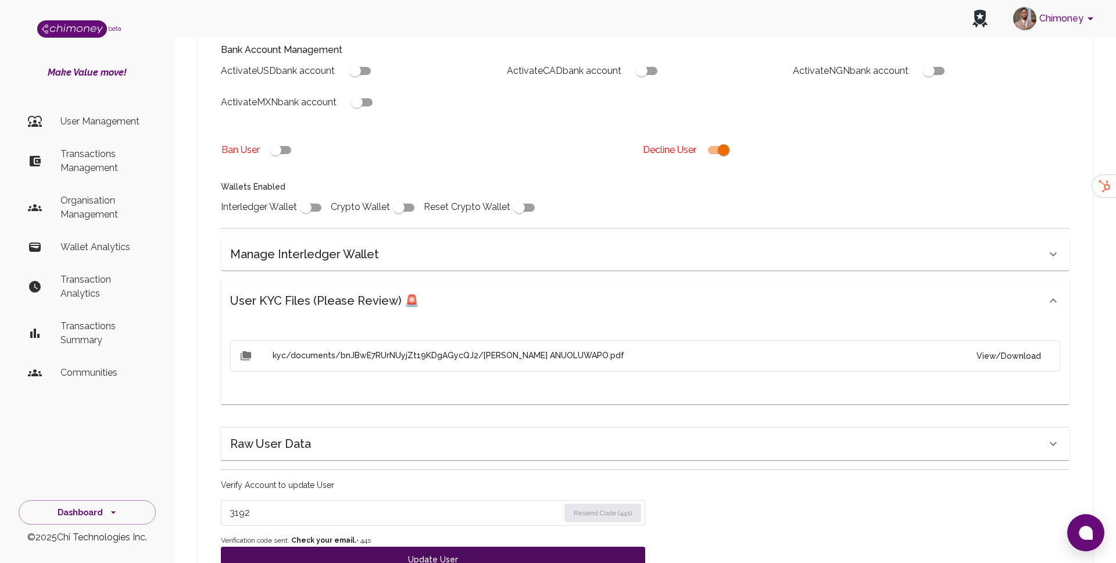
type input "3192"
click at [359, 546] on button "Update User" at bounding box center [433, 559] width 424 height 26
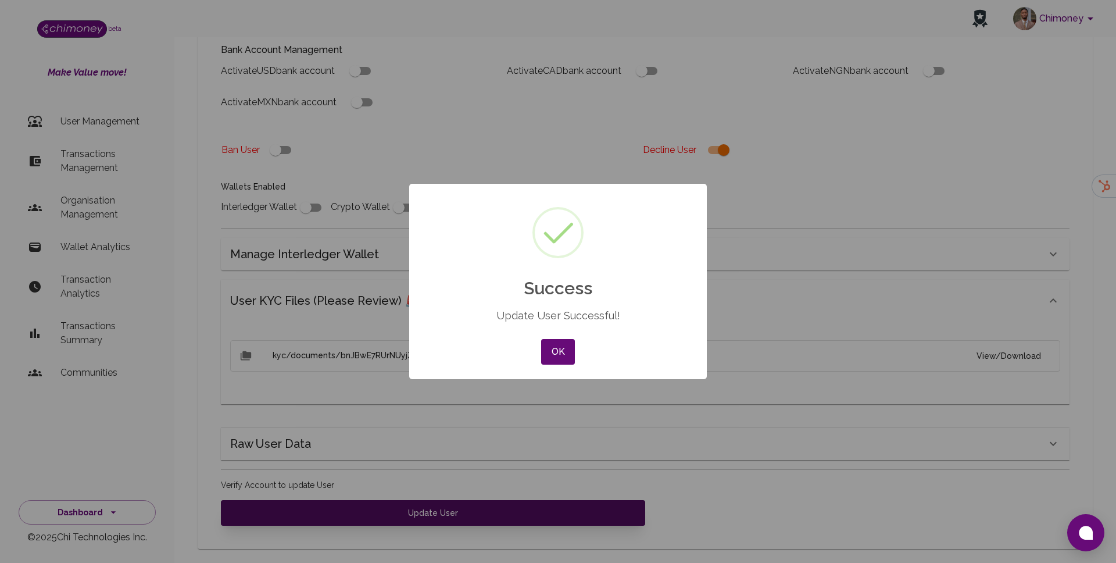
scroll to position [315, 0]
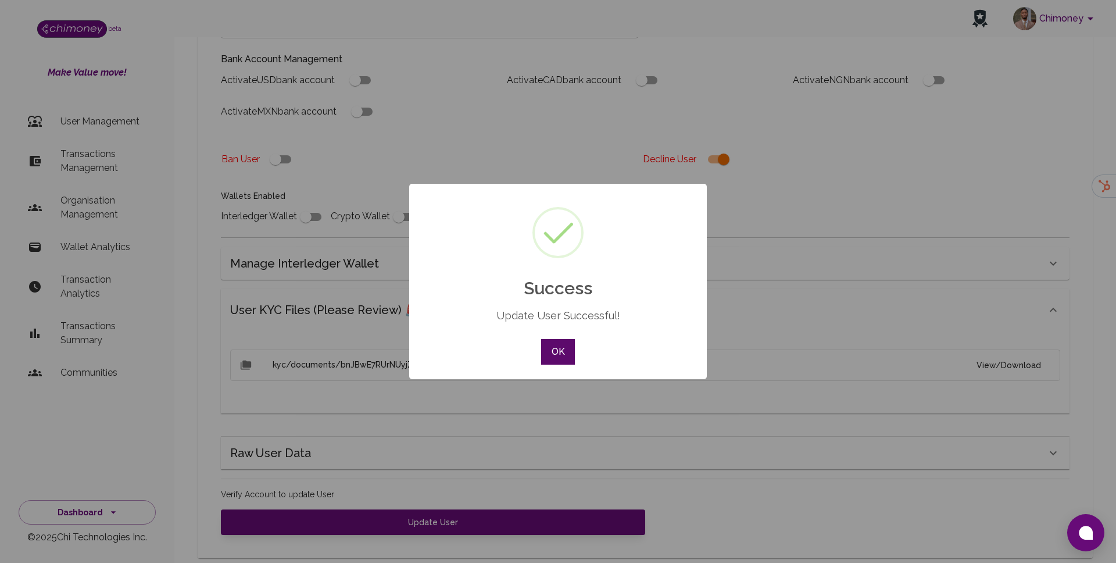
click at [558, 357] on button "OK" at bounding box center [558, 352] width 34 height 26
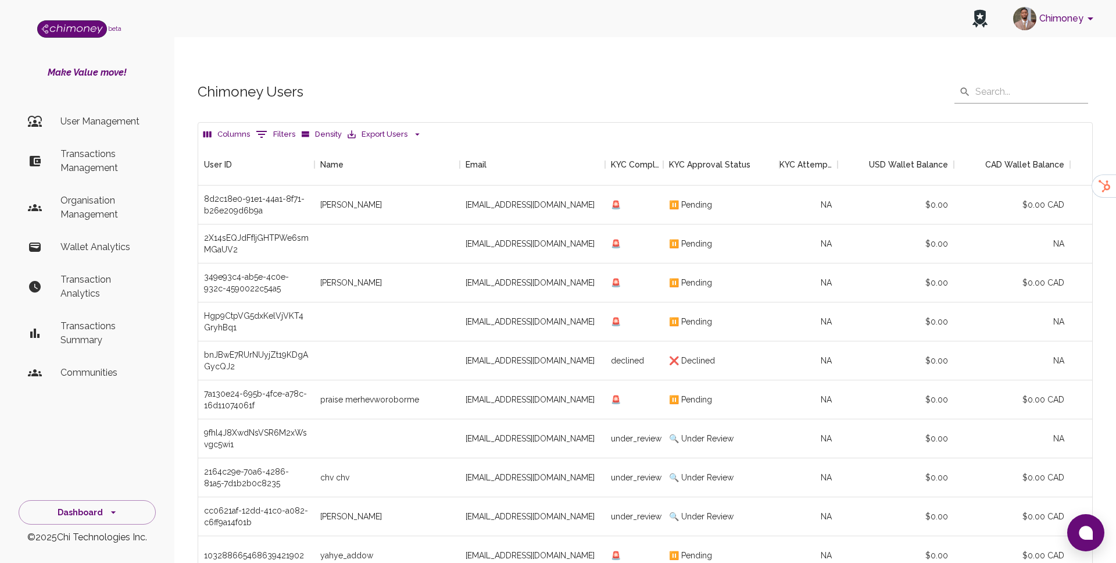
scroll to position [431, 894]
